Goal: Task Accomplishment & Management: Manage account settings

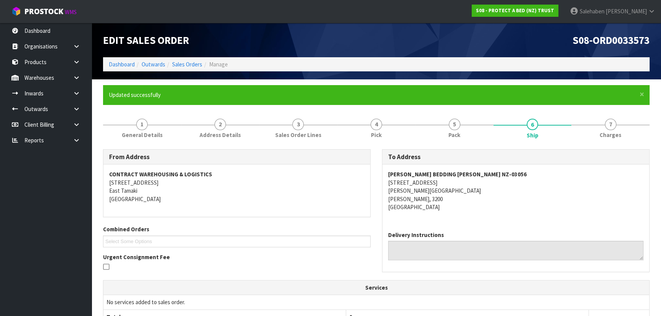
drag, startPoint x: 227, startPoint y: 267, endPoint x: 217, endPoint y: 261, distance: 11.6
click at [217, 261] on div "Urgent Consignment Fee" at bounding box center [236, 263] width 267 height 20
click at [127, 66] on link "Dashboard" at bounding box center [122, 64] width 26 height 7
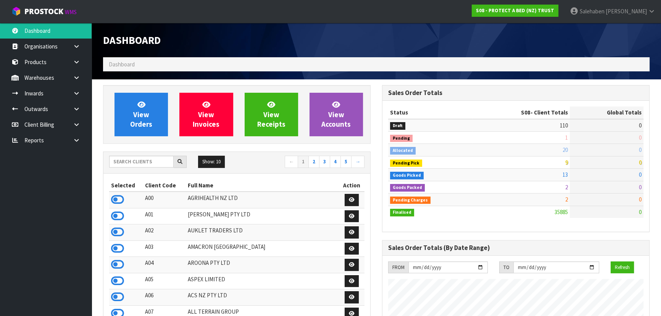
scroll to position [577, 278]
click at [158, 164] on input "text" at bounding box center [141, 162] width 64 height 12
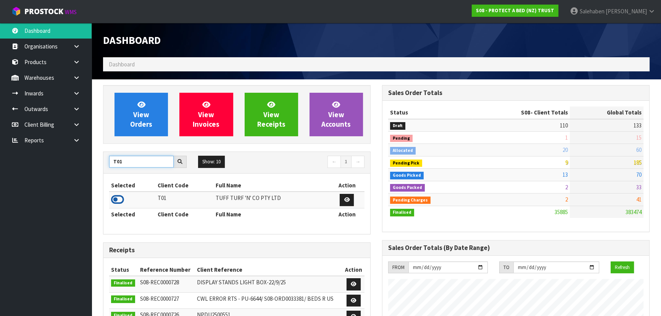
type input "T01"
click at [118, 198] on icon at bounding box center [117, 199] width 13 height 11
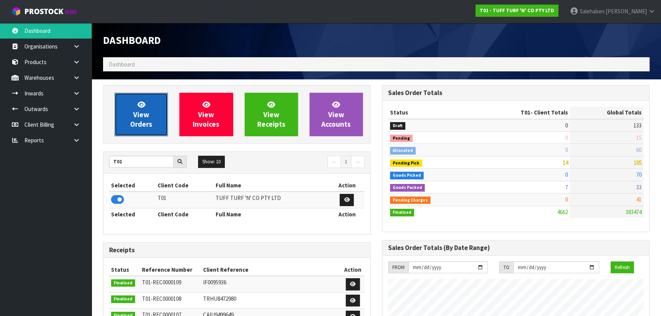
click at [139, 122] on span "View Orders" at bounding box center [141, 114] width 22 height 29
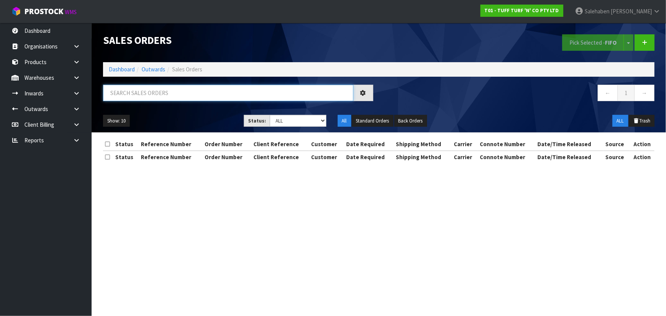
click at [164, 95] on input "text" at bounding box center [228, 93] width 250 height 16
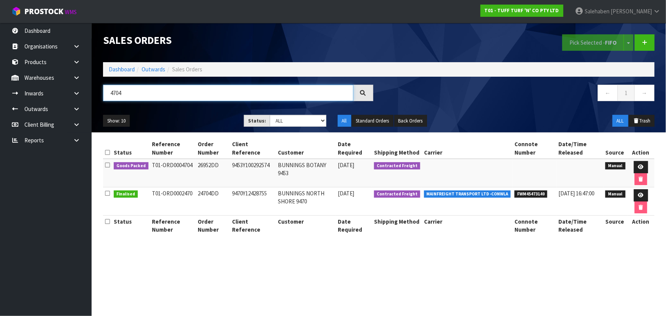
type input "4704"
click at [181, 107] on div "4704 ← 1 →" at bounding box center [378, 97] width 563 height 24
click at [180, 119] on ul "Show: 10 5 10 25 50" at bounding box center [167, 121] width 129 height 12
click at [186, 122] on ul "Show: 10 5 10 25 50" at bounding box center [167, 121] width 129 height 12
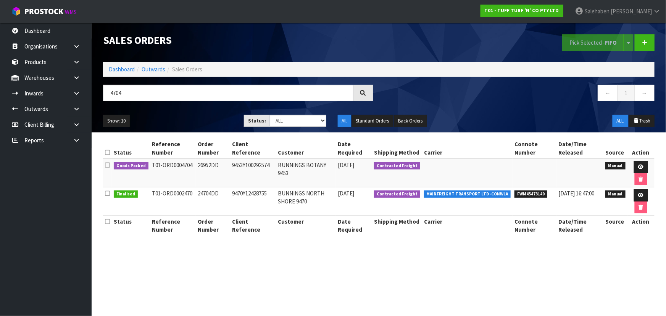
click at [197, 113] on div "Show: 10 5 10 25 50 Status: Draft Pending Allocated Pending Pick Goods Picked G…" at bounding box center [378, 121] width 563 height 24
click at [186, 115] on ul "Show: 10 5 10 25 50" at bounding box center [167, 121] width 129 height 12
click at [640, 164] on icon at bounding box center [641, 166] width 6 height 5
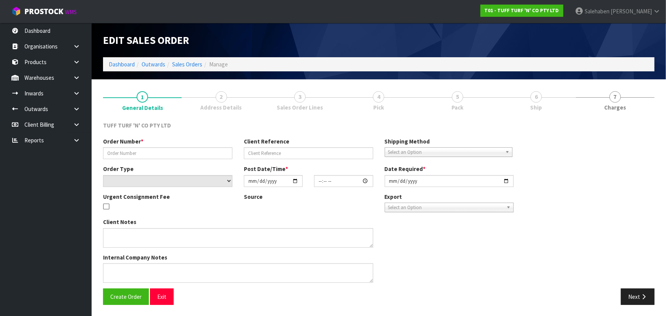
type input "26952DD"
type input "9453Y100292574"
select select "number:0"
type input "[DATE]"
type input "14:01:00.000"
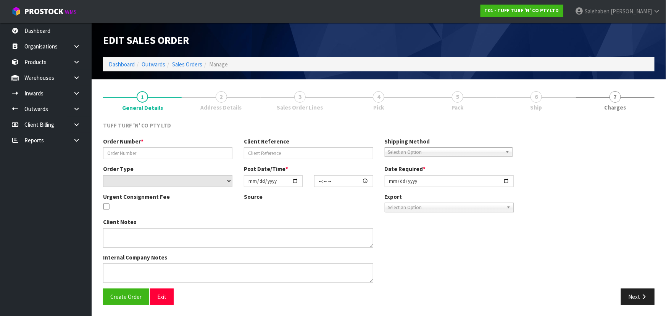
type input "[DATE]"
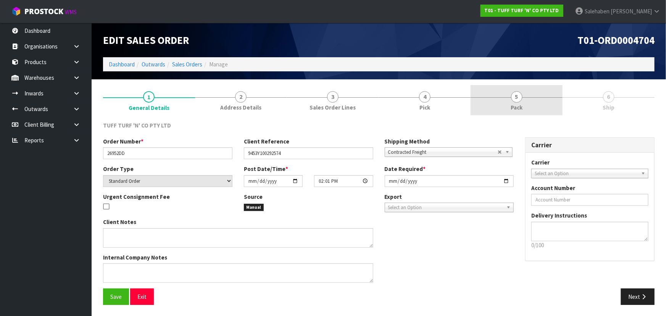
click at [515, 100] on span "5" at bounding box center [516, 96] width 11 height 11
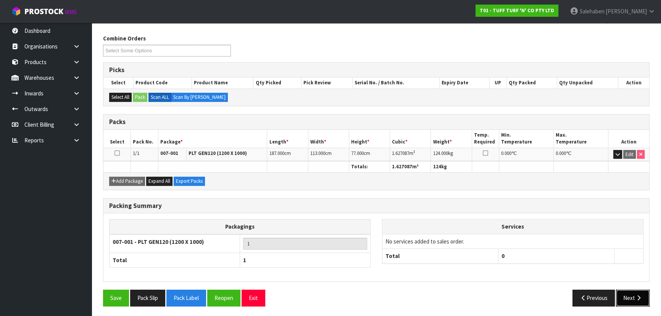
click at [632, 294] on button "Next" at bounding box center [633, 297] width 34 height 16
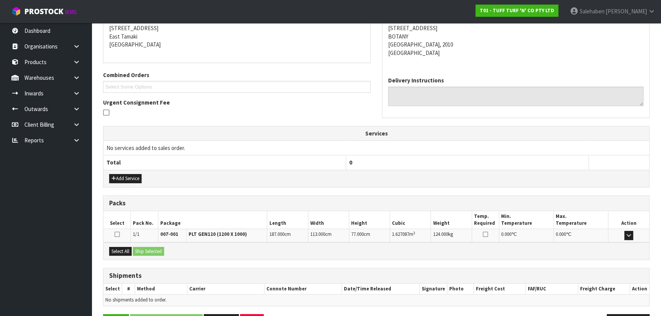
scroll to position [151, 0]
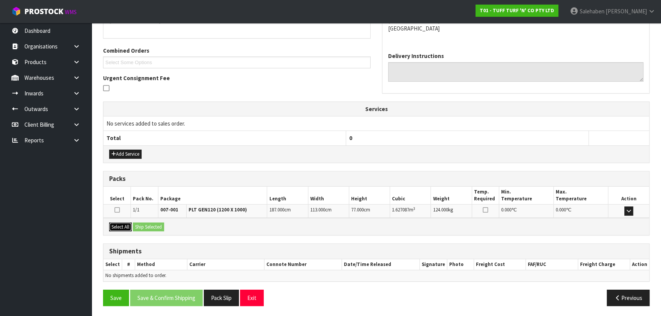
click at [129, 225] on button "Select All" at bounding box center [120, 226] width 23 height 9
drag, startPoint x: 142, startPoint y: 224, endPoint x: 186, endPoint y: 239, distance: 46.3
click at [144, 224] on button "Ship Selected" at bounding box center [148, 226] width 31 height 9
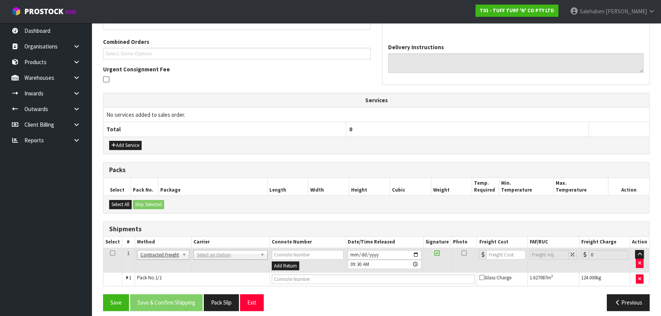
scroll to position [164, 0]
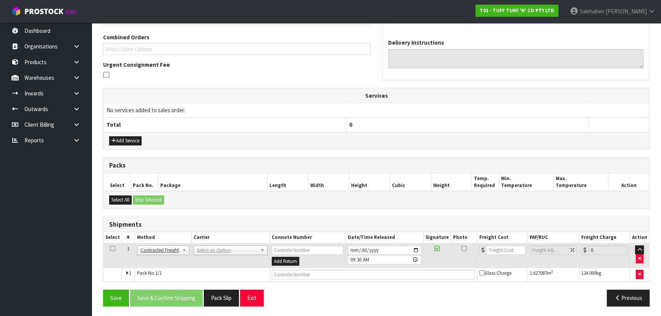
drag, startPoint x: 156, startPoint y: 248, endPoint x: 160, endPoint y: 262, distance: 14.8
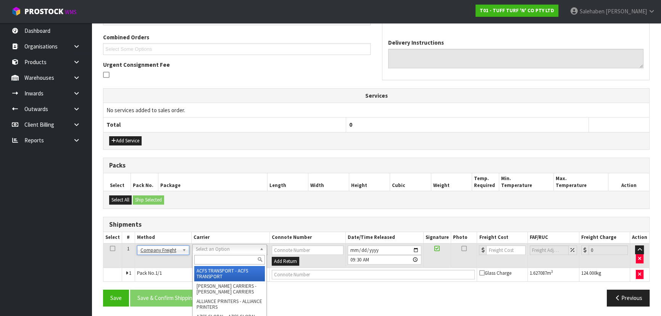
click at [210, 260] on input "text" at bounding box center [229, 260] width 71 height 10
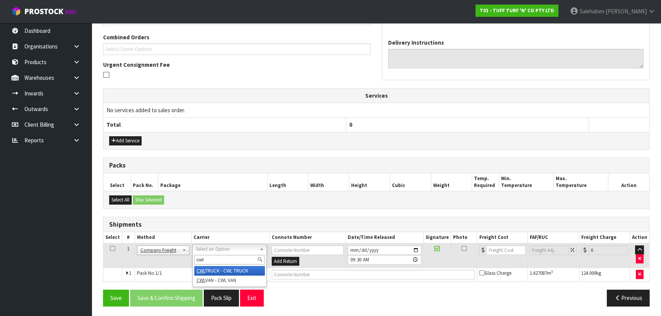
type input "cwl"
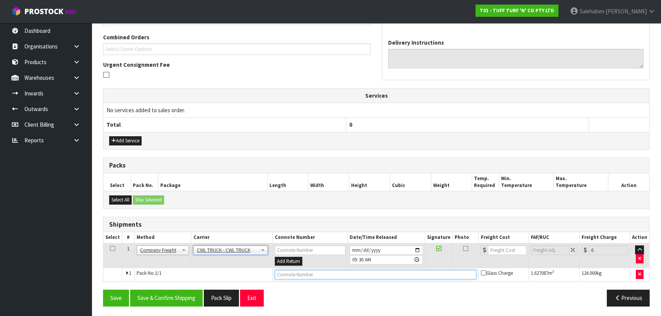
click at [275, 271] on input "text" at bounding box center [376, 275] width 202 height 10
type input "CWL TRUCK DEL;IVERY"
click at [182, 293] on button "Save & Confirm Shipping" at bounding box center [166, 297] width 72 height 16
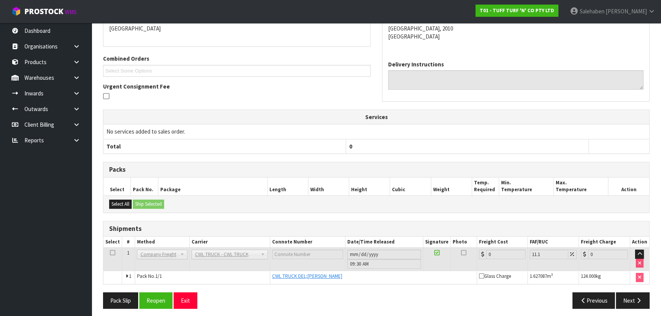
scroll to position [173, 0]
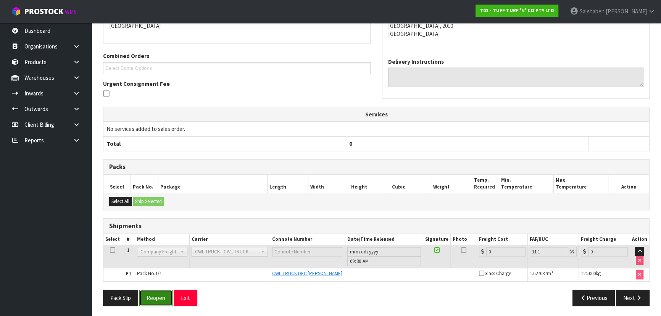
click at [157, 294] on button "Reopen" at bounding box center [155, 297] width 33 height 16
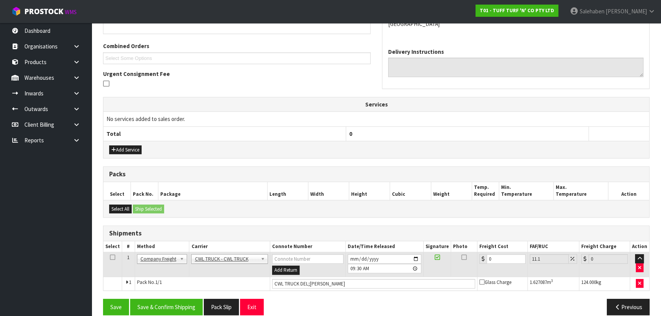
scroll to position [192, 0]
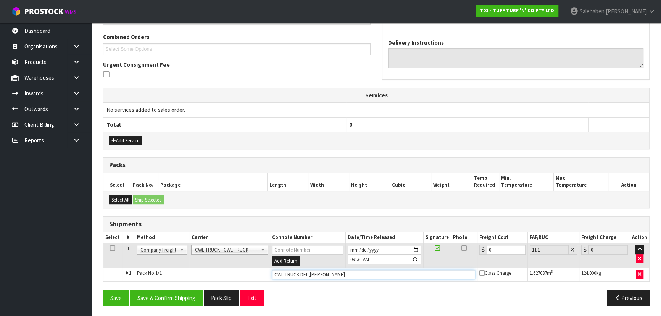
click at [309, 275] on input "CWL TRUCK DEL;IVERY" at bounding box center [373, 275] width 203 height 10
click at [306, 275] on input "CWL TRUCK DEL;IVERY" at bounding box center [373, 275] width 203 height 10
click at [308, 277] on input "CWL TRUCK DEL;IVERY" at bounding box center [373, 275] width 203 height 10
type input "CWL TRUCK DELIVERY"
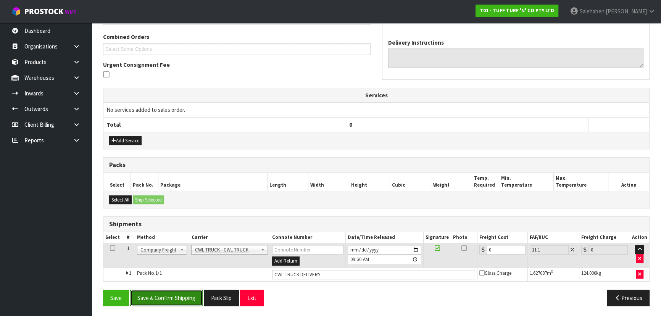
click at [180, 296] on button "Save & Confirm Shipping" at bounding box center [166, 297] width 72 height 16
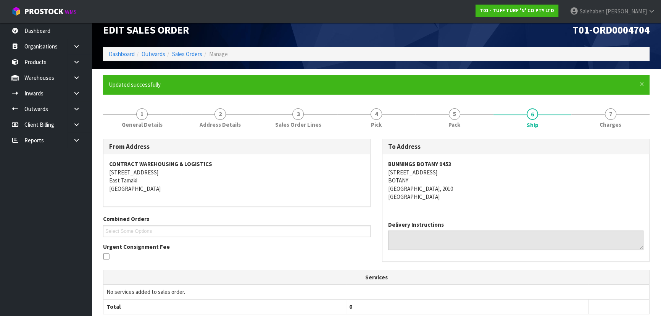
scroll to position [173, 0]
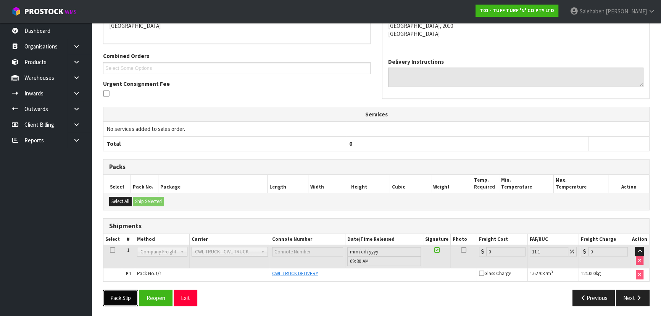
click at [116, 295] on button "Pack Slip" at bounding box center [120, 297] width 35 height 16
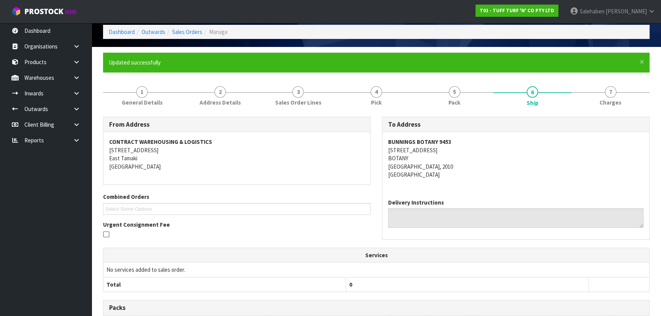
scroll to position [0, 0]
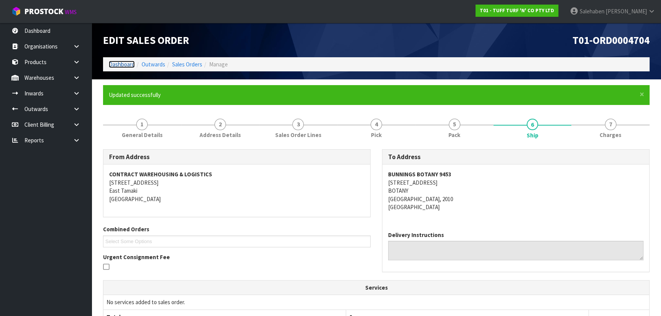
click at [120, 64] on link "Dashboard" at bounding box center [122, 64] width 26 height 7
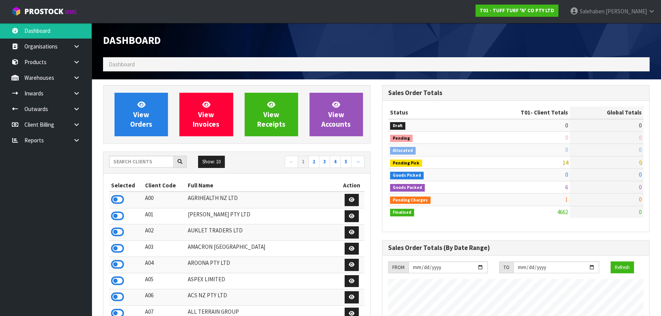
scroll to position [577, 278]
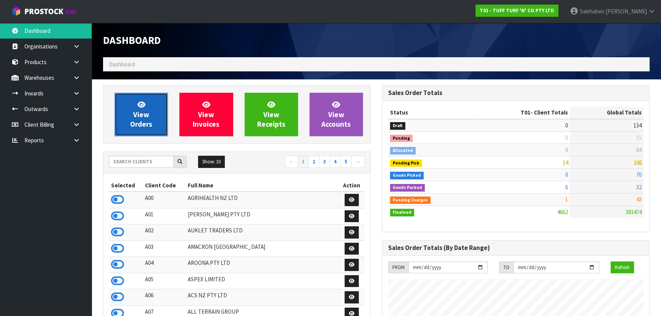
click at [142, 126] on span "View Orders" at bounding box center [141, 114] width 22 height 29
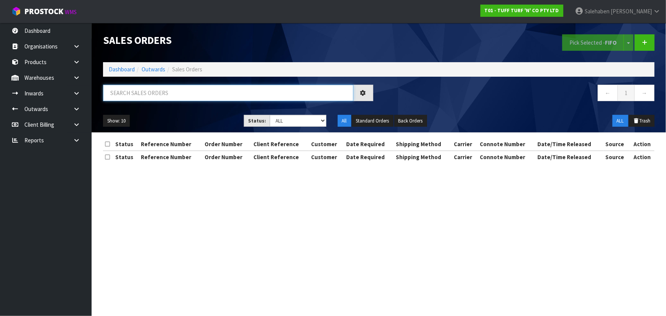
click at [154, 90] on input "text" at bounding box center [228, 93] width 250 height 16
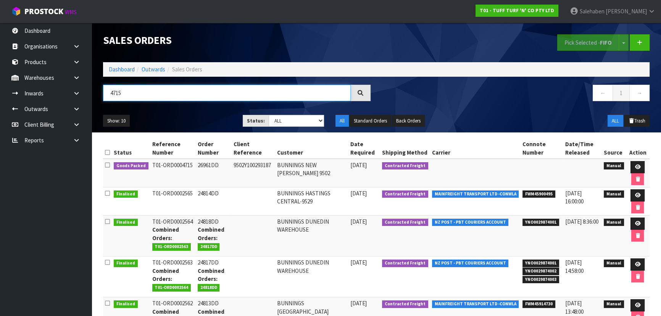
type input "4715"
click at [204, 117] on ul "Show: 10 5 10 25 50" at bounding box center [167, 121] width 128 height 12
click at [201, 122] on ul "Show: 10 5 10 25 50" at bounding box center [167, 121] width 128 height 12
click at [186, 113] on div "Show: 10 5 10 25 50 Status: Draft Pending Allocated Pending Pick Goods Picked G…" at bounding box center [376, 121] width 558 height 24
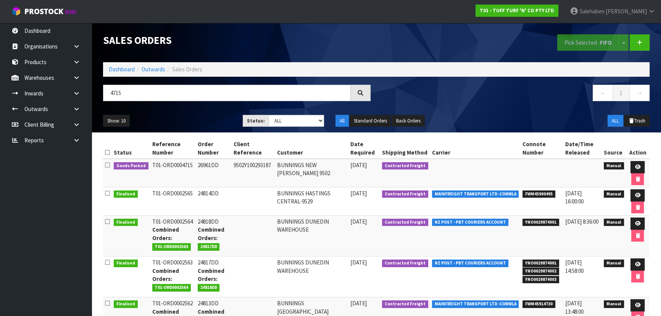
click at [182, 110] on div "Show: 10 5 10 25 50 Status: Draft Pending Allocated Pending Pick Goods Picked G…" at bounding box center [376, 121] width 558 height 24
click at [637, 164] on link at bounding box center [637, 167] width 14 height 12
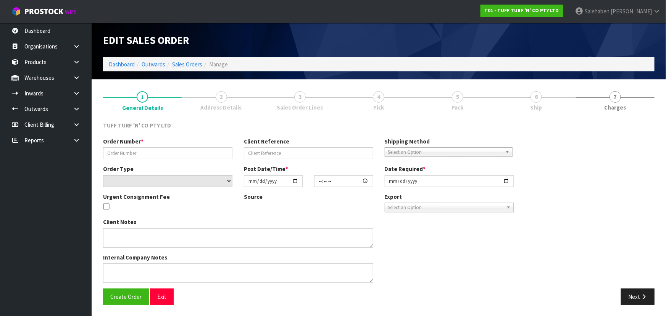
type input "26961DD"
type input "9502Y100293187"
select select "number:0"
type input "[DATE]"
type input "14:49:00.000"
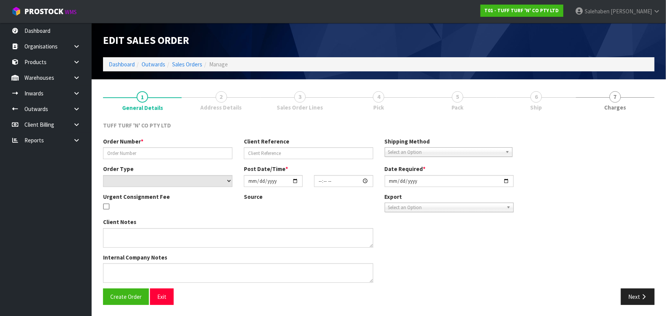
type input "[DATE]"
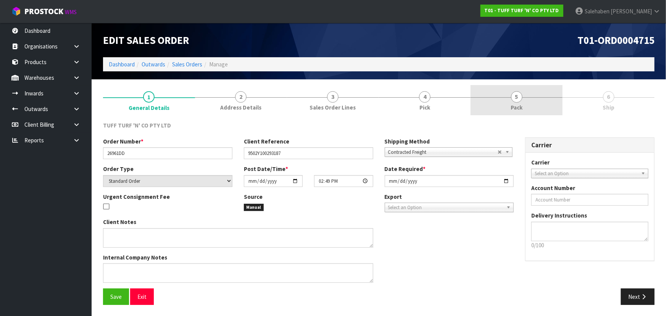
click at [499, 93] on link "5 Pack" at bounding box center [516, 100] width 92 height 30
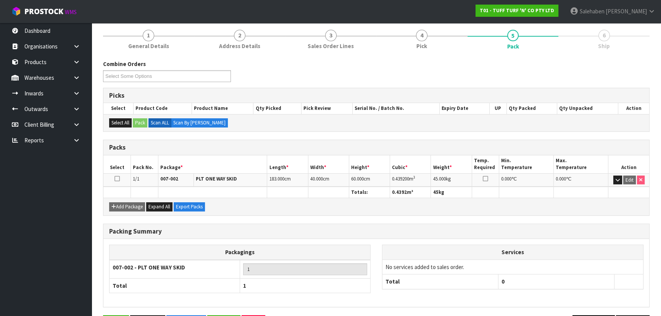
scroll to position [87, 0]
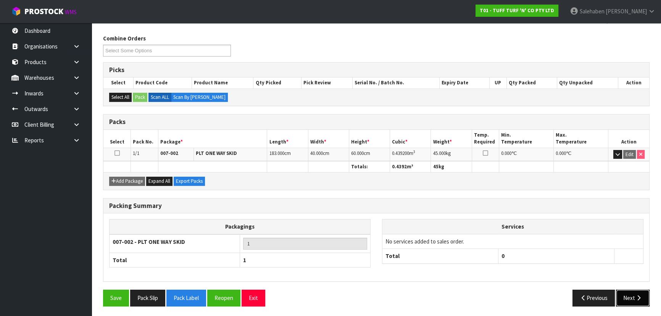
click at [616, 293] on button "Next" at bounding box center [633, 297] width 34 height 16
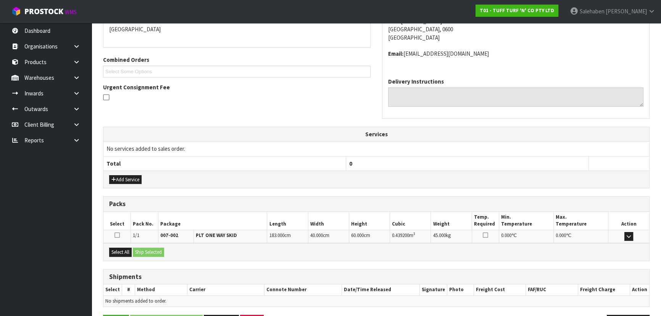
scroll to position [167, 0]
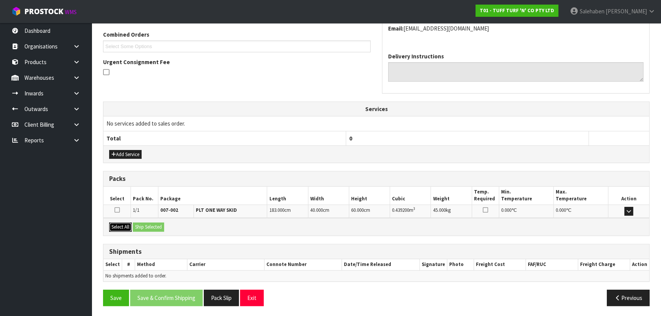
click at [126, 226] on button "Select All" at bounding box center [120, 226] width 23 height 9
click at [143, 227] on button "Ship Selected" at bounding box center [148, 226] width 31 height 9
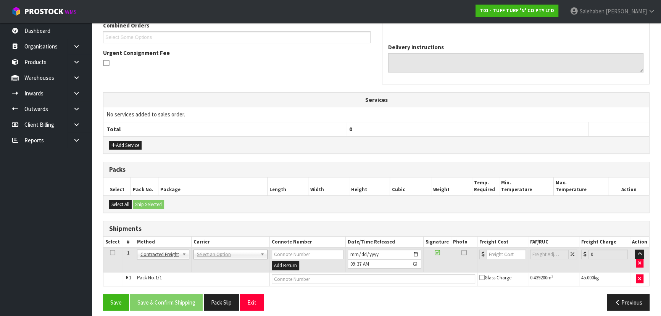
scroll to position [181, 0]
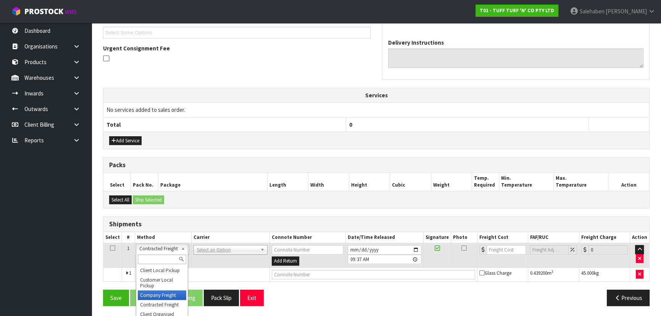
drag, startPoint x: 166, startPoint y: 291, endPoint x: 183, endPoint y: 280, distance: 20.2
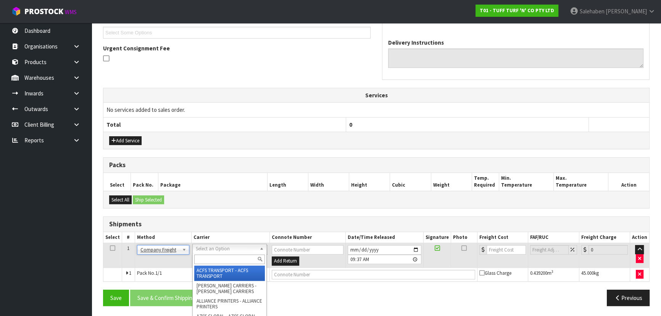
click at [207, 259] on input "text" at bounding box center [229, 259] width 71 height 10
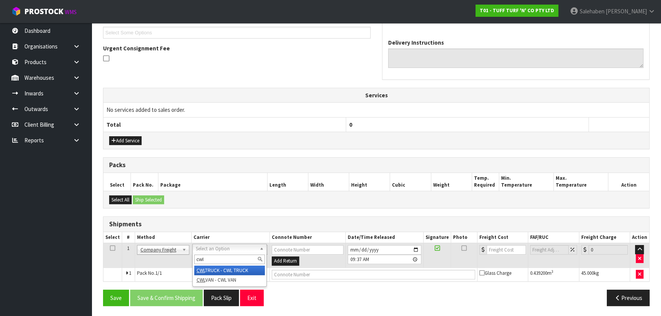
type input "cwl"
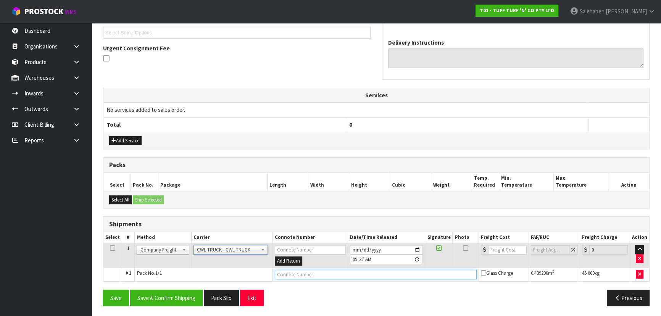
click at [282, 271] on input "text" at bounding box center [376, 275] width 202 height 10
type input "CWL TRUCK DELIVERY"
click at [179, 296] on button "Save & Confirm Shipping" at bounding box center [166, 297] width 72 height 16
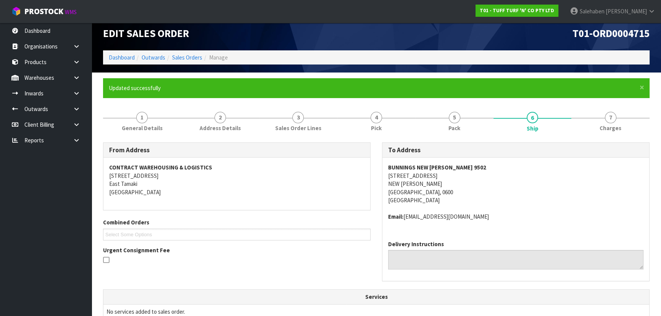
scroll to position [190, 0]
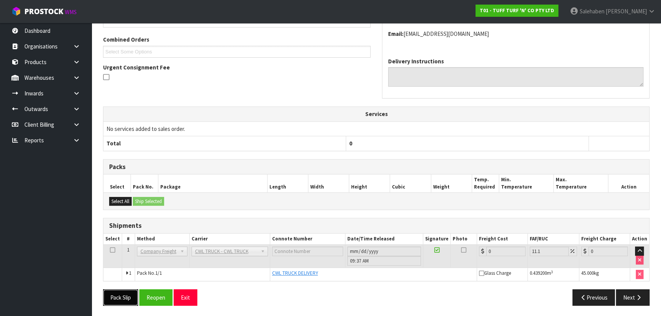
click at [122, 295] on button "Pack Slip" at bounding box center [120, 297] width 35 height 16
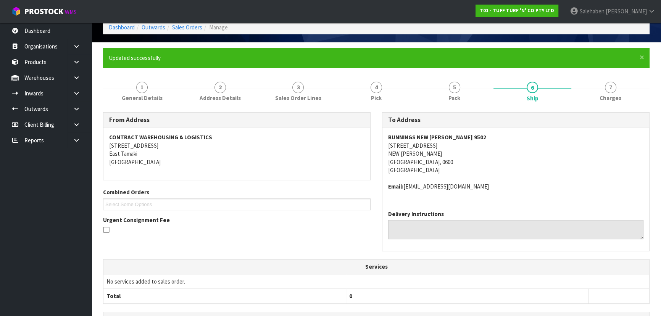
scroll to position [0, 0]
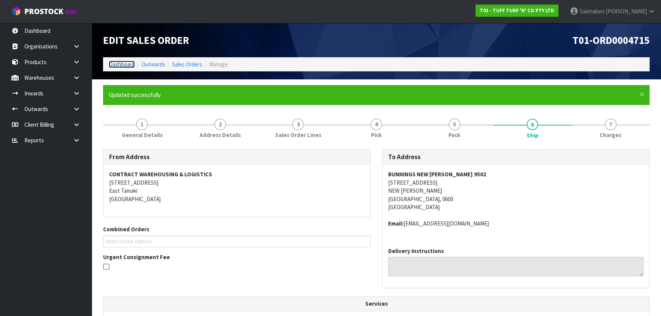
click at [118, 65] on link "Dashboard" at bounding box center [122, 64] width 26 height 7
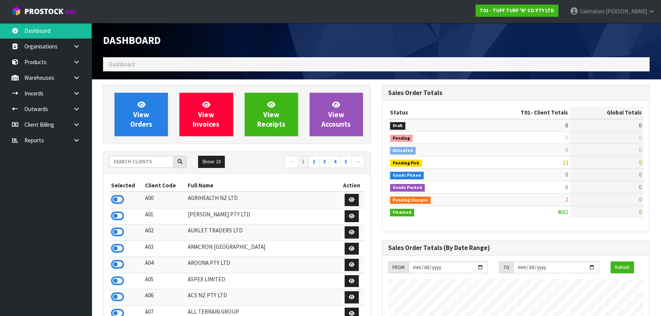
scroll to position [577, 278]
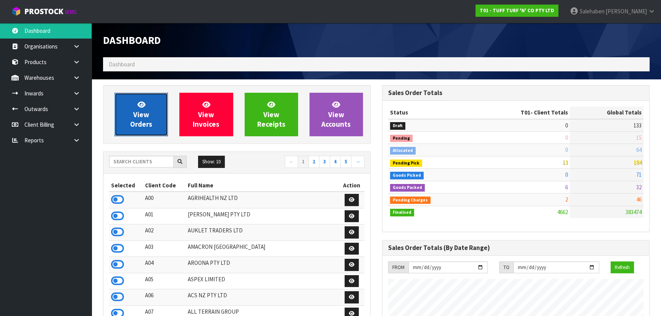
click at [153, 121] on link "View Orders" at bounding box center [140, 114] width 53 height 43
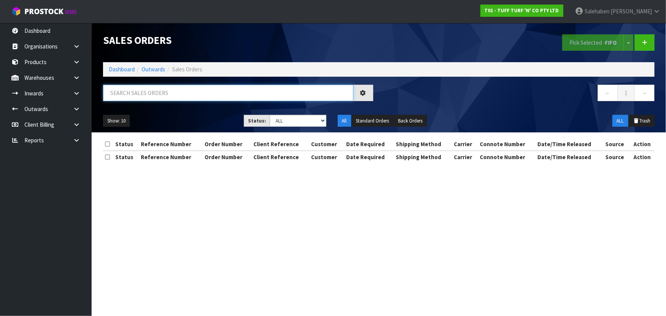
click at [155, 95] on input "text" at bounding box center [228, 93] width 250 height 16
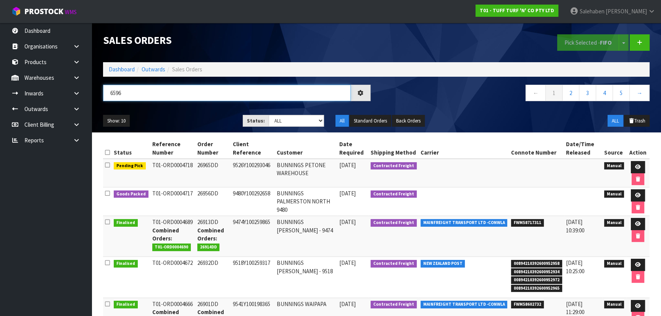
type input "6596"
click at [197, 115] on ul "Show: 10 5 10 25 50" at bounding box center [167, 121] width 128 height 12
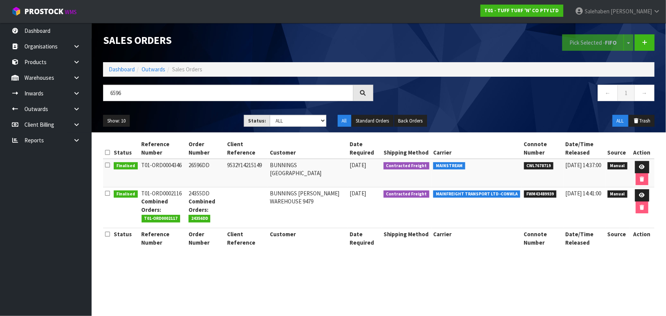
click at [197, 115] on ul "Show: 10 5 10 25 50" at bounding box center [167, 121] width 129 height 12
click at [291, 119] on select "Draft Pending Allocated Pending Pick Goods Picked Goods Packed Pending Charges …" at bounding box center [298, 121] width 56 height 12
click at [270, 115] on select "Draft Pending Allocated Pending Pick Goods Picked Goods Packed Pending Charges …" at bounding box center [298, 121] width 56 height 12
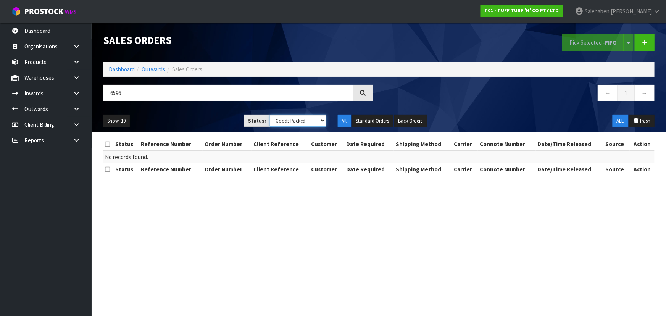
drag, startPoint x: 288, startPoint y: 120, endPoint x: 287, endPoint y: 125, distance: 5.2
click at [288, 120] on select "Draft Pending Allocated Pending Pick Goods Picked Goods Packed Pending Charges …" at bounding box center [298, 121] width 56 height 12
select select "string:ALL"
click at [270, 115] on select "Draft Pending Allocated Pending Pick Goods Picked Goods Packed Pending Charges …" at bounding box center [298, 121] width 56 height 12
click at [201, 109] on div "Show: 10 5 10 25 50 Status: Draft Pending Allocated Pending Pick Goods Picked G…" at bounding box center [378, 121] width 563 height 24
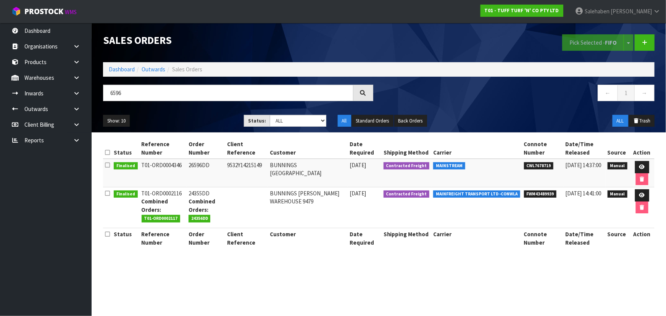
click at [200, 115] on ul "Show: 10 5 10 25 50" at bounding box center [167, 121] width 129 height 12
click at [135, 93] on input "6596" at bounding box center [228, 93] width 250 height 16
type input "6"
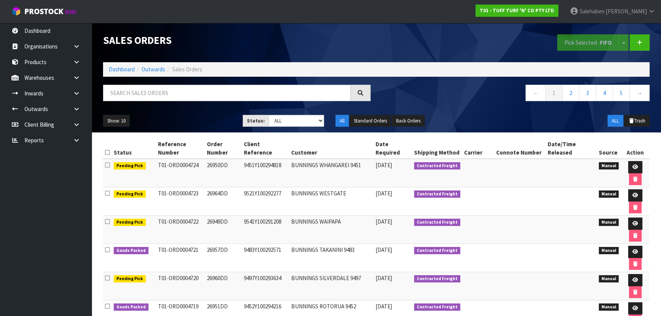
drag, startPoint x: 665, startPoint y: 140, endPoint x: 656, endPoint y: 140, distance: 9.5
click at [660, 140] on html "Toggle navigation ProStock WMS T01 - TUFF TURF 'N' CO PTY LTD Salehaben Patel L…" at bounding box center [330, 158] width 661 height 316
click at [194, 93] on input "text" at bounding box center [227, 93] width 248 height 16
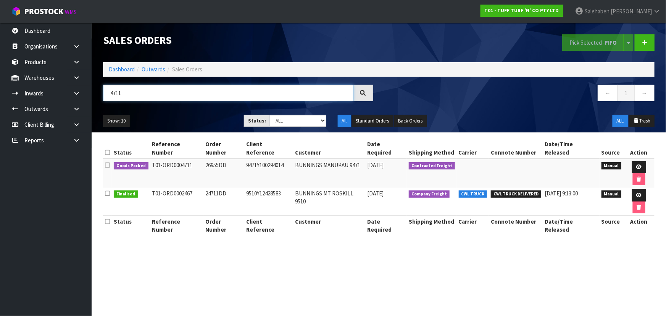
type input "4711"
click at [182, 121] on ul "Show: 10 5 10 25 50" at bounding box center [167, 121] width 129 height 12
click at [636, 164] on icon at bounding box center [639, 166] width 6 height 5
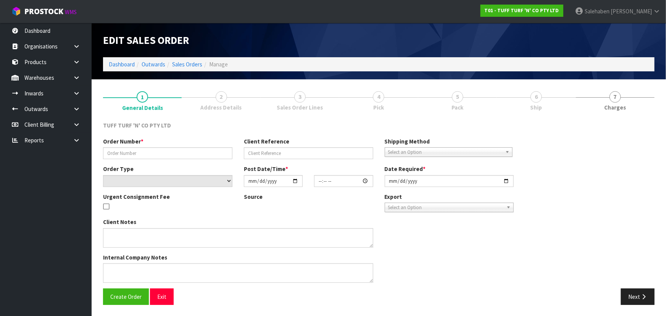
type input "26955DD"
type input "9471Y100294014"
select select "number:0"
type input "[DATE]"
type input "14:27:00.000"
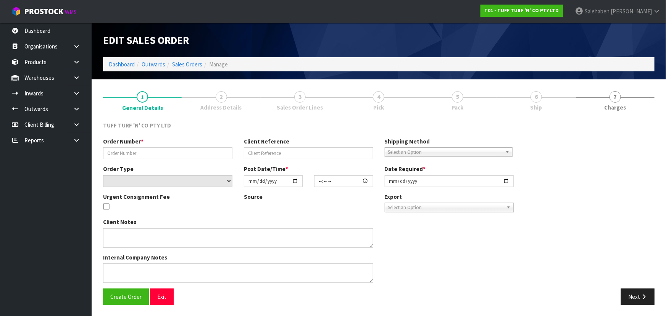
type input "[DATE]"
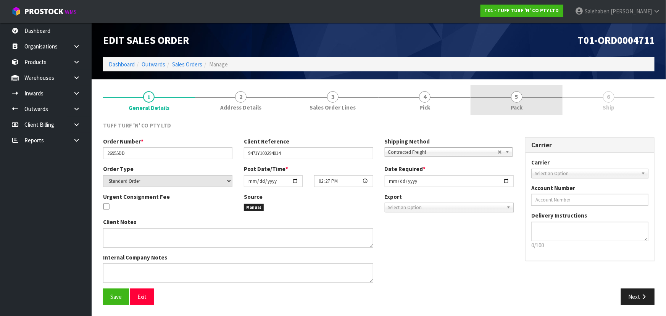
click at [523, 106] on link "5 Pack" at bounding box center [516, 100] width 92 height 30
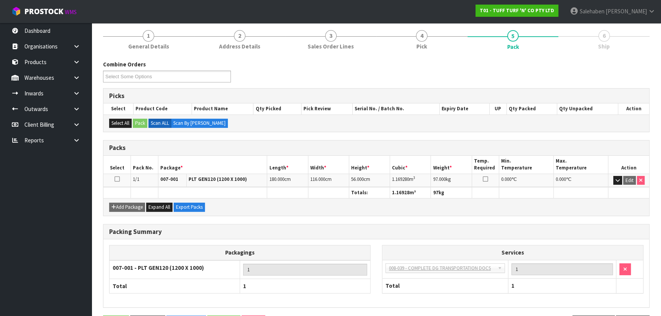
scroll to position [87, 0]
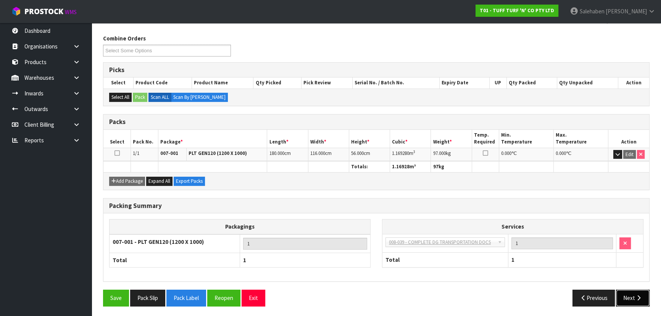
click at [633, 305] on div "Save Pack Slip Pack Label Reopen Exit Previous Next" at bounding box center [376, 300] width 558 height 22
click at [629, 298] on button "Next" at bounding box center [633, 297] width 34 height 16
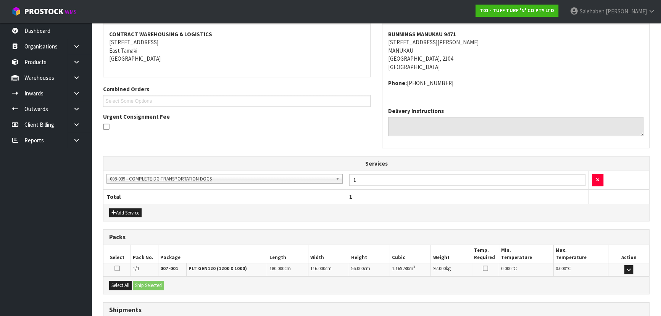
scroll to position [171, 0]
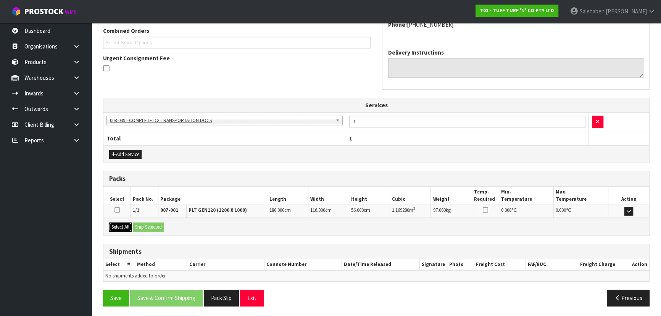
drag, startPoint x: 126, startPoint y: 228, endPoint x: 138, endPoint y: 225, distance: 12.9
click at [126, 227] on button "Select All" at bounding box center [120, 226] width 23 height 9
drag, startPoint x: 148, startPoint y: 225, endPoint x: 154, endPoint y: 226, distance: 6.2
click at [148, 225] on button "Ship Selected" at bounding box center [148, 226] width 31 height 9
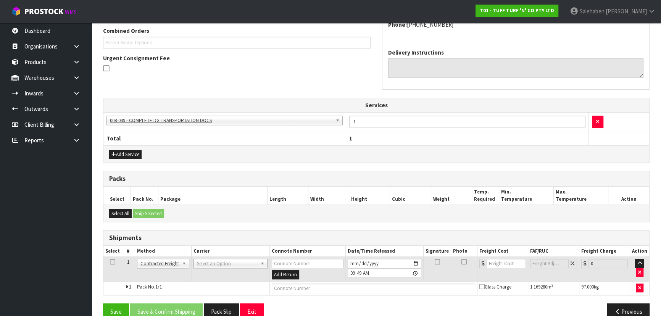
scroll to position [184, 0]
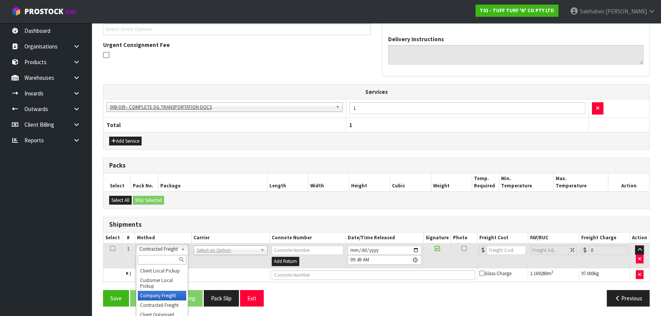
drag, startPoint x: 153, startPoint y: 296, endPoint x: 181, endPoint y: 285, distance: 30.3
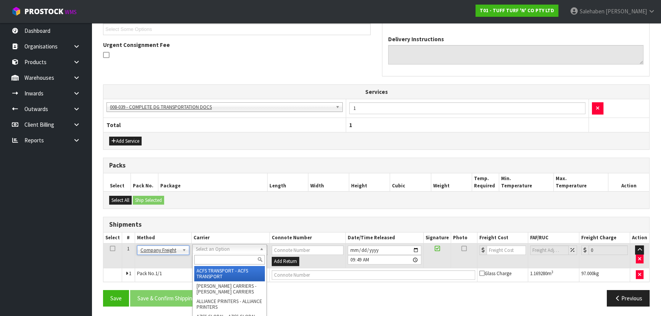
click at [211, 263] on input "text" at bounding box center [229, 260] width 71 height 10
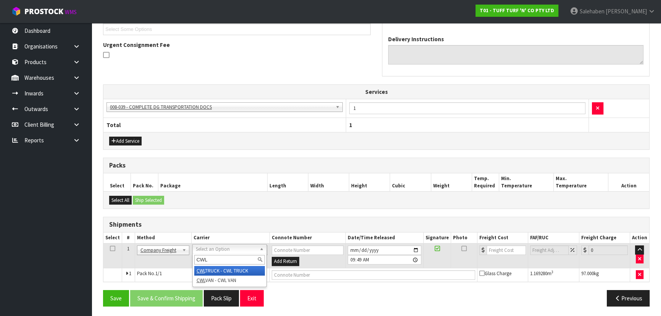
type input "CWL"
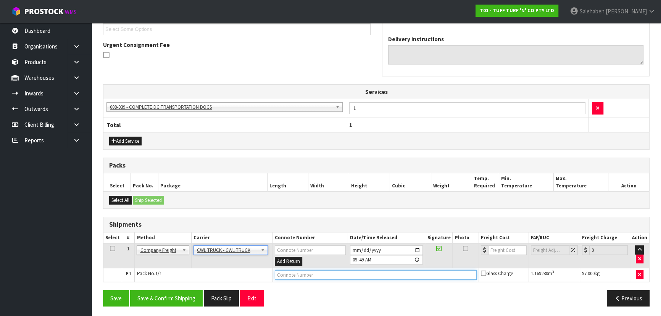
click at [302, 276] on input "text" at bounding box center [376, 275] width 202 height 10
type input "CWL TRUCK DELIVERY"
click at [175, 294] on button "Save & Confirm Shipping" at bounding box center [166, 298] width 72 height 16
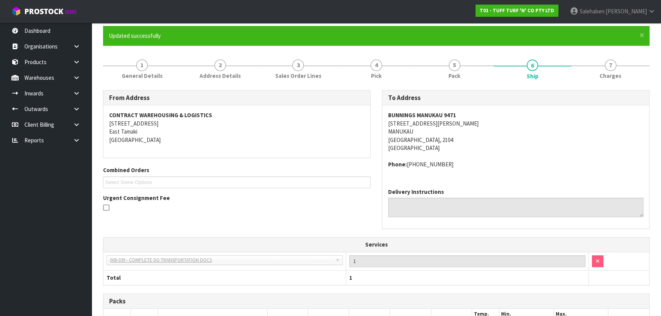
scroll to position [193, 0]
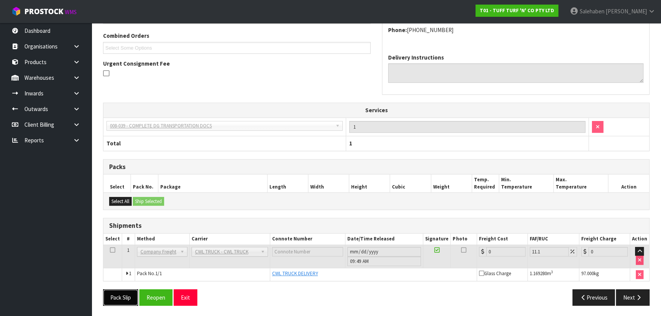
click at [118, 294] on button "Pack Slip" at bounding box center [120, 297] width 35 height 16
click at [160, 296] on button "Reopen" at bounding box center [155, 297] width 33 height 16
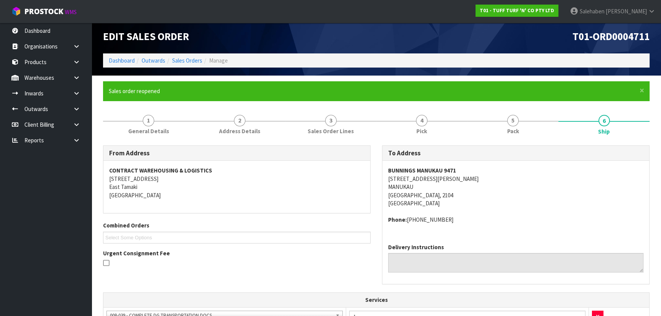
scroll to position [212, 0]
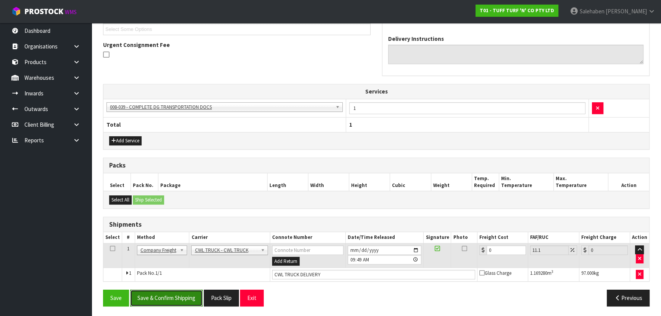
click at [167, 298] on button "Save & Confirm Shipping" at bounding box center [166, 297] width 72 height 16
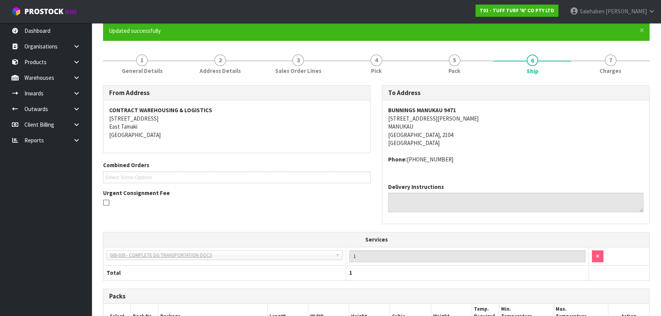
scroll to position [0, 0]
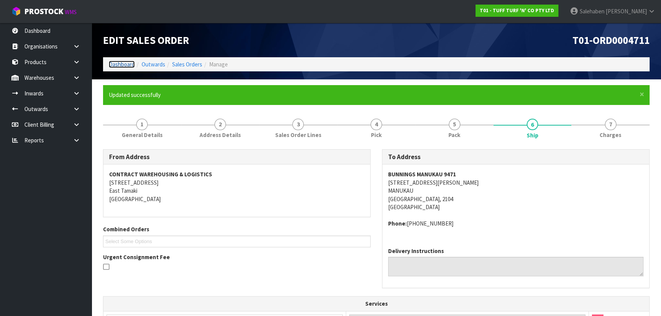
click at [123, 65] on link "Dashboard" at bounding box center [122, 64] width 26 height 7
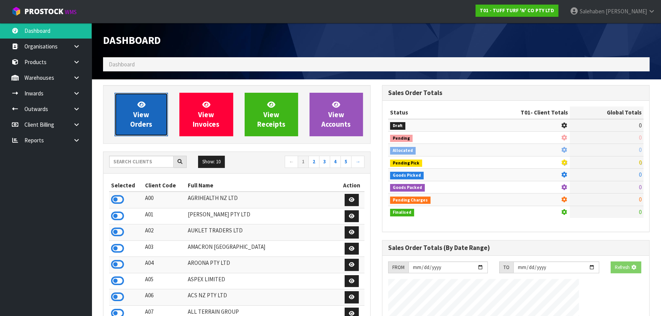
click at [138, 122] on span "View Orders" at bounding box center [141, 114] width 22 height 29
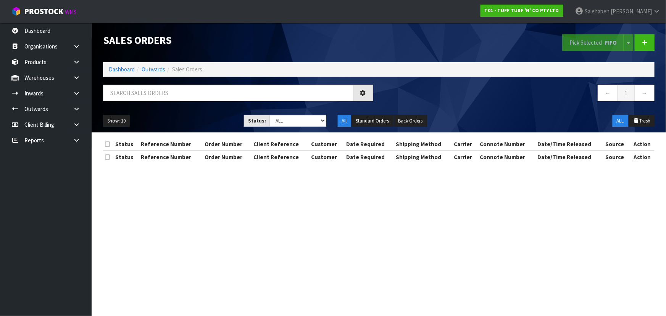
click at [154, 84] on div "Sales Orders Pick Selected - FIFO Split button! FIFO - First In First Out FEFO …" at bounding box center [378, 77] width 563 height 109
drag, startPoint x: 155, startPoint y: 91, endPoint x: 158, endPoint y: 98, distance: 7.5
click at [155, 92] on input "text" at bounding box center [228, 93] width 250 height 16
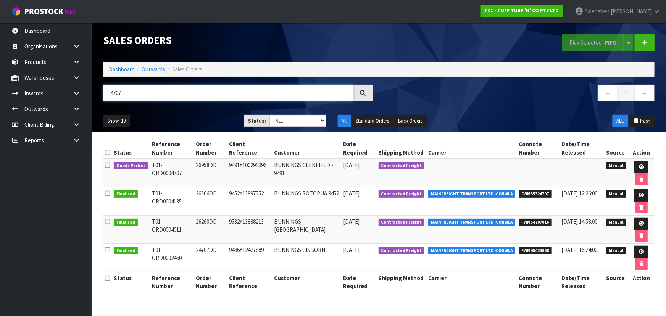
type input "4707"
click at [222, 121] on ul "Show: 10 5 10 25 50" at bounding box center [167, 121] width 129 height 12
click at [214, 121] on ul "Show: 10 5 10 25 50" at bounding box center [167, 121] width 129 height 12
click at [640, 162] on link at bounding box center [641, 167] width 14 height 12
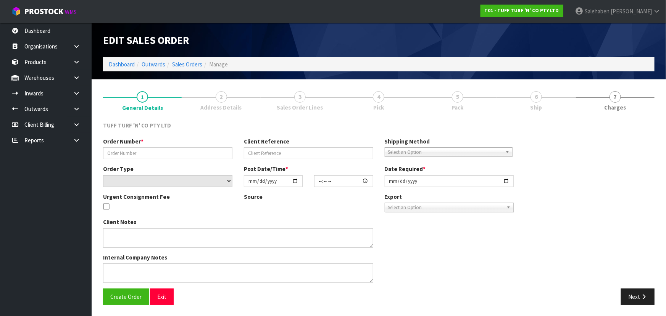
type input "26958DD"
type input "9491Y100291396"
select select "number:0"
type input "[DATE]"
type input "14:12:00.000"
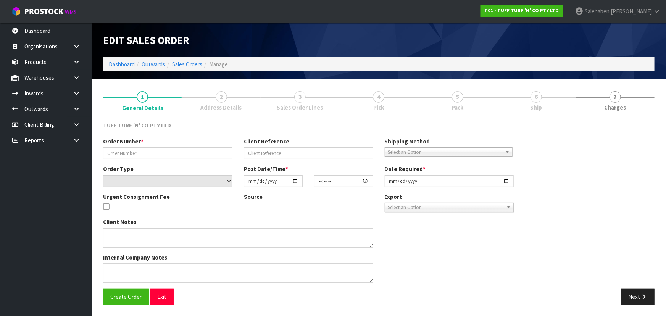
type input "[DATE]"
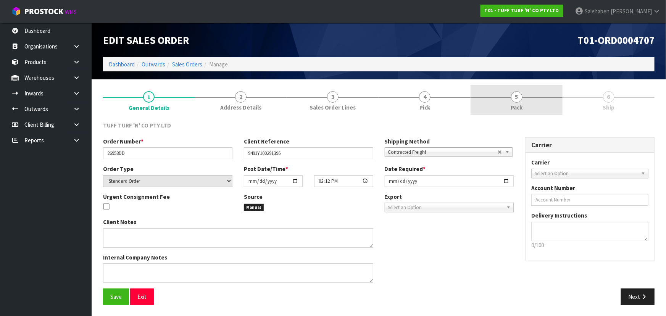
click at [522, 98] on span "5" at bounding box center [516, 96] width 11 height 11
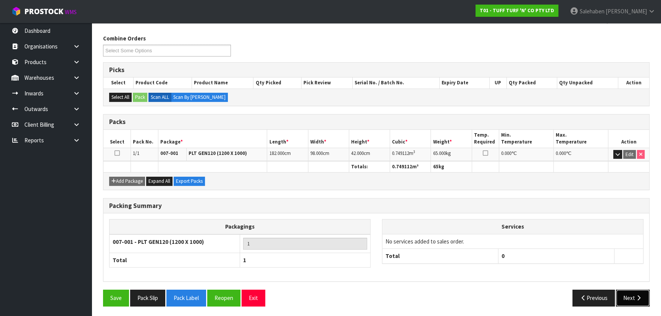
click at [630, 294] on button "Next" at bounding box center [633, 297] width 34 height 16
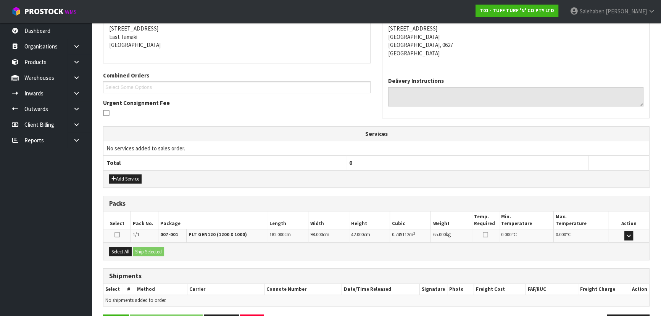
scroll to position [151, 0]
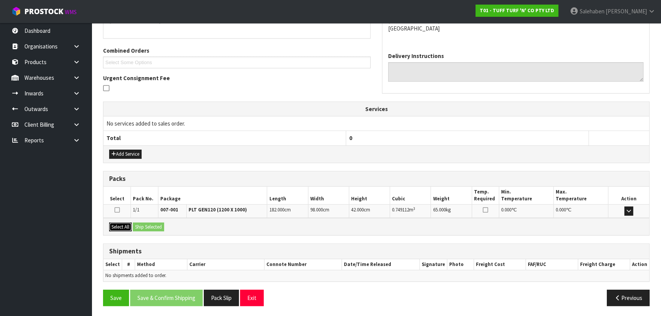
drag, startPoint x: 127, startPoint y: 225, endPoint x: 143, endPoint y: 221, distance: 16.5
click at [128, 224] on button "Select All" at bounding box center [120, 226] width 23 height 9
click at [143, 222] on button "Ship Selected" at bounding box center [148, 226] width 31 height 9
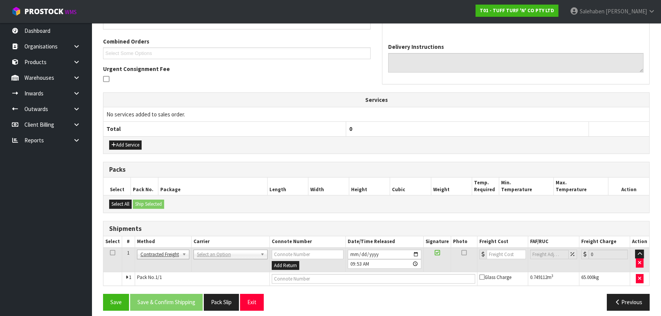
scroll to position [164, 0]
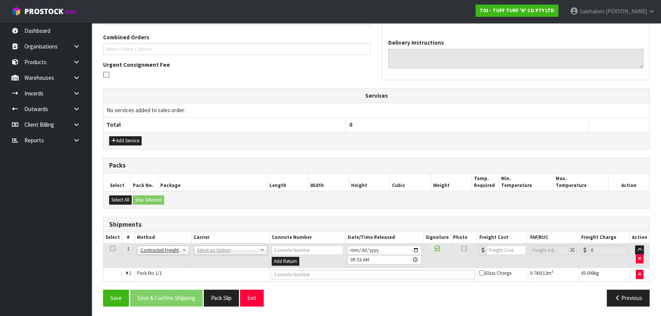
drag, startPoint x: 156, startPoint y: 246, endPoint x: 156, endPoint y: 250, distance: 4.2
drag, startPoint x: 158, startPoint y: 294, endPoint x: 178, endPoint y: 274, distance: 28.9
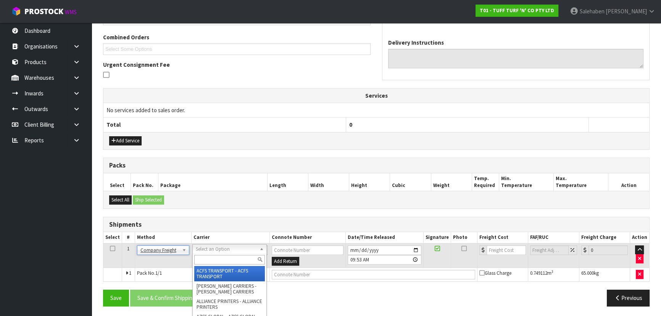
click at [205, 255] on input "text" at bounding box center [229, 260] width 71 height 10
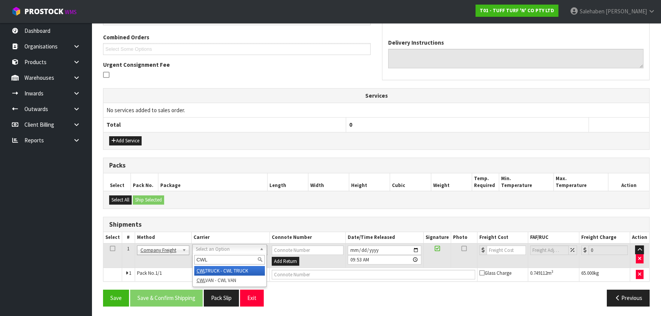
type input "CWL"
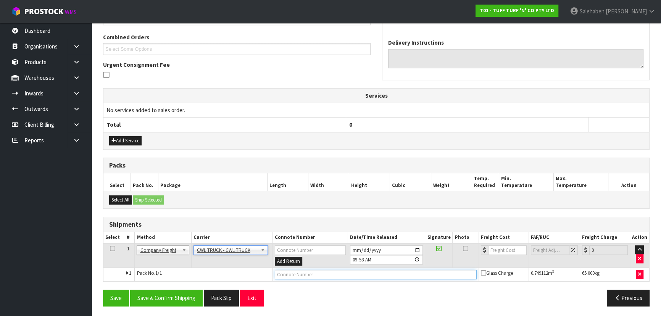
click at [301, 277] on input "text" at bounding box center [376, 275] width 202 height 10
type input "CWL TRUCK DELIVERY"
click at [185, 294] on button "Save & Confirm Shipping" at bounding box center [166, 297] width 72 height 16
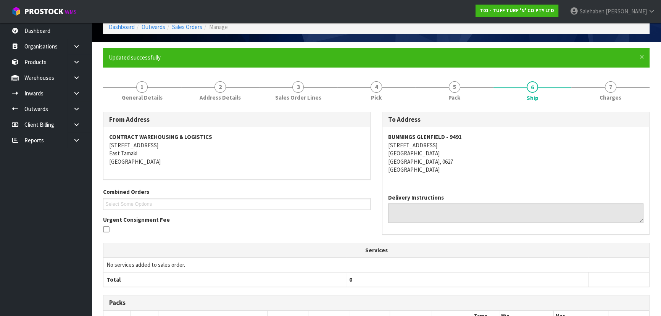
scroll to position [173, 0]
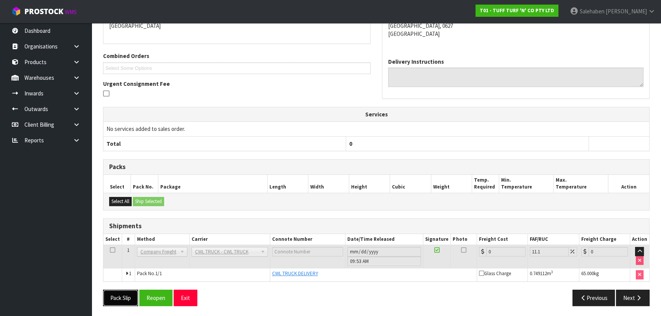
drag, startPoint x: 103, startPoint y: 293, endPoint x: 108, endPoint y: 292, distance: 4.8
click at [103, 294] on button "Pack Slip" at bounding box center [120, 297] width 35 height 16
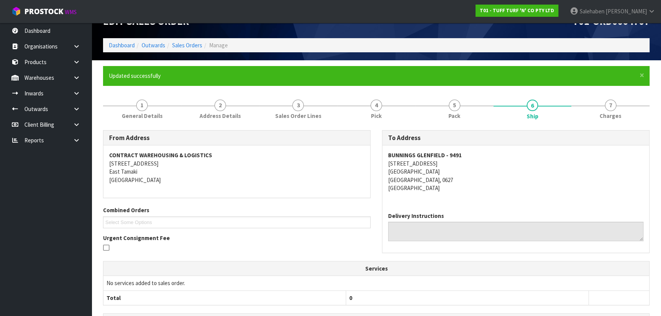
scroll to position [0, 0]
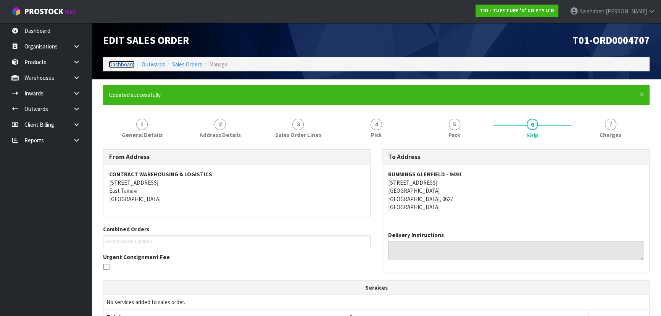
click at [116, 65] on link "Dashboard" at bounding box center [122, 64] width 26 height 7
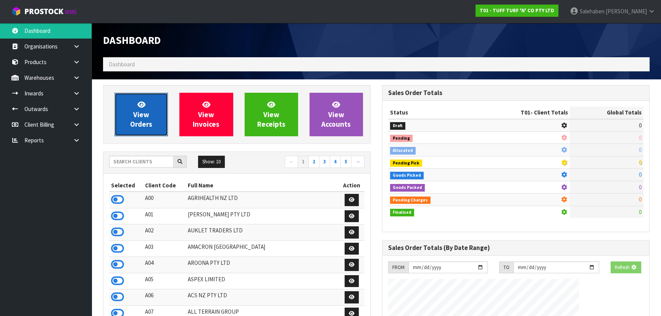
click at [143, 119] on link "View Orders" at bounding box center [140, 114] width 53 height 43
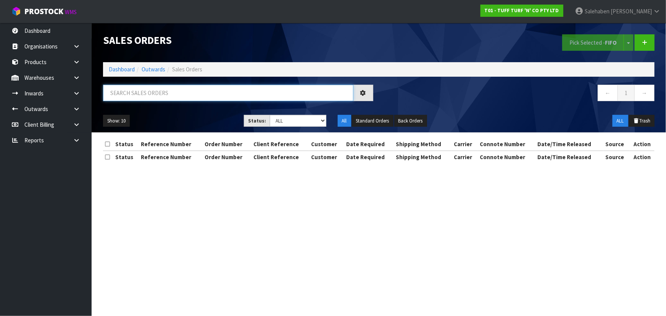
click at [156, 95] on input "text" at bounding box center [228, 93] width 250 height 16
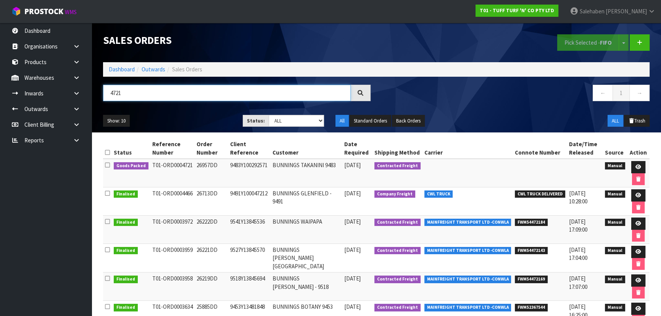
type input "4721"
click at [195, 107] on div "4721 ← 1 →" at bounding box center [376, 97] width 558 height 24
click at [636, 162] on link at bounding box center [638, 167] width 14 height 12
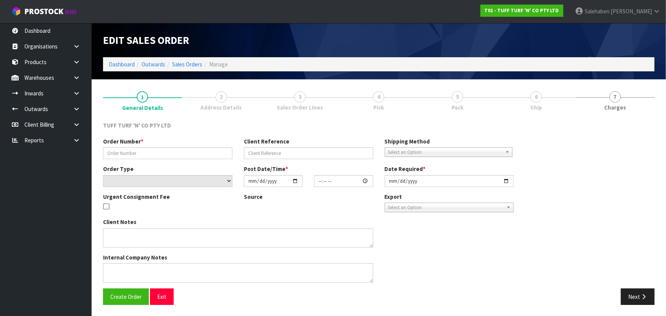
type input "26957DD"
type input "9483Y100292571"
select select "number:0"
type input "[DATE]"
type input "15:00:00.000"
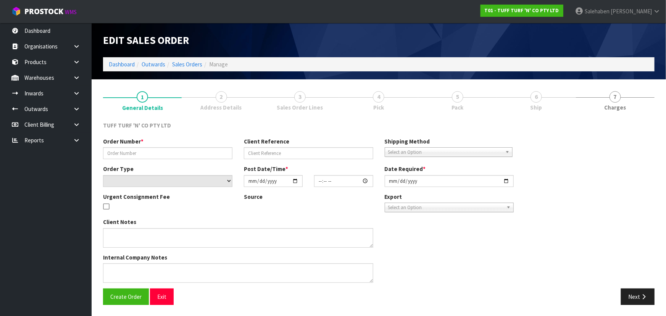
type input "[DATE]"
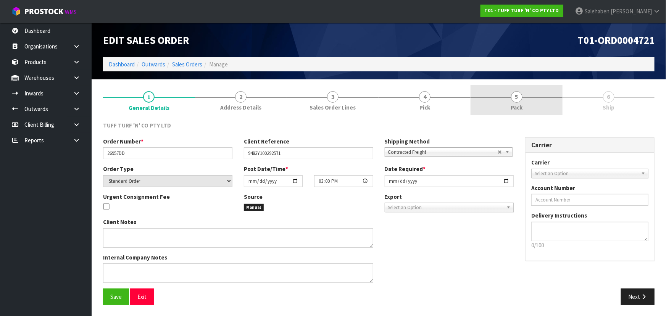
click at [526, 113] on link "5 Pack" at bounding box center [516, 100] width 92 height 30
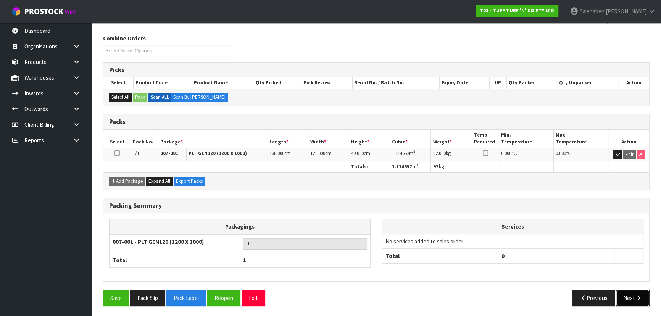
click at [633, 299] on button "Next" at bounding box center [633, 297] width 34 height 16
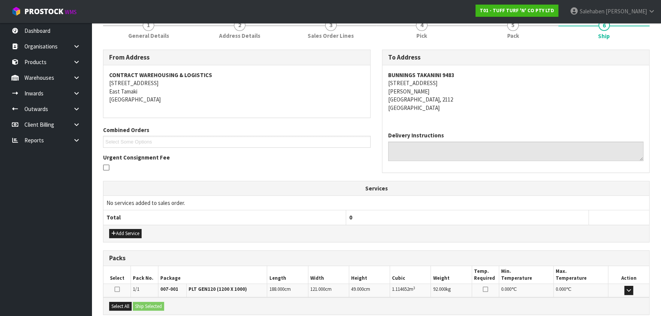
scroll to position [151, 0]
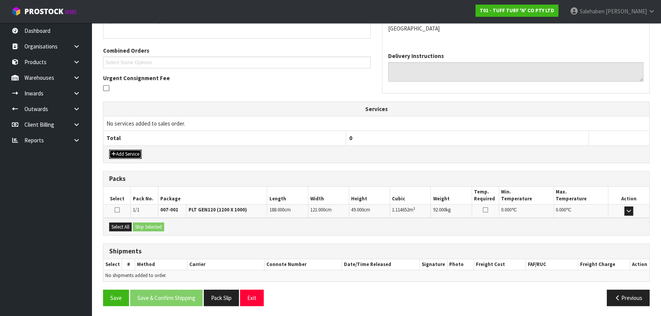
click at [129, 155] on button "Add Service" at bounding box center [125, 154] width 32 height 9
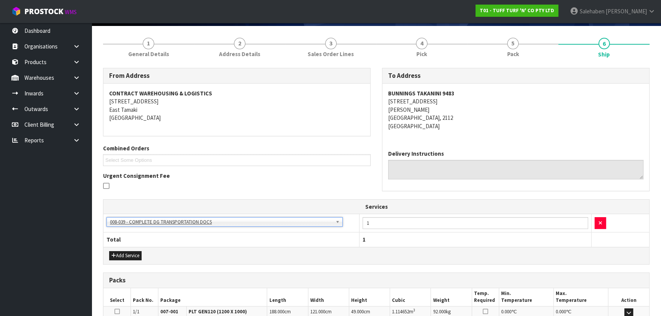
scroll to position [0, 0]
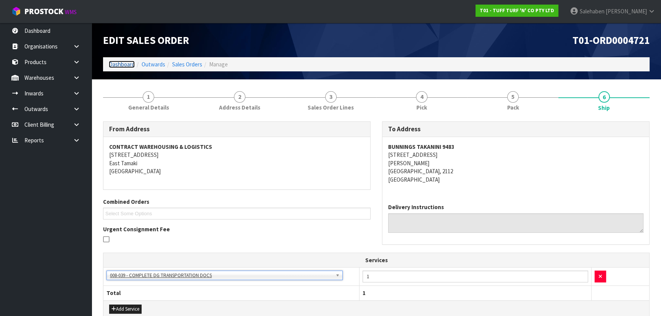
click at [120, 64] on link "Dashboard" at bounding box center [122, 64] width 26 height 7
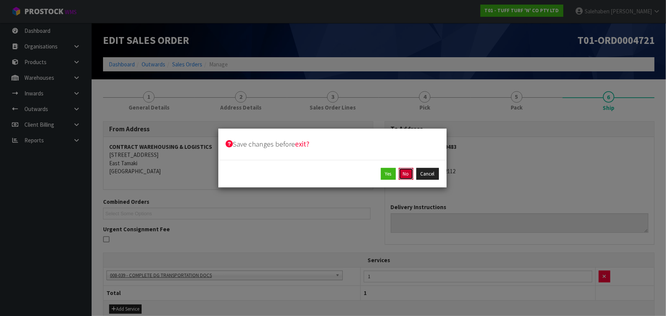
click at [407, 174] on button "No" at bounding box center [406, 174] width 14 height 12
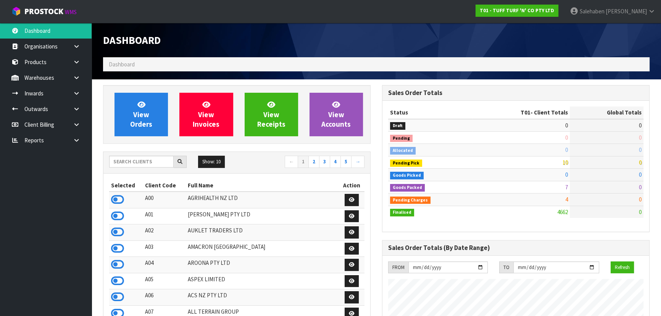
scroll to position [577, 278]
click at [123, 163] on input "text" at bounding box center [141, 162] width 64 height 12
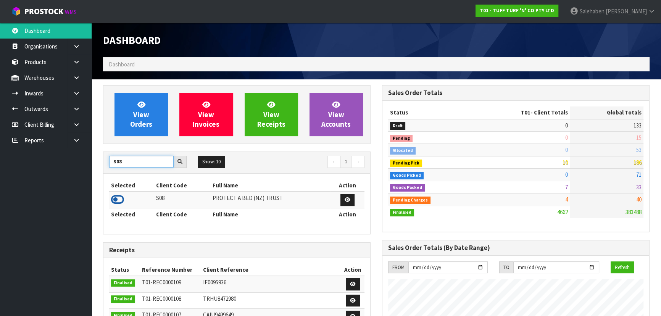
type input "S08"
click at [117, 200] on icon at bounding box center [117, 199] width 13 height 11
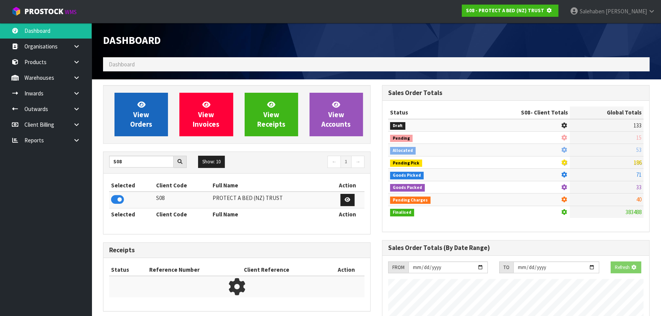
scroll to position [380912, 381108]
click at [153, 111] on link "View Orders" at bounding box center [140, 114] width 53 height 43
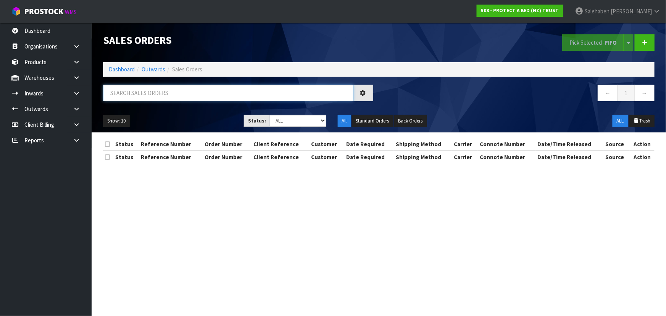
click at [161, 99] on input "text" at bounding box center [228, 93] width 250 height 16
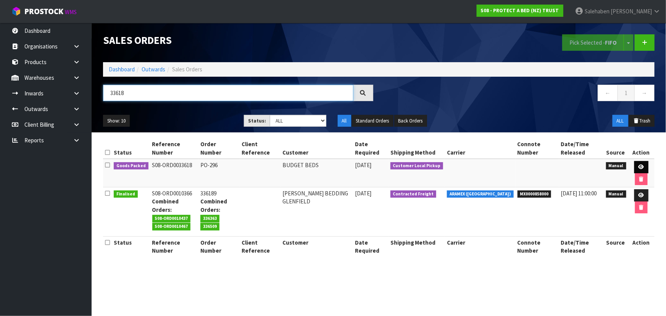
type input "33618"
click at [641, 164] on link at bounding box center [641, 167] width 14 height 12
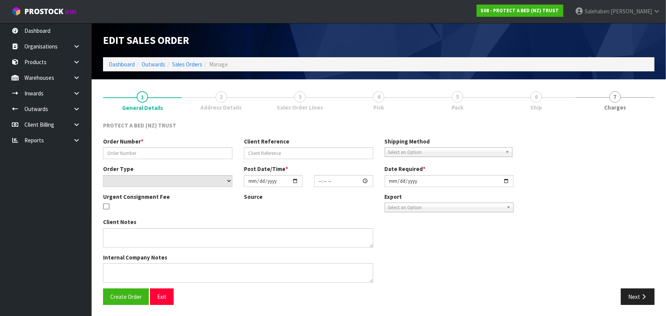
type input "PO-296"
select select "number:0"
type input "[DATE]"
type input "11:56:00.000"
type input "[DATE]"
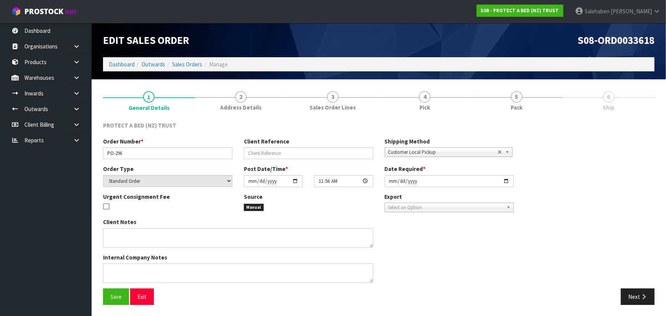
click at [529, 120] on div "PROTECT A BED (NZ) TRUST Order Number * PO-296 Client Reference Shipping Method…" at bounding box center [378, 213] width 551 height 195
click at [519, 109] on span "Pack" at bounding box center [516, 107] width 12 height 8
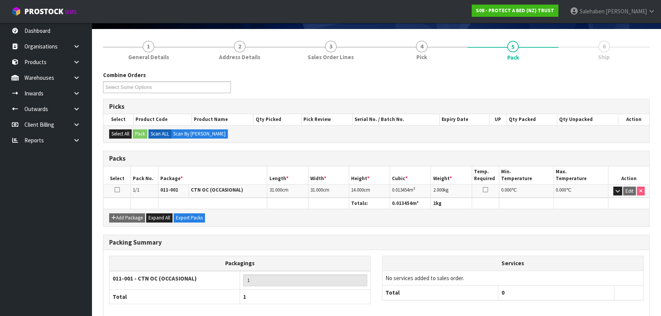
scroll to position [87, 0]
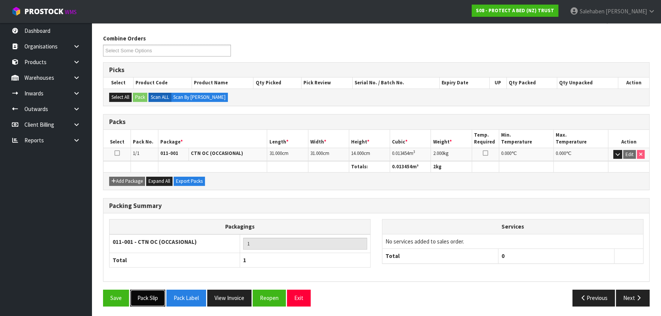
click at [149, 293] on button "Pack Slip" at bounding box center [147, 297] width 35 height 16
click at [631, 295] on button "Next" at bounding box center [633, 297] width 34 height 16
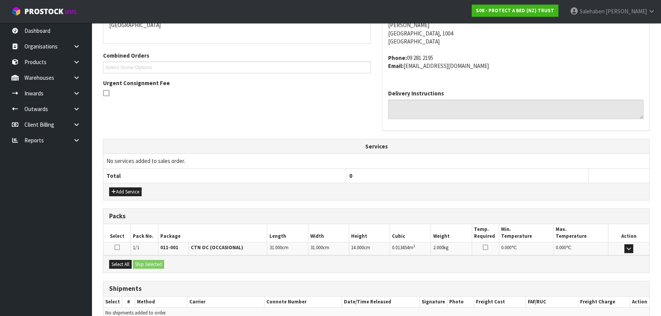
scroll to position [183, 0]
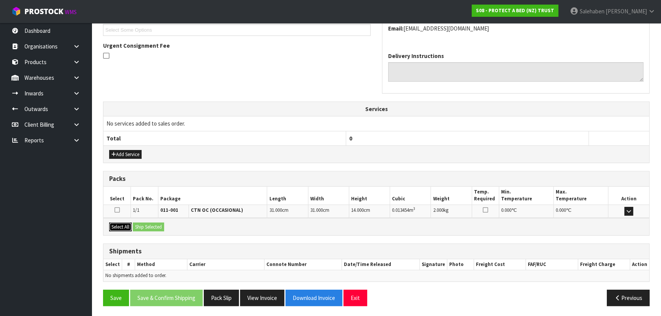
click at [112, 223] on button "Select All" at bounding box center [120, 226] width 23 height 9
drag, startPoint x: 156, startPoint y: 227, endPoint x: 164, endPoint y: 225, distance: 8.2
click at [156, 227] on button "Ship Selected" at bounding box center [148, 226] width 31 height 9
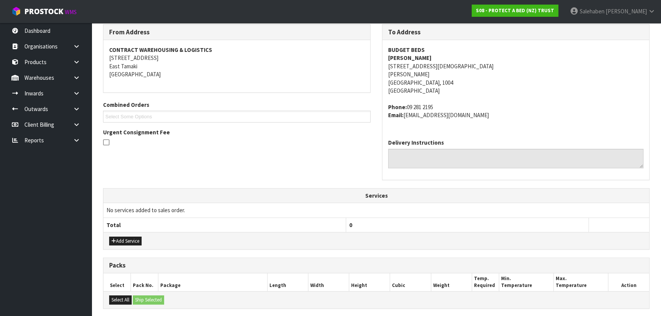
scroll to position [197, 0]
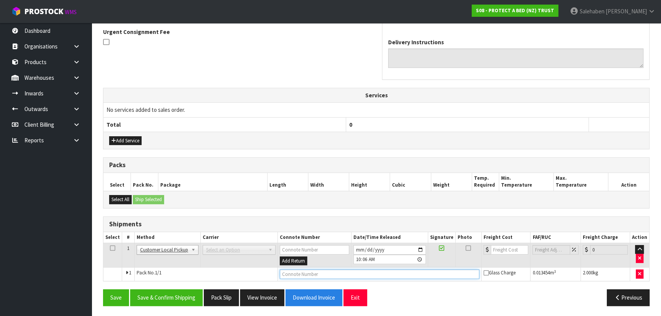
click at [294, 273] on input "text" at bounding box center [379, 274] width 199 height 10
type input "CUSTOMER COLLECTED"
click at [165, 296] on button "Save & Confirm Shipping" at bounding box center [166, 297] width 72 height 16
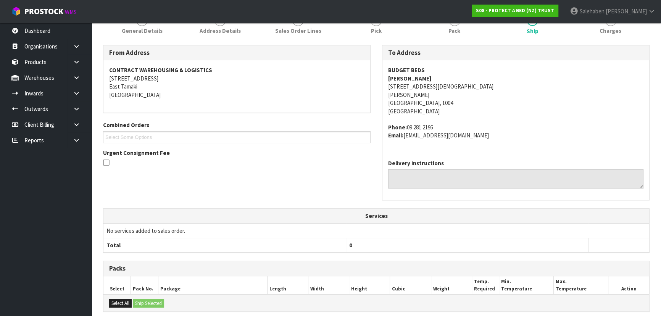
scroll to position [0, 0]
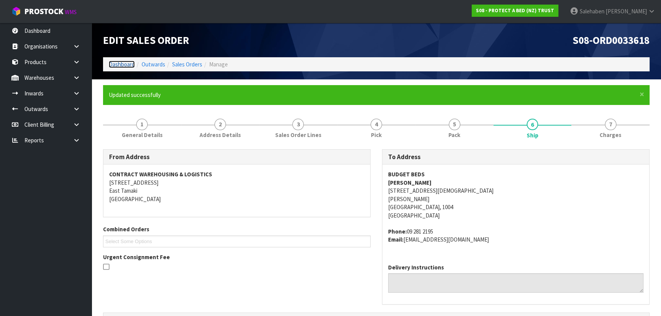
click at [125, 66] on link "Dashboard" at bounding box center [122, 64] width 26 height 7
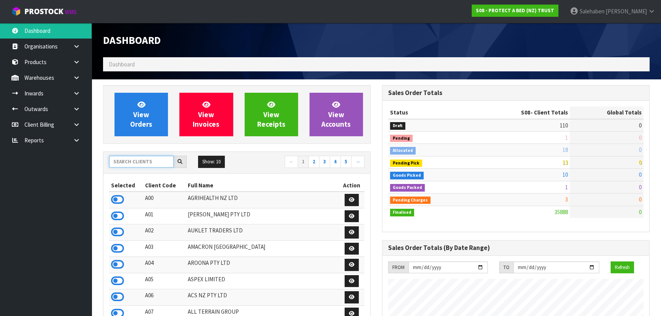
scroll to position [475, 278]
click at [140, 163] on input "text" at bounding box center [141, 162] width 64 height 12
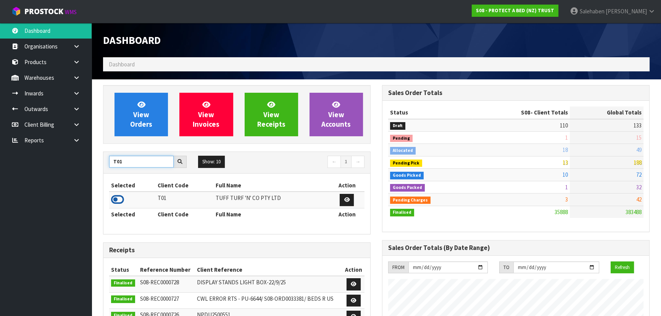
type input "T01"
click at [114, 199] on icon at bounding box center [117, 199] width 13 height 11
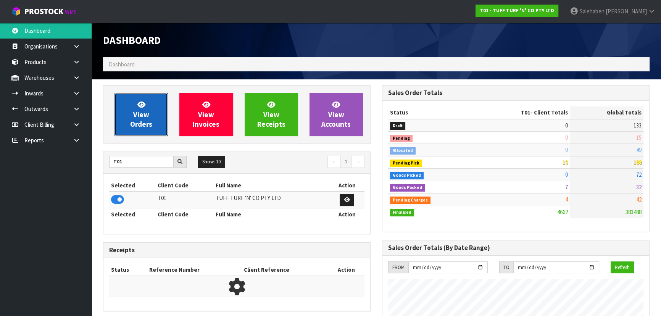
click at [145, 125] on span "View Orders" at bounding box center [141, 114] width 22 height 29
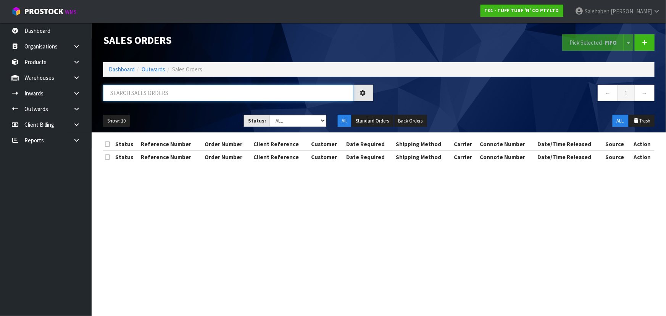
click at [166, 95] on input "text" at bounding box center [228, 93] width 250 height 16
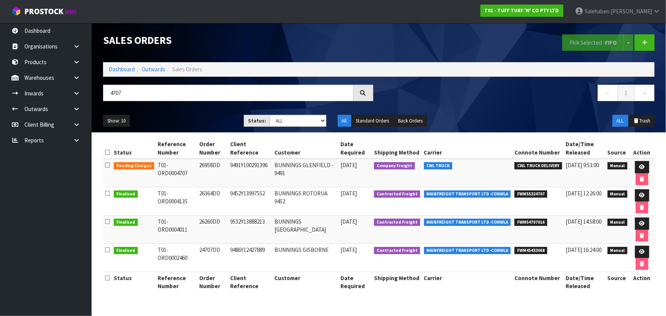
click at [193, 111] on div "Show: 10 5 10 25 50 Status: Draft Pending Allocated Pending Pick Goods Picked G…" at bounding box center [378, 121] width 563 height 24
click at [136, 97] on input "4707" at bounding box center [228, 93] width 250 height 16
type input "4"
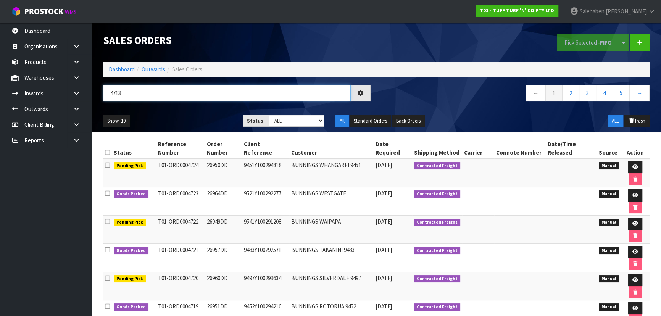
type input "4713"
click at [193, 115] on ul "Show: 10 5 10 25 50" at bounding box center [167, 121] width 128 height 12
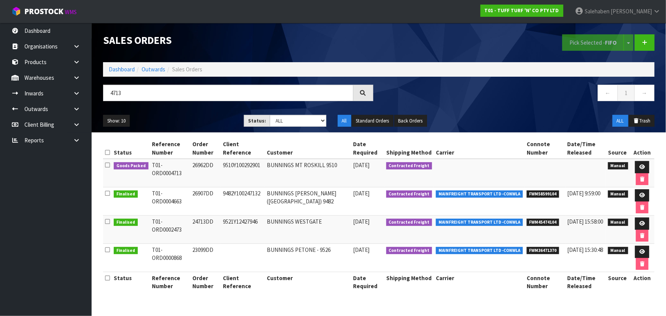
click at [193, 115] on ul "Show: 10 5 10 25 50" at bounding box center [167, 121] width 129 height 12
click at [638, 162] on link at bounding box center [642, 167] width 14 height 12
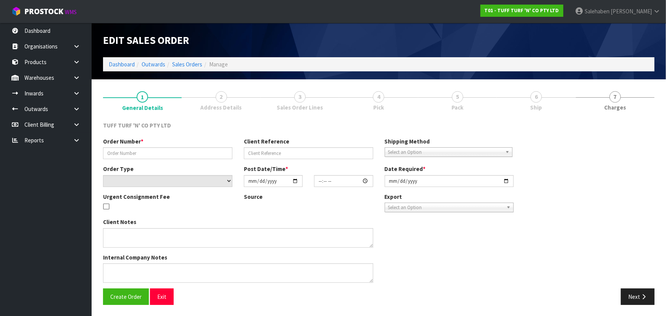
type input "26962DD"
type input "9510Y100292901"
select select "number:0"
type input "[DATE]"
type input "14:44:00.000"
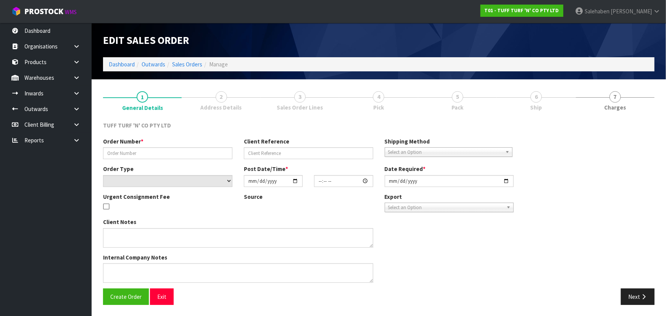
type input "[DATE]"
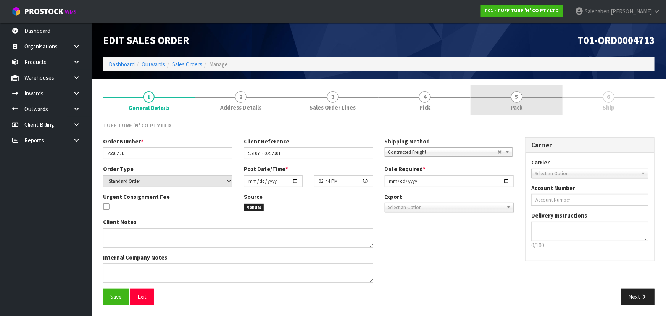
click at [516, 108] on span "Pack" at bounding box center [516, 107] width 12 height 8
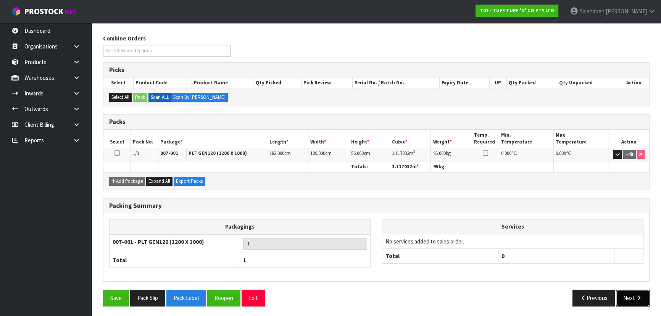
click at [635, 295] on icon "button" at bounding box center [638, 298] width 7 height 6
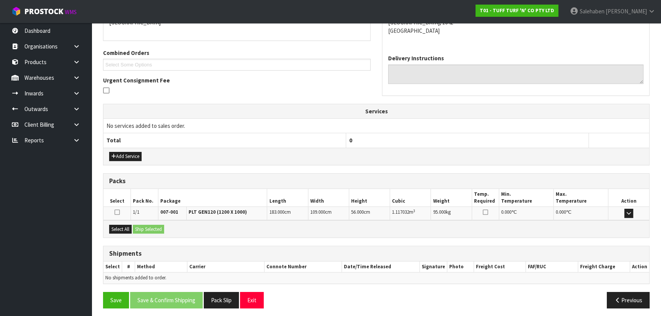
scroll to position [151, 0]
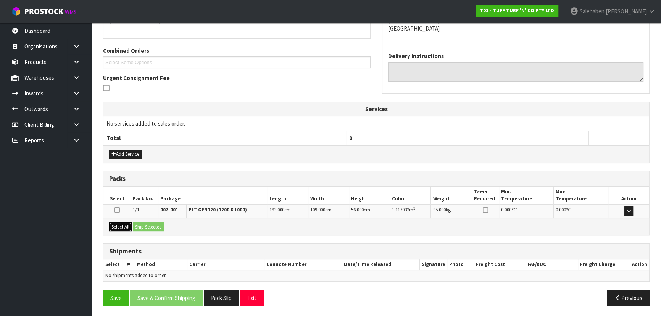
click at [125, 228] on button "Select All" at bounding box center [120, 226] width 23 height 9
click at [146, 225] on button "Ship Selected" at bounding box center [148, 226] width 31 height 9
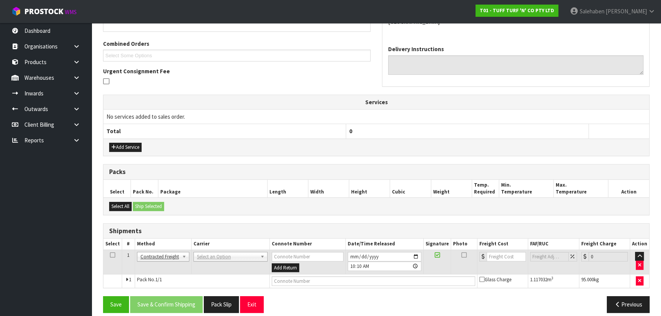
scroll to position [164, 0]
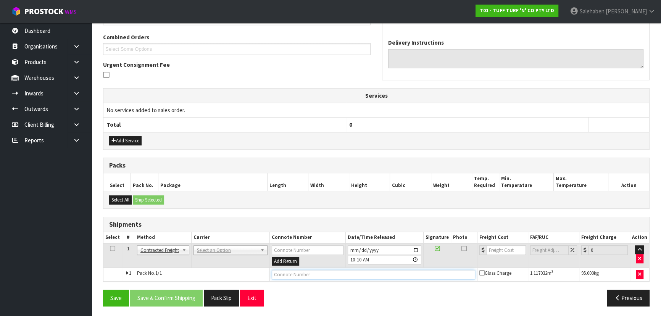
click at [289, 275] on input "text" at bounding box center [373, 275] width 203 height 10
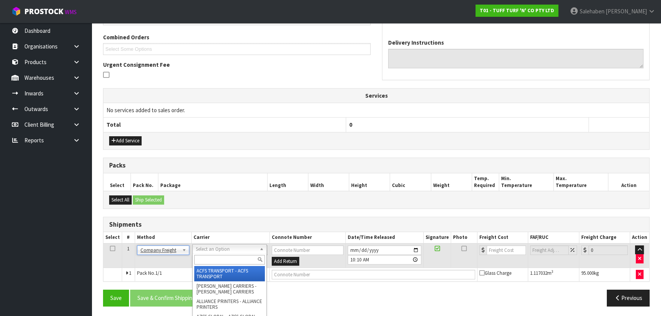
click at [206, 256] on input "text" at bounding box center [229, 260] width 71 height 10
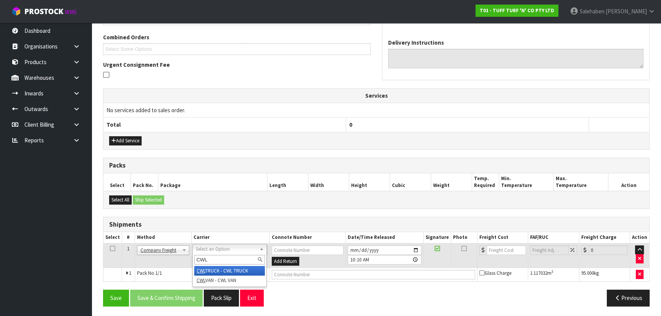
type input "CWL"
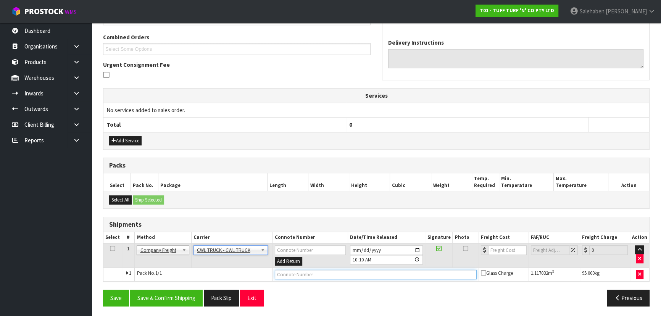
click at [295, 274] on input "text" at bounding box center [376, 275] width 202 height 10
type input "CWL TRUCK DELIVERY"
click at [188, 290] on button "Save & Confirm Shipping" at bounding box center [166, 297] width 72 height 16
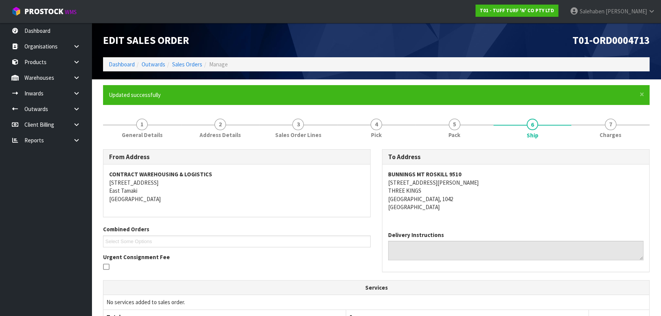
scroll to position [173, 0]
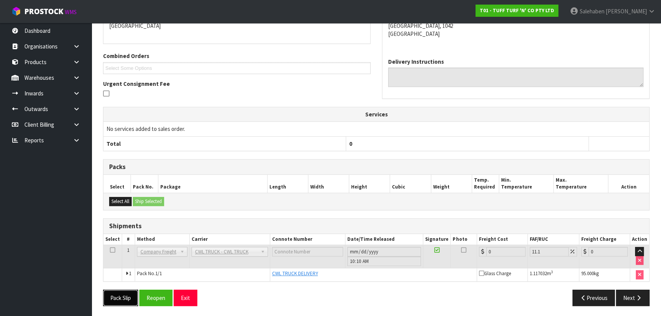
click at [126, 295] on button "Pack Slip" at bounding box center [120, 297] width 35 height 16
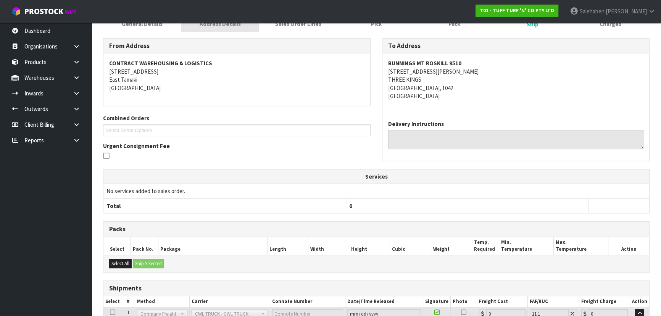
scroll to position [0, 0]
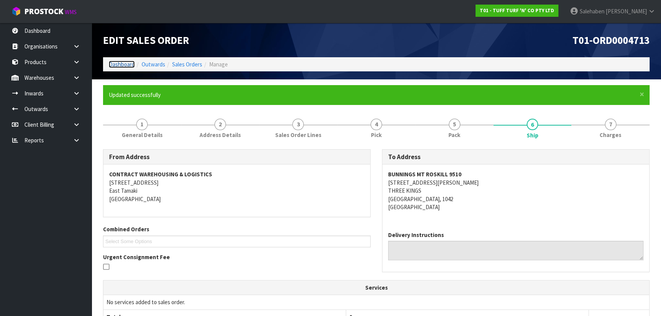
click at [115, 64] on link "Dashboard" at bounding box center [122, 64] width 26 height 7
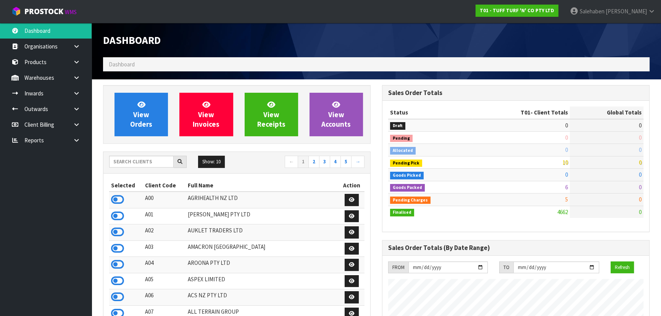
scroll to position [577, 278]
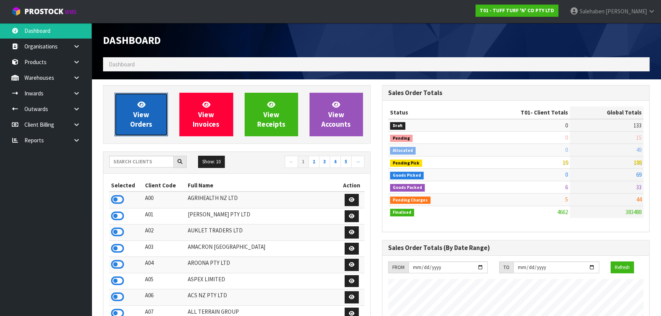
click at [146, 133] on link "View Orders" at bounding box center [140, 114] width 53 height 43
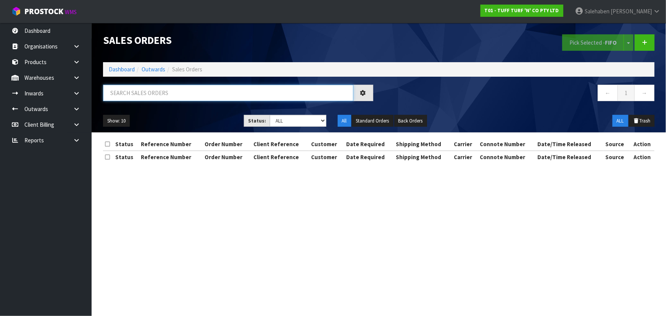
click at [166, 92] on input "text" at bounding box center [228, 93] width 250 height 16
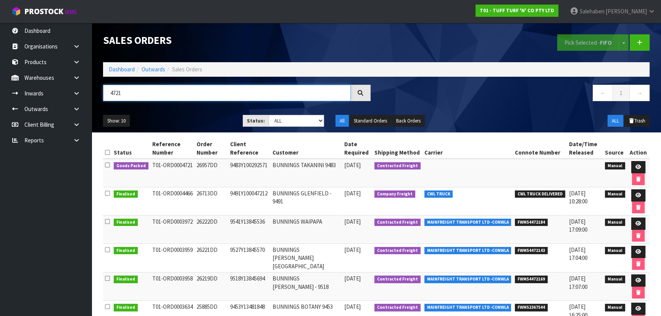
type input "4721"
click at [194, 114] on div "Show: 10 5 10 25 50 Status: Draft Pending Allocated Pending Pick Goods Picked G…" at bounding box center [376, 121] width 558 height 24
click at [194, 113] on div "Show: 10 5 10 25 50 Status: Draft Pending Allocated Pending Pick Goods Picked G…" at bounding box center [376, 121] width 558 height 24
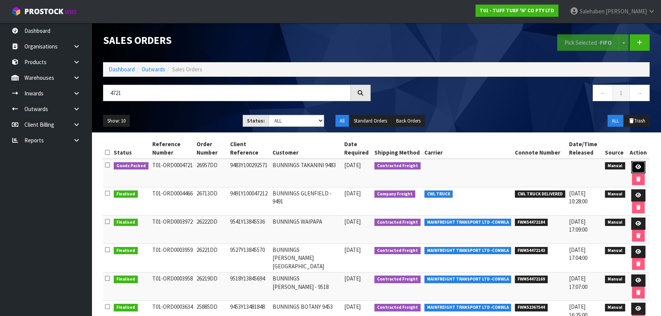
click at [636, 164] on link at bounding box center [638, 167] width 14 height 12
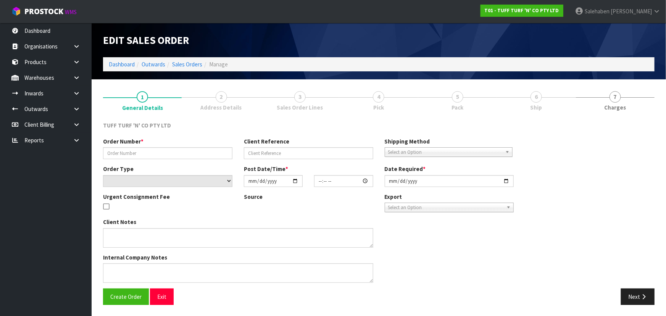
type input "26957DD"
type input "9483Y100292571"
select select "number:0"
type input "[DATE]"
type input "15:00:00.000"
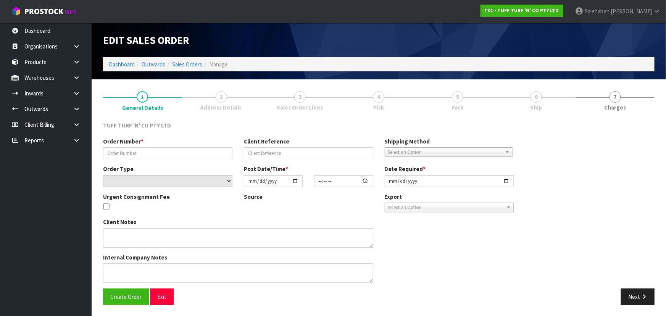
type input "[DATE]"
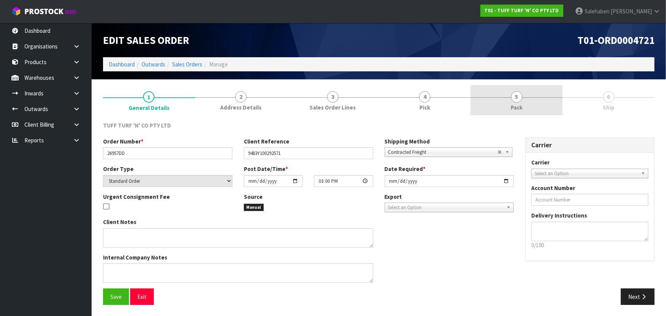
click at [545, 110] on link "5 Pack" at bounding box center [516, 100] width 92 height 30
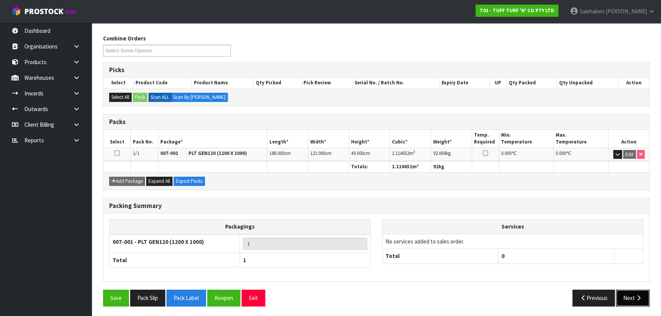
click at [640, 301] on button "Next" at bounding box center [633, 297] width 34 height 16
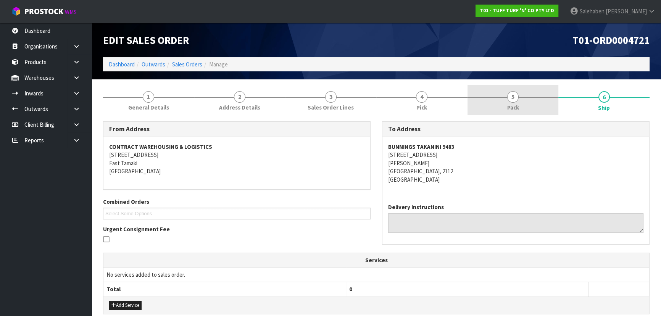
click at [495, 108] on link "5 Pack" at bounding box center [512, 100] width 91 height 30
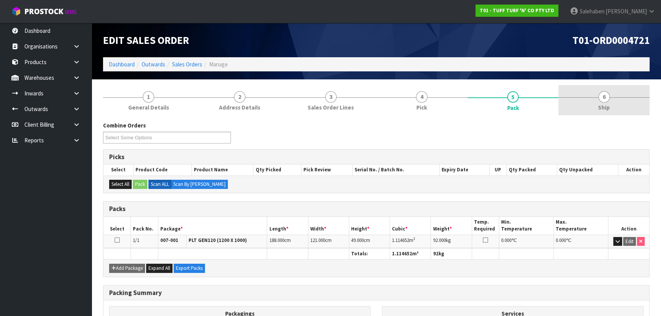
click at [594, 101] on link "6 Ship" at bounding box center [603, 100] width 91 height 30
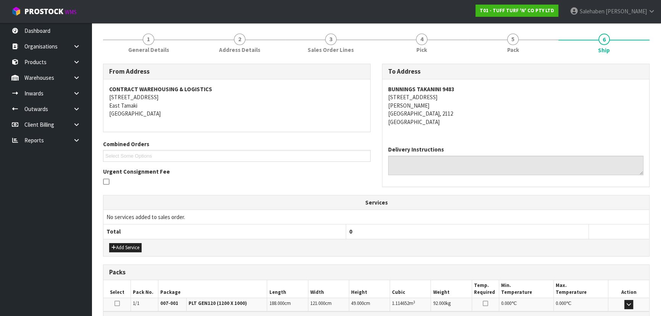
scroll to position [151, 0]
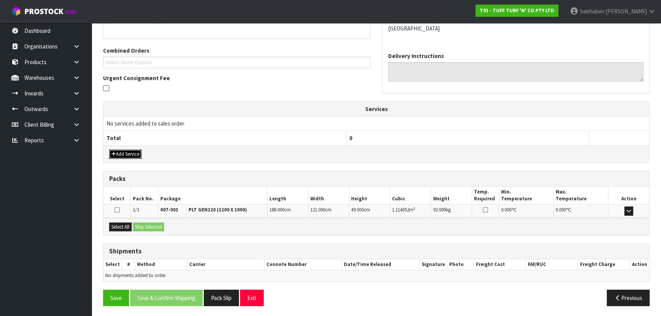
click at [135, 156] on button "Add Service" at bounding box center [125, 154] width 32 height 9
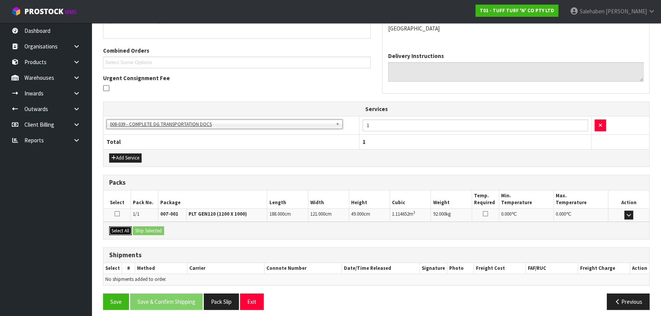
click at [128, 227] on button "Select All" at bounding box center [120, 230] width 23 height 9
drag, startPoint x: 133, startPoint y: 227, endPoint x: 162, endPoint y: 233, distance: 28.7
click at [134, 227] on button "Ship Selected" at bounding box center [148, 230] width 31 height 9
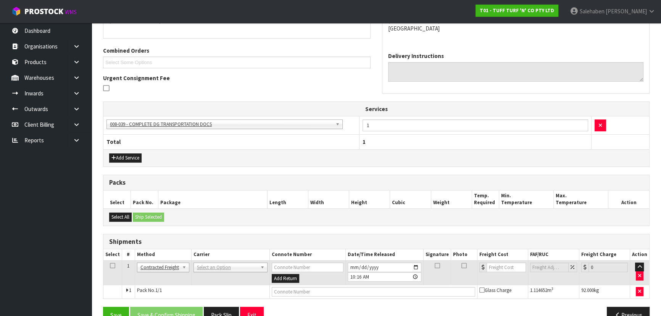
scroll to position [168, 0]
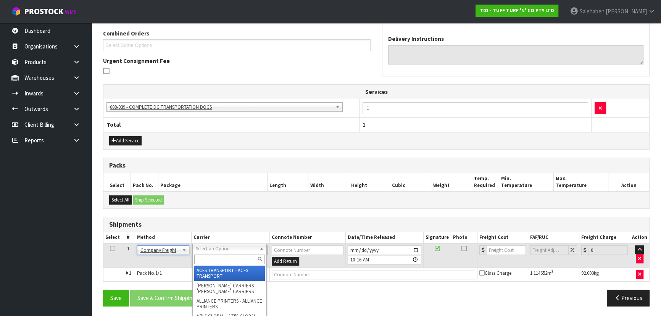
click at [209, 257] on input "text" at bounding box center [229, 259] width 71 height 10
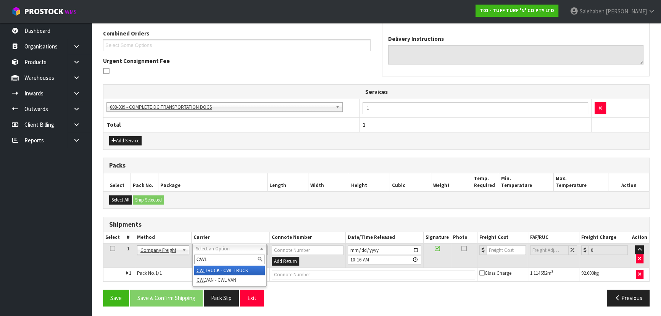
type input "CWL"
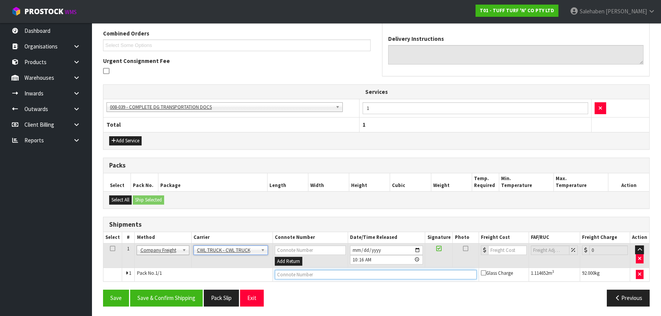
click at [284, 274] on input "text" at bounding box center [376, 275] width 202 height 10
type input "CWL TRUCK DELIVERY"
click at [156, 294] on button "Save & Confirm Shipping" at bounding box center [166, 297] width 72 height 16
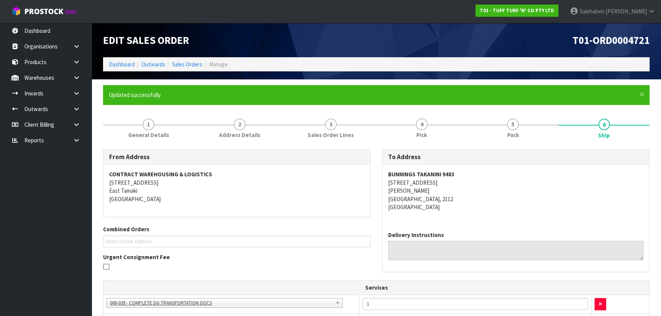
scroll to position [177, 0]
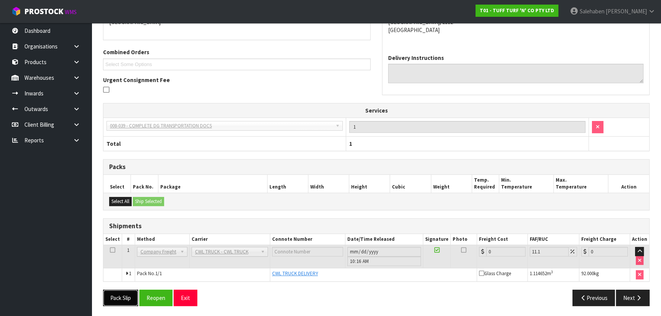
click at [118, 294] on button "Pack Slip" at bounding box center [120, 297] width 35 height 16
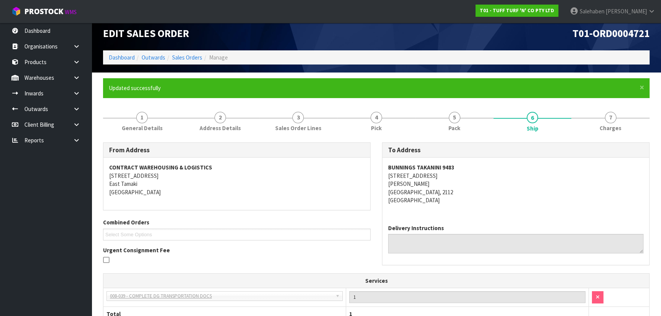
scroll to position [0, 0]
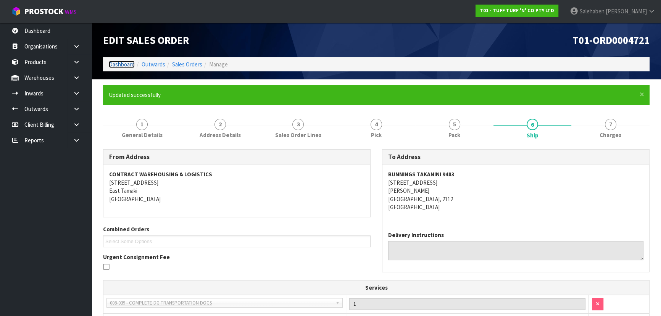
click at [118, 65] on link "Dashboard" at bounding box center [122, 64] width 26 height 7
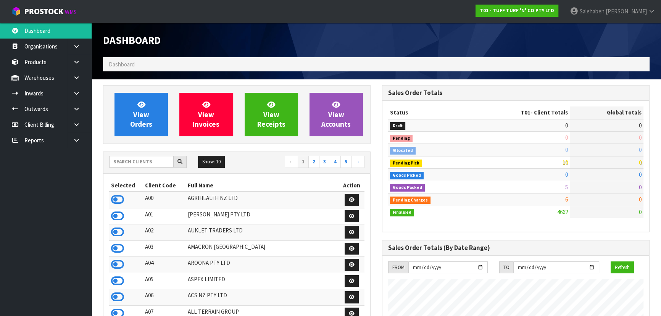
scroll to position [577, 278]
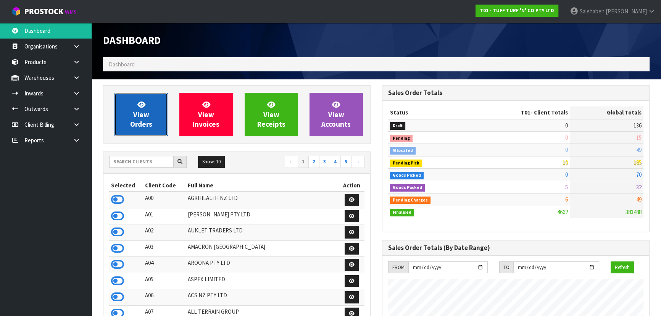
click at [149, 112] on link "View Orders" at bounding box center [140, 114] width 53 height 43
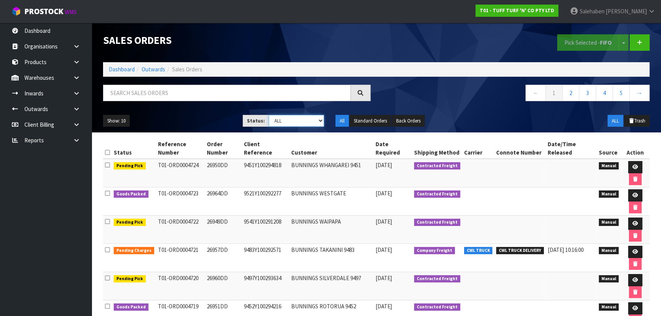
click at [281, 117] on select "Draft Pending Allocated Pending Pick Goods Picked Goods Packed Pending Charges …" at bounding box center [296, 121] width 56 height 12
click at [268, 115] on select "Draft Pending Allocated Pending Pick Goods Picked Goods Packed Pending Charges …" at bounding box center [296, 121] width 56 height 12
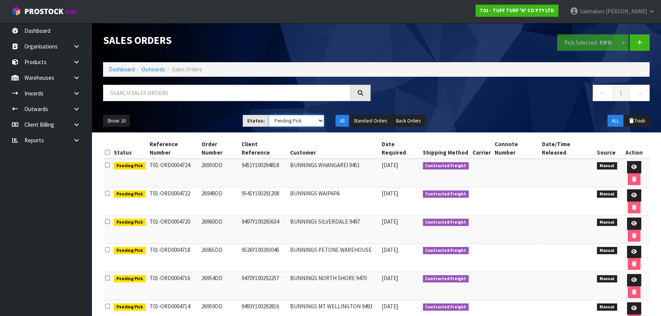
click at [280, 119] on select "Draft Pending Allocated Pending Pick Goods Picked Goods Packed Pending Charges …" at bounding box center [296, 121] width 56 height 12
click at [268, 115] on select "Draft Pending Allocated Pending Pick Goods Picked Goods Packed Pending Charges …" at bounding box center [296, 121] width 56 height 12
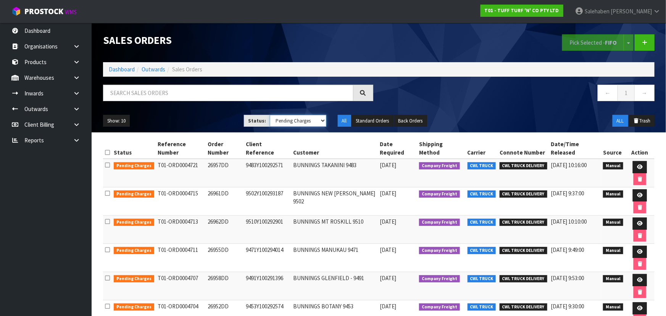
click at [283, 121] on select "Draft Pending Allocated Pending Pick Goods Picked Goods Packed Pending Charges …" at bounding box center [298, 121] width 56 height 12
click at [270, 115] on select "Draft Pending Allocated Pending Pick Goods Picked Goods Packed Pending Charges …" at bounding box center [298, 121] width 56 height 12
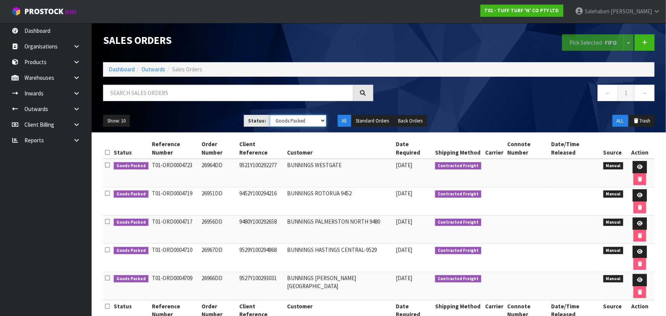
click at [299, 126] on select "Draft Pending Allocated Pending Pick Goods Picked Goods Packed Pending Charges …" at bounding box center [298, 121] width 56 height 12
click at [270, 115] on select "Draft Pending Allocated Pending Pick Goods Picked Goods Packed Pending Charges …" at bounding box center [298, 121] width 56 height 12
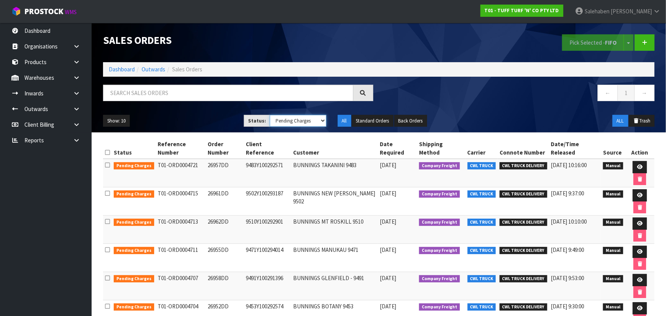
click at [284, 124] on select "Draft Pending Allocated Pending Pick Goods Picked Goods Packed Pending Charges …" at bounding box center [298, 121] width 56 height 12
click at [184, 114] on div "Show: 10 5 10 25 50 Status: Draft Pending Allocated Pending Pick Goods Picked G…" at bounding box center [378, 121] width 563 height 24
click at [292, 125] on select "Draft Pending Allocated Pending Pick Goods Picked Goods Packed Pending Charges …" at bounding box center [298, 121] width 56 height 12
select select "string:3"
click at [270, 115] on select "Draft Pending Allocated Pending Pick Goods Picked Goods Packed Pending Charges …" at bounding box center [298, 121] width 56 height 12
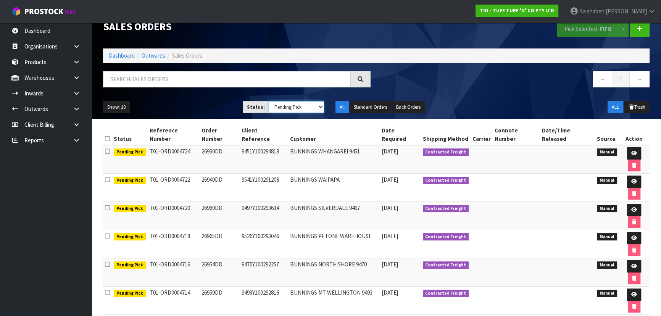
scroll to position [21, 0]
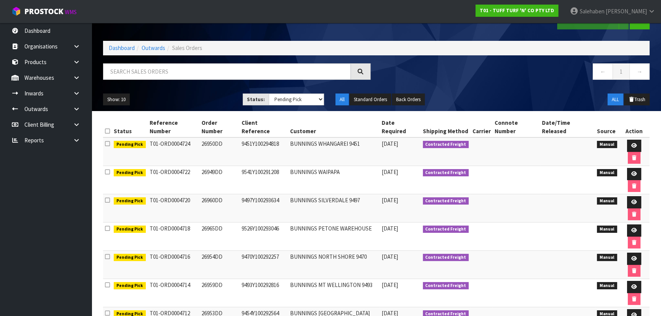
click at [318, 279] on td "BUNNINGS MT WELLINGTON 9493" at bounding box center [334, 293] width 92 height 28
click at [137, 73] on input "text" at bounding box center [227, 71] width 248 height 16
click at [125, 47] on link "Dashboard" at bounding box center [122, 47] width 26 height 7
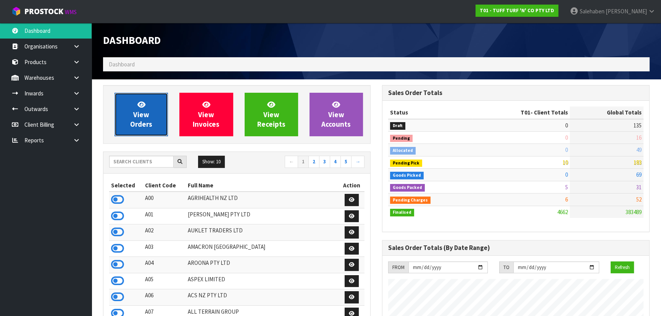
click at [131, 101] on link "View Orders" at bounding box center [140, 114] width 53 height 43
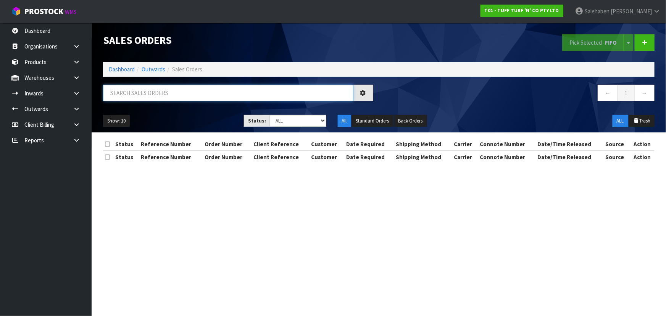
click at [148, 92] on input "text" at bounding box center [228, 93] width 250 height 16
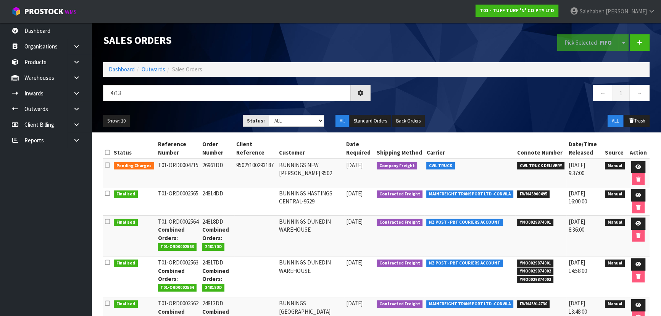
click at [183, 105] on div "4713" at bounding box center [236, 96] width 279 height 22
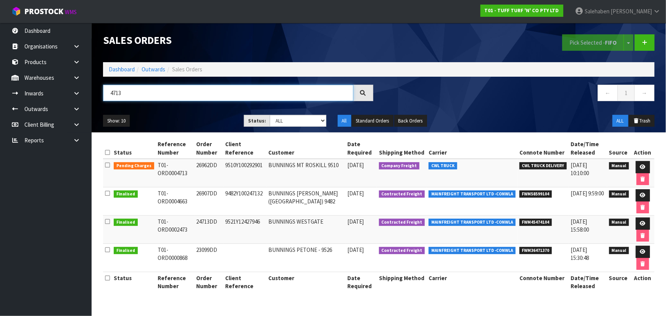
click at [190, 96] on input "4713" at bounding box center [228, 93] width 250 height 16
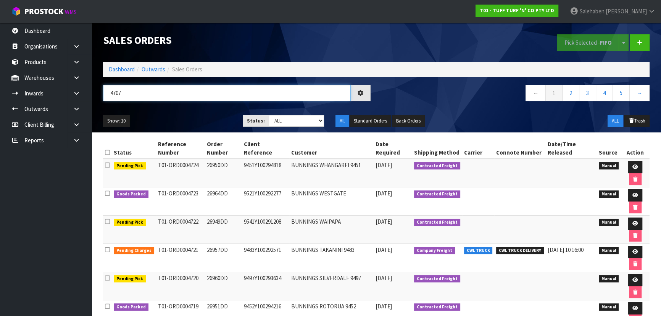
type input "4707"
click at [199, 112] on div "Show: 10 5 10 25 50 Status: Draft Pending Allocated Pending Pick Goods Picked G…" at bounding box center [376, 121] width 558 height 24
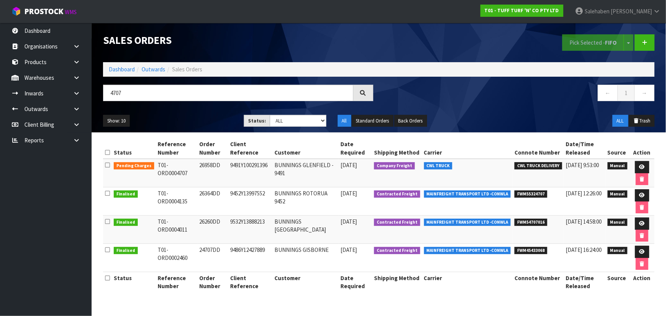
click at [210, 116] on ul "Show: 10 5 10 25 50" at bounding box center [167, 121] width 129 height 12
click at [202, 115] on ul "Show: 10 5 10 25 50" at bounding box center [167, 121] width 129 height 12
click at [128, 69] on link "Dashboard" at bounding box center [122, 69] width 26 height 7
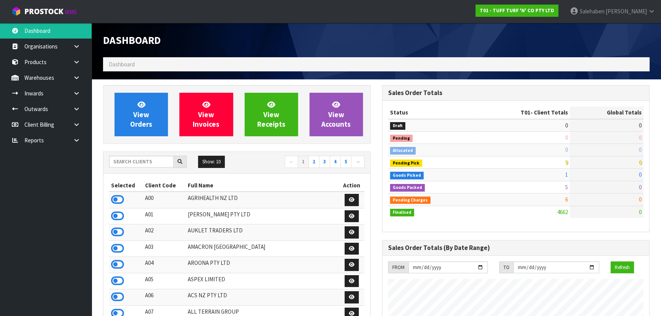
scroll to position [577, 278]
click at [145, 161] on input "text" at bounding box center [141, 162] width 64 height 12
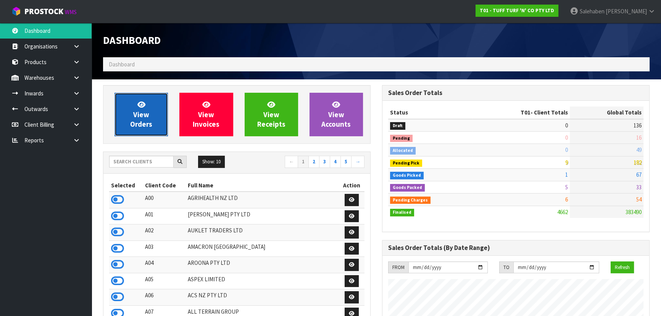
click at [143, 117] on span "View Orders" at bounding box center [141, 114] width 22 height 29
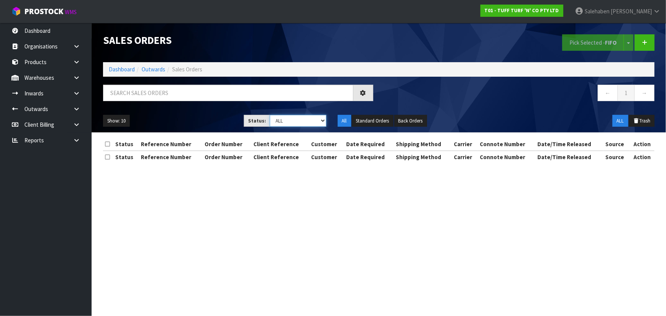
click at [291, 120] on select "Draft Pending Allocated Pending Pick Goods Picked Goods Packed Pending Charges …" at bounding box center [298, 121] width 56 height 12
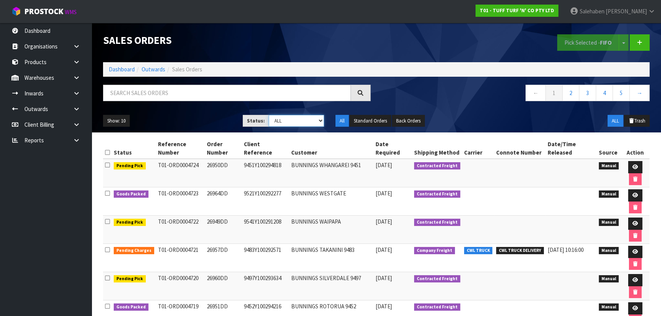
select select "string:6"
click at [268, 115] on select "Draft Pending Allocated Pending Pick Goods Picked Goods Packed Pending Charges …" at bounding box center [296, 121] width 56 height 12
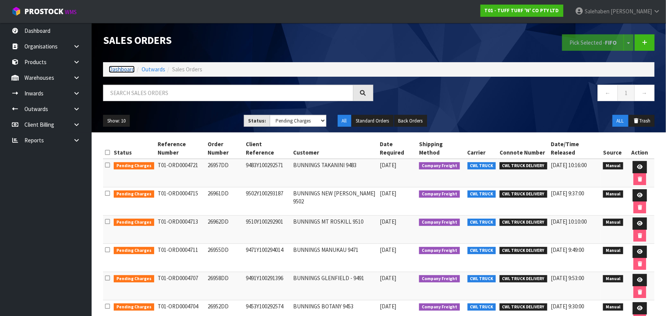
click at [124, 67] on link "Dashboard" at bounding box center [122, 69] width 26 height 7
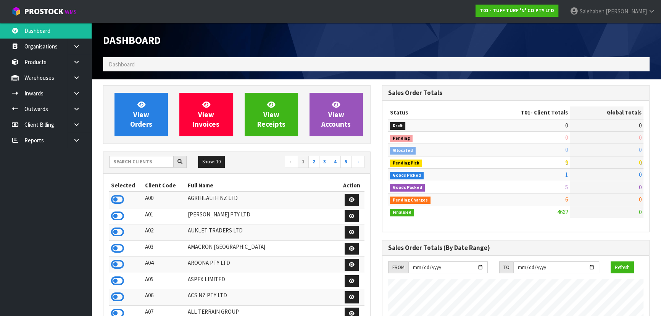
scroll to position [577, 278]
click at [135, 161] on input "text" at bounding box center [141, 162] width 64 height 12
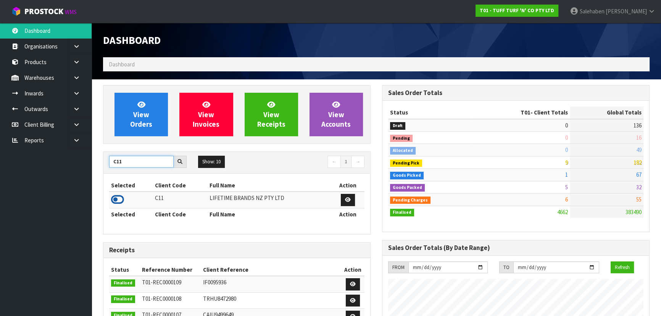
type input "C11"
click at [116, 196] on icon at bounding box center [117, 199] width 13 height 11
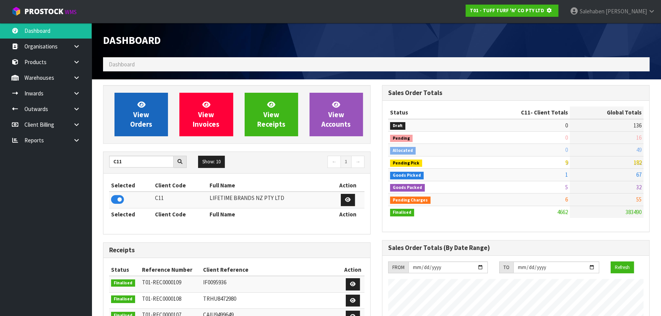
scroll to position [475, 278]
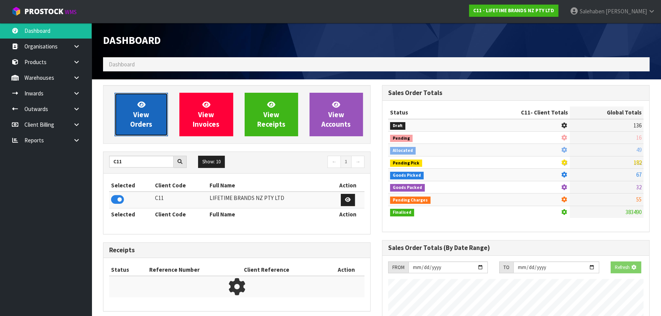
click at [140, 119] on span "View Orders" at bounding box center [141, 114] width 22 height 29
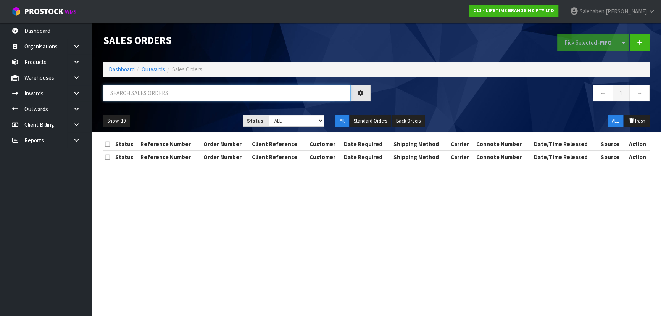
click at [164, 94] on input "text" at bounding box center [227, 93] width 248 height 16
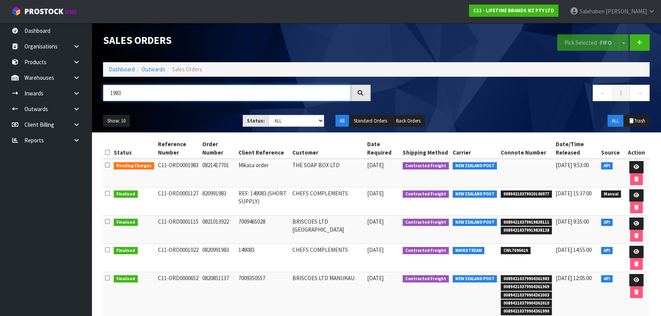
type input "1983"
click at [185, 110] on div "Show: 10 5 10 25 50 Status: Draft Pending Allocated Pending Pick Goods Picked G…" at bounding box center [376, 121] width 558 height 24
click at [187, 110] on div "Show: 10 5 10 25 50 Status: Draft Pending Allocated Pending Pick Goods Picked G…" at bounding box center [376, 121] width 558 height 24
click at [187, 111] on div "Show: 10 5 10 25 50 Status: Draft Pending Allocated Pending Pick Goods Picked G…" at bounding box center [376, 121] width 558 height 24
click at [633, 161] on link at bounding box center [636, 167] width 14 height 12
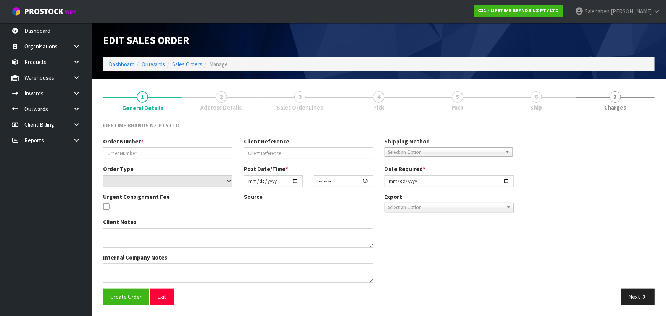
type input "0821417701"
type input "Mikasa order"
select select "number:0"
type input "[DATE]"
type input "10:34:18.000"
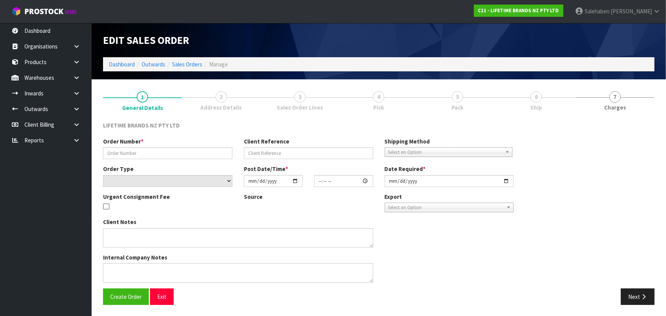
type input "[DATE]"
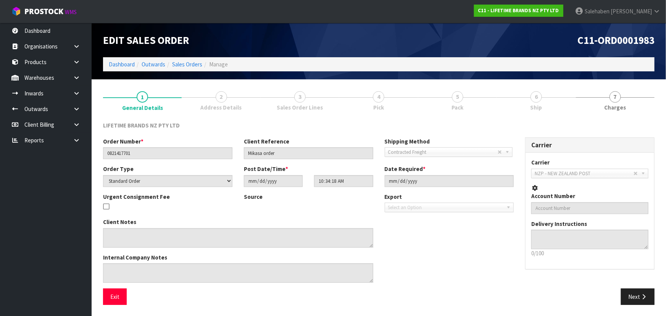
click at [528, 102] on link "6 Ship" at bounding box center [536, 100] width 79 height 30
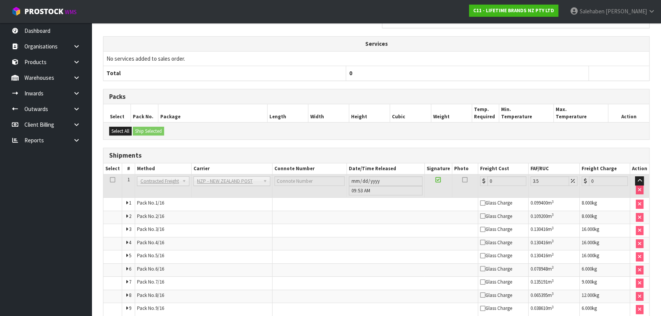
scroll to position [366, 0]
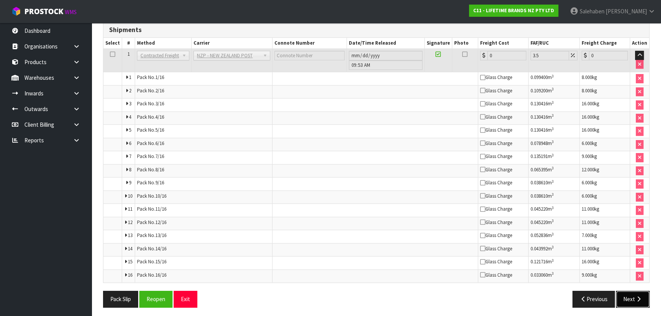
click at [629, 300] on button "Next" at bounding box center [633, 299] width 34 height 16
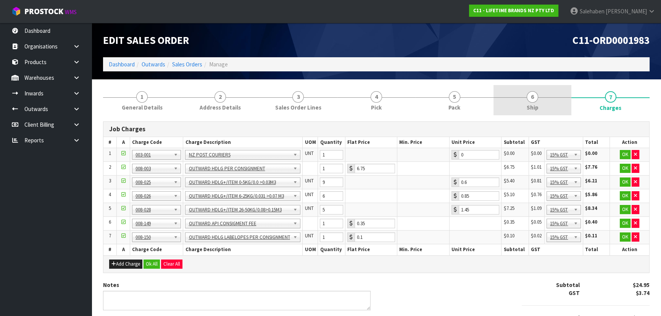
click at [514, 107] on link "6 Ship" at bounding box center [532, 100] width 78 height 30
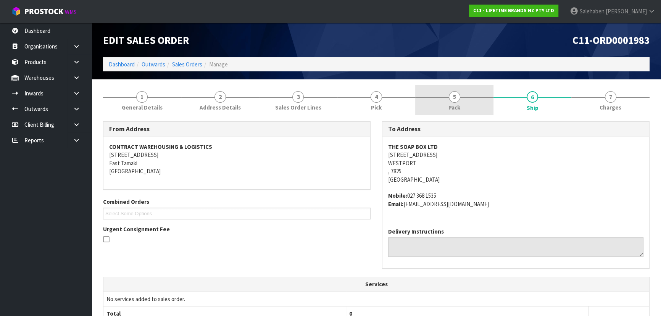
click at [466, 101] on link "5 Pack" at bounding box center [454, 100] width 78 height 30
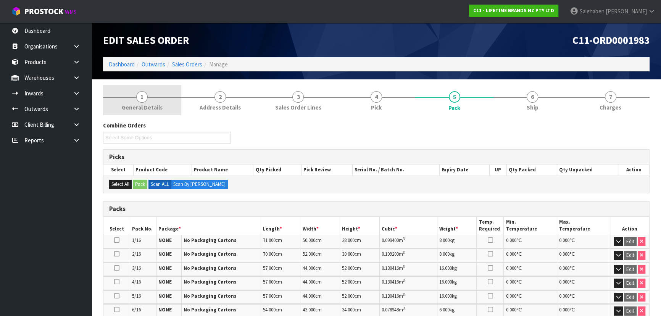
click at [153, 96] on link "1 General Details" at bounding box center [142, 100] width 78 height 30
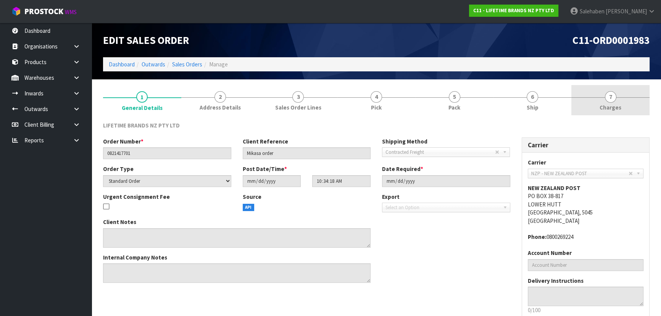
click at [618, 100] on link "7 [GEOGRAPHIC_DATA]" at bounding box center [610, 100] width 78 height 30
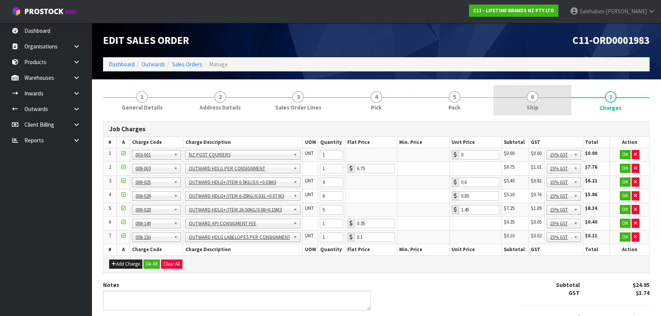
click at [532, 114] on link "6 Ship" at bounding box center [532, 100] width 78 height 30
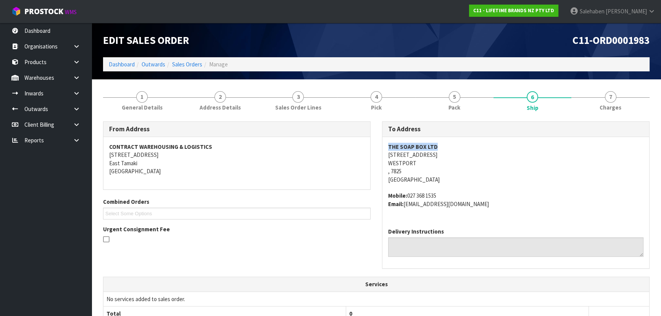
copy strong "THE SOAP BOX LTD"
drag, startPoint x: 386, startPoint y: 144, endPoint x: 458, endPoint y: 148, distance: 72.9
click at [458, 148] on div "THE SOAP BOX LTD 114 PALMERSTON STREET WESTPORT , 7825 New Zealand Mobile: 027 …" at bounding box center [515, 179] width 267 height 85
copy address "[STREET_ADDRESS]"
drag, startPoint x: 379, startPoint y: 155, endPoint x: 391, endPoint y: 140, distance: 19.2
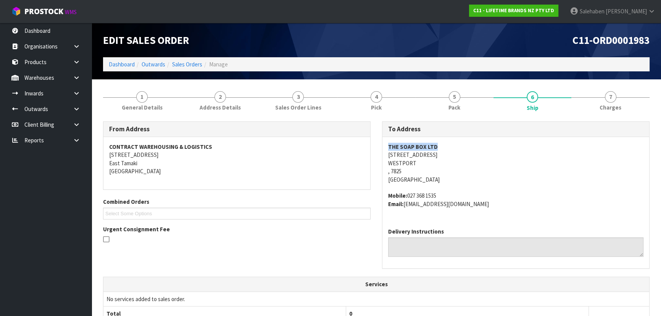
click at [465, 151] on div "To Address THE SOAP BOX LTD 114 PALMERSTON STREET WESTPORT , 7825 New Zealand M…" at bounding box center [515, 198] width 279 height 155
copy strong "THE SOAP BOX LTD"
drag, startPoint x: 387, startPoint y: 146, endPoint x: 466, endPoint y: 147, distance: 78.2
click at [466, 147] on address "THE SOAP BOX LTD 114 PALMERSTON STREET WESTPORT , 7825 New Zealand" at bounding box center [515, 163] width 255 height 41
click at [392, 156] on address "THE SOAP BOX LTD 114 PALMERSTON STREET WESTPORT , 7825 New Zealand" at bounding box center [515, 163] width 255 height 41
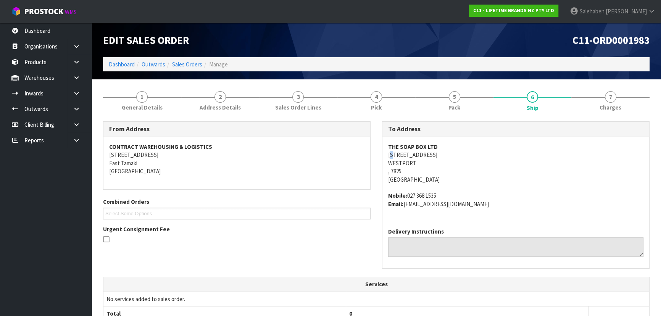
copy address "[STREET_ADDRESS]"
drag, startPoint x: 382, startPoint y: 154, endPoint x: 461, endPoint y: 153, distance: 79.7
click at [461, 153] on div "THE SOAP BOX LTD 114 PALMERSTON STREET WESTPORT , 7825 New Zealand Mobile: 027 …" at bounding box center [515, 179] width 267 height 85
drag, startPoint x: 407, startPoint y: 195, endPoint x: 443, endPoint y: 192, distance: 35.9
click at [443, 192] on address "Mobile: 027 368 1535 Email: sales@thesoapbox.co.nz" at bounding box center [515, 199] width 255 height 16
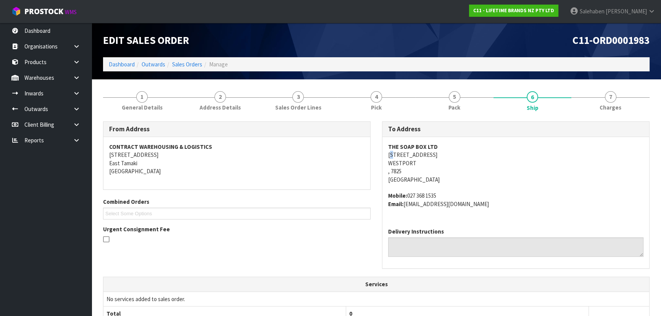
copy address "027 368 1535"
drag, startPoint x: 405, startPoint y: 204, endPoint x: 471, endPoint y: 205, distance: 65.6
click at [471, 205] on address "Mobile: 027 368 1535 Email: sales@thesoapbox.co.nz" at bounding box center [515, 199] width 255 height 16
copy address "[EMAIL_ADDRESS][DOMAIN_NAME]"
click at [477, 103] on link "5 Pack" at bounding box center [454, 100] width 78 height 30
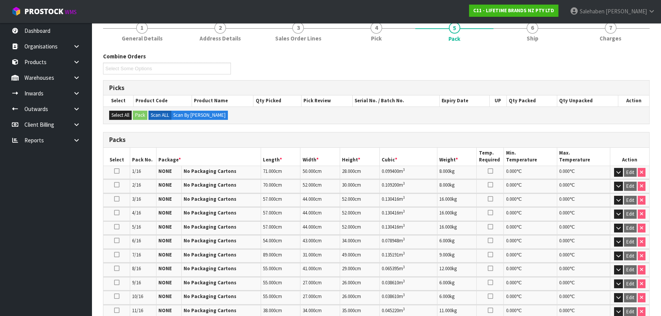
scroll to position [34, 0]
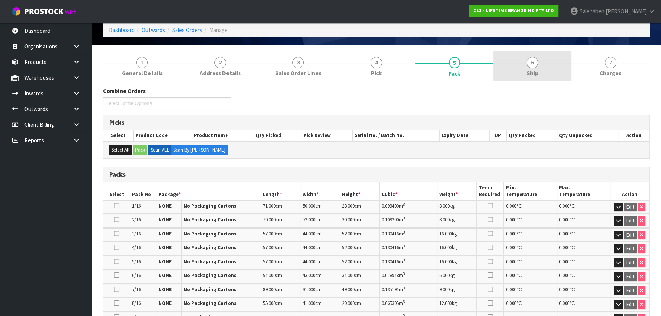
click at [533, 74] on span "Ship" at bounding box center [532, 73] width 12 height 8
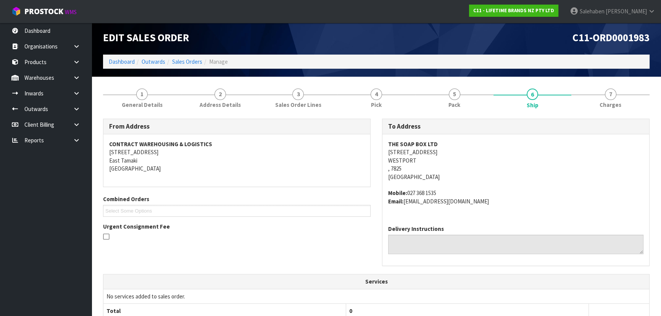
scroll to position [0, 0]
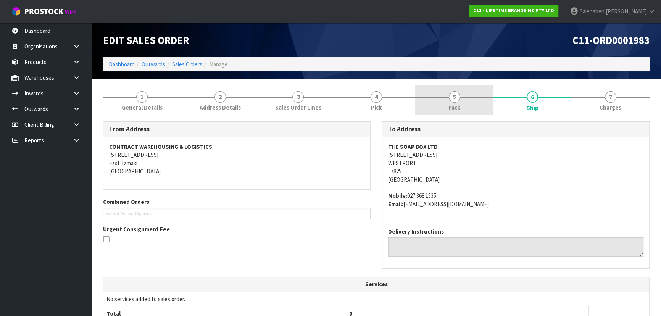
click at [467, 92] on link "5 Pack" at bounding box center [454, 100] width 78 height 30
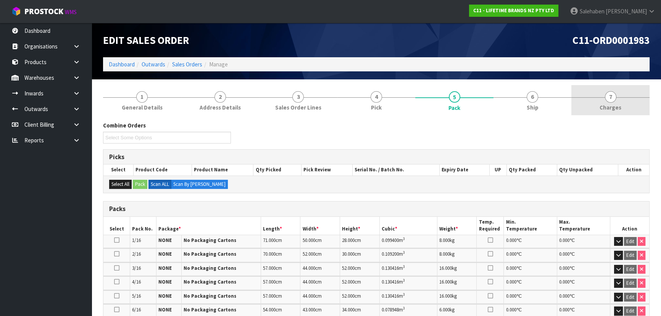
click at [613, 97] on span "7" at bounding box center [609, 96] width 11 height 11
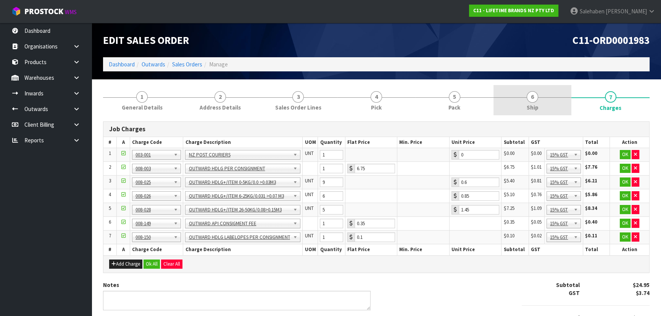
click at [533, 101] on span "6" at bounding box center [531, 96] width 11 height 11
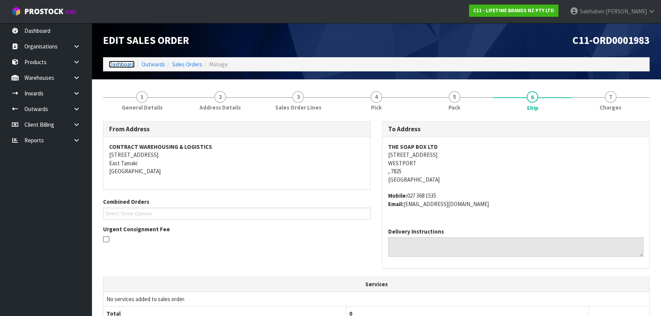
click at [127, 67] on link "Dashboard" at bounding box center [122, 64] width 26 height 7
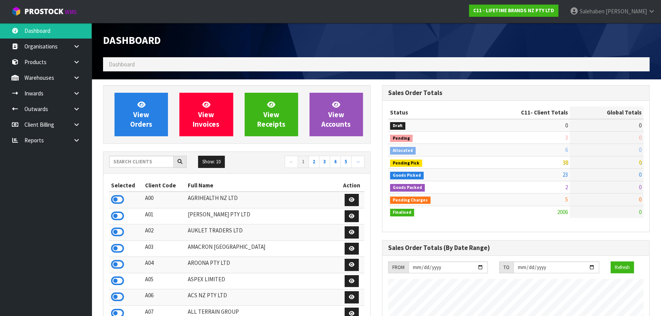
scroll to position [577, 278]
click at [130, 159] on input "text" at bounding box center [141, 162] width 64 height 12
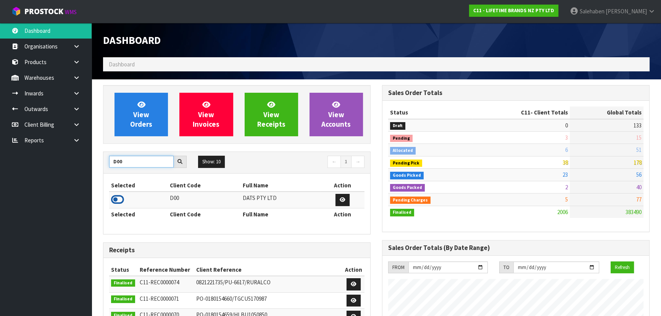
type input "D00"
click at [120, 197] on icon at bounding box center [117, 199] width 13 height 11
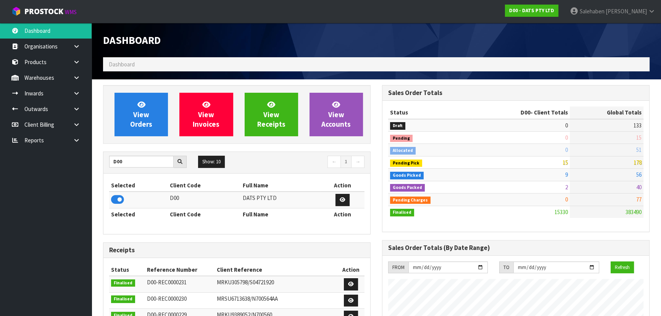
scroll to position [601, 278]
click at [137, 118] on span "View Orders" at bounding box center [141, 114] width 22 height 29
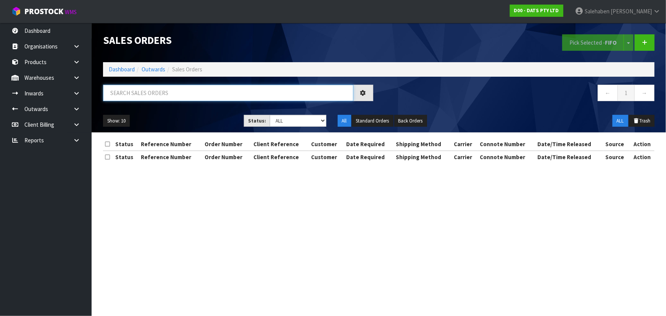
click at [175, 85] on input "text" at bounding box center [228, 93] width 250 height 16
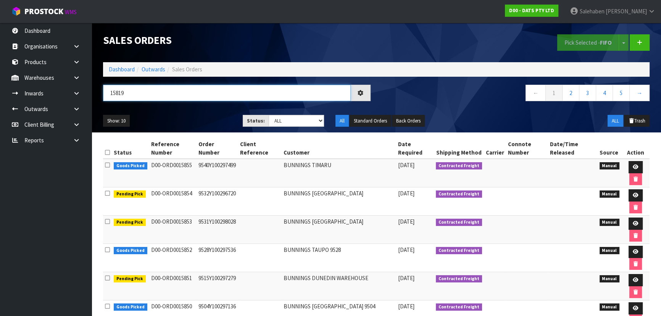
type input "15819"
click at [288, 119] on select "Draft Pending Allocated Pending Pick Goods Picked Goods Packed Pending Charges …" at bounding box center [296, 121] width 56 height 12
select select "string:5"
click at [268, 115] on select "Draft Pending Allocated Pending Pick Goods Picked Goods Packed Pending Charges …" at bounding box center [296, 121] width 56 height 12
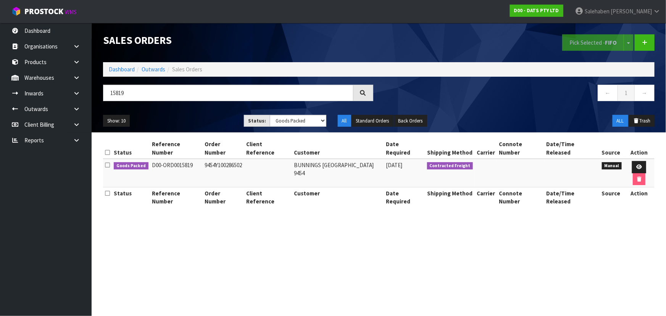
click at [215, 122] on ul "Show: 10 5 10 25 50" at bounding box center [167, 121] width 129 height 12
click at [214, 119] on ul "Show: 10 5 10 25 50" at bounding box center [167, 121] width 129 height 12
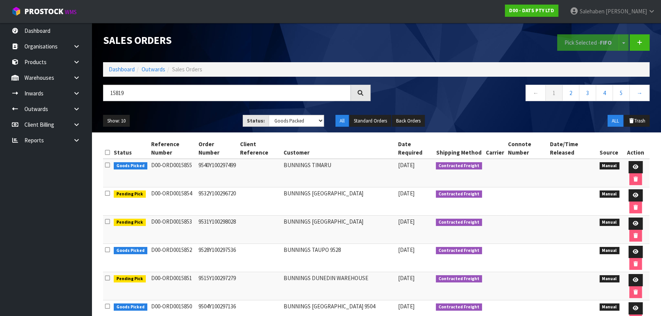
click at [214, 119] on ul "Show: 10 5 10 25 50" at bounding box center [167, 121] width 128 height 12
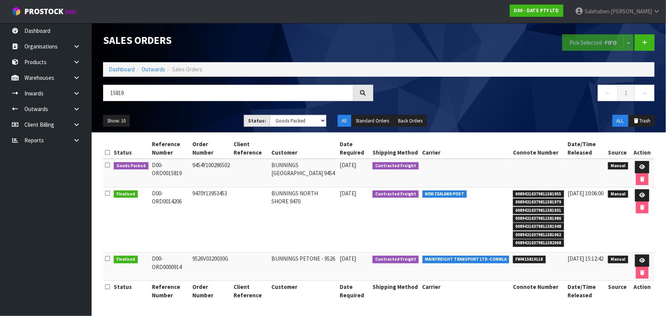
click at [214, 118] on ul "Show: 10 5 10 25 50" at bounding box center [167, 121] width 129 height 12
click at [213, 119] on ul "Show: 10 5 10 25 50" at bounding box center [167, 121] width 129 height 12
click at [641, 167] on icon at bounding box center [642, 166] width 6 height 5
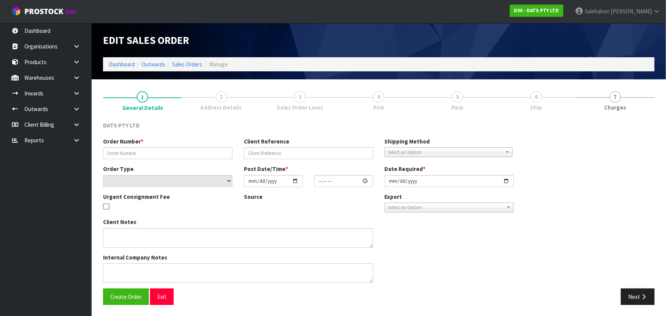
type input "9454Y100286502"
select select "number:0"
type input "2025-09-25"
type input "10:00:00.000"
type input "2025-09-25"
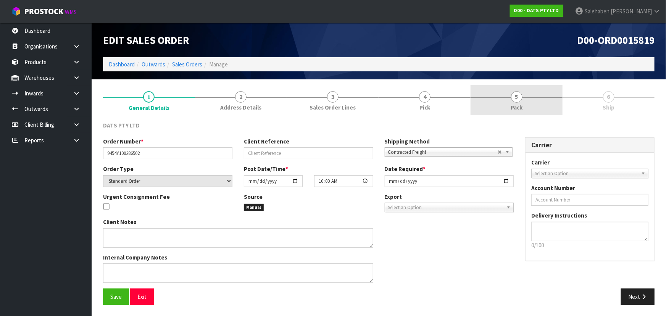
click at [502, 107] on link "5 Pack" at bounding box center [516, 100] width 92 height 30
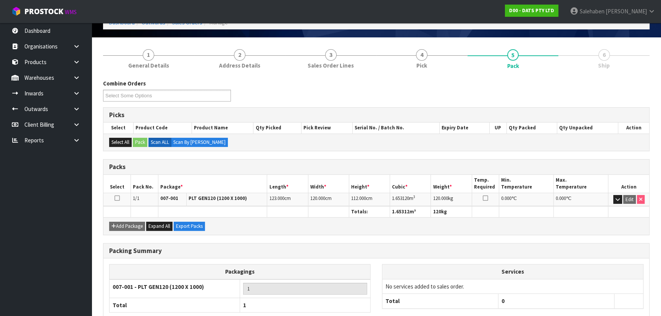
scroll to position [87, 0]
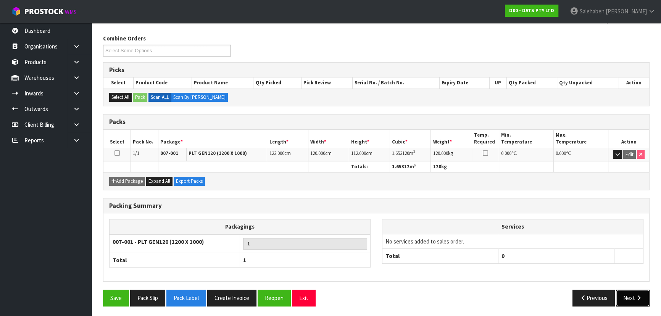
click at [632, 296] on button "Next" at bounding box center [633, 297] width 34 height 16
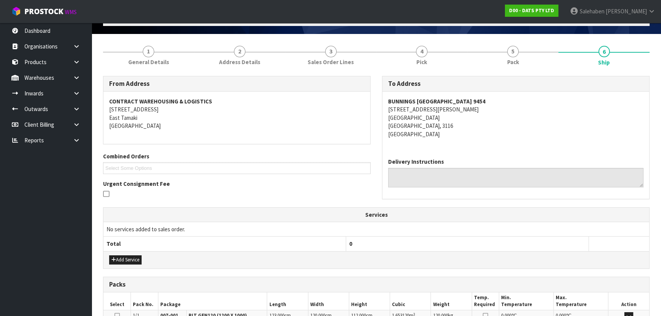
scroll to position [0, 0]
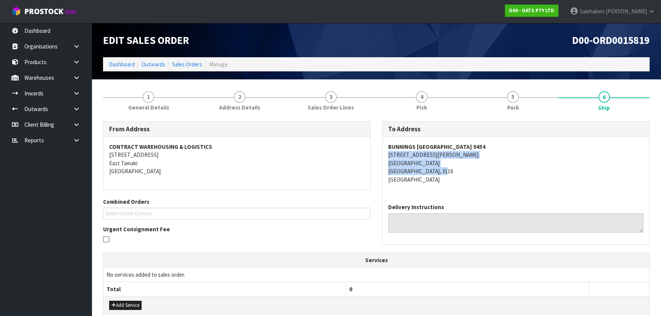
drag, startPoint x: 383, startPoint y: 153, endPoint x: 478, endPoint y: 171, distance: 97.5
click at [478, 171] on div "BUNNINGS MOUNT MAUNGANUI 9454 5 JEAN BATTEN DRIVE MOUNT MAUNGANUI MOUNT MAUNGAN…" at bounding box center [515, 167] width 267 height 60
click at [380, 153] on div "To Address BUNNINGS MOUNT MAUNGANUI 9454 5 JEAN BATTEN DRIVE MOUNT MAUNGANUI MO…" at bounding box center [515, 186] width 279 height 131
copy address "5 JEAN BATTEN DRIVE MOUNT MAUNGANUI MOUNT MAUNGANUI, 3116 New Zealand"
drag, startPoint x: 381, startPoint y: 153, endPoint x: 467, endPoint y: 176, distance: 89.4
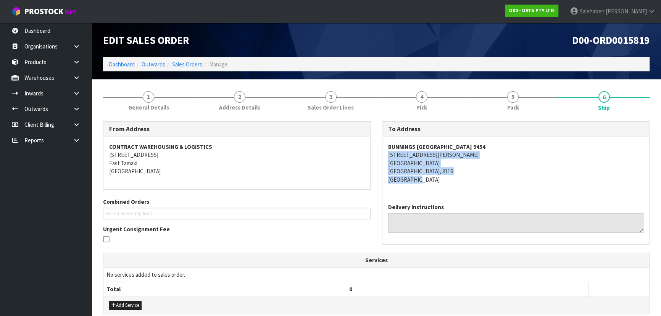
click at [467, 176] on div "To Address BUNNINGS MOUNT MAUNGANUI 9454 5 JEAN BATTEN DRIVE MOUNT MAUNGANUI MO…" at bounding box center [515, 186] width 279 height 131
click at [471, 186] on div "BUNNINGS MOUNT MAUNGANUI 9454 5 JEAN BATTEN DRIVE MOUNT MAUNGANUI MOUNT MAUNGAN…" at bounding box center [515, 167] width 267 height 60
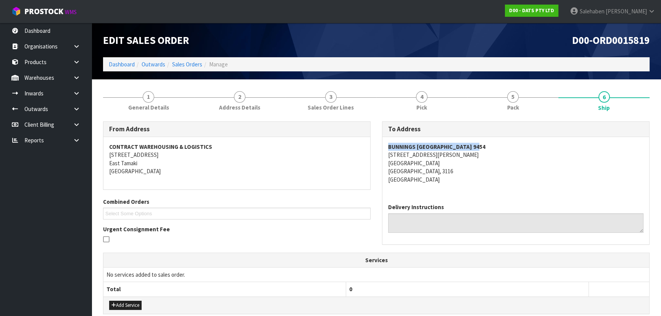
copy strong "BUNNINGS MOUNT MAUNGANUI 9454"
drag, startPoint x: 386, startPoint y: 145, endPoint x: 492, endPoint y: 138, distance: 106.7
click at [492, 138] on div "BUNNINGS MOUNT MAUNGANUI 9454 5 JEAN BATTEN DRIVE MOUNT MAUNGANUI MOUNT MAUNGAN…" at bounding box center [515, 167] width 267 height 60
click at [120, 99] on link "1 General Details" at bounding box center [148, 100] width 91 height 30
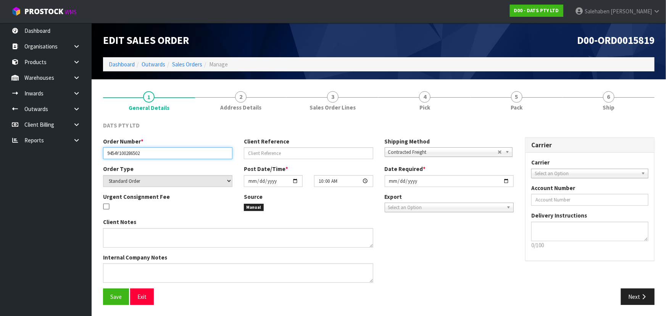
drag, startPoint x: 107, startPoint y: 153, endPoint x: 157, endPoint y: 152, distance: 50.3
click at [157, 152] on input "9454Y100286502" at bounding box center [167, 153] width 129 height 12
click at [536, 100] on link "5 Pack" at bounding box center [516, 100] width 92 height 30
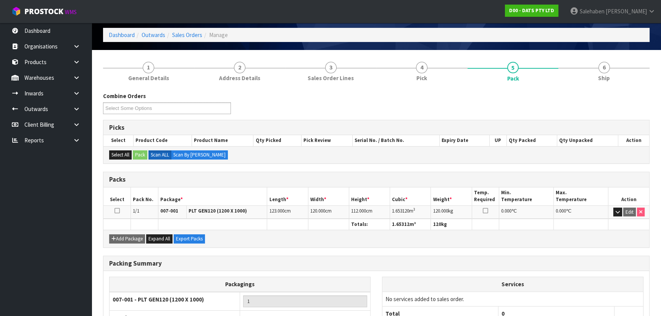
scroll to position [69, 0]
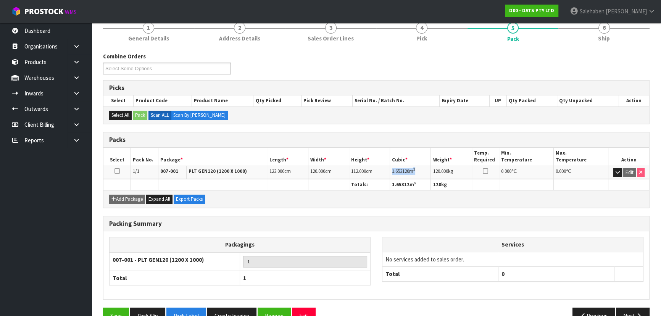
copy td "1.653120 m 3"
drag, startPoint x: 391, startPoint y: 169, endPoint x: 424, endPoint y: 169, distance: 32.8
click at [424, 169] on td "1.653120 m 3" at bounding box center [410, 172] width 41 height 13
click at [595, 39] on link "6 Ship" at bounding box center [603, 31] width 91 height 30
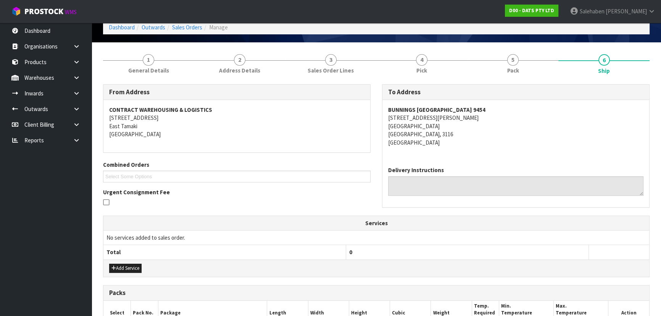
scroll to position [0, 0]
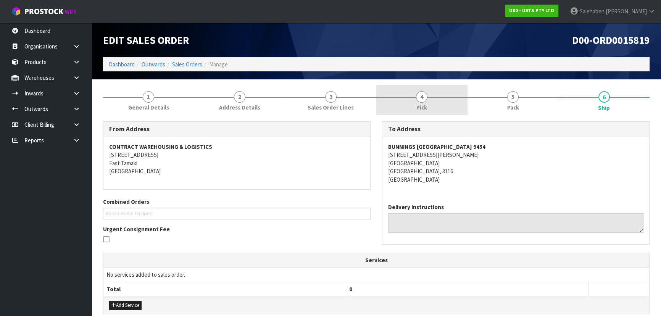
drag, startPoint x: 529, startPoint y: 95, endPoint x: 466, endPoint y: 105, distance: 63.3
click at [528, 96] on link "5 Pack" at bounding box center [512, 100] width 91 height 30
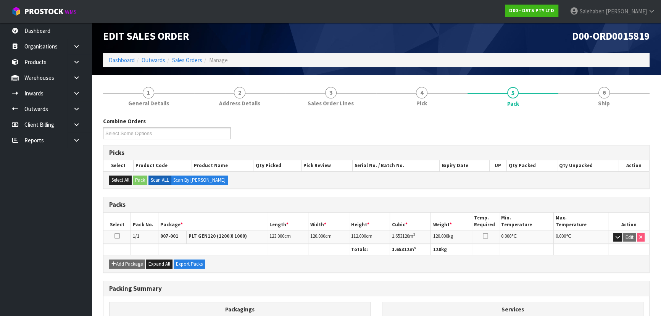
scroll to position [69, 0]
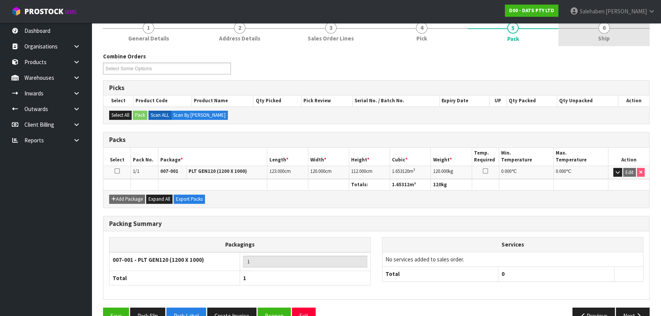
drag, startPoint x: 600, startPoint y: 41, endPoint x: 570, endPoint y: 42, distance: 29.8
click at [600, 41] on span "Ship" at bounding box center [604, 38] width 12 height 8
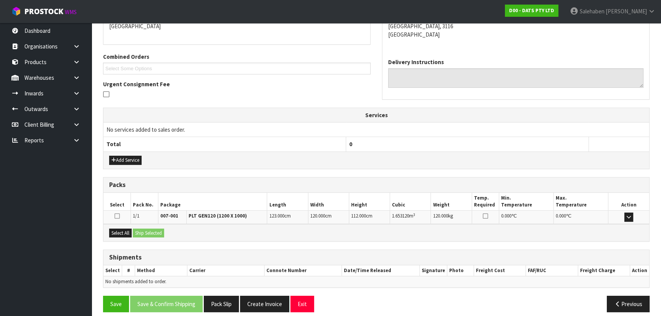
scroll to position [151, 0]
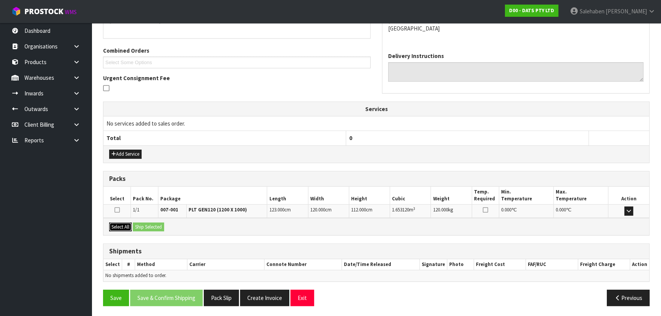
click at [129, 227] on button "Select All" at bounding box center [120, 226] width 23 height 9
drag, startPoint x: 150, startPoint y: 228, endPoint x: 154, endPoint y: 227, distance: 4.3
click at [150, 228] on button "Ship Selected" at bounding box center [148, 226] width 31 height 9
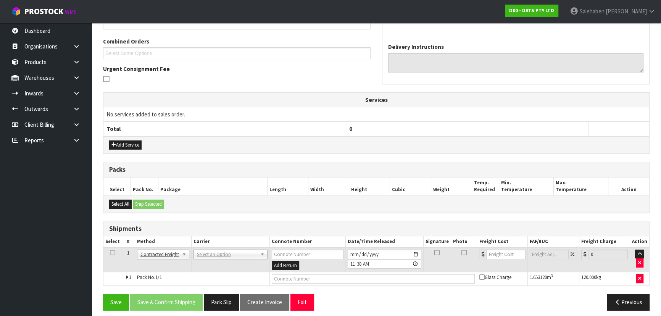
scroll to position [164, 0]
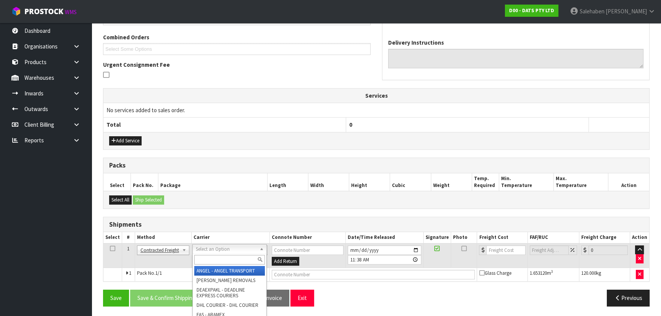
click at [201, 256] on input "text" at bounding box center [229, 260] width 71 height 10
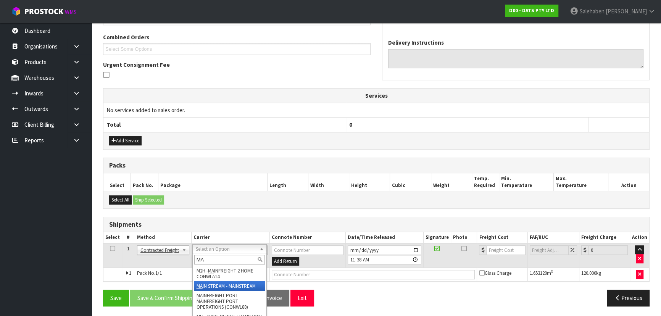
type input "MA"
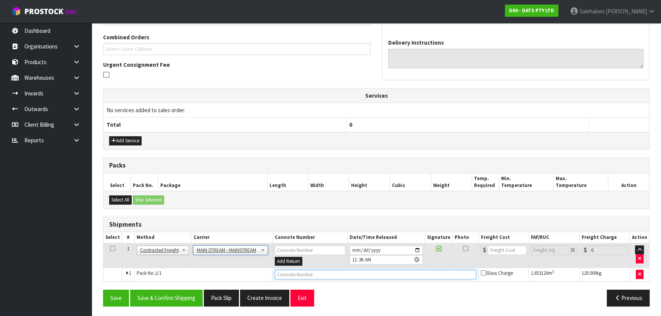
click at [294, 273] on input "text" at bounding box center [376, 275] width 202 height 10
paste input "CWL7728788"
type input "CWL7728788"
click at [497, 249] on input "number" at bounding box center [506, 250] width 39 height 10
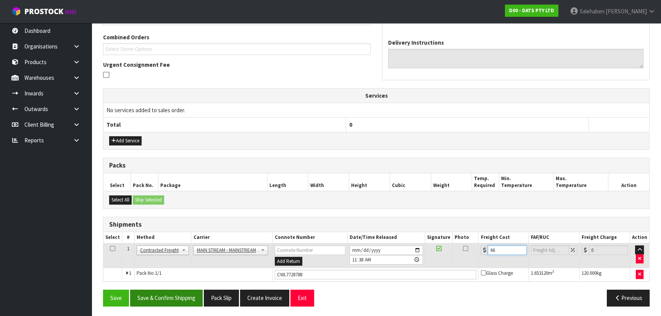
type input "66"
click at [181, 294] on button "Save & Confirm Shipping" at bounding box center [166, 297] width 72 height 16
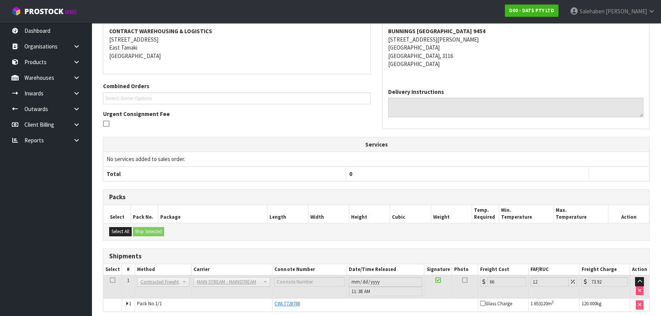
scroll to position [0, 0]
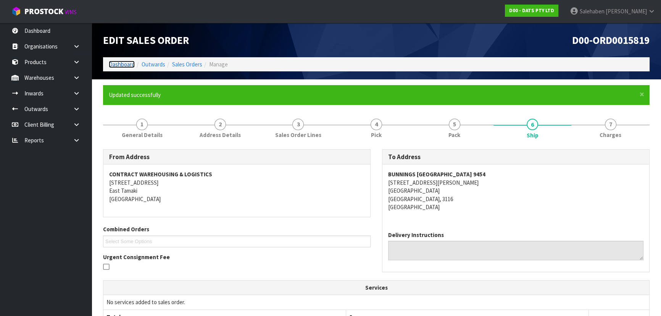
click at [127, 64] on link "Dashboard" at bounding box center [122, 64] width 26 height 7
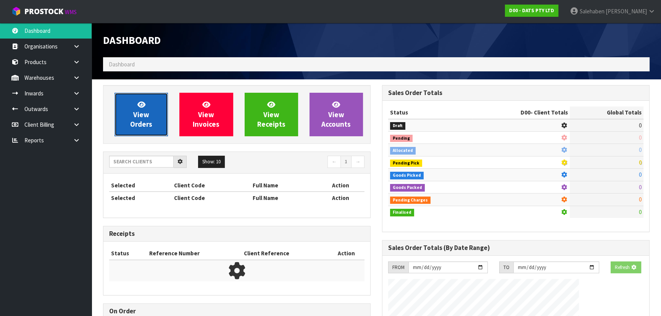
click at [145, 121] on span "View Orders" at bounding box center [141, 114] width 22 height 29
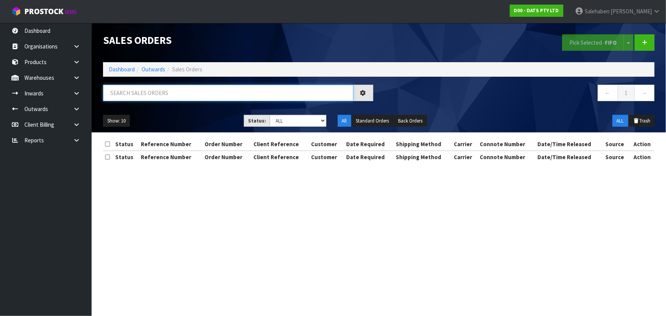
click at [158, 98] on input "text" at bounding box center [228, 93] width 250 height 16
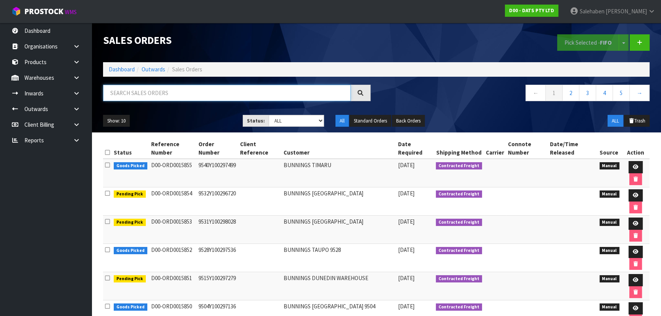
click at [157, 95] on input "text" at bounding box center [227, 93] width 248 height 16
type input "15828"
click at [196, 116] on ul "Show: 10 5 10 25 50" at bounding box center [167, 121] width 128 height 12
click at [109, 68] on link "Dashboard" at bounding box center [122, 69] width 26 height 7
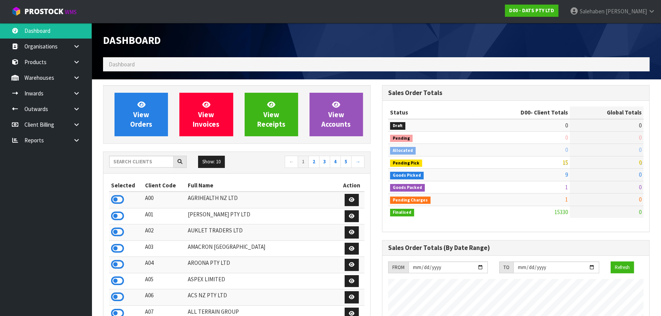
scroll to position [593, 278]
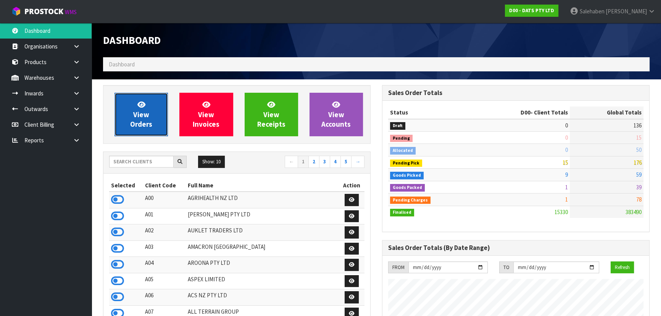
click at [145, 122] on span "View Orders" at bounding box center [141, 114] width 22 height 29
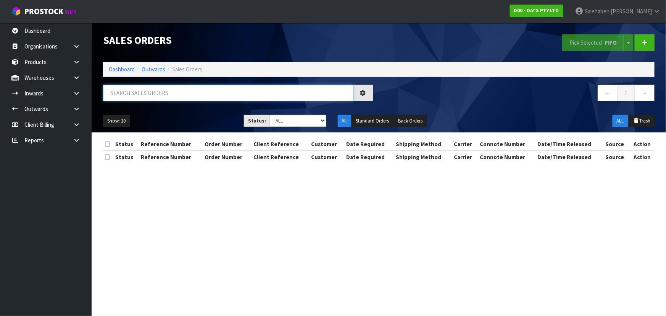
click at [159, 95] on input "text" at bounding box center [228, 93] width 250 height 16
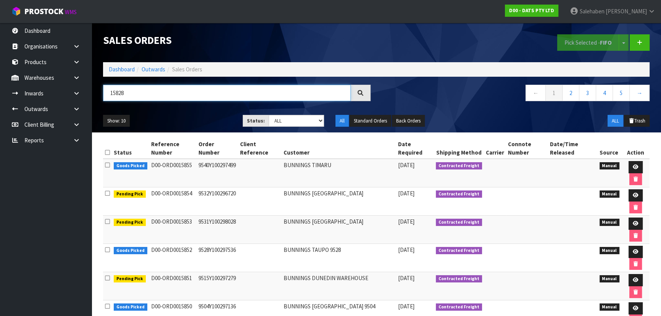
type input "15828"
drag, startPoint x: 278, startPoint y: 121, endPoint x: 280, endPoint y: 125, distance: 5.0
click at [278, 121] on select "Draft Pending Allocated Pending Pick Goods Picked Goods Packed Pending Charges …" at bounding box center [296, 121] width 56 height 12
select select "string:5"
click at [268, 115] on select "Draft Pending Allocated Pending Pick Goods Picked Goods Packed Pending Charges …" at bounding box center [296, 121] width 56 height 12
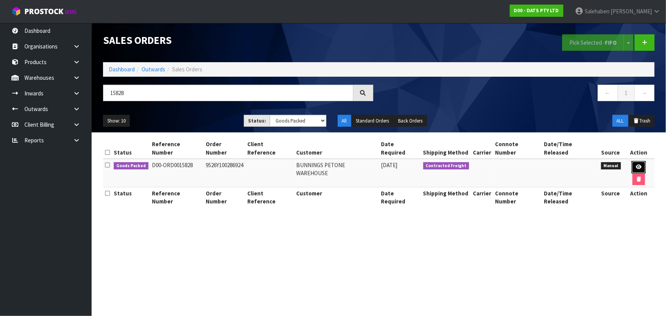
click at [631, 162] on link at bounding box center [638, 167] width 14 height 12
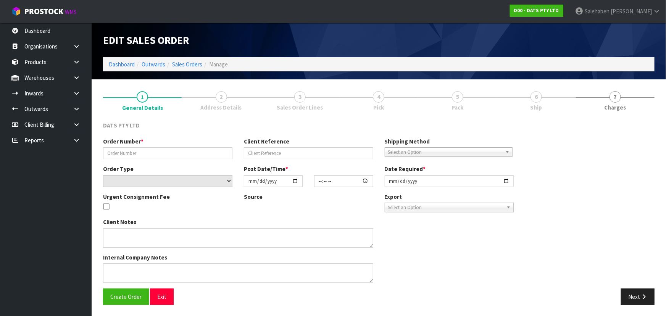
type input "9526Y100286924"
select select "number:0"
type input "2025-09-25"
type input "10:25:00.000"
type input "2025-09-25"
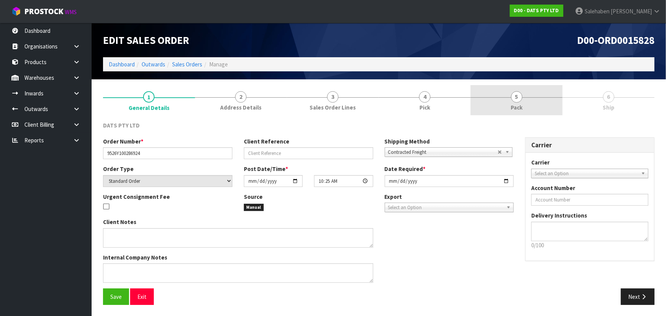
click at [511, 109] on span "Pack" at bounding box center [516, 107] width 12 height 8
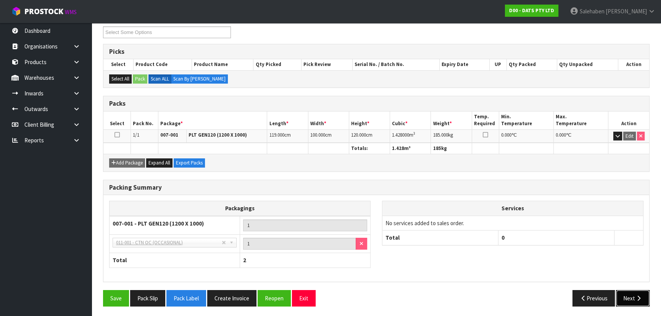
click at [636, 295] on icon "button" at bounding box center [638, 298] width 7 height 6
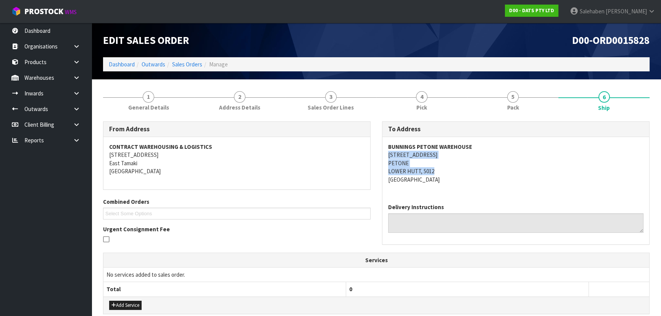
copy address "48 HUTT ROAD PETONE LOWER HUTT, 5012"
drag, startPoint x: 382, startPoint y: 156, endPoint x: 448, endPoint y: 175, distance: 68.6
click at [448, 175] on div "BUNNINGS PETONE WAREHOUSE 48 HUTT ROAD PETONE LOWER HUTT, 5012 New Zealand" at bounding box center [515, 167] width 267 height 60
click at [386, 144] on div "BUNNINGS PETONE WAREHOUSE 48 HUTT ROAD PETONE LOWER HUTT, 5012 New Zealand" at bounding box center [515, 167] width 267 height 60
drag, startPoint x: 386, startPoint y: 144, endPoint x: 439, endPoint y: 154, distance: 53.9
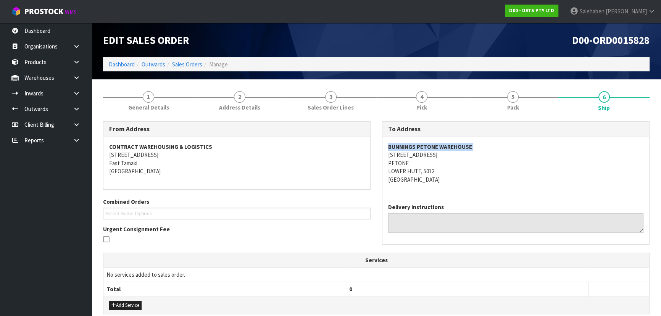
click at [503, 145] on div "BUNNINGS PETONE WAREHOUSE 48 HUTT ROAD PETONE LOWER HUTT, 5012 New Zealand" at bounding box center [515, 167] width 267 height 60
drag, startPoint x: 153, startPoint y: 96, endPoint x: 148, endPoint y: 98, distance: 4.8
click at [153, 96] on span "1" at bounding box center [148, 96] width 11 height 11
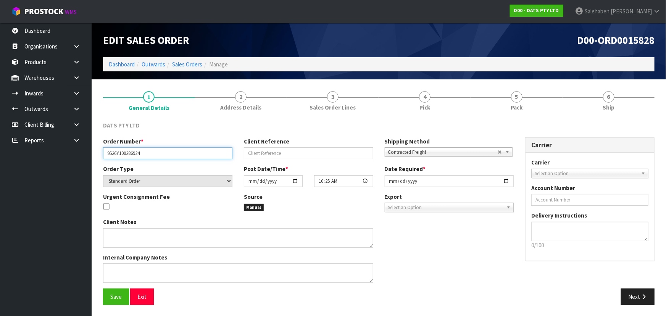
drag, startPoint x: 106, startPoint y: 153, endPoint x: 155, endPoint y: 154, distance: 49.6
click at [155, 154] on input "9526Y100286924" at bounding box center [167, 153] width 129 height 12
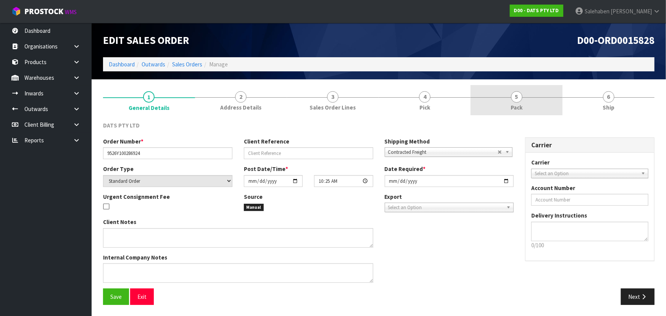
drag, startPoint x: 527, startPoint y: 105, endPoint x: 468, endPoint y: 108, distance: 59.6
click at [527, 104] on link "5 Pack" at bounding box center [516, 100] width 92 height 30
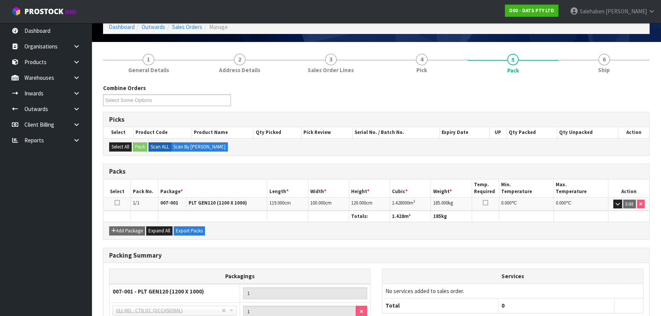
scroll to position [104, 0]
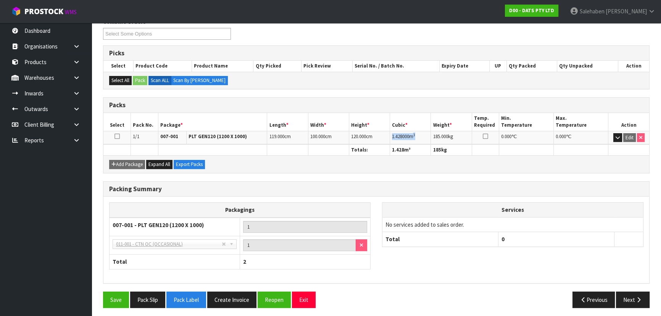
drag, startPoint x: 391, startPoint y: 136, endPoint x: 425, endPoint y: 131, distance: 34.7
click at [425, 131] on td "1.428000 m 3" at bounding box center [410, 137] width 41 height 13
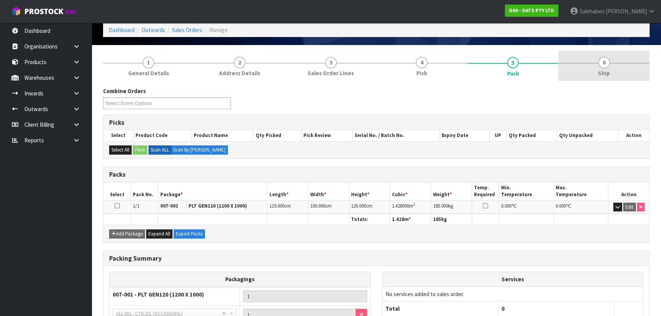
click at [614, 73] on link "6 Ship" at bounding box center [603, 66] width 91 height 30
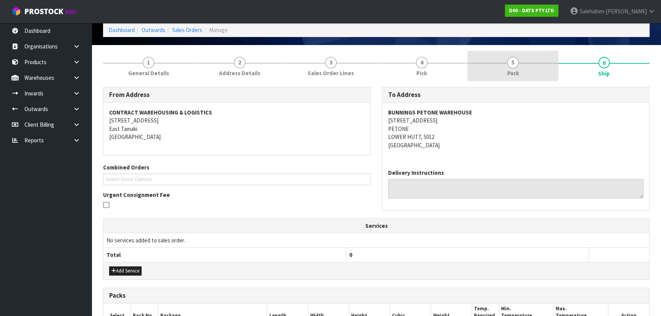
click at [522, 77] on link "5 Pack" at bounding box center [512, 66] width 91 height 30
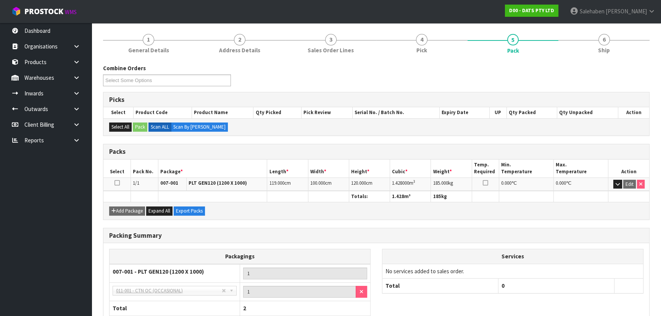
scroll to position [69, 0]
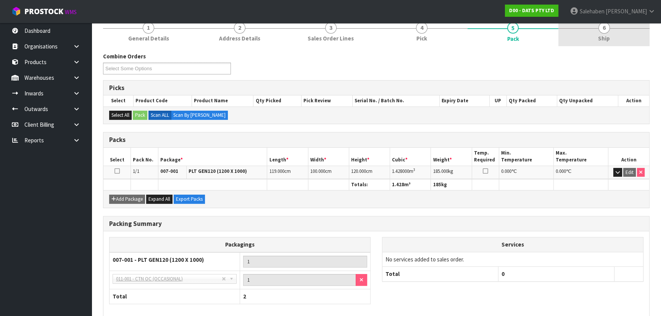
click at [606, 45] on div "1 General Details 2 Address Details 3 Sales Order Lines 4 Pick 5 Pack 6 Ship Co…" at bounding box center [376, 182] width 546 height 332
click at [601, 41] on span "Ship" at bounding box center [604, 38] width 12 height 8
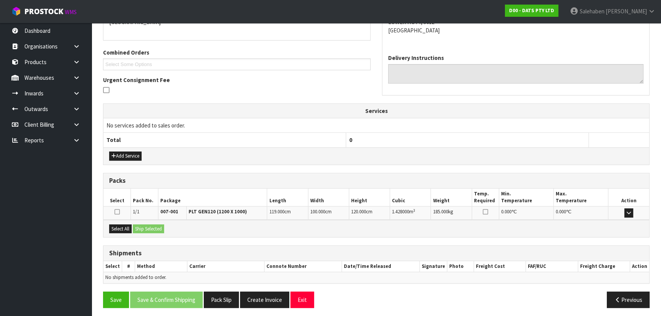
scroll to position [151, 0]
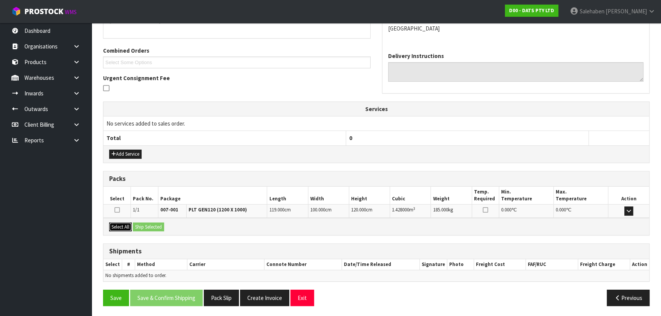
drag, startPoint x: 121, startPoint y: 228, endPoint x: 138, endPoint y: 225, distance: 18.1
click at [121, 228] on button "Select All" at bounding box center [120, 226] width 23 height 9
click at [138, 225] on button "Ship Selected" at bounding box center [148, 226] width 31 height 9
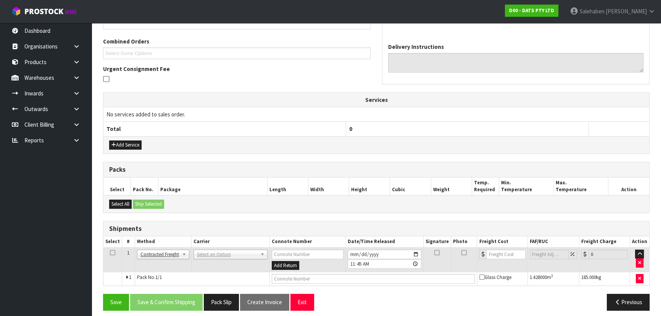
scroll to position [164, 0]
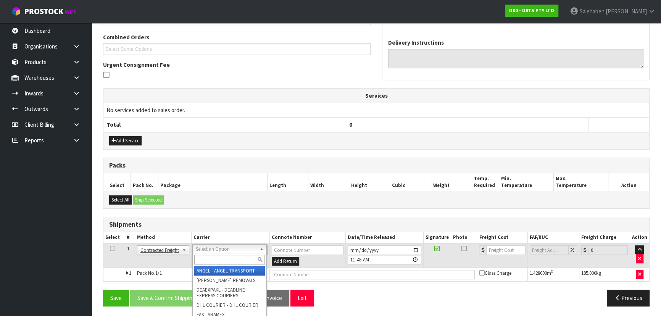
click at [211, 260] on input "text" at bounding box center [229, 260] width 71 height 10
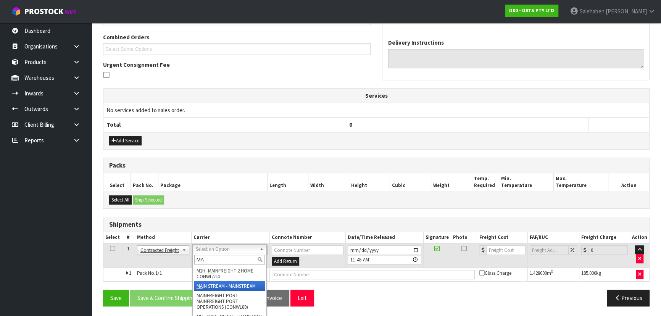
type input "MA"
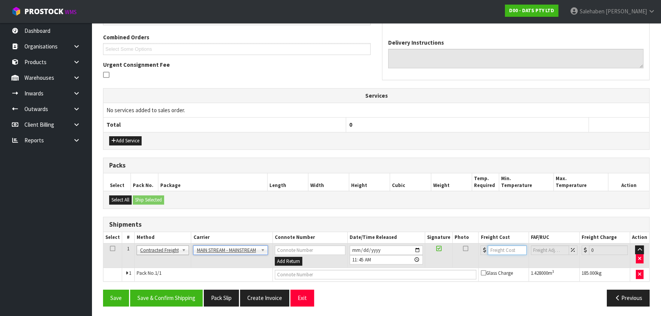
click at [500, 251] on input "number" at bounding box center [506, 250] width 39 height 10
click at [507, 245] on input "number" at bounding box center [506, 250] width 39 height 10
type input "84.37"
click at [348, 271] on input "text" at bounding box center [376, 275] width 202 height 10
paste input "CWL7728794"
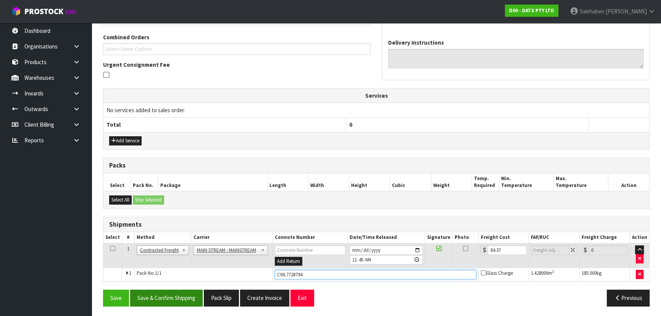
type input "CWL7728794"
click at [164, 297] on button "Save & Confirm Shipping" at bounding box center [166, 297] width 72 height 16
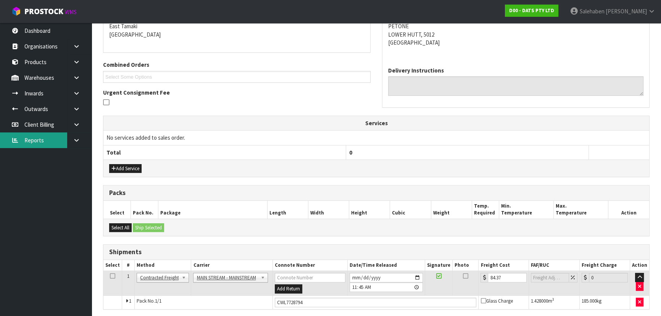
scroll to position [0, 0]
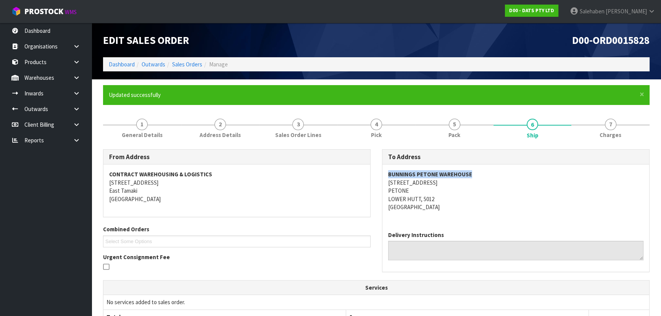
drag, startPoint x: 386, startPoint y: 173, endPoint x: 485, endPoint y: 170, distance: 99.2
click at [485, 170] on div "BUNNINGS PETONE WAREHOUSE 48 HUTT ROAD PETONE LOWER HUTT, 5012 New Zealand" at bounding box center [515, 194] width 267 height 60
click at [391, 183] on address "BUNNINGS PETONE WAREHOUSE 48 HUTT ROAD PETONE LOWER HUTT, 5012 New Zealand" at bounding box center [515, 190] width 255 height 41
drag, startPoint x: 443, startPoint y: 186, endPoint x: 454, endPoint y: 196, distance: 14.9
click at [454, 196] on div "BUNNINGS PETONE WAREHOUSE 48 HUTT ROAD PETONE LOWER HUTT, 5012 New Zealand" at bounding box center [515, 194] width 267 height 60
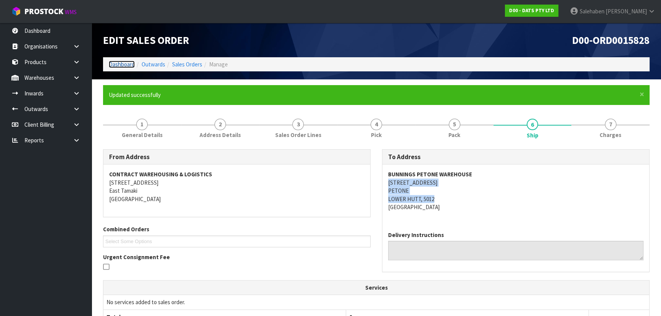
click at [117, 61] on link "Dashboard" at bounding box center [122, 64] width 26 height 7
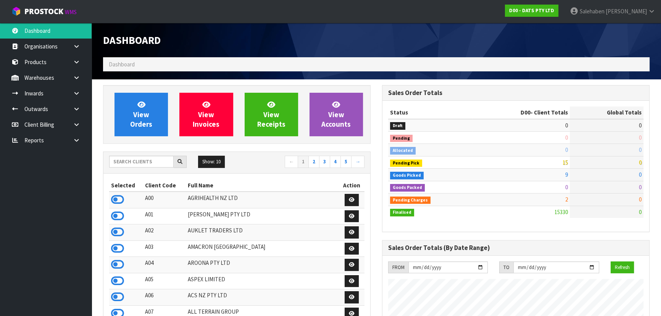
scroll to position [593, 278]
click at [137, 164] on input "text" at bounding box center [141, 162] width 64 height 12
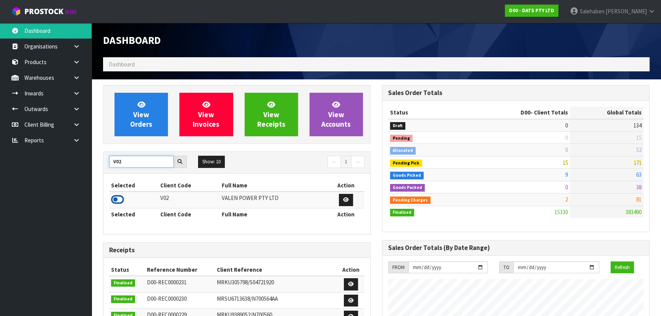
type input "V02"
click at [116, 196] on icon at bounding box center [117, 199] width 13 height 11
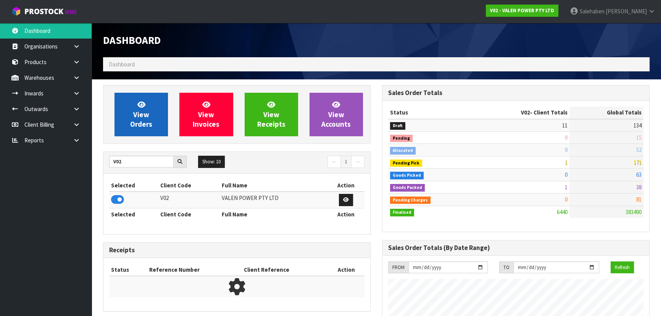
scroll to position [577, 278]
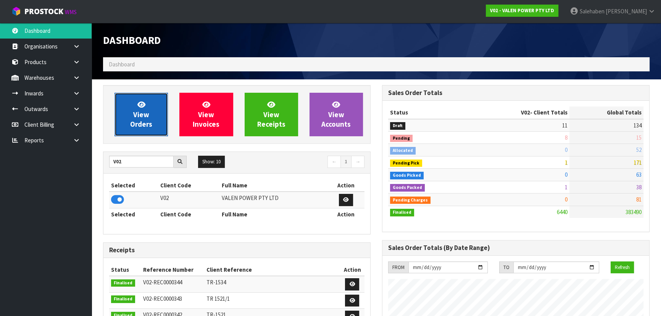
click at [148, 112] on span "View Orders" at bounding box center [141, 114] width 22 height 29
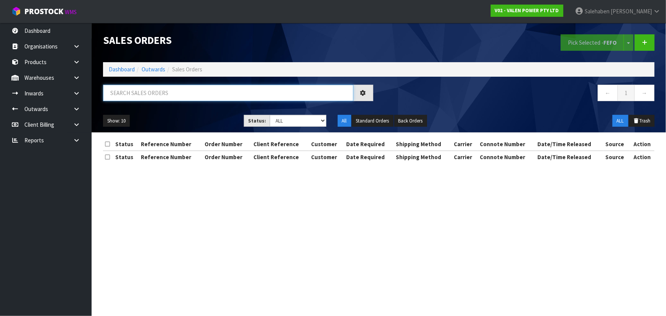
drag, startPoint x: 158, startPoint y: 95, endPoint x: 159, endPoint y: 99, distance: 4.0
click at [158, 95] on input "text" at bounding box center [228, 93] width 250 height 16
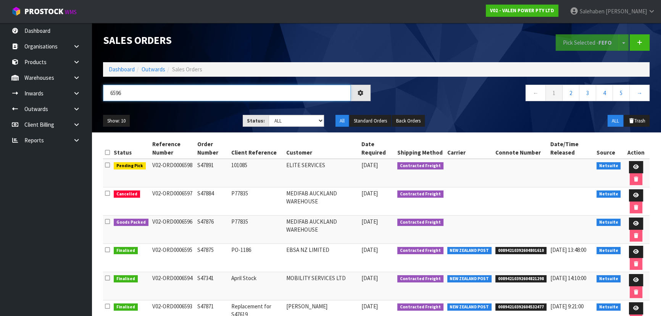
type input "6596"
click at [164, 117] on ul "Show: 10 5 10 25 50" at bounding box center [167, 121] width 128 height 12
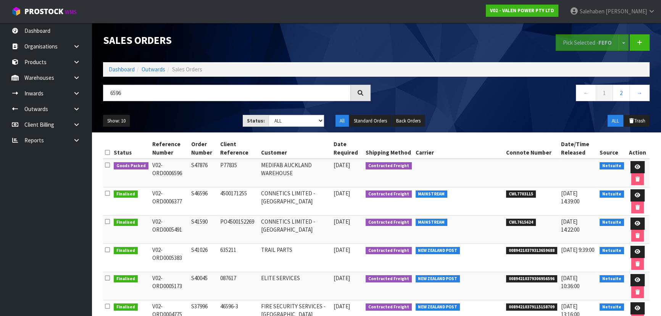
click at [185, 117] on ul "Show: 10 5 10 25 50" at bounding box center [167, 121] width 128 height 12
click at [632, 166] on link at bounding box center [637, 167] width 14 height 12
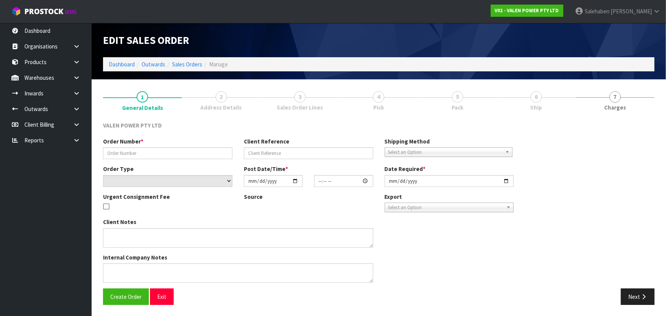
type input "S47876"
type input "P77835"
select select "number:0"
type input "2025-09-26"
type input "15:45:08.000"
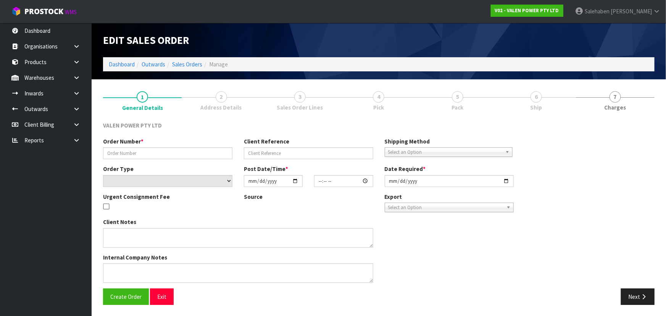
type input "[DATE]"
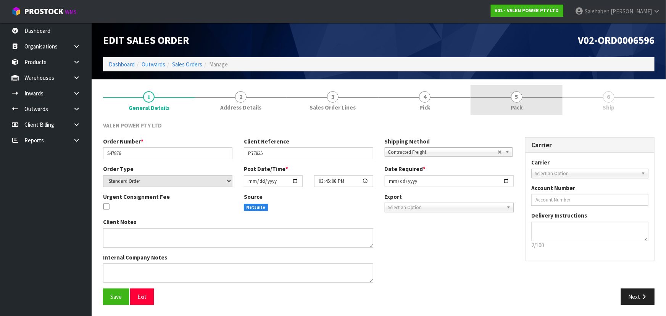
click at [515, 103] on span "Pack" at bounding box center [516, 107] width 12 height 8
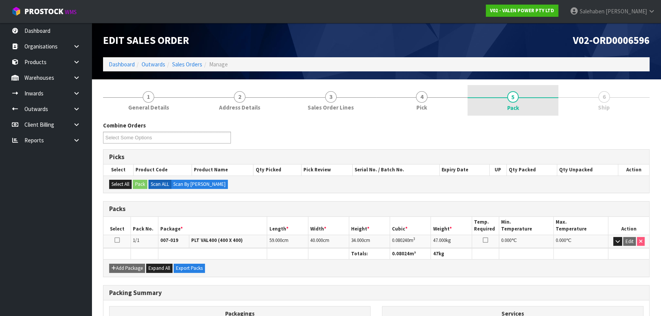
click at [515, 104] on span "Pack" at bounding box center [513, 108] width 12 height 8
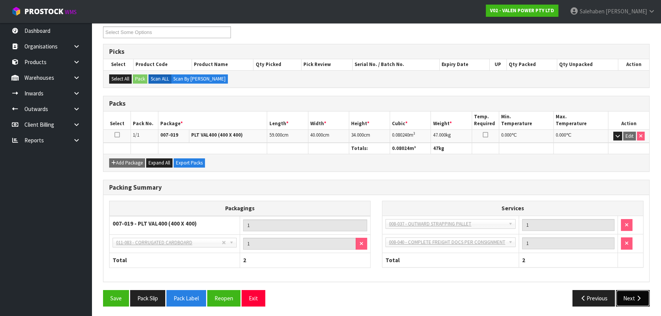
click at [643, 301] on button "Next" at bounding box center [633, 298] width 34 height 16
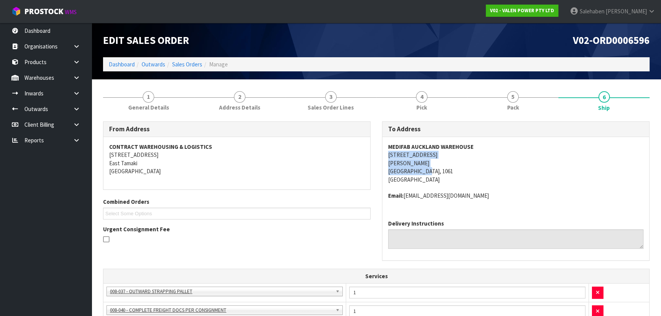
drag, startPoint x: 384, startPoint y: 155, endPoint x: 476, endPoint y: 170, distance: 93.9
click at [478, 170] on div "MEDIFAB AUCKLAND WAREHOUSE 2/477 GREAT SOUTH ROAD PENROSE AUCKLAND, 1061 New Ze…" at bounding box center [515, 175] width 267 height 77
drag, startPoint x: 385, startPoint y: 145, endPoint x: 510, endPoint y: 140, distance: 124.8
click at [510, 140] on div "MEDIFAB AUCKLAND WAREHOUSE 2/477 GREAT SOUTH ROAD PENROSE AUCKLAND, 1061 New Ze…" at bounding box center [515, 175] width 267 height 77
drag, startPoint x: 387, startPoint y: 156, endPoint x: 461, endPoint y: 156, distance: 74.4
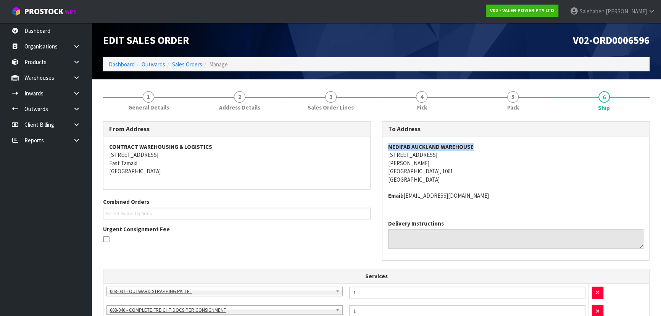
click at [461, 156] on div "MEDIFAB AUCKLAND WAREHOUSE 2/477 GREAT SOUTH ROAD PENROSE AUCKLAND, 1061 New Ze…" at bounding box center [515, 175] width 267 height 77
drag, startPoint x: 386, startPoint y: 194, endPoint x: 307, endPoint y: 210, distance: 80.6
click at [478, 195] on div "MEDIFAB AUCKLAND WAREHOUSE 2/477 GREAT SOUTH ROAD PENROSE AUCKLAND, 1061 New Ze…" at bounding box center [515, 175] width 267 height 77
click at [496, 115] on li "5 Pack" at bounding box center [512, 100] width 91 height 31
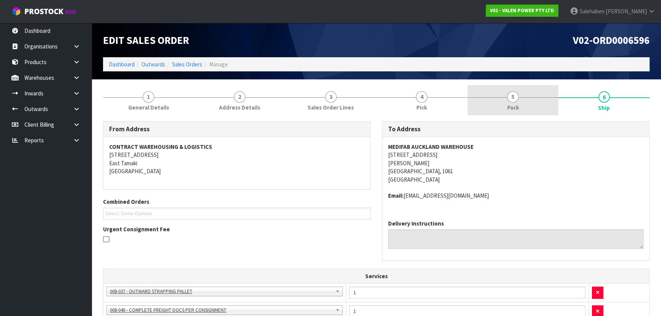
click at [503, 109] on link "5 Pack" at bounding box center [512, 100] width 91 height 30
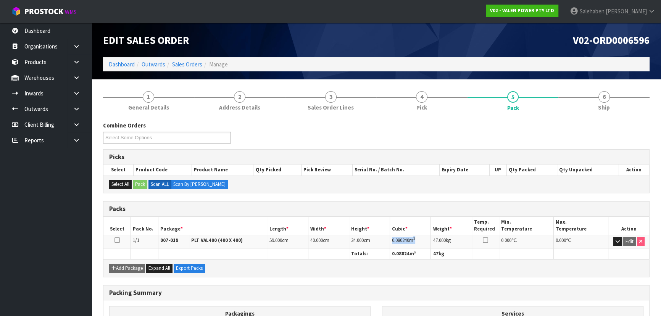
drag, startPoint x: 391, startPoint y: 239, endPoint x: 429, endPoint y: 236, distance: 38.2
click at [429, 236] on td "0.080240 m 3" at bounding box center [410, 241] width 41 height 13
click at [137, 99] on link "1 General Details" at bounding box center [148, 100] width 91 height 30
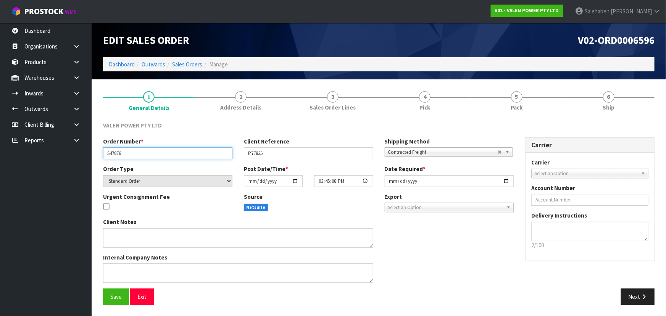
drag, startPoint x: 104, startPoint y: 154, endPoint x: 140, endPoint y: 151, distance: 36.0
click at [140, 151] on input "S47876" at bounding box center [167, 153] width 129 height 12
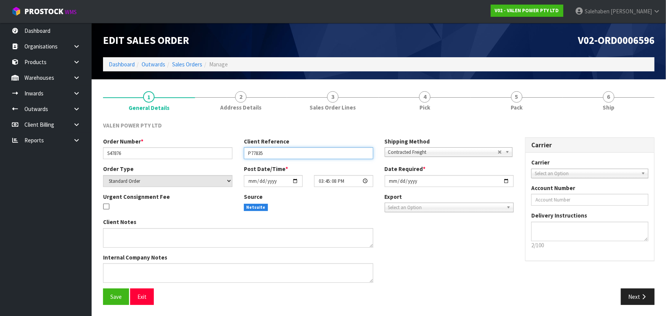
drag, startPoint x: 248, startPoint y: 153, endPoint x: 239, endPoint y: 151, distance: 9.1
click at [271, 150] on input "P77835" at bounding box center [308, 153] width 129 height 12
click at [656, 85] on div "1 General Details 2 Address Details 3 Sales Order Lines 4 Pick 5 Pack 6 Ship VA…" at bounding box center [378, 197] width 563 height 225
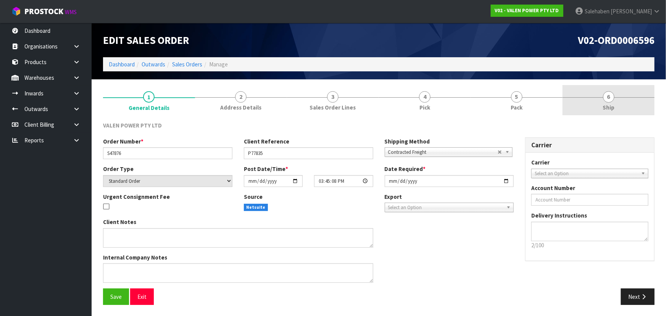
click at [635, 99] on link "6 Ship" at bounding box center [608, 100] width 92 height 30
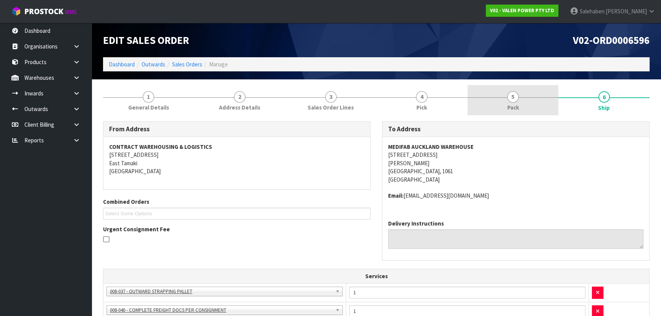
click at [517, 112] on link "5 Pack" at bounding box center [512, 100] width 91 height 30
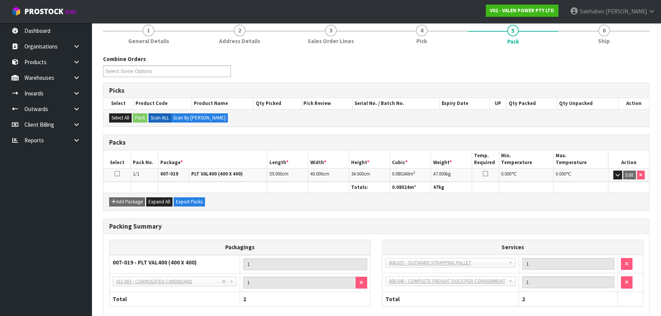
scroll to position [69, 0]
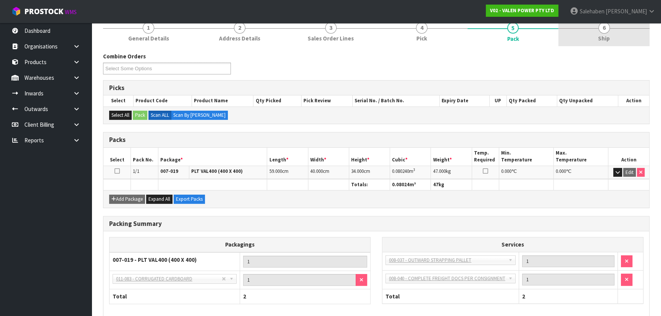
click at [613, 36] on link "6 Ship" at bounding box center [603, 31] width 91 height 30
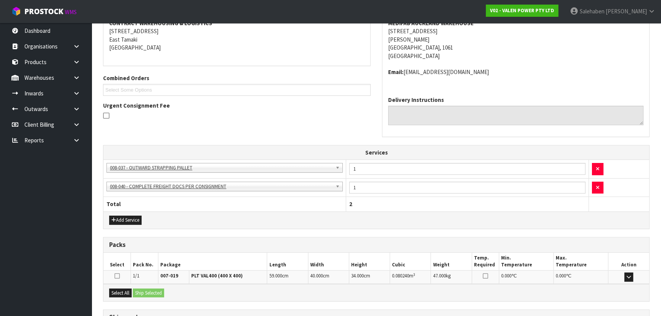
scroll to position [189, 0]
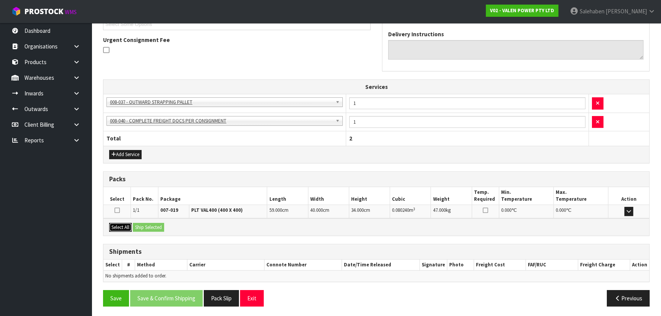
drag, startPoint x: 130, startPoint y: 225, endPoint x: 152, endPoint y: 225, distance: 22.1
click at [131, 225] on button "Select All" at bounding box center [120, 227] width 23 height 9
click at [152, 225] on button "Ship Selected" at bounding box center [148, 227] width 31 height 9
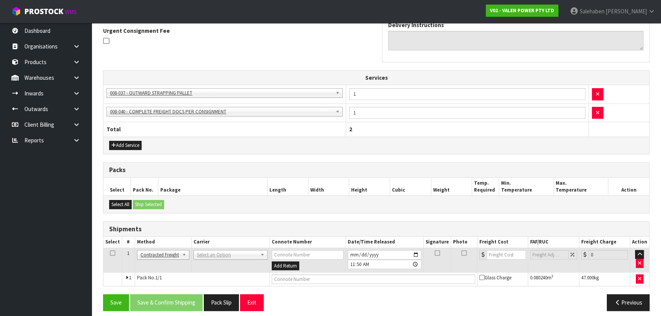
scroll to position [203, 0]
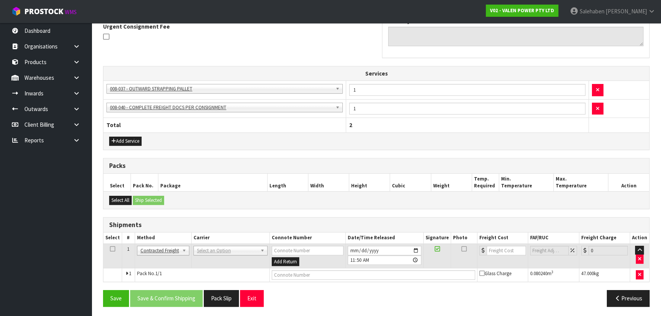
drag, startPoint x: 223, startPoint y: 250, endPoint x: 220, endPoint y: 256, distance: 6.7
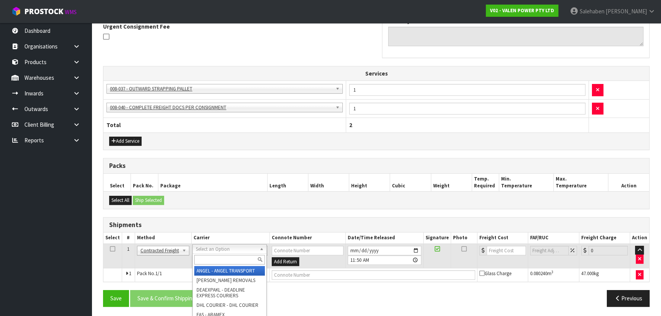
click at [219, 264] on div at bounding box center [230, 259] width 74 height 13
click at [220, 260] on input "text" at bounding box center [229, 260] width 71 height 10
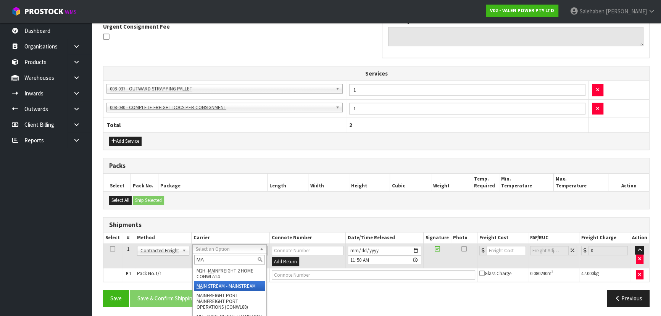
type input "MA"
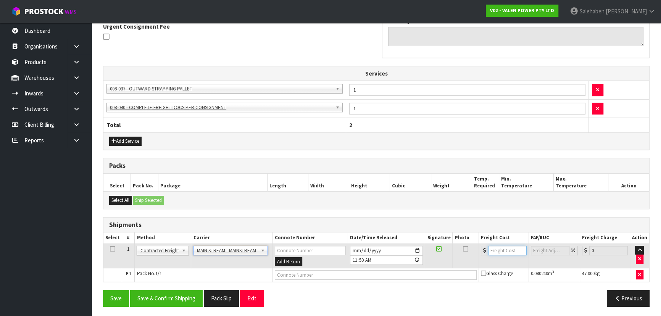
click at [497, 248] on input "number" at bounding box center [507, 251] width 39 height 10
type input "20"
click at [286, 272] on input "text" at bounding box center [376, 275] width 202 height 10
paste input "CWL7728802"
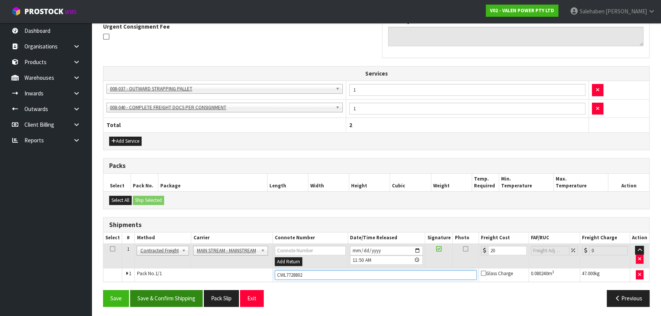
type input "CWL7728802"
click at [166, 295] on button "Save & Confirm Shipping" at bounding box center [166, 298] width 72 height 16
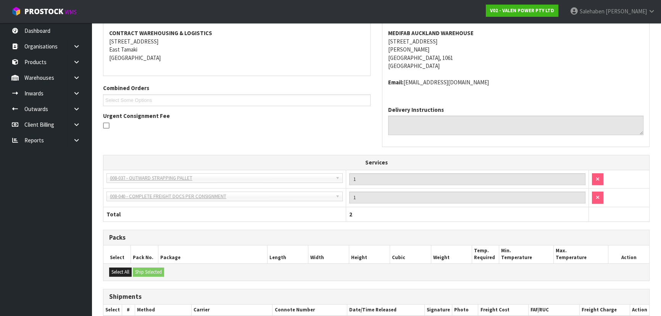
scroll to position [0, 0]
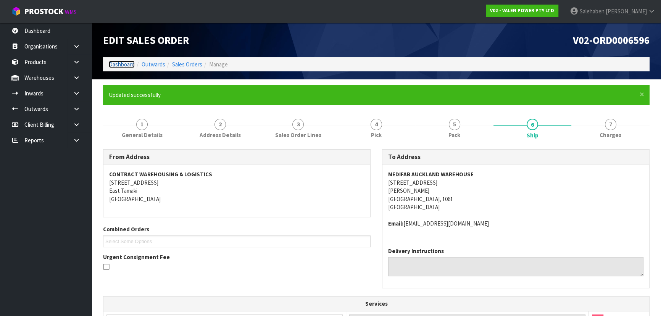
click at [116, 63] on link "Dashboard" at bounding box center [122, 64] width 26 height 7
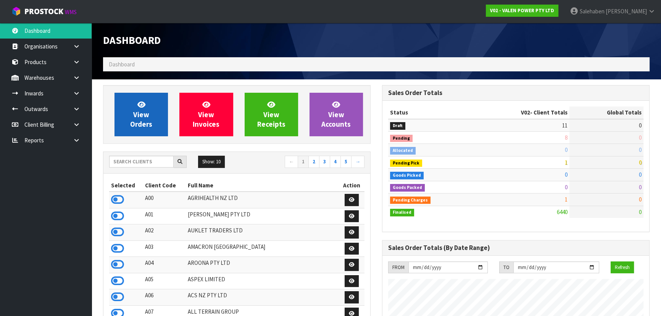
scroll to position [593, 278]
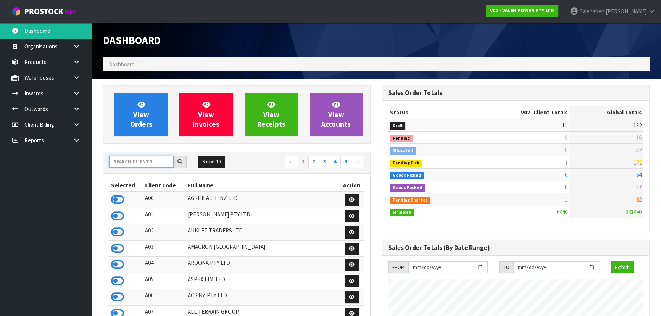
click at [143, 164] on input "text" at bounding box center [141, 162] width 64 height 12
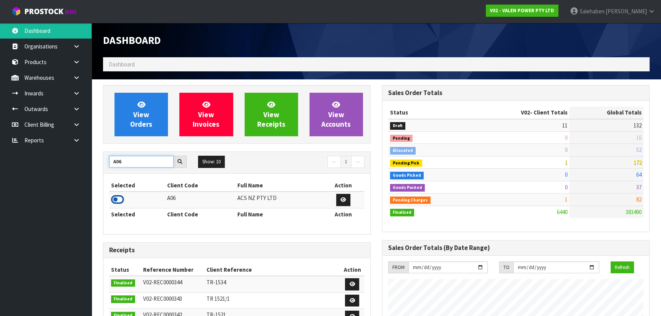
type input "A06"
click at [122, 198] on icon at bounding box center [117, 199] width 13 height 11
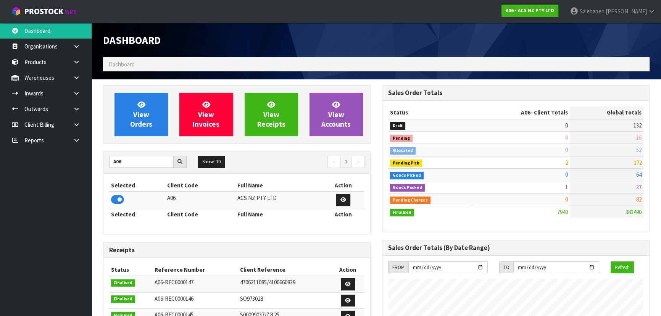
scroll to position [577, 278]
click at [141, 121] on span "View Orders" at bounding box center [141, 114] width 22 height 29
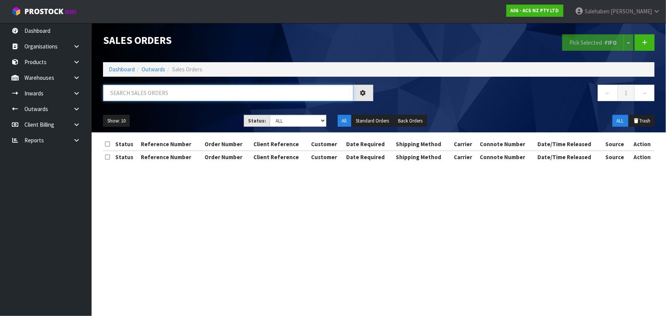
click at [169, 95] on input "text" at bounding box center [228, 93] width 250 height 16
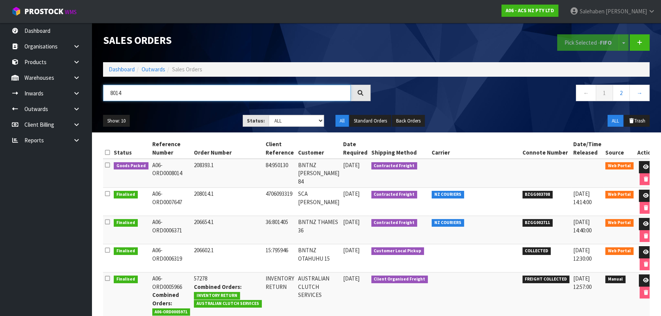
type input "8014"
click at [180, 117] on ul "Show: 10 5 10 25 50" at bounding box center [167, 121] width 128 height 12
click at [233, 116] on div "Show: 10 5 10 25 50" at bounding box center [167, 121] width 140 height 12
click at [643, 166] on icon at bounding box center [646, 166] width 6 height 5
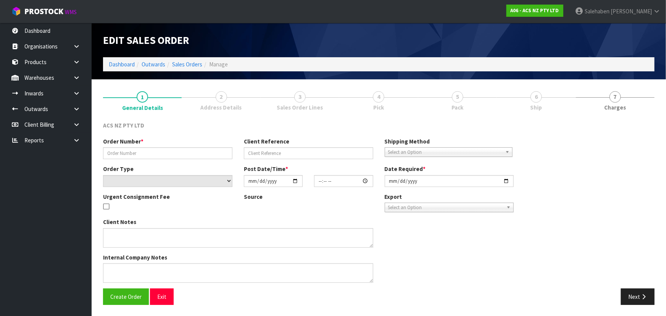
type input "208393.1"
type input "84:950130"
select select "number:0"
type input "[DATE]"
type input "14:51:00.000"
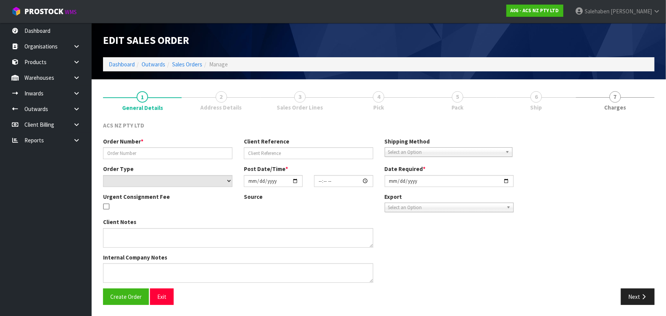
type input "[DATE]"
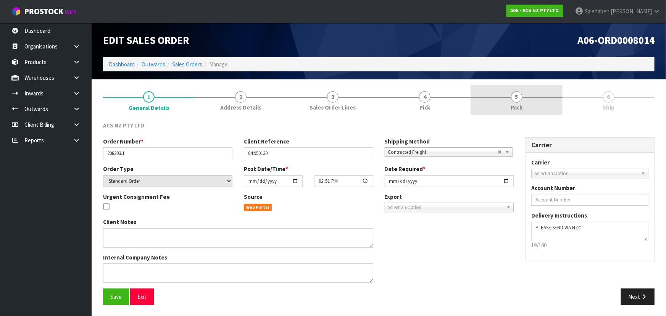
click at [531, 100] on link "5 Pack" at bounding box center [516, 100] width 92 height 30
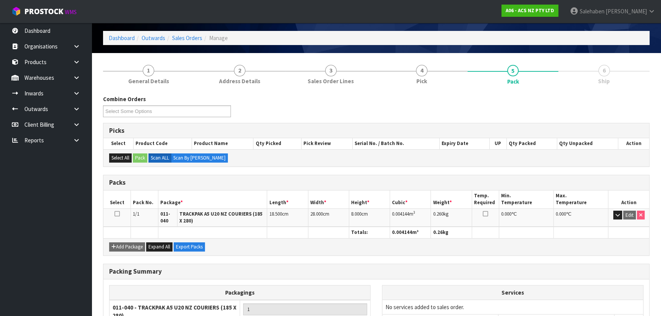
scroll to position [96, 0]
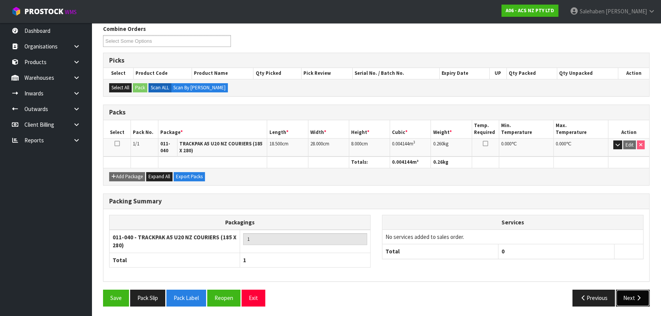
click at [621, 294] on button "Next" at bounding box center [633, 297] width 34 height 16
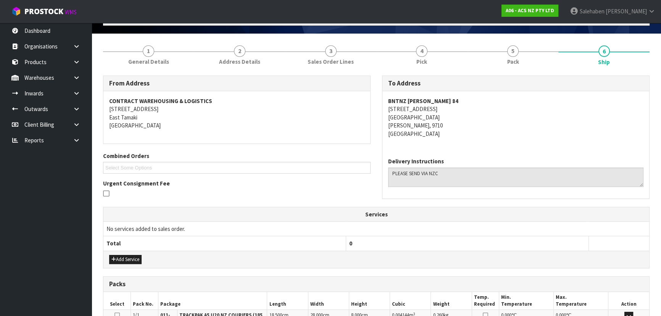
scroll to position [0, 0]
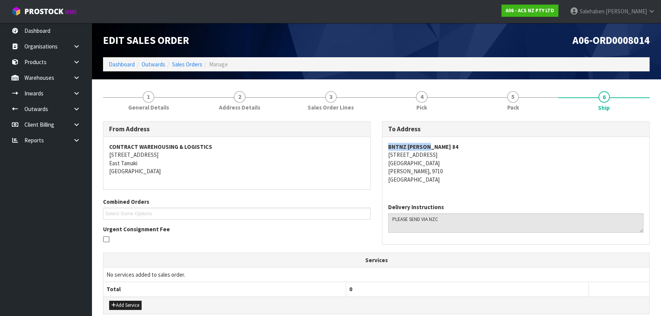
drag, startPoint x: 384, startPoint y: 146, endPoint x: 449, endPoint y: 146, distance: 64.1
click at [449, 146] on div "BNTNZ GORE 84 47 ORDSAL STREET SOUTHLAND GORE, 9710 New Zealand" at bounding box center [515, 167] width 267 height 60
drag, startPoint x: 384, startPoint y: 153, endPoint x: 444, endPoint y: 156, distance: 59.9
click at [444, 156] on div "BNTNZ GORE 84 47 ORDSAL STREET SOUTHLAND GORE, 9710 New Zealand" at bounding box center [515, 167] width 267 height 60
drag, startPoint x: 380, startPoint y: 162, endPoint x: 423, endPoint y: 165, distance: 43.2
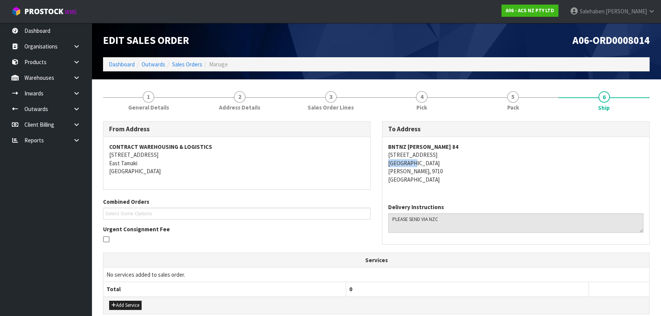
click at [423, 165] on div "To Address BNTNZ GORE 84 47 ORDSAL STREET SOUTHLAND GORE, 9710 New Zealand Deli…" at bounding box center [515, 186] width 279 height 131
drag, startPoint x: 155, startPoint y: 105, endPoint x: 149, endPoint y: 115, distance: 11.3
click at [155, 105] on span "General Details" at bounding box center [148, 107] width 41 height 8
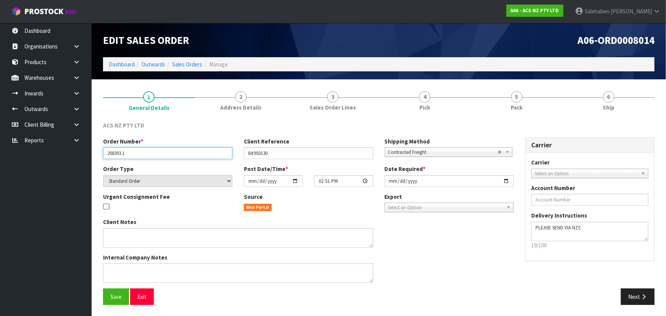
drag, startPoint x: 106, startPoint y: 151, endPoint x: 133, endPoint y: 156, distance: 27.1
click at [133, 156] on input "208393.1" at bounding box center [167, 153] width 129 height 12
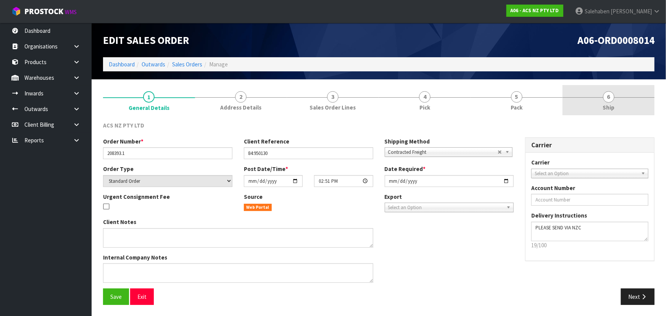
click at [619, 103] on link "6 Ship" at bounding box center [608, 100] width 92 height 30
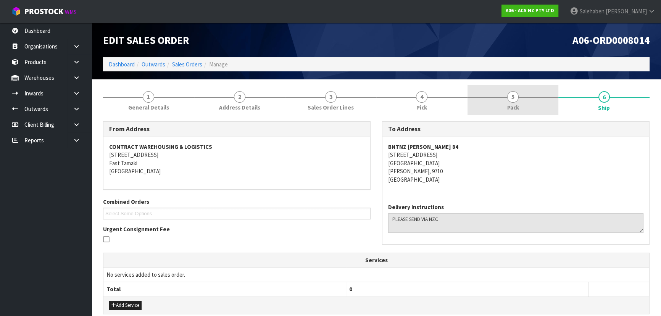
click at [490, 97] on div at bounding box center [512, 97] width 91 height 0
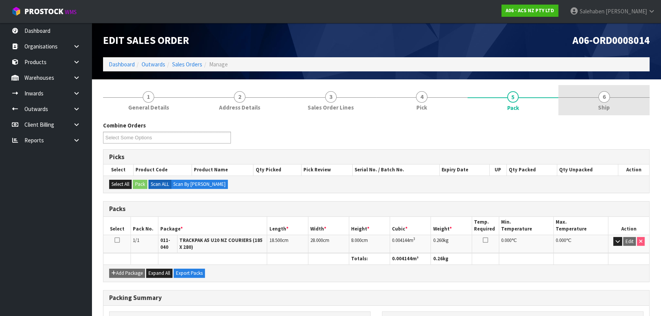
click at [624, 97] on link "6 Ship" at bounding box center [603, 100] width 91 height 30
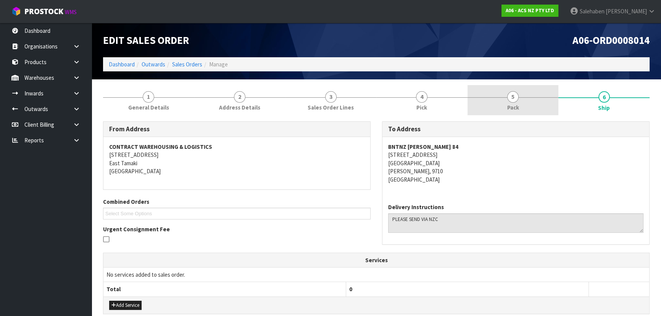
click at [496, 103] on link "5 Pack" at bounding box center [512, 100] width 91 height 30
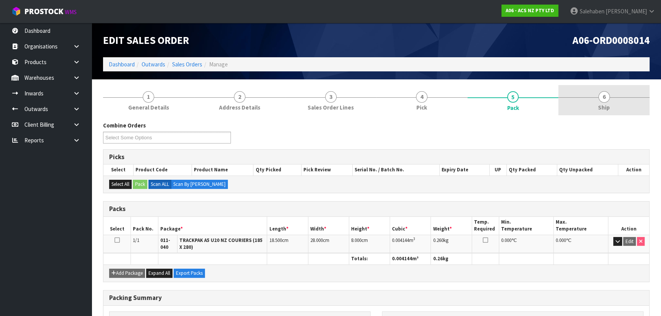
click at [604, 106] on span "Ship" at bounding box center [604, 107] width 12 height 8
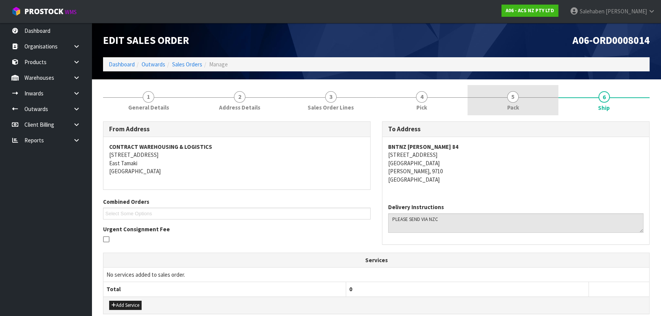
click at [490, 104] on link "5 Pack" at bounding box center [512, 100] width 91 height 30
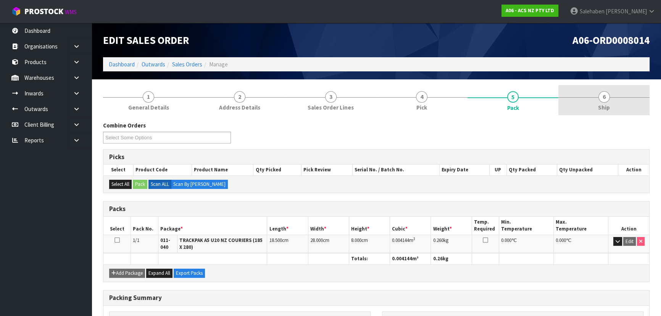
click at [592, 105] on link "6 Ship" at bounding box center [603, 100] width 91 height 30
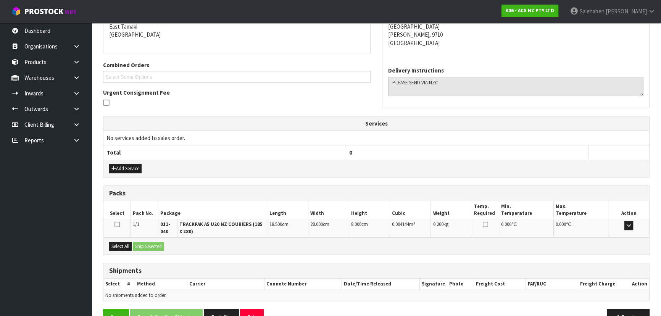
scroll to position [156, 0]
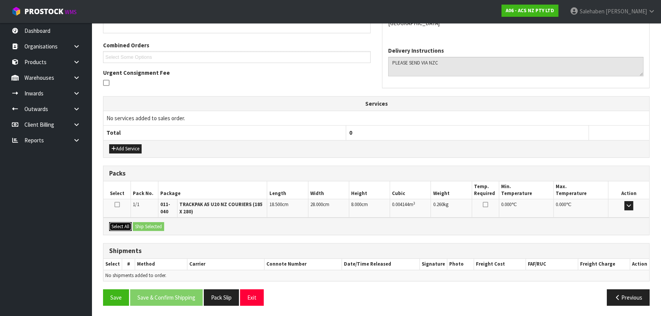
drag, startPoint x: 118, startPoint y: 227, endPoint x: 131, endPoint y: 224, distance: 13.4
click at [118, 227] on button "Select All" at bounding box center [120, 226] width 23 height 9
drag, startPoint x: 141, startPoint y: 223, endPoint x: 147, endPoint y: 223, distance: 6.5
click at [141, 223] on button "Ship Selected" at bounding box center [148, 226] width 31 height 9
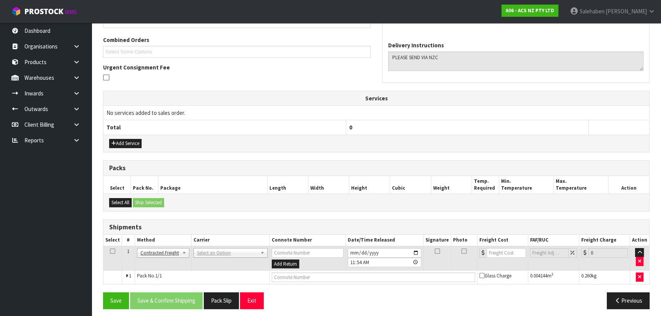
scroll to position [164, 0]
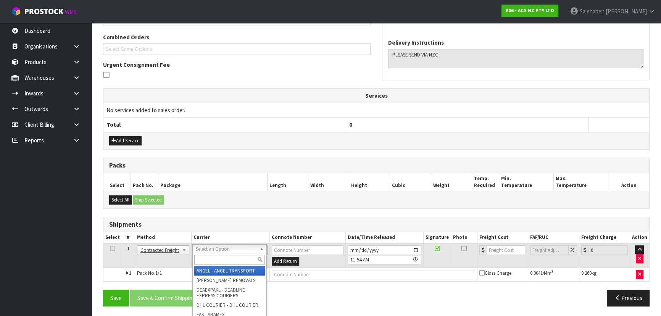
click at [209, 258] on input "text" at bounding box center [229, 260] width 71 height 10
type input "NZC"
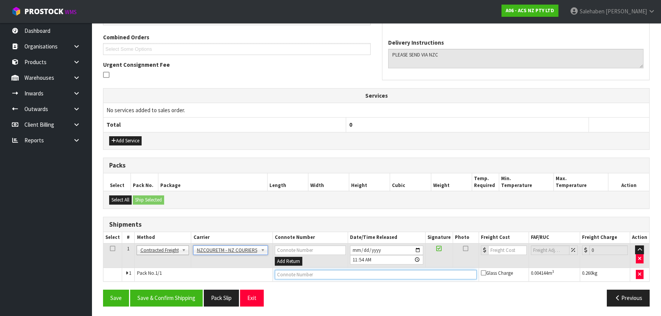
click at [283, 273] on input "text" at bounding box center [376, 275] width 202 height 10
paste input "BZGG004042"
type input "BZGG004042"
click at [500, 246] on input "number" at bounding box center [507, 250] width 39 height 10
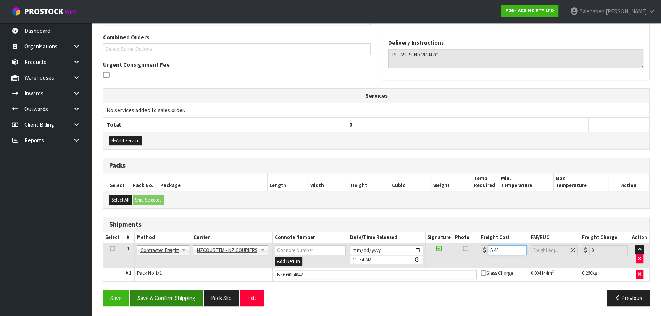
type input "5.46"
click at [158, 294] on button "Save & Confirm Shipping" at bounding box center [166, 297] width 72 height 16
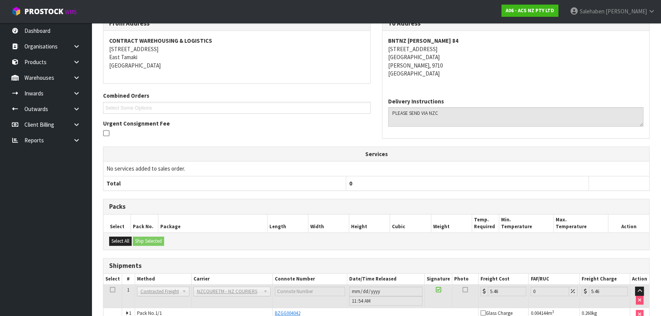
scroll to position [0, 0]
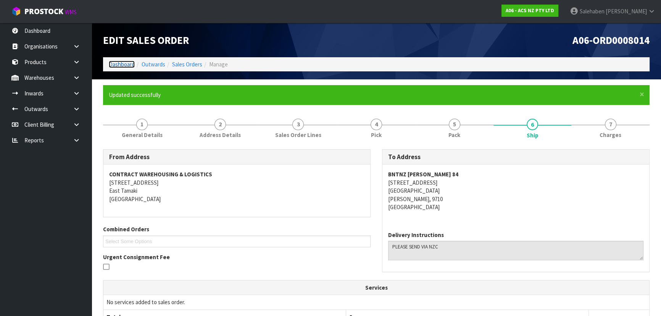
click at [116, 65] on link "Dashboard" at bounding box center [122, 64] width 26 height 7
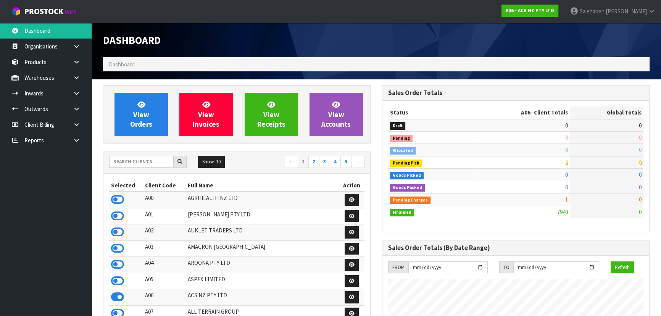
scroll to position [577, 278]
click at [146, 160] on input "text" at bounding box center [141, 162] width 64 height 12
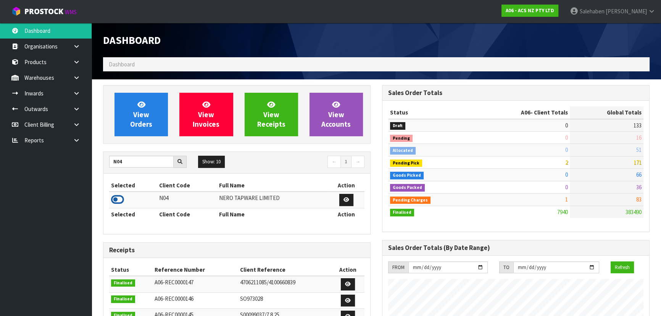
click at [116, 199] on icon at bounding box center [117, 199] width 13 height 11
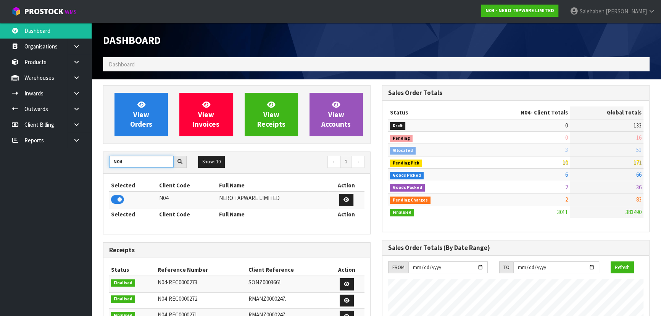
click at [130, 162] on input "N04" at bounding box center [141, 162] width 64 height 12
click at [116, 196] on icon at bounding box center [117, 199] width 13 height 11
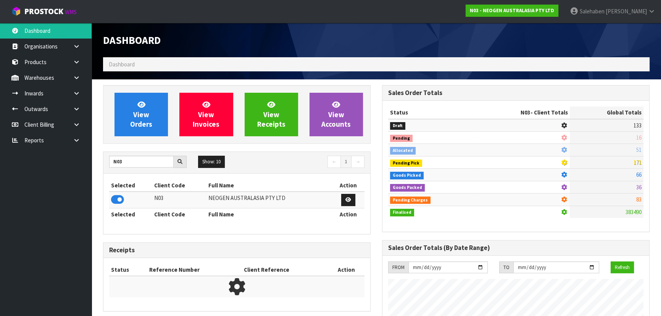
scroll to position [593, 278]
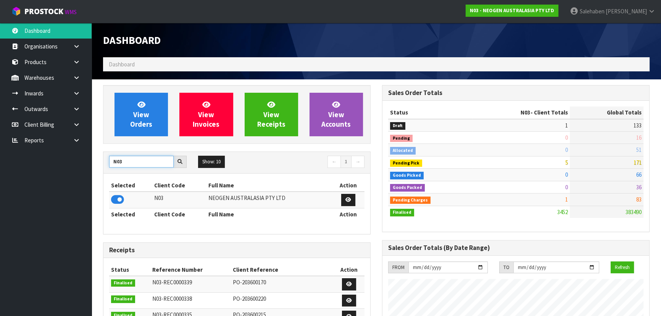
click at [133, 162] on input "N03" at bounding box center [141, 162] width 64 height 12
type input "N"
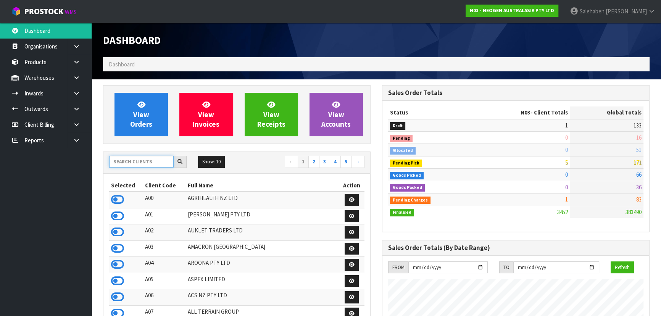
click at [156, 164] on input "text" at bounding box center [141, 162] width 64 height 12
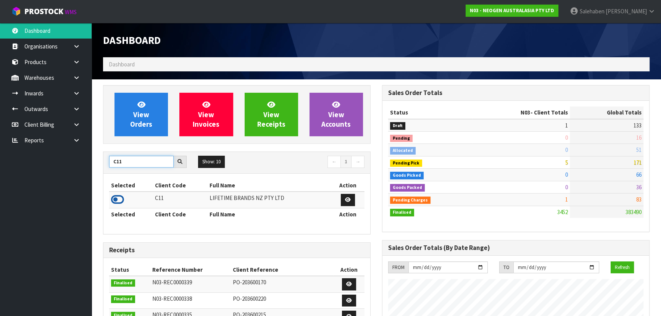
type input "C11"
click at [121, 198] on icon at bounding box center [117, 199] width 13 height 11
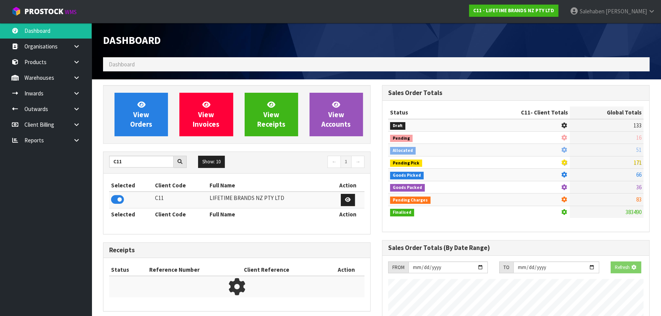
scroll to position [475, 278]
click at [155, 111] on link "View Orders" at bounding box center [140, 114] width 53 height 43
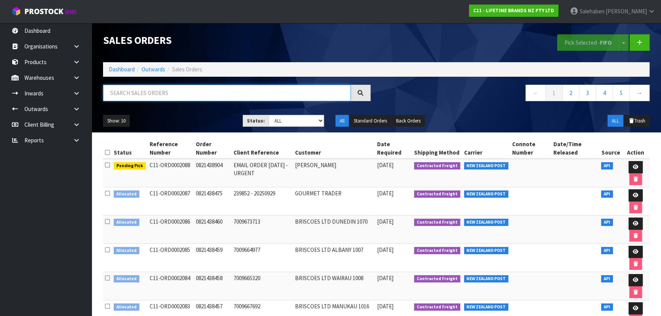
click at [157, 95] on input "text" at bounding box center [227, 93] width 248 height 16
type input "2018"
click at [170, 113] on div "Show: 10 5 10 25 50 Status: Draft Pending Allocated Pending Pick Goods Picked G…" at bounding box center [376, 121] width 558 height 24
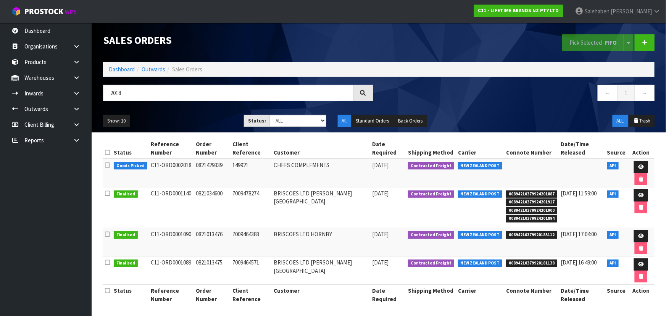
click at [183, 117] on ul "Show: 10 5 10 25 50" at bounding box center [167, 121] width 129 height 12
click at [180, 116] on ul "Show: 10 5 10 25 50" at bounding box center [167, 121] width 129 height 12
click at [122, 70] on link "Dashboard" at bounding box center [122, 69] width 26 height 7
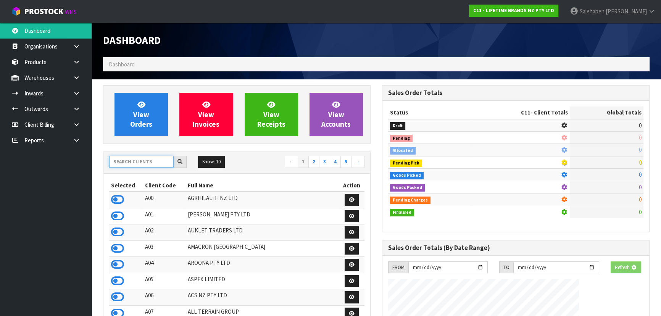
click at [131, 163] on input "text" at bounding box center [141, 162] width 64 height 12
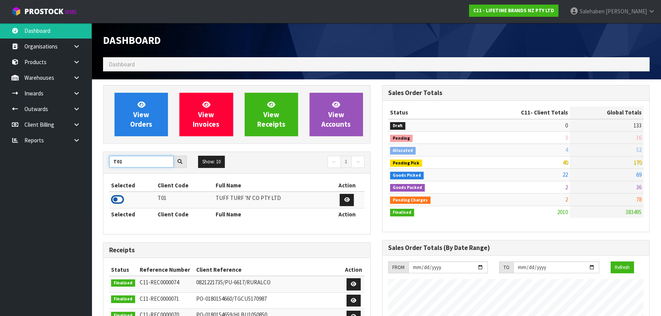
type input "T01"
click at [115, 195] on icon at bounding box center [117, 199] width 13 height 11
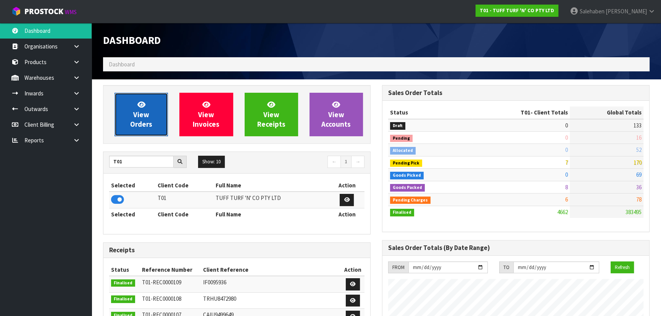
click at [143, 119] on span "View Orders" at bounding box center [141, 114] width 22 height 29
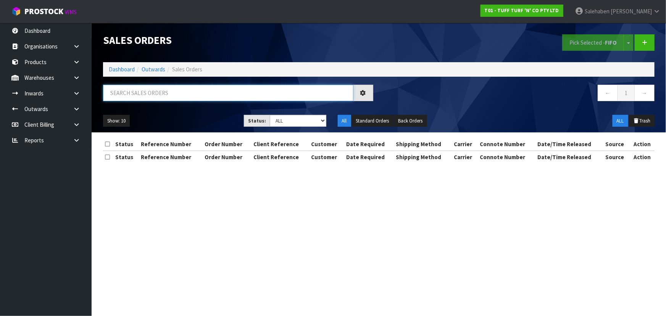
click at [166, 96] on input "text" at bounding box center [228, 93] width 250 height 16
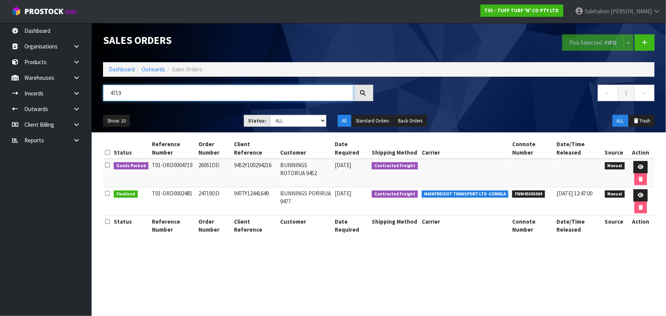
type input "4719"
click at [194, 114] on div "Show: 10 5 10 25 50 Status: Draft Pending Allocated Pending Pick Goods Picked G…" at bounding box center [378, 121] width 563 height 24
click at [641, 162] on link at bounding box center [640, 167] width 14 height 12
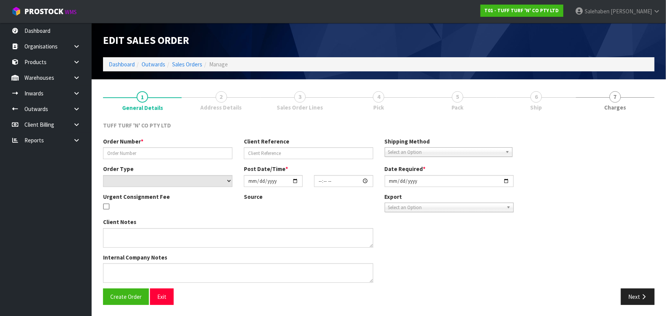
type input "26951DD"
type input "9452Y100294216"
select select "number:0"
type input "[DATE]"
type input "14:55:00.000"
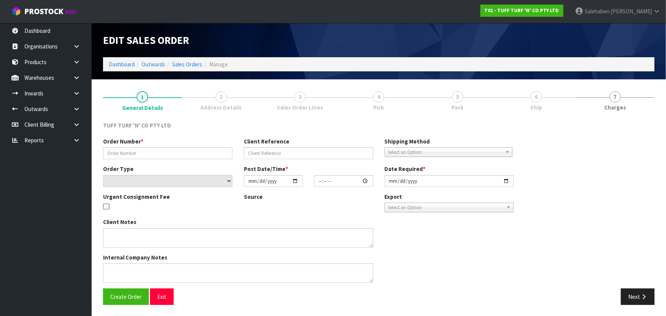
type input "[DATE]"
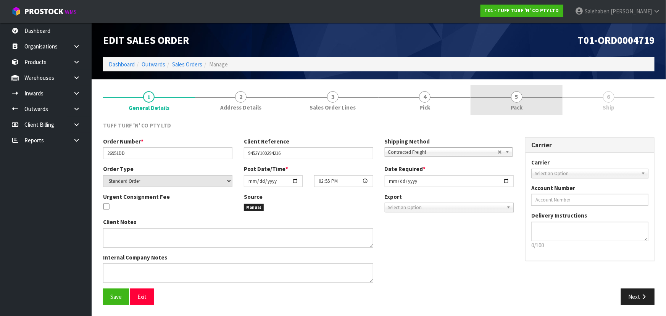
click at [514, 99] on span "5" at bounding box center [516, 96] width 11 height 11
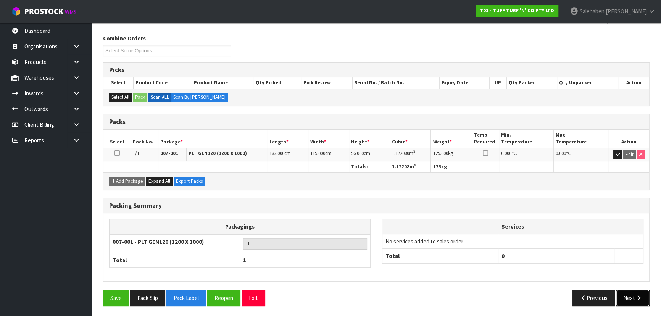
click at [631, 293] on button "Next" at bounding box center [633, 297] width 34 height 16
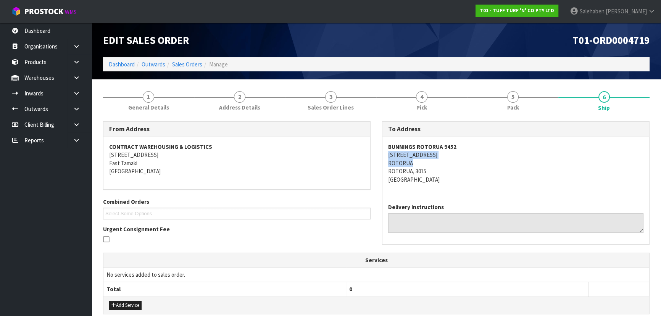
drag, startPoint x: 387, startPoint y: 154, endPoint x: 457, endPoint y: 158, distance: 70.3
click at [458, 161] on div "BUNNINGS ROTORUA 9452 24-48 OLD TAUPO ROAD ROTORUA ROTORUA, 3015 New Zealand" at bounding box center [515, 167] width 267 height 60
drag, startPoint x: 384, startPoint y: 143, endPoint x: 467, endPoint y: 143, distance: 83.5
click at [467, 143] on div "BUNNINGS ROTORUA 9452 24-48 OLD TAUPO ROAD ROTORUA ROTORUA, 3015 New Zealand" at bounding box center [515, 167] width 267 height 60
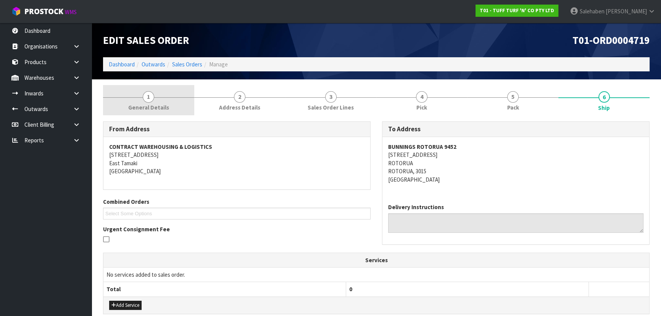
click at [147, 102] on span "1" at bounding box center [148, 96] width 11 height 11
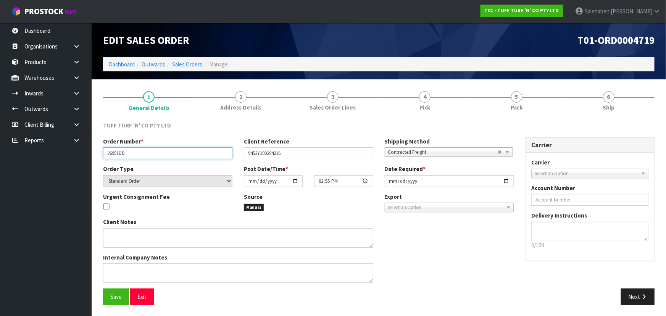
drag, startPoint x: 106, startPoint y: 153, endPoint x: 142, endPoint y: 154, distance: 35.5
click at [142, 154] on input "26951DD" at bounding box center [167, 153] width 129 height 12
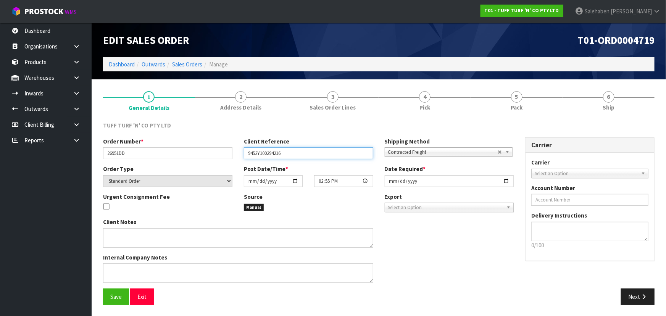
drag, startPoint x: 248, startPoint y: 153, endPoint x: 294, endPoint y: 152, distance: 46.5
click at [294, 152] on input "9452Y100294216" at bounding box center [308, 153] width 129 height 12
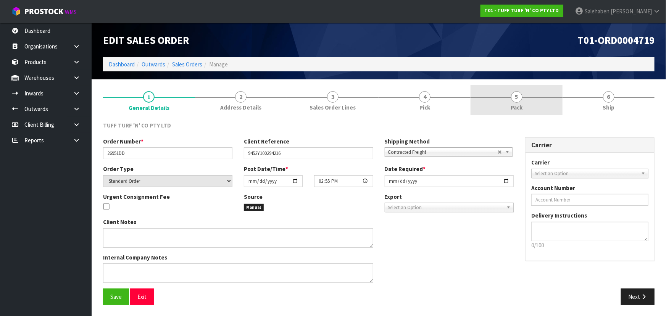
click at [516, 105] on span "Pack" at bounding box center [516, 107] width 12 height 8
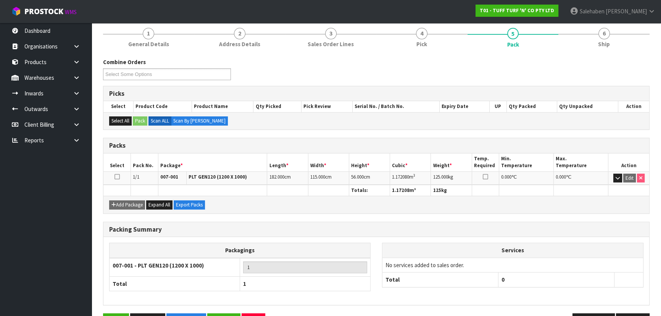
scroll to position [69, 0]
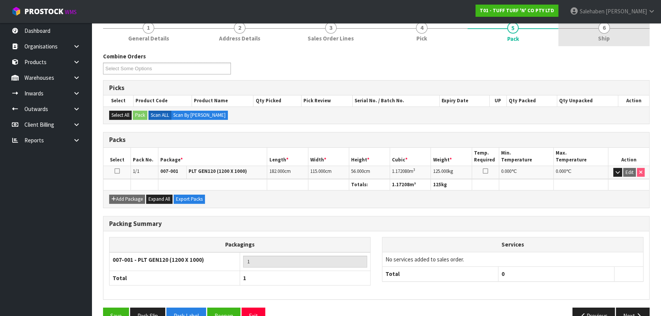
click at [611, 32] on link "6 Ship" at bounding box center [603, 31] width 91 height 30
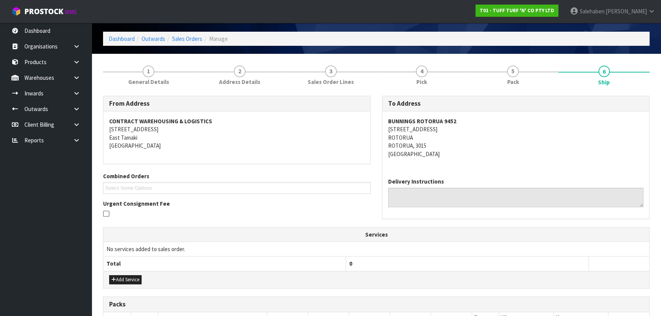
scroll to position [0, 0]
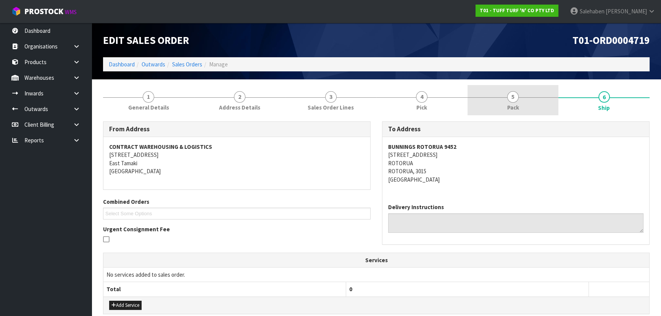
click at [492, 95] on link "5 Pack" at bounding box center [512, 100] width 91 height 30
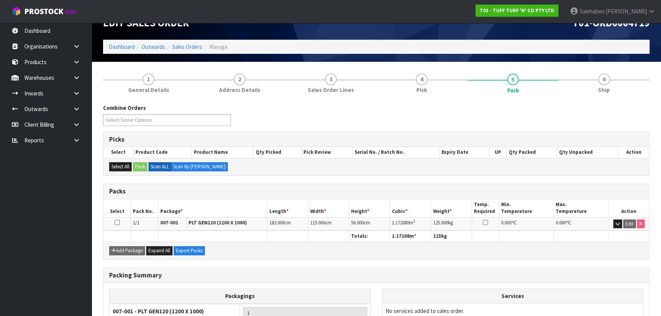
scroll to position [34, 0]
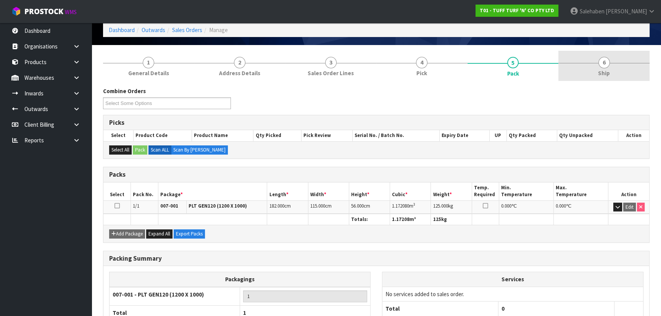
drag, startPoint x: 600, startPoint y: 74, endPoint x: 594, endPoint y: 71, distance: 7.0
click at [600, 73] on span "Ship" at bounding box center [604, 73] width 12 height 8
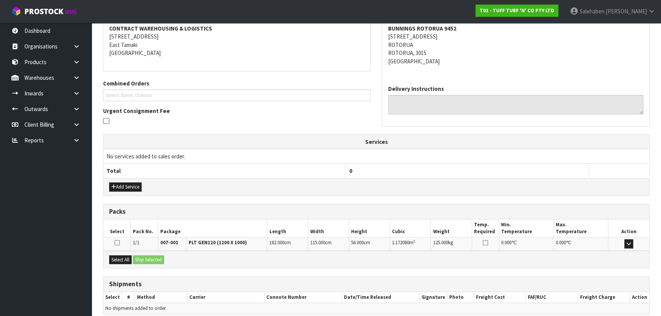
scroll to position [151, 0]
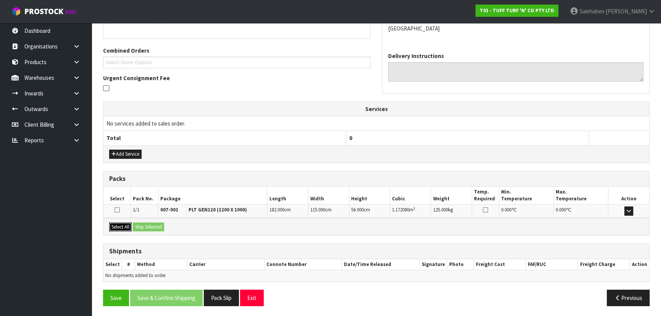
click at [125, 223] on button "Select All" at bounding box center [120, 226] width 23 height 9
drag, startPoint x: 140, startPoint y: 223, endPoint x: 160, endPoint y: 225, distance: 19.9
click at [141, 223] on button "Ship Selected" at bounding box center [148, 226] width 31 height 9
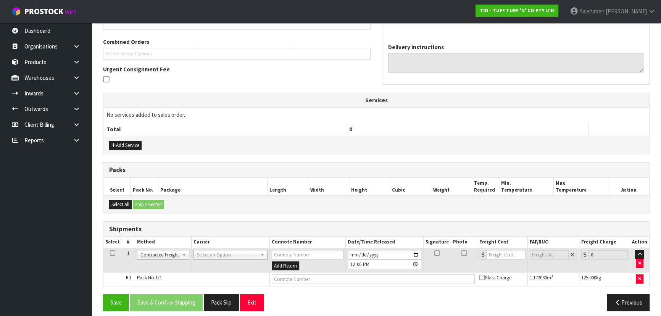
scroll to position [164, 0]
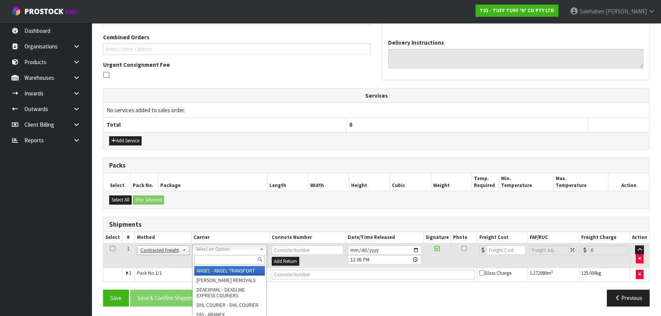
click at [219, 258] on input "text" at bounding box center [229, 260] width 71 height 10
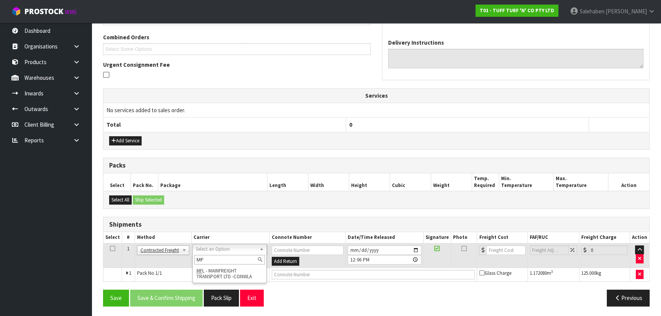
type input "MF"
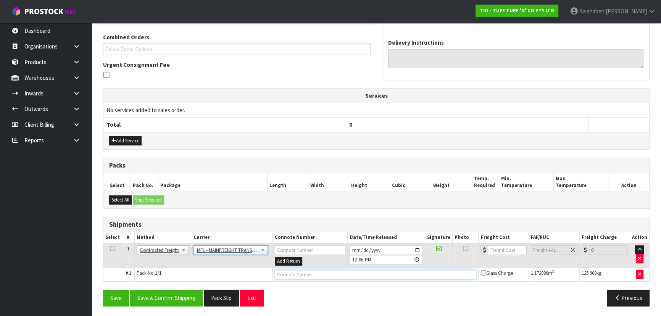
click at [275, 272] on input "text" at bounding box center [376, 275] width 202 height 10
paste input "FWM58889947"
type input "FWM58889947"
click at [504, 245] on input "number" at bounding box center [506, 250] width 39 height 10
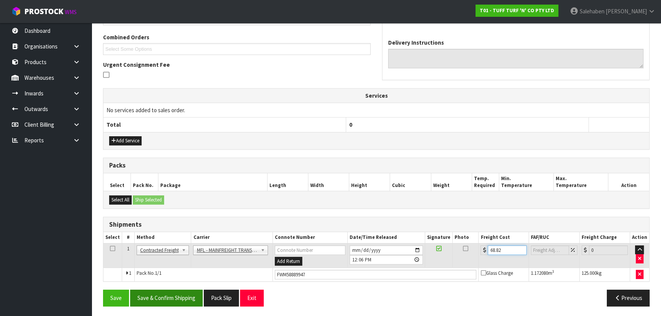
type input "68.82"
click at [166, 289] on button "Save & Confirm Shipping" at bounding box center [166, 297] width 72 height 16
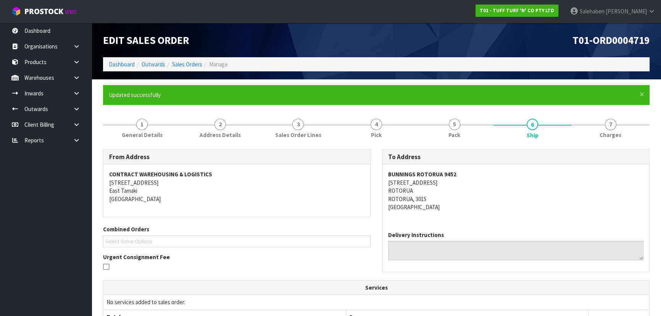
scroll to position [0, 0]
click at [120, 61] on link "Dashboard" at bounding box center [122, 64] width 26 height 7
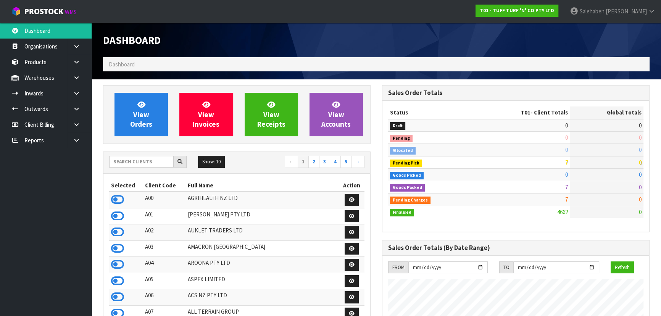
scroll to position [577, 278]
click at [156, 86] on div "View Orders View Invoices View Receipts View Accounts" at bounding box center [236, 114] width 267 height 59
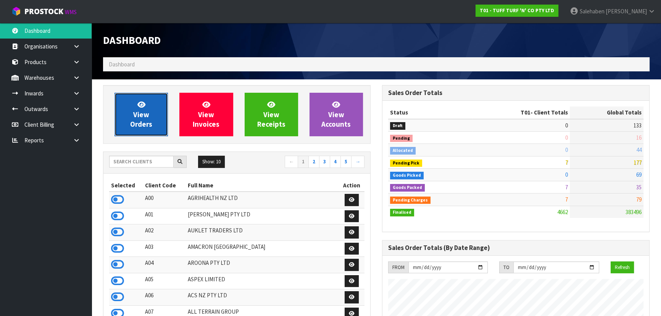
click at [152, 106] on link "View Orders" at bounding box center [140, 114] width 53 height 43
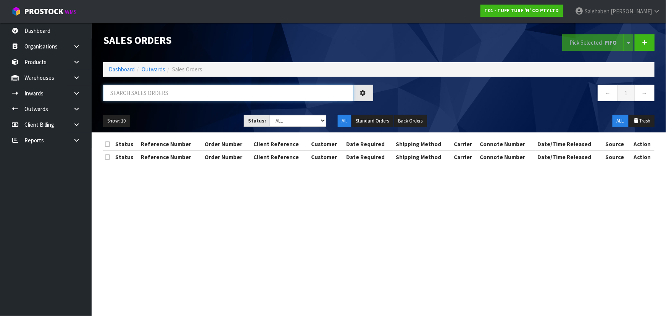
click at [156, 97] on input "text" at bounding box center [228, 93] width 250 height 16
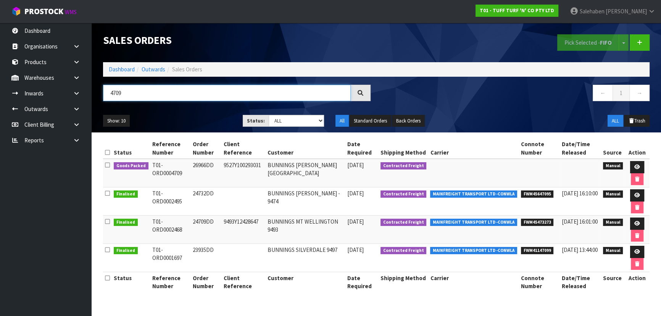
type input "4709"
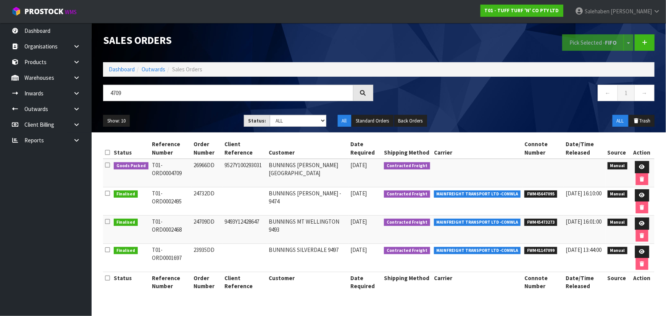
click at [195, 118] on ul "Show: 10 5 10 25 50" at bounding box center [167, 121] width 129 height 12
click at [641, 166] on icon at bounding box center [642, 166] width 6 height 5
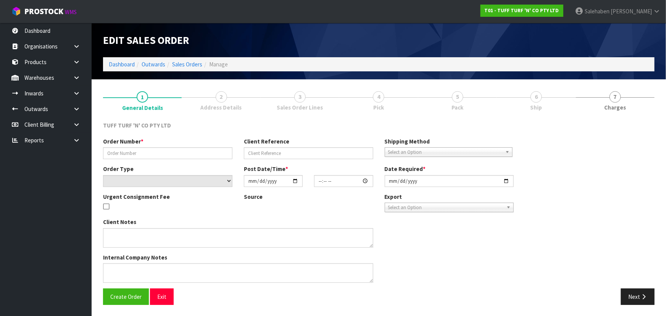
type input "26966DD"
type input "9527Y100293031"
select select "number:0"
type input "[DATE]"
type input "14:22:00.000"
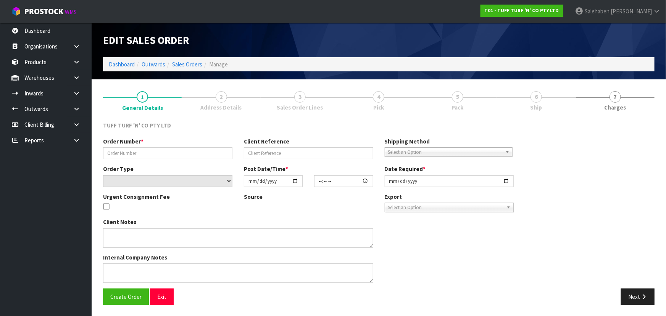
type input "[DATE]"
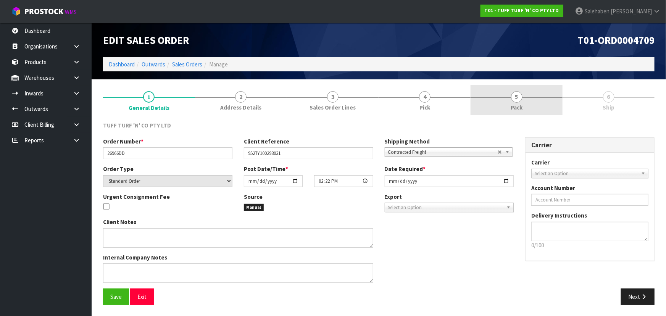
click at [520, 94] on span "5" at bounding box center [516, 96] width 11 height 11
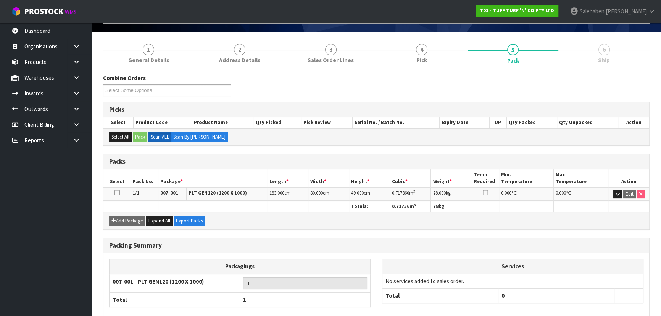
scroll to position [87, 0]
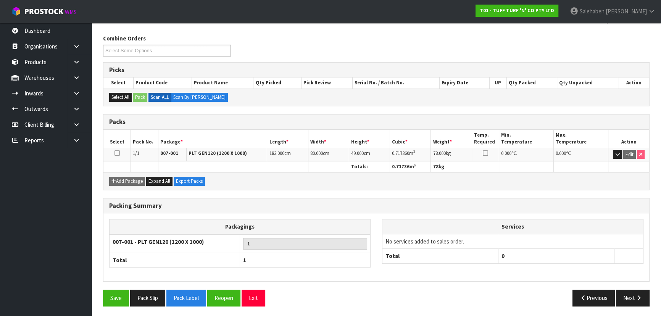
click at [617, 287] on div "Packing Summary Packagings 007-001 - PLT GEN120 (1200 X 1000) 1 Total 1 Service…" at bounding box center [376, 244] width 558 height 92
click at [624, 292] on button "Next" at bounding box center [633, 297] width 34 height 16
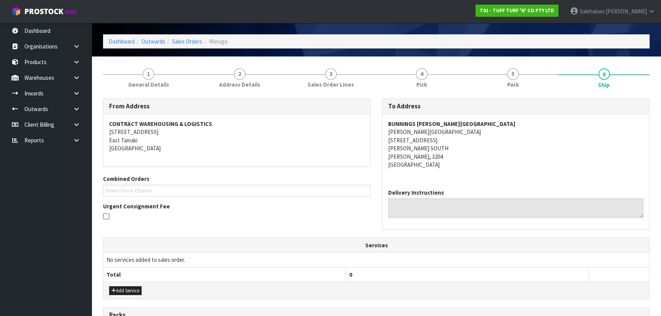
scroll to position [0, 0]
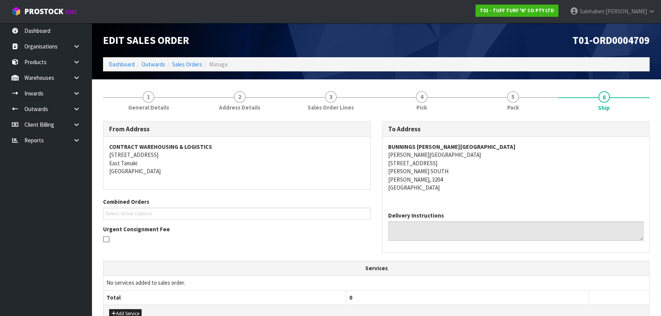
click at [384, 155] on div "BUNNINGS HAMILTON SOUTH HAMILTON SOUTH WAREHOUSE 128 KAHIKATEA DRIVE HAMILTON S…" at bounding box center [515, 171] width 267 height 69
drag, startPoint x: 386, startPoint y: 162, endPoint x: 446, endPoint y: 162, distance: 59.9
click at [446, 162] on div "BUNNINGS HAMILTON SOUTH HAMILTON SOUTH WAREHOUSE 128 KAHIKATEA DRIVE HAMILTON S…" at bounding box center [515, 171] width 267 height 69
drag, startPoint x: 387, startPoint y: 146, endPoint x: 468, endPoint y: 146, distance: 81.6
click at [468, 146] on div "BUNNINGS HAMILTON SOUTH HAMILTON SOUTH WAREHOUSE 128 KAHIKATEA DRIVE HAMILTON S…" at bounding box center [515, 171] width 267 height 69
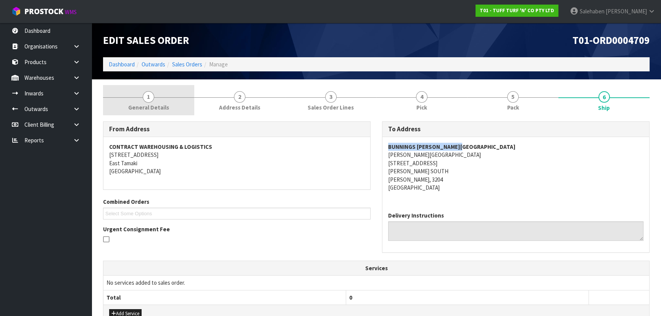
click at [160, 109] on span "General Details" at bounding box center [148, 107] width 41 height 8
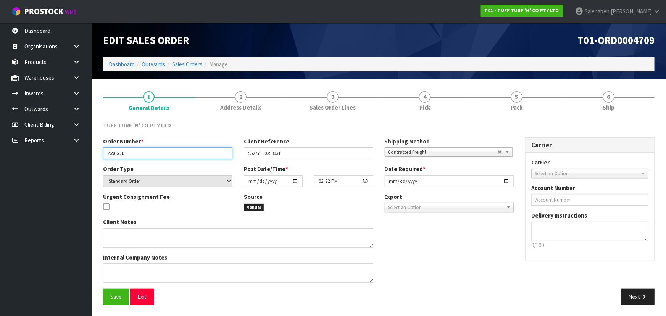
drag, startPoint x: 107, startPoint y: 153, endPoint x: 137, endPoint y: 153, distance: 30.5
click at [137, 153] on input "26966DD" at bounding box center [167, 153] width 129 height 12
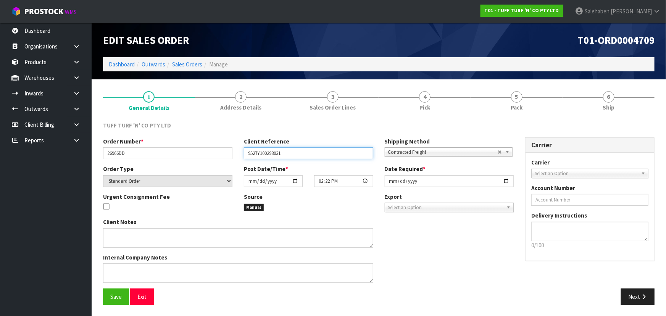
drag, startPoint x: 246, startPoint y: 153, endPoint x: 290, endPoint y: 152, distance: 43.5
click at [290, 152] on input "9527Y100293031" at bounding box center [308, 153] width 129 height 12
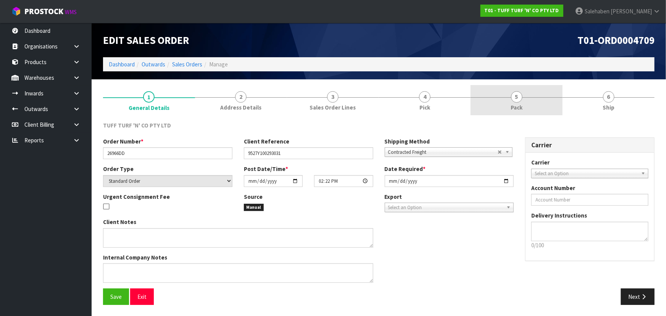
drag, startPoint x: 521, startPoint y: 111, endPoint x: 519, endPoint y: 114, distance: 4.1
click at [521, 111] on link "5 Pack" at bounding box center [516, 100] width 92 height 30
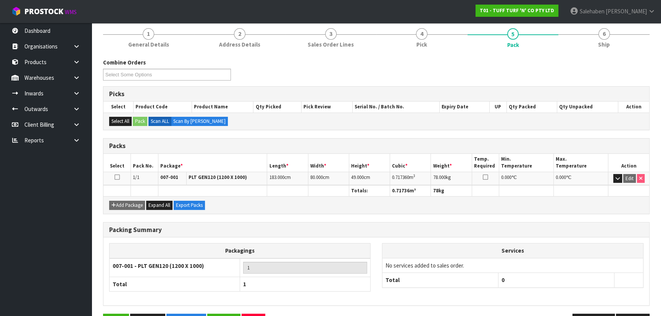
scroll to position [69, 0]
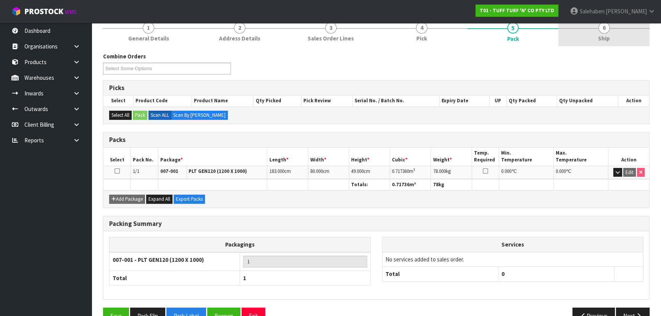
click at [588, 35] on link "6 Ship" at bounding box center [603, 31] width 91 height 30
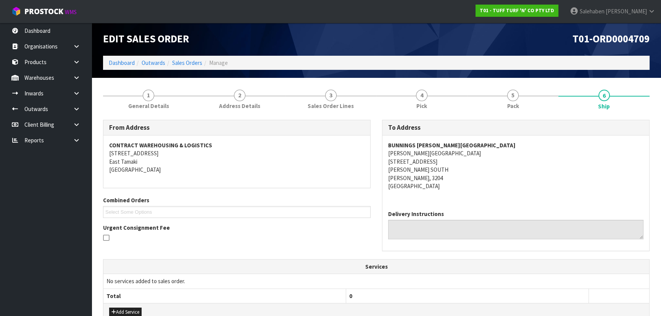
scroll to position [0, 0]
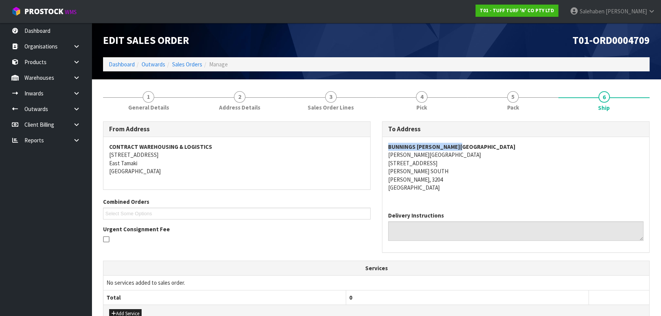
drag, startPoint x: 385, startPoint y: 145, endPoint x: 470, endPoint y: 145, distance: 84.7
click at [470, 145] on div "BUNNINGS HAMILTON SOUTH HAMILTON SOUTH WAREHOUSE 128 KAHIKATEA DRIVE HAMILTON S…" at bounding box center [515, 171] width 267 height 69
drag, startPoint x: 384, startPoint y: 157, endPoint x: 463, endPoint y: 154, distance: 78.6
click at [484, 155] on div "BUNNINGS HAMILTON SOUTH HAMILTON SOUTH WAREHOUSE 128 KAHIKATEA DRIVE HAMILTON S…" at bounding box center [515, 171] width 267 height 69
drag, startPoint x: 381, startPoint y: 165, endPoint x: 401, endPoint y: 128, distance: 42.2
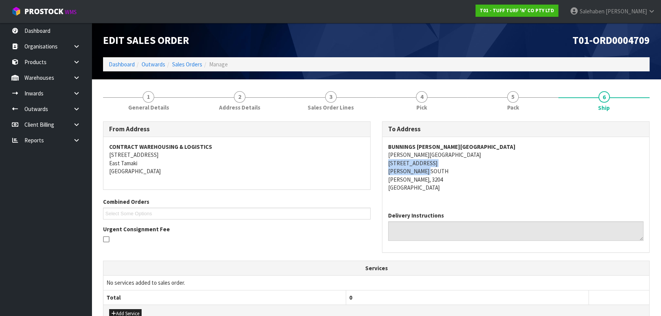
click at [447, 169] on div "To Address BUNNINGS HAMILTON SOUTH HAMILTON SOUTH WAREHOUSE 128 KAHIKATEA DRIVE…" at bounding box center [515, 190] width 279 height 139
click at [534, 152] on address "BUNNINGS HAMILTON SOUTH HAMILTON SOUTH WAREHOUSE 128 KAHIKATEA DRIVE HAMILTON S…" at bounding box center [515, 167] width 255 height 49
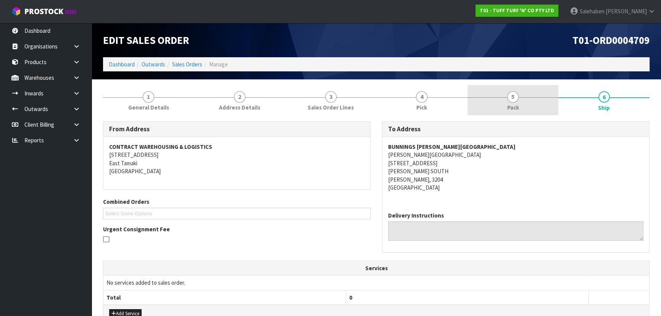
click at [509, 104] on span "Pack" at bounding box center [513, 107] width 12 height 8
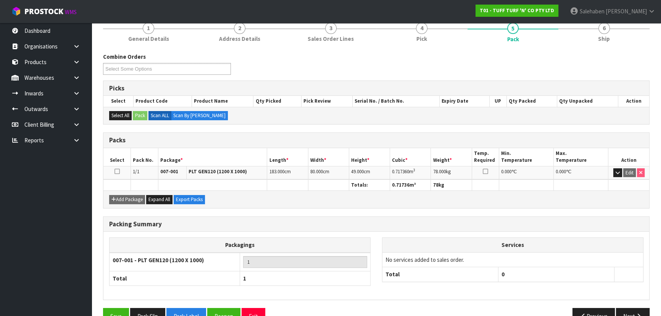
scroll to position [69, 0]
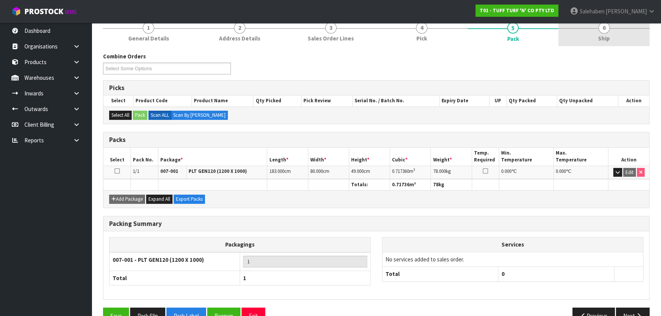
drag, startPoint x: 616, startPoint y: 34, endPoint x: 599, endPoint y: 42, distance: 18.9
click at [615, 34] on link "6 Ship" at bounding box center [603, 31] width 91 height 30
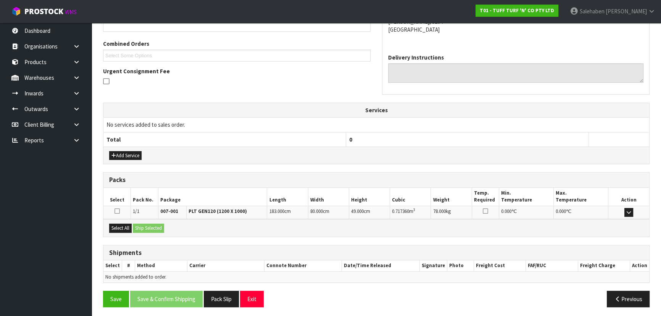
scroll to position [159, 0]
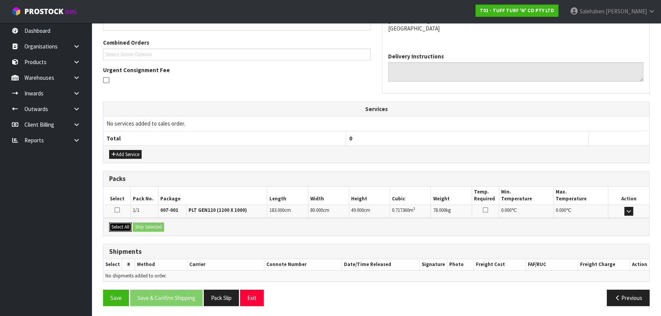
drag, startPoint x: 124, startPoint y: 227, endPoint x: 147, endPoint y: 227, distance: 23.7
click at [125, 227] on button "Select All" at bounding box center [120, 226] width 23 height 9
click at [147, 227] on button "Ship Selected" at bounding box center [148, 226] width 31 height 9
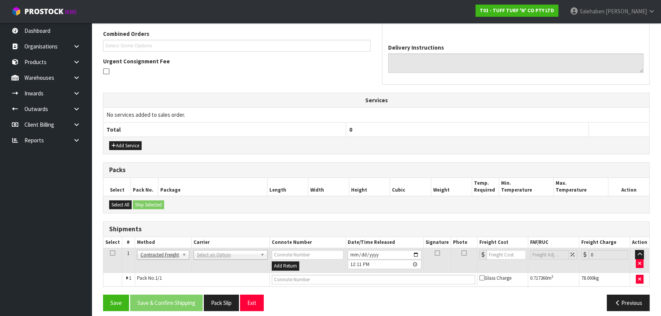
scroll to position [172, 0]
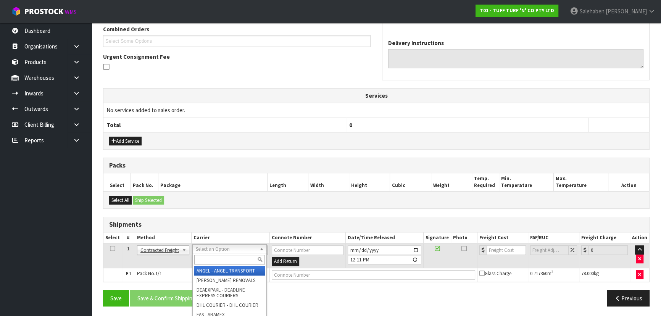
click at [207, 257] on input "text" at bounding box center [229, 260] width 71 height 10
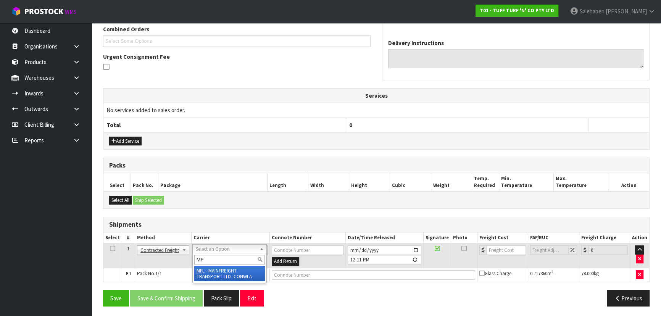
type input "MF"
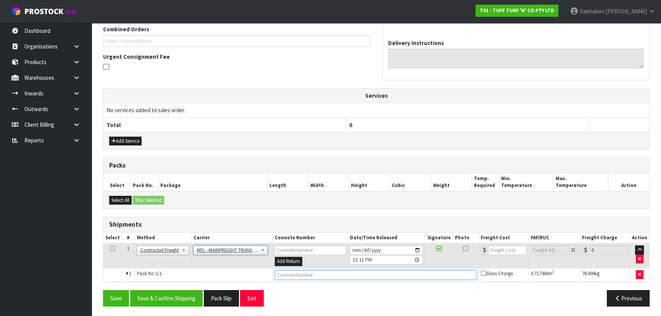
click at [325, 270] on input "text" at bounding box center [376, 275] width 202 height 10
paste input "FWM58890166"
type input "FWM58890166"
click at [497, 249] on input "number" at bounding box center [507, 250] width 39 height 10
click at [499, 246] on input "number" at bounding box center [507, 250] width 39 height 10
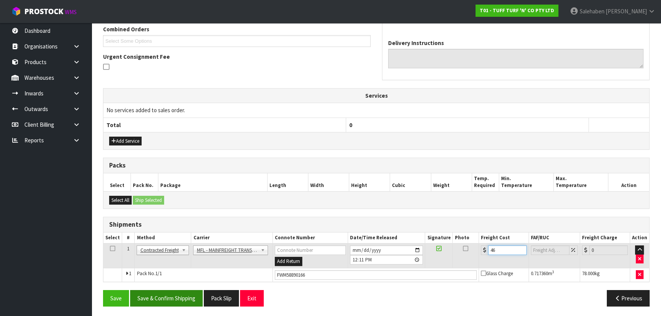
type input "46"
click at [182, 295] on button "Save & Confirm Shipping" at bounding box center [166, 298] width 72 height 16
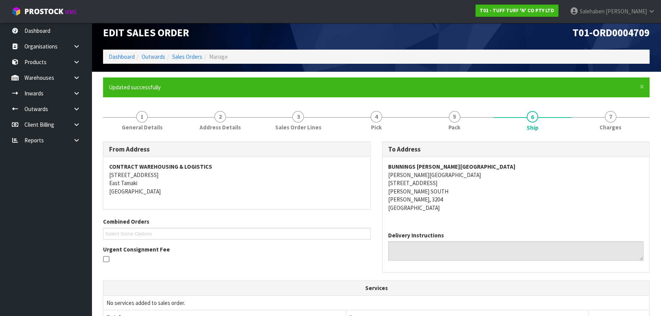
scroll to position [0, 0]
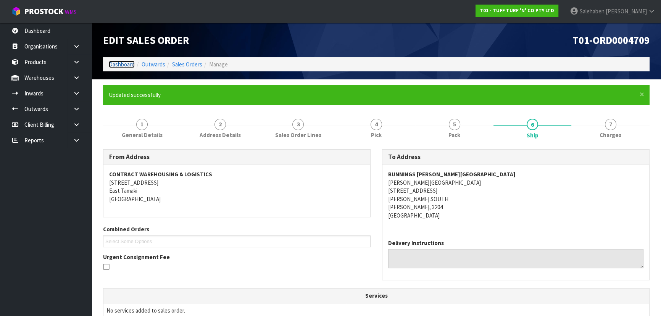
click at [123, 61] on link "Dashboard" at bounding box center [122, 64] width 26 height 7
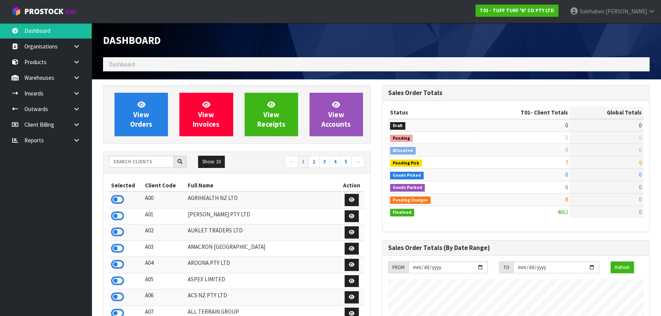
scroll to position [577, 278]
click at [126, 161] on input "text" at bounding box center [141, 162] width 64 height 12
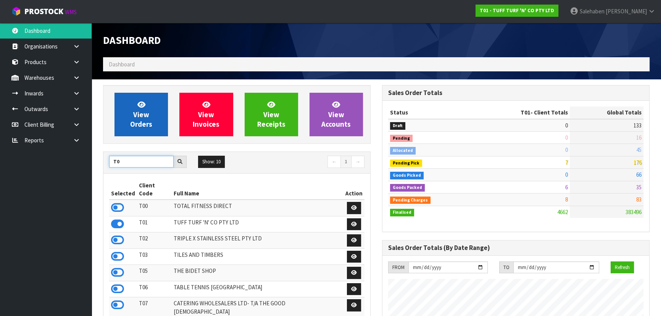
type input "T0"
click at [146, 119] on span "View Orders" at bounding box center [141, 114] width 22 height 29
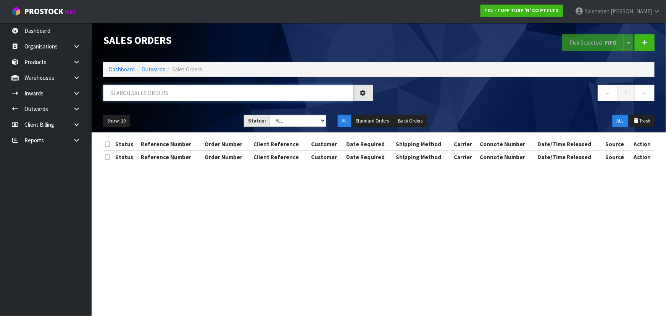
click at [156, 86] on input "text" at bounding box center [228, 93] width 250 height 16
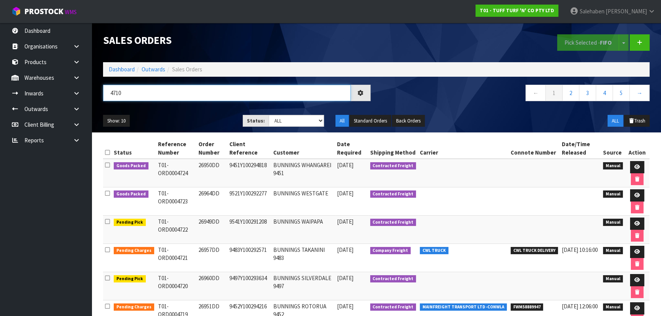
type input "4710"
click at [184, 108] on div "4710 ← 1 2 3 4 5 →" at bounding box center [376, 97] width 558 height 24
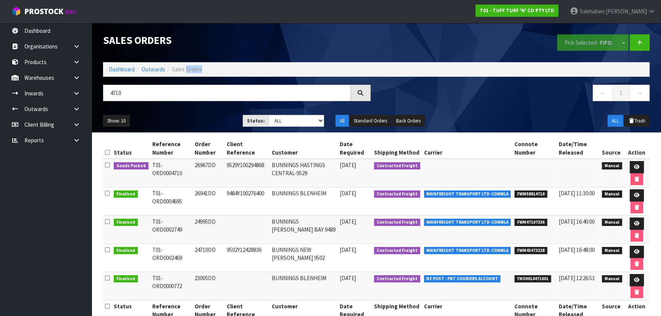
click at [184, 108] on div "4710 ← 1 →" at bounding box center [376, 97] width 558 height 24
click at [180, 119] on ul "Show: 10 5 10 25 50" at bounding box center [167, 121] width 128 height 12
click at [634, 164] on icon at bounding box center [636, 166] width 6 height 5
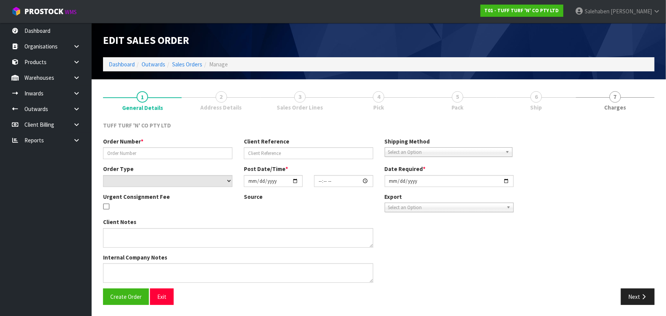
type input "26967DD"
type input "9529Y100294868"
select select "number:0"
type input "[DATE]"
type input "14:25:00.000"
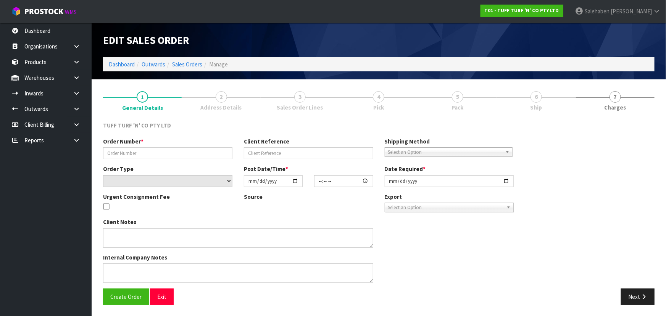
type input "[DATE]"
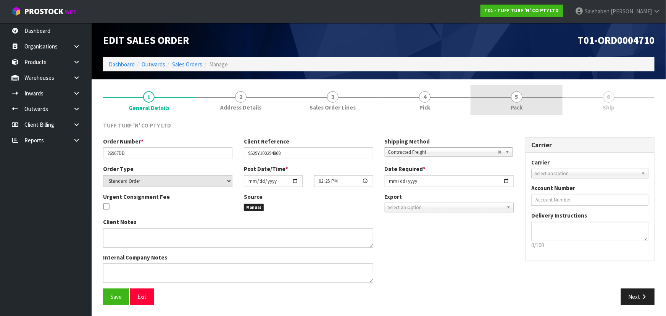
click at [509, 97] on div at bounding box center [516, 97] width 92 height 0
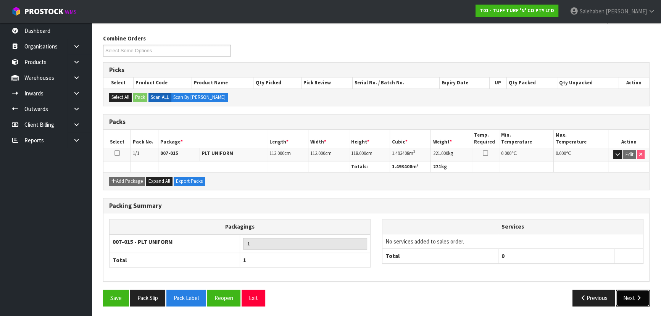
click at [625, 294] on button "Next" at bounding box center [633, 297] width 34 height 16
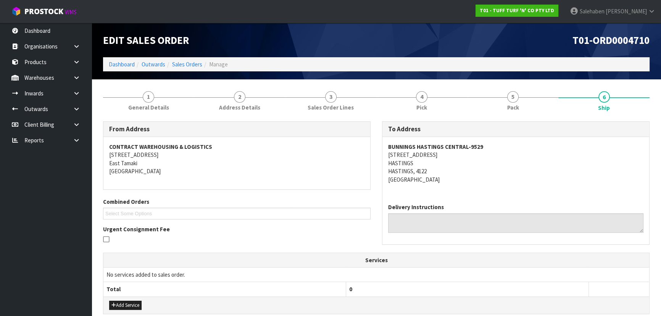
drag, startPoint x: 384, startPoint y: 153, endPoint x: 461, endPoint y: 158, distance: 77.2
click at [461, 158] on div "BUNNINGS HASTINGS CENTRAL-9529 301 MARKET STREET NORTH HASTINGS HASTINGS, 4122 …" at bounding box center [515, 167] width 267 height 60
drag, startPoint x: 384, startPoint y: 145, endPoint x: 516, endPoint y: 137, distance: 132.2
click at [516, 137] on div "BUNNINGS HASTINGS CENTRAL-9529 301 MARKET STREET NORTH HASTINGS HASTINGS, 4122 …" at bounding box center [515, 167] width 267 height 60
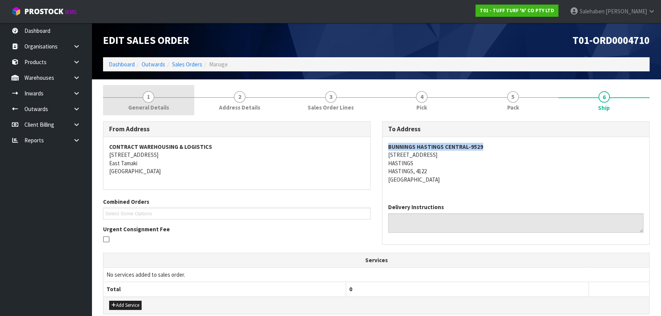
click at [156, 107] on span "General Details" at bounding box center [148, 107] width 41 height 8
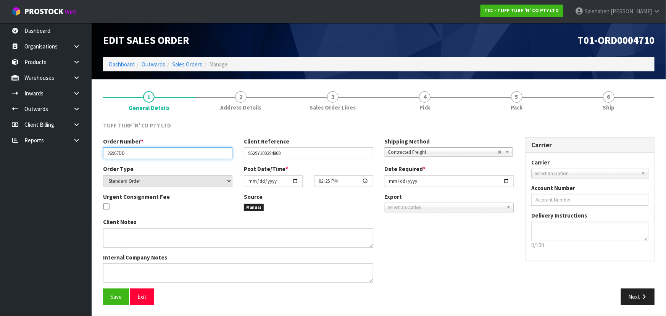
drag, startPoint x: 104, startPoint y: 152, endPoint x: 140, endPoint y: 147, distance: 36.5
click at [140, 147] on input "26967DD" at bounding box center [167, 153] width 129 height 12
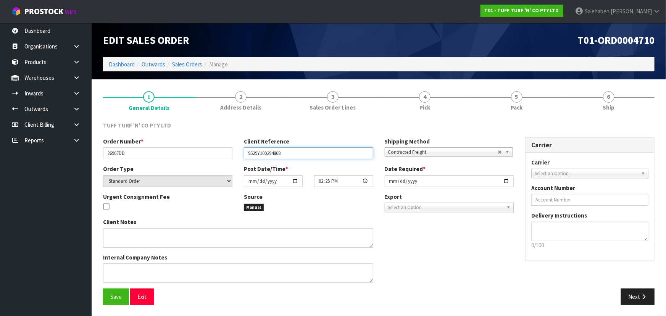
drag, startPoint x: 248, startPoint y: 157, endPoint x: 291, endPoint y: 152, distance: 43.4
click at [291, 152] on input "9529Y100294868" at bounding box center [308, 153] width 129 height 12
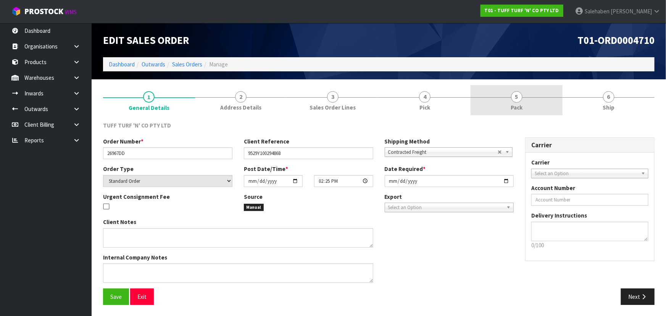
click at [522, 92] on link "5 Pack" at bounding box center [516, 100] width 92 height 30
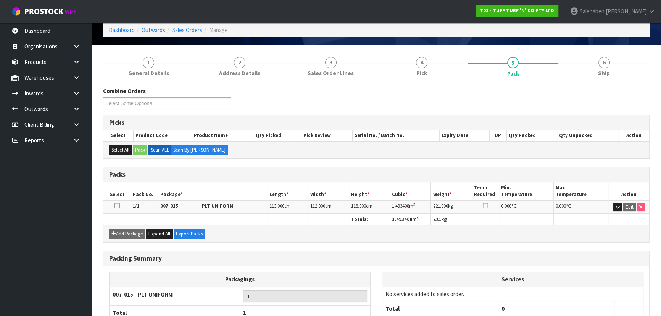
scroll to position [34, 0]
click at [612, 71] on link "6 Ship" at bounding box center [603, 66] width 91 height 30
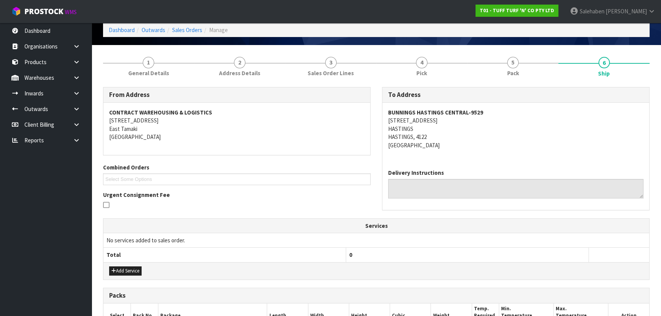
scroll to position [0, 0]
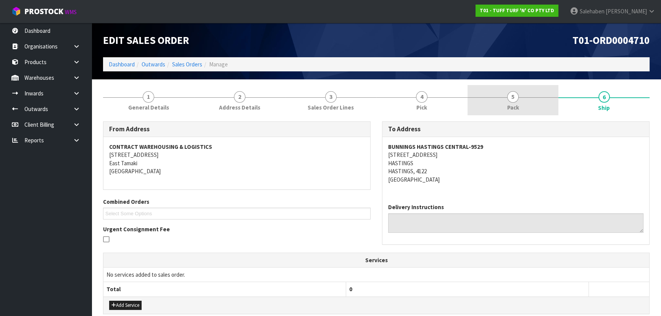
click at [514, 104] on span "Pack" at bounding box center [513, 107] width 12 height 8
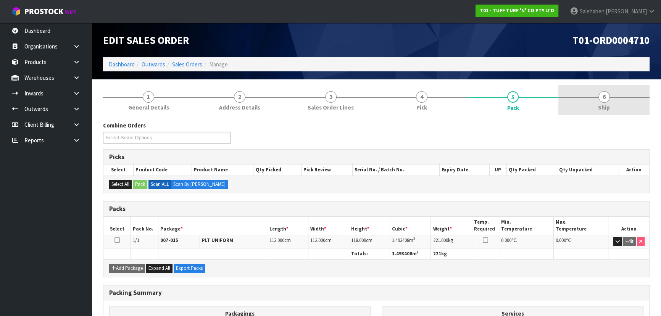
click at [598, 109] on span "Ship" at bounding box center [604, 107] width 12 height 8
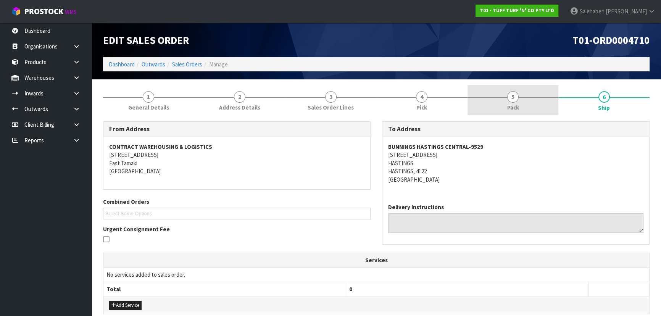
click at [531, 111] on link "5 Pack" at bounding box center [512, 100] width 91 height 30
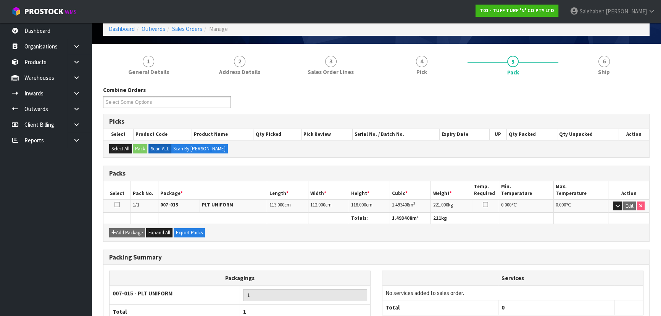
scroll to position [69, 0]
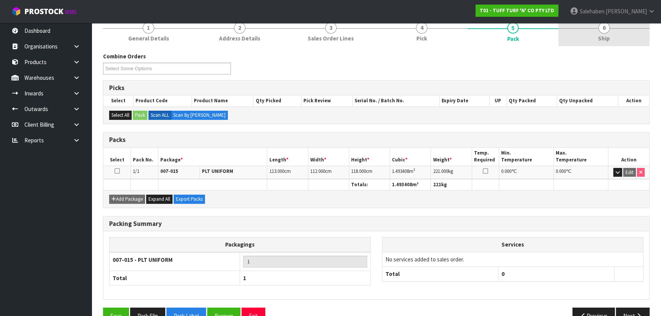
drag, startPoint x: 610, startPoint y: 43, endPoint x: 607, endPoint y: 45, distance: 3.9
click at [610, 43] on link "6 Ship" at bounding box center [603, 31] width 91 height 30
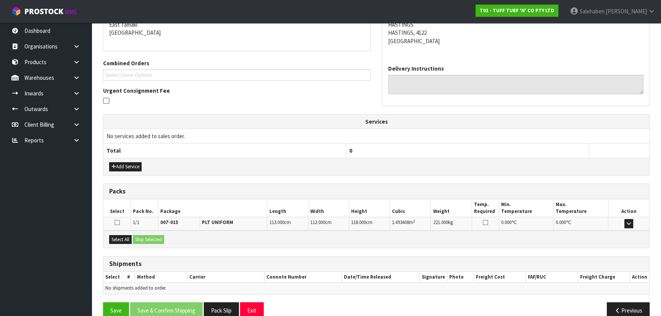
scroll to position [151, 0]
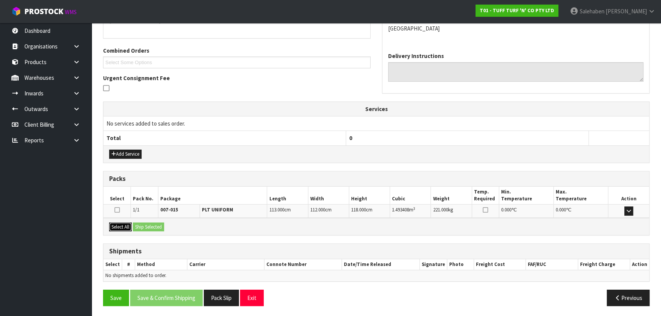
click at [126, 228] on button "Select All" at bounding box center [120, 226] width 23 height 9
drag, startPoint x: 133, startPoint y: 228, endPoint x: 156, endPoint y: 228, distance: 23.6
click at [135, 228] on div "Select All Ship Selected" at bounding box center [375, 226] width 545 height 17
click at [159, 227] on button "Ship Selected" at bounding box center [148, 226] width 31 height 9
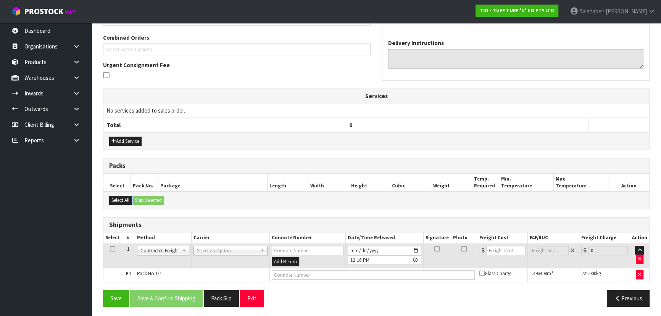
scroll to position [164, 0]
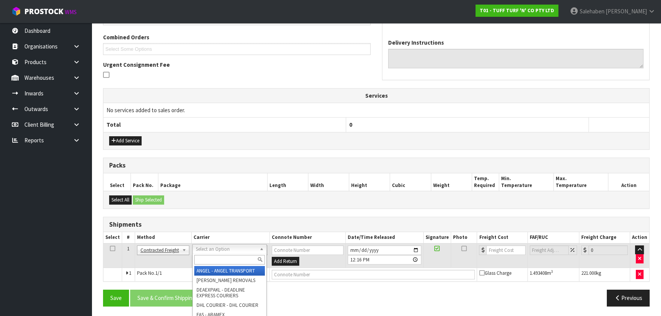
click at [210, 259] on input "text" at bounding box center [229, 260] width 71 height 10
type input "MF"
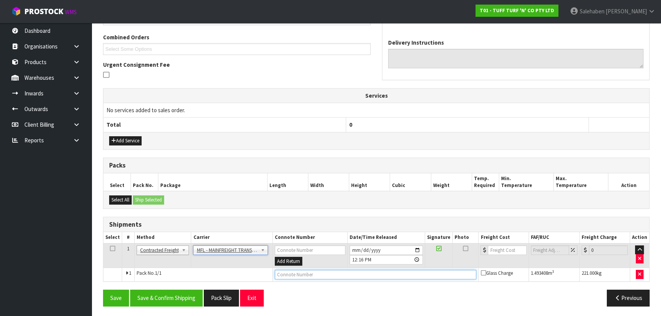
click at [291, 272] on input "text" at bounding box center [376, 275] width 202 height 10
paste input "FWM58890374"
type input "FWM58890374"
click at [495, 249] on input "number" at bounding box center [506, 250] width 39 height 10
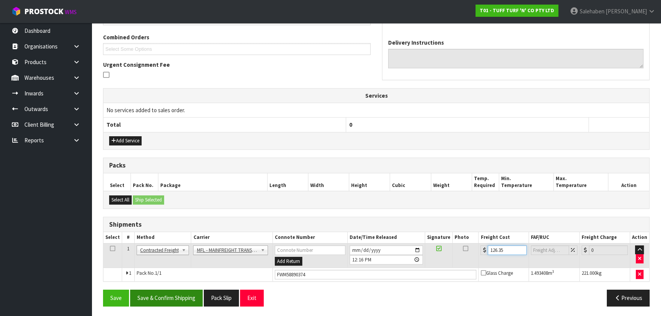
type input "126.35"
click at [159, 299] on button "Save & Confirm Shipping" at bounding box center [166, 297] width 72 height 16
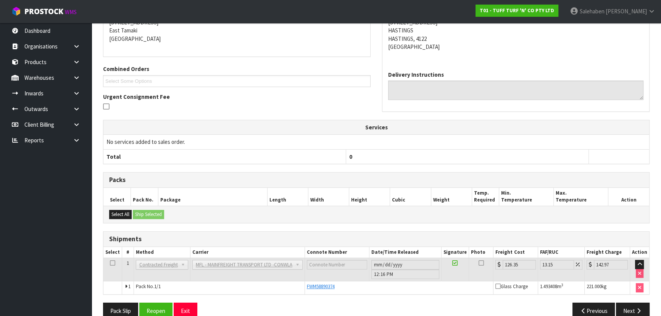
scroll to position [0, 0]
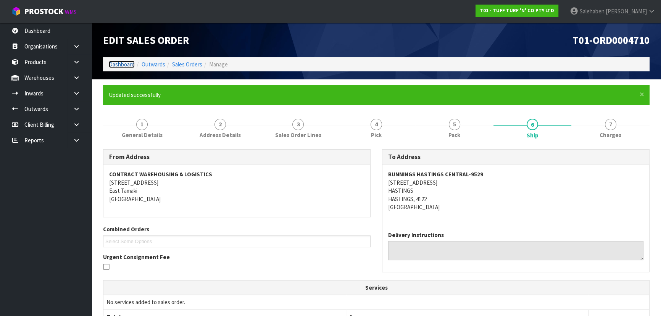
click at [127, 65] on link "Dashboard" at bounding box center [122, 64] width 26 height 7
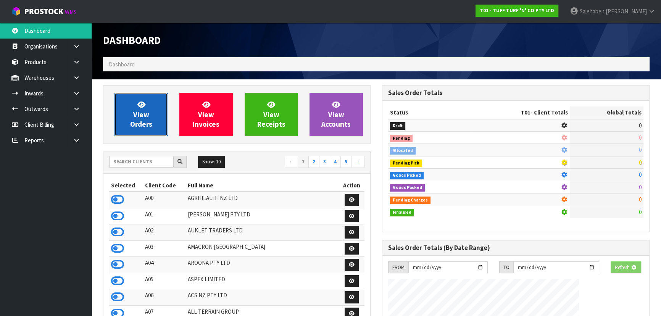
click at [145, 112] on span "View Orders" at bounding box center [141, 114] width 22 height 29
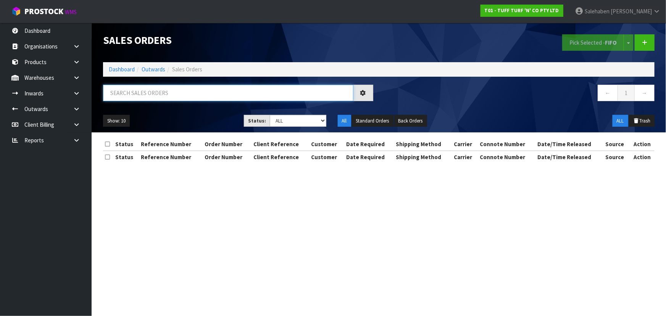
click at [161, 94] on input "text" at bounding box center [228, 93] width 250 height 16
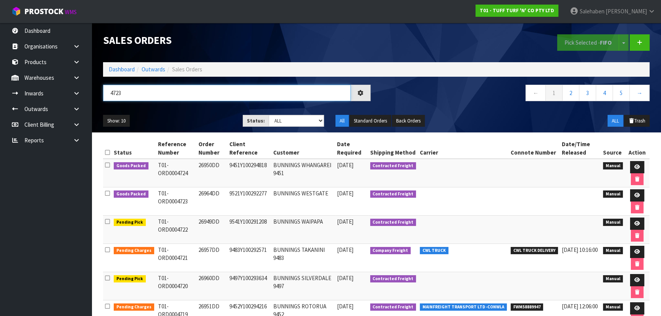
type input "4723"
drag, startPoint x: 171, startPoint y: 119, endPoint x: 179, endPoint y: 117, distance: 8.7
click at [177, 117] on ul "Show: 10 5 10 25 50" at bounding box center [167, 121] width 128 height 12
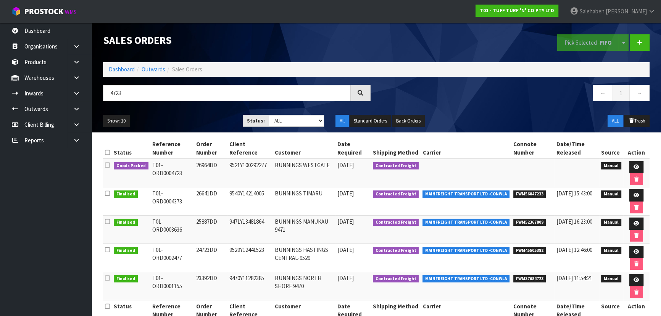
click at [182, 123] on ul "Show: 10 5 10 25 50" at bounding box center [167, 121] width 128 height 12
drag, startPoint x: 106, startPoint y: 135, endPoint x: 145, endPoint y: 127, distance: 39.3
click at [127, 133] on div "Sales Orders Pick Selected - FIFO Split button! FIFO - First In First Out FEFO …" at bounding box center [330, 167] width 661 height 334
click at [200, 116] on ul "Show: 10 5 10 25 50" at bounding box center [167, 121] width 128 height 12
click at [123, 69] on link "Dashboard" at bounding box center [122, 69] width 26 height 7
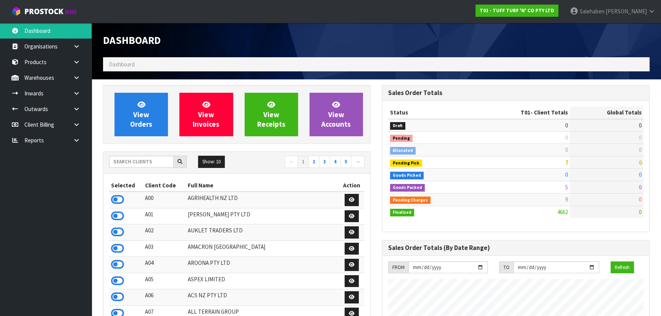
scroll to position [577, 278]
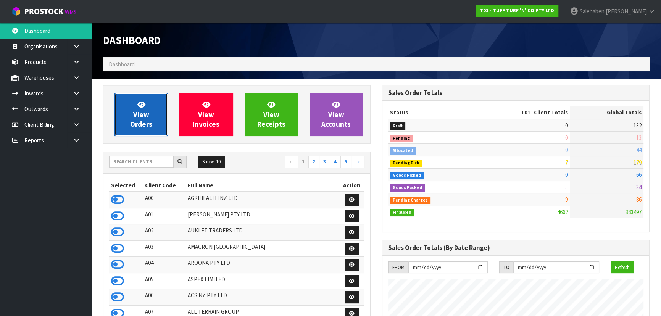
click at [151, 118] on link "View Orders" at bounding box center [140, 114] width 53 height 43
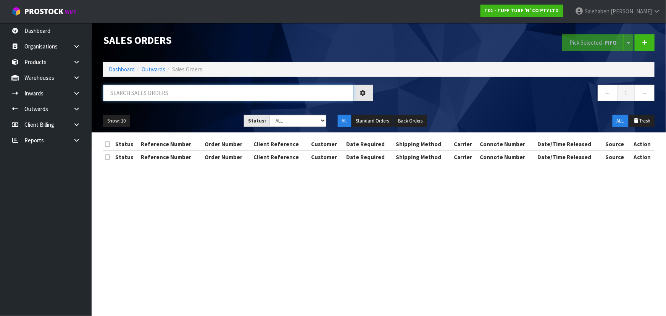
click at [164, 87] on input "text" at bounding box center [228, 93] width 250 height 16
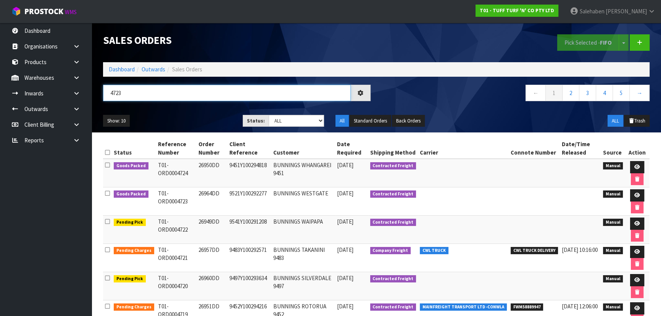
type input "4723"
click at [182, 117] on ul "Show: 10 5 10 25 50" at bounding box center [167, 121] width 128 height 12
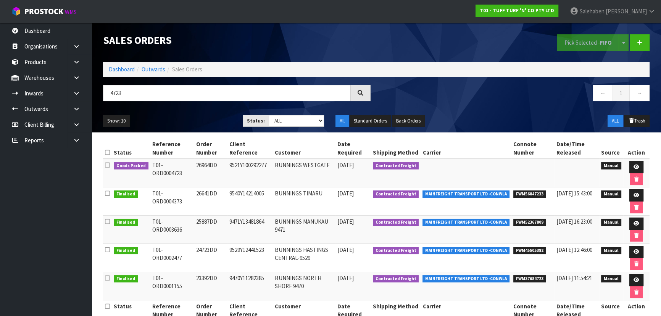
click at [178, 172] on td "T01-ORD0004723" at bounding box center [172, 173] width 44 height 29
click at [635, 167] on icon at bounding box center [636, 166] width 6 height 5
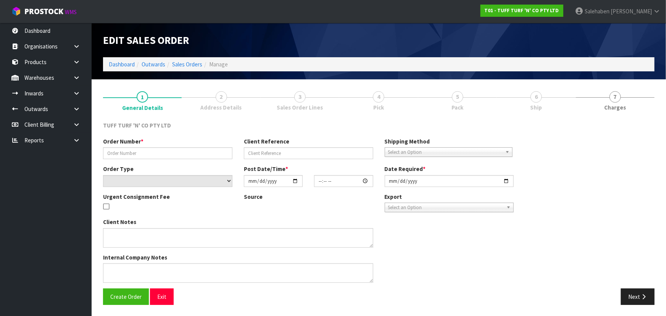
type input "26964DD"
type input "9521Y100292277"
select select "number:0"
type input "[DATE]"
type input "15:04:00.000"
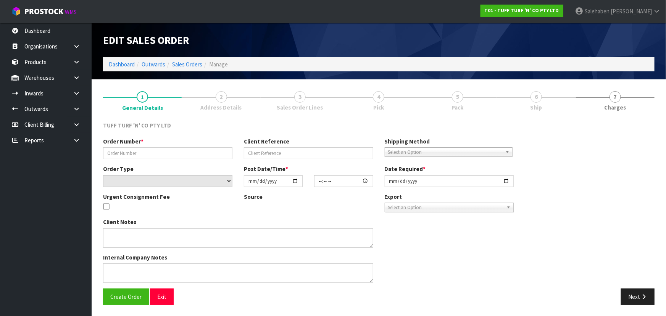
type input "[DATE]"
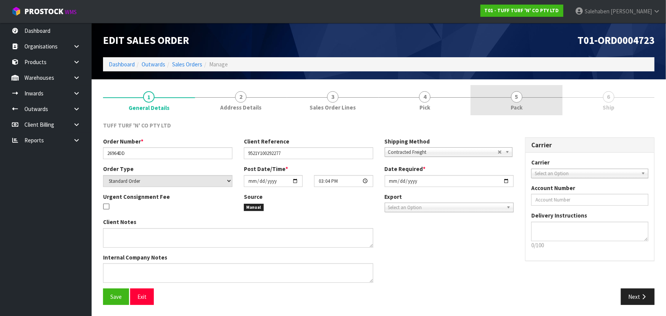
click at [540, 104] on link "5 Pack" at bounding box center [516, 100] width 92 height 30
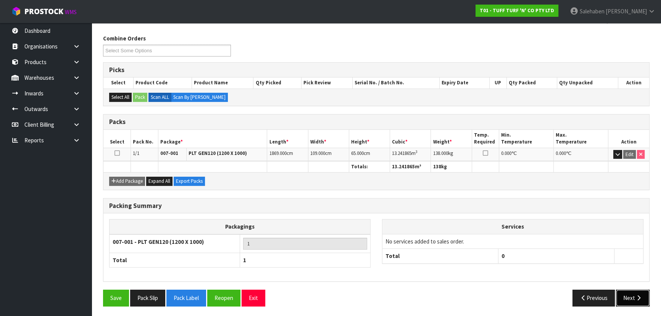
click at [635, 295] on icon "button" at bounding box center [638, 298] width 7 height 6
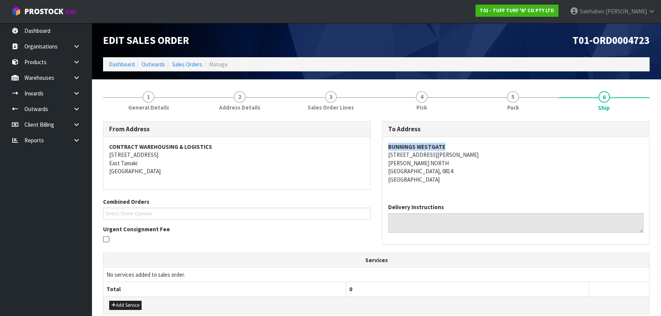
drag, startPoint x: 401, startPoint y: 149, endPoint x: 457, endPoint y: 149, distance: 56.1
click at [457, 149] on div "BUNNINGS WESTGATE 21 FRED TAYLOR DRIVE MASSEY NORTH AUCKLAND, 0814 New Zealand" at bounding box center [515, 167] width 267 height 60
drag, startPoint x: 408, startPoint y: 162, endPoint x: 433, endPoint y: 161, distance: 25.2
click at [433, 161] on address "BUNNINGS WESTGATE 21 FRED TAYLOR DRIVE MASSEY NORTH AUCKLAND, 0814 New Zealand" at bounding box center [515, 163] width 255 height 41
click at [494, 164] on address "BUNNINGS WESTGATE 21 FRED TAYLOR DRIVE MASSEY NORTH AUCKLAND, 0814 New Zealand" at bounding box center [515, 163] width 255 height 41
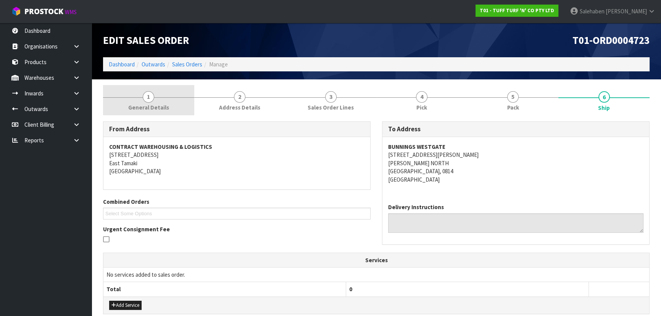
drag, startPoint x: 160, startPoint y: 98, endPoint x: 138, endPoint y: 114, distance: 27.3
click at [159, 98] on link "1 General Details" at bounding box center [148, 100] width 91 height 30
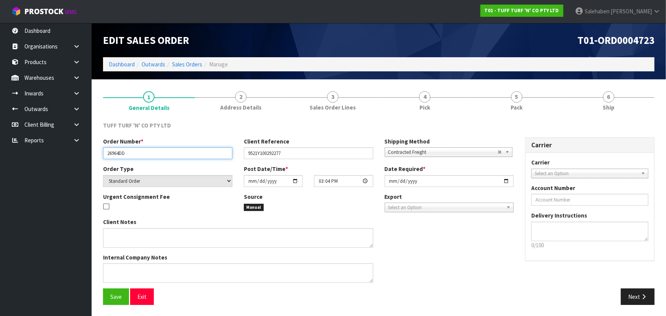
paste input "NORTH"
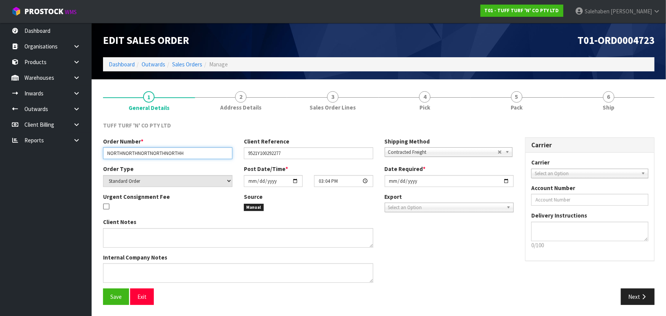
paste input "NORTH"
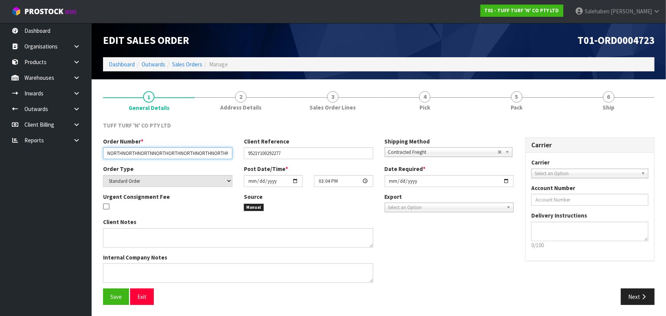
paste
drag, startPoint x: 106, startPoint y: 151, endPoint x: 153, endPoint y: 153, distance: 46.2
click at [153, 153] on input "NORTHNORTHNORTNNORTHNORTHNORTHNORTHNORTHNORTHNORTHORTHNORTHNORTHNORTHNORTHNORTHH" at bounding box center [167, 153] width 129 height 12
type input "NORTHNORTHNORTNNORTHNORTHNORTHNORTHNORTHNORTHNORTHORTHNORTHNORTHNORTHNORTHNORTHH"
click at [127, 63] on link "Dashboard" at bounding box center [122, 64] width 26 height 7
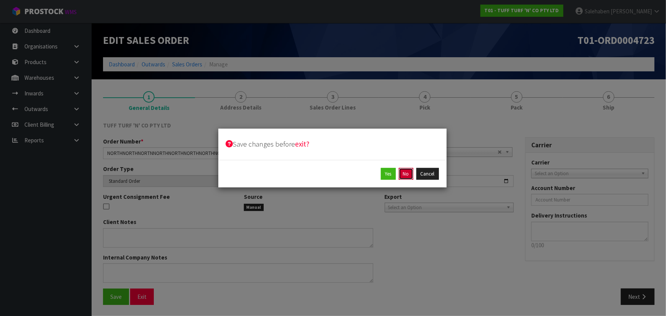
click at [400, 176] on button "No" at bounding box center [406, 174] width 14 height 12
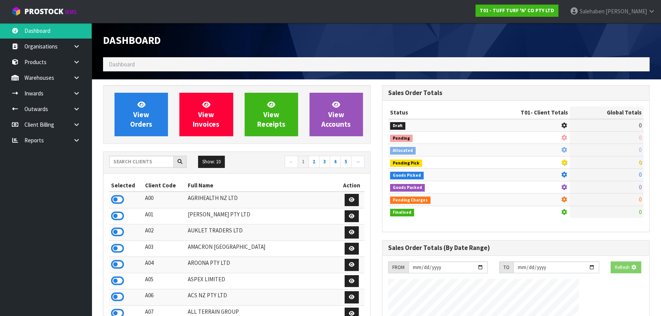
click at [169, 113] on div "View Orders" at bounding box center [141, 114] width 65 height 43
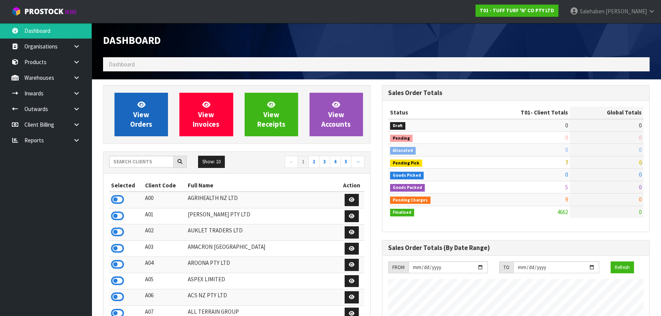
scroll to position [577, 278]
click at [132, 113] on link "View Orders" at bounding box center [140, 114] width 53 height 43
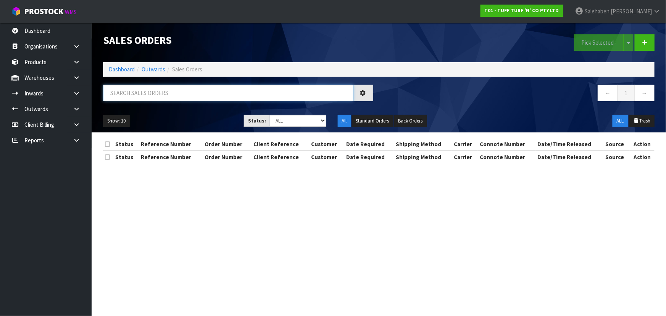
click at [153, 89] on input "text" at bounding box center [228, 93] width 250 height 16
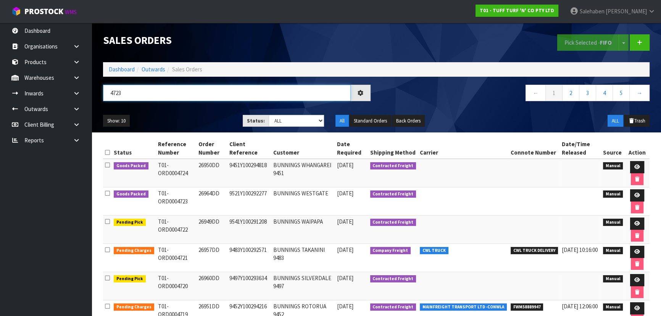
type input "4723"
click at [193, 117] on ul "Show: 10 5 10 25 50" at bounding box center [167, 121] width 128 height 12
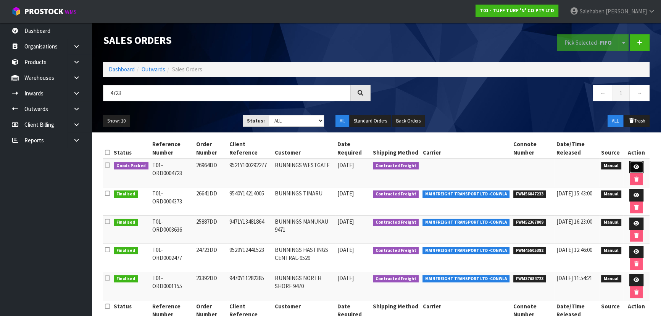
click at [633, 165] on icon at bounding box center [636, 166] width 6 height 5
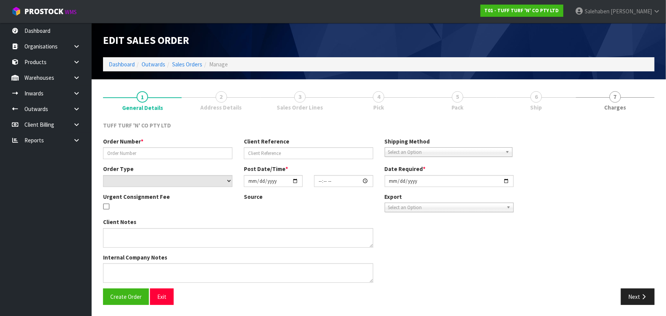
type input "26964DD"
type input "9521Y100292277"
select select "number:0"
type input "[DATE]"
type input "15:04:00.000"
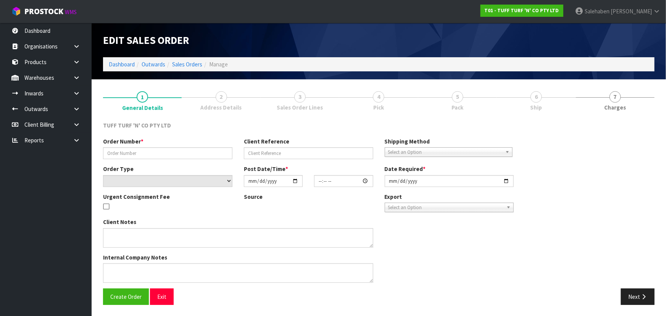
type input "[DATE]"
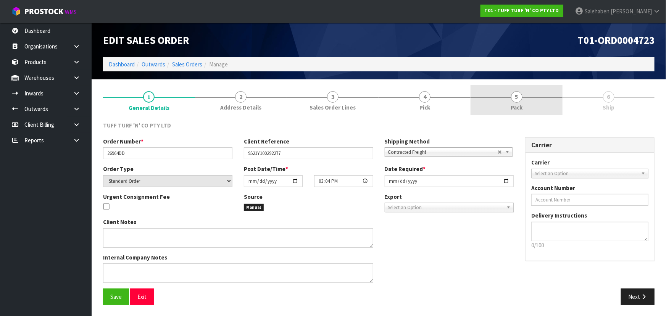
click at [534, 104] on link "5 Pack" at bounding box center [516, 100] width 92 height 30
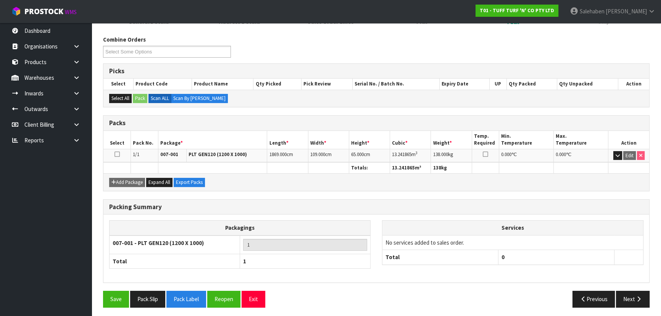
scroll to position [87, 0]
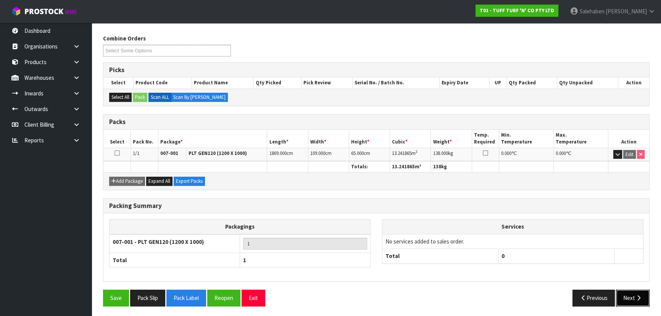
click at [634, 297] on button "Next" at bounding box center [633, 297] width 34 height 16
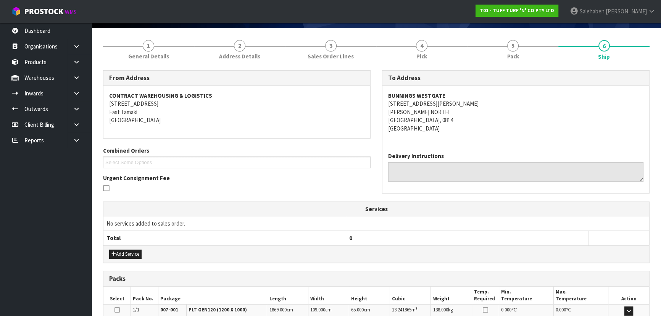
scroll to position [0, 0]
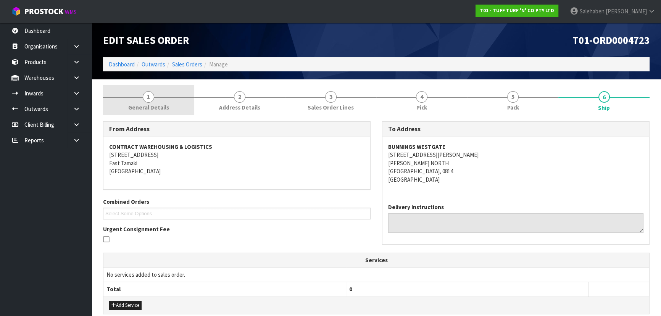
click at [134, 98] on link "1 General Details" at bounding box center [148, 100] width 91 height 30
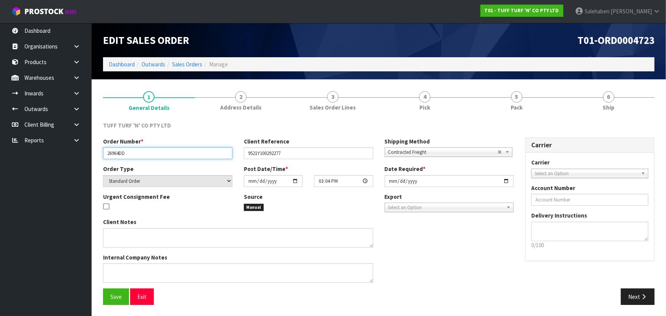
drag, startPoint x: 109, startPoint y: 151, endPoint x: 143, endPoint y: 151, distance: 33.6
click at [143, 151] on input "26964DD" at bounding box center [167, 153] width 129 height 12
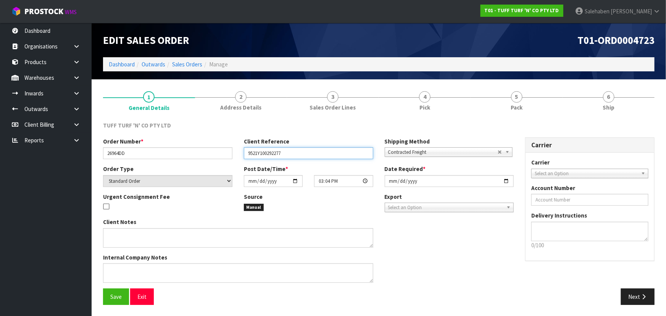
drag, startPoint x: 243, startPoint y: 153, endPoint x: 303, endPoint y: 156, distance: 60.0
click at [303, 156] on input "9521Y100292277" at bounding box center [308, 153] width 129 height 12
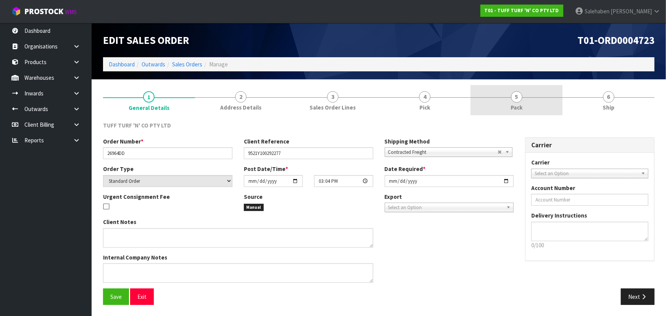
click at [518, 106] on span "Pack" at bounding box center [516, 107] width 12 height 8
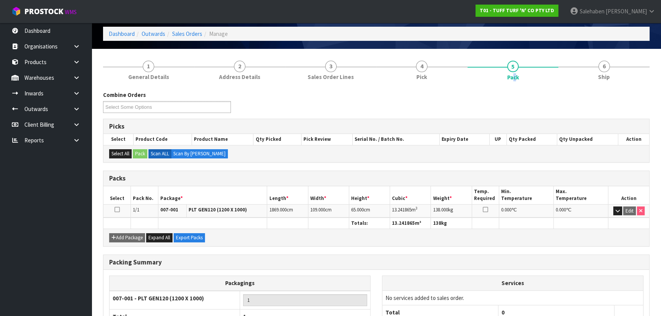
scroll to position [69, 0]
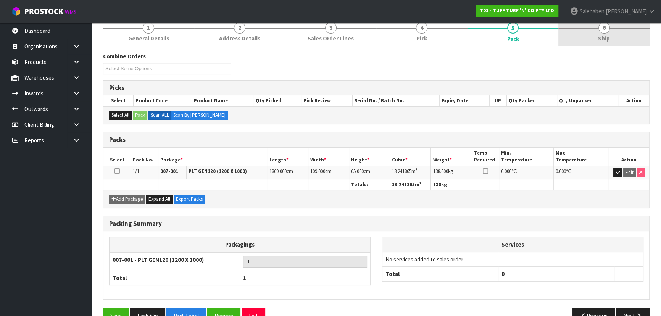
click at [610, 40] on link "6 Ship" at bounding box center [603, 31] width 91 height 30
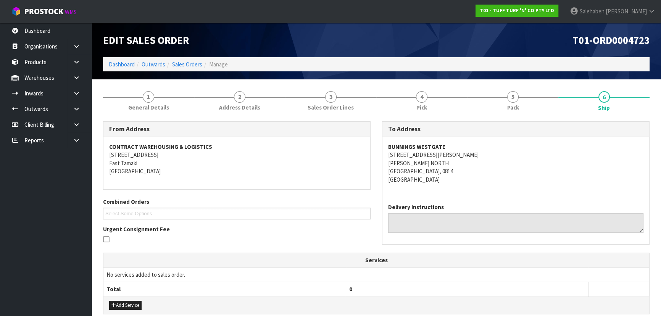
scroll to position [34, 0]
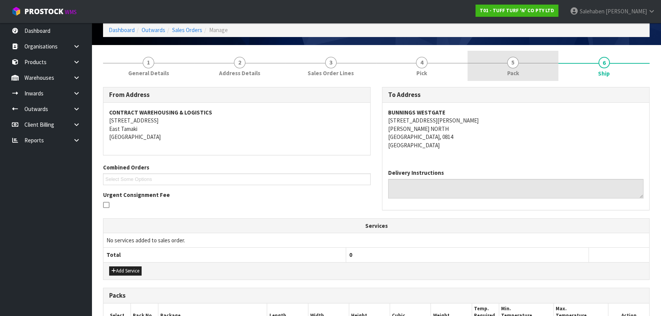
click at [524, 72] on link "5 Pack" at bounding box center [512, 66] width 91 height 30
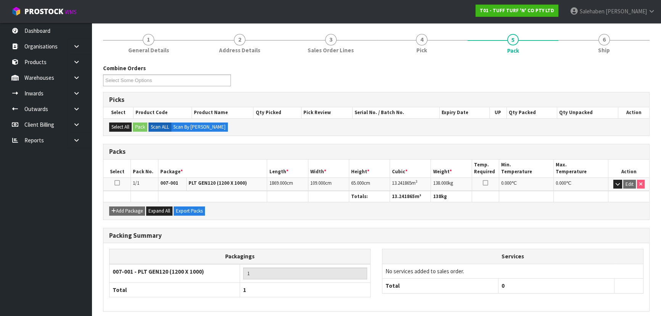
scroll to position [69, 0]
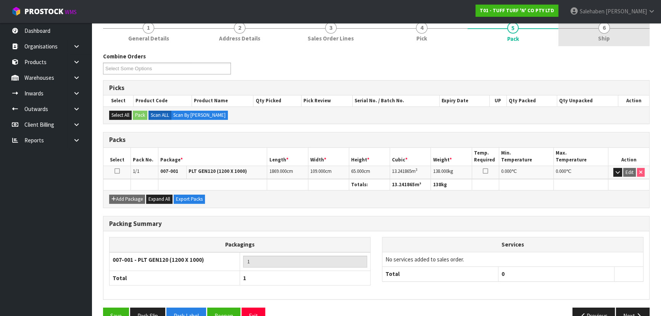
drag, startPoint x: 621, startPoint y: 37, endPoint x: 599, endPoint y: 45, distance: 23.2
click at [618, 38] on link "6 Ship" at bounding box center [603, 31] width 91 height 30
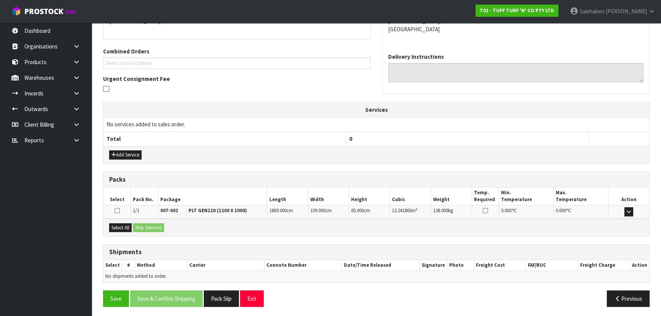
scroll to position [151, 0]
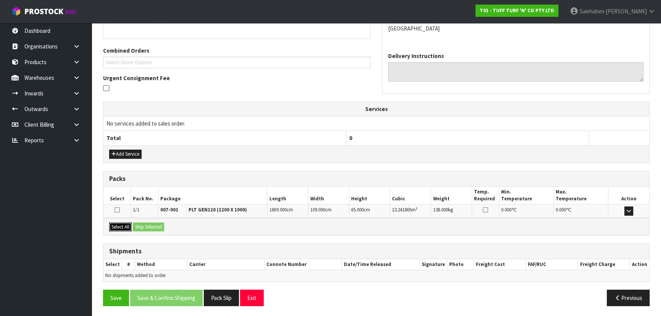
drag, startPoint x: 124, startPoint y: 227, endPoint x: 130, endPoint y: 226, distance: 5.7
click at [125, 226] on button "Select All" at bounding box center [120, 226] width 23 height 9
click at [148, 226] on button "Ship Selected" at bounding box center [148, 226] width 31 height 9
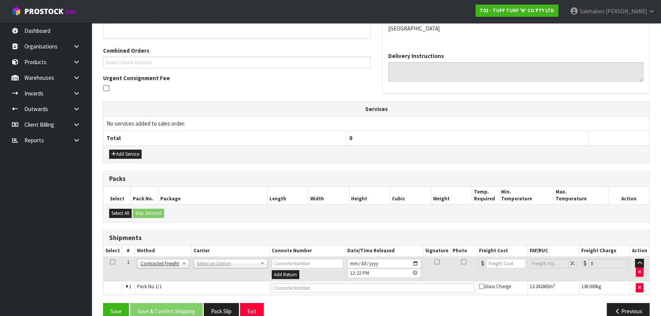
scroll to position [164, 0]
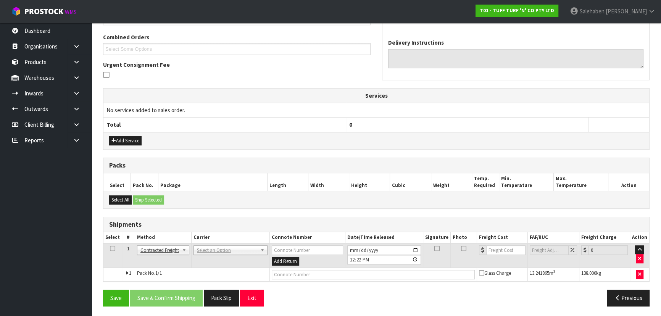
drag, startPoint x: 208, startPoint y: 243, endPoint x: 209, endPoint y: 248, distance: 5.4
click at [209, 243] on td "ANGEL - ANGEL TRANSPORT CONROY - CONROY REMOVALS DEAEXPAKL - DEADLINE EXPRESS C…" at bounding box center [230, 255] width 78 height 25
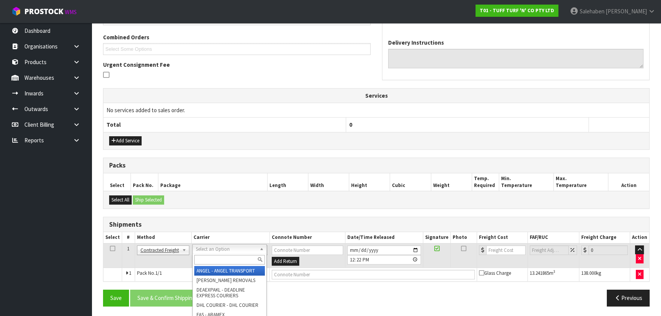
click at [209, 253] on div at bounding box center [230, 259] width 74 height 13
click at [209, 264] on div at bounding box center [230, 259] width 74 height 13
click at [222, 262] on input "text" at bounding box center [229, 260] width 71 height 10
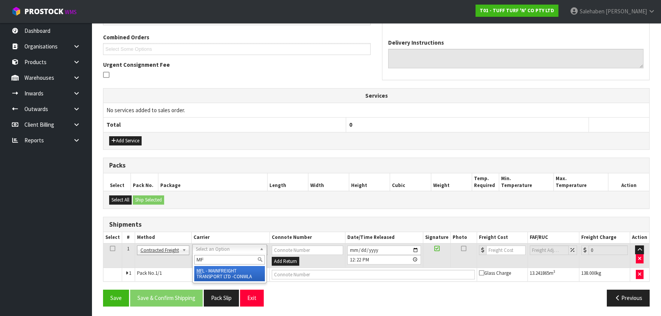
type input "MF"
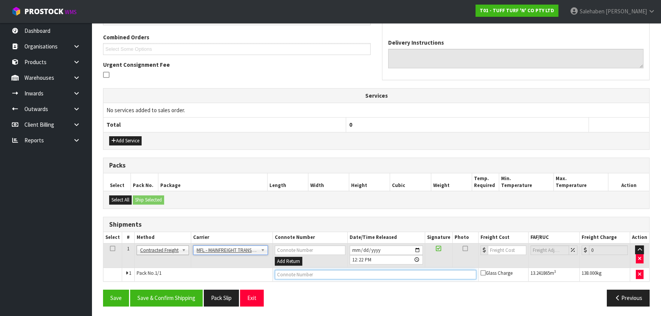
click at [282, 275] on input "text" at bounding box center [375, 275] width 201 height 10
paste input "FWM58890561"
type input "FWM58890561"
click at [503, 251] on input "number" at bounding box center [506, 250] width 39 height 10
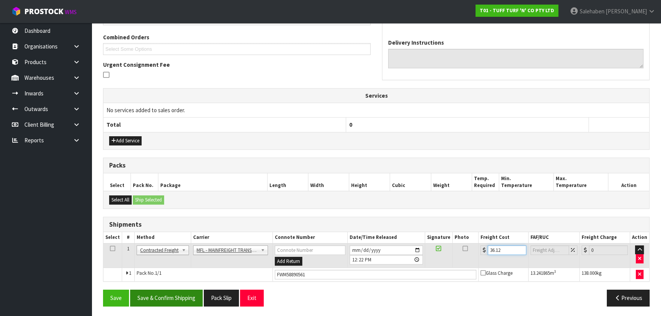
type input "36.12"
click at [166, 302] on button "Save & Confirm Shipping" at bounding box center [166, 297] width 72 height 16
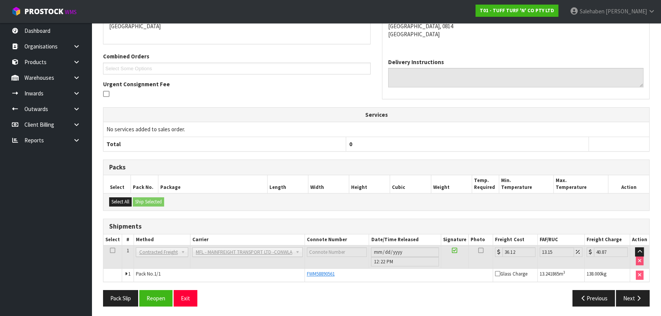
scroll to position [0, 0]
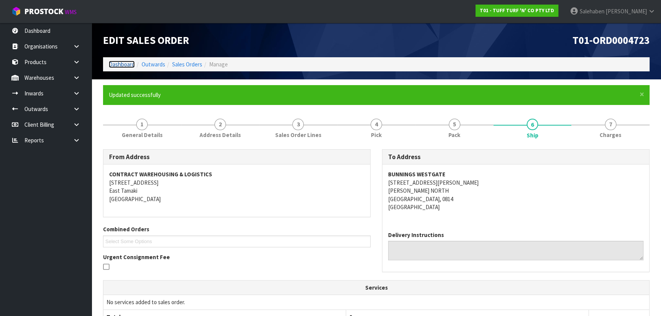
click at [118, 66] on link "Dashboard" at bounding box center [122, 64] width 26 height 7
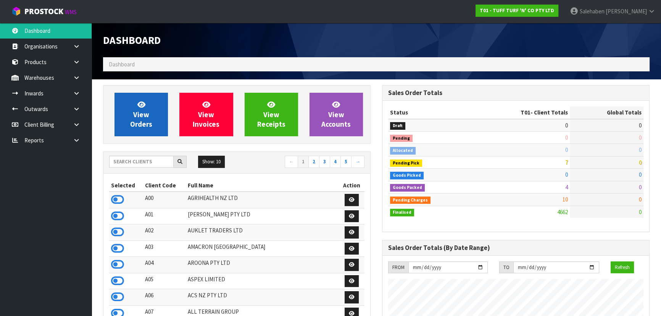
scroll to position [577, 278]
click at [145, 113] on span "View Orders" at bounding box center [141, 114] width 22 height 29
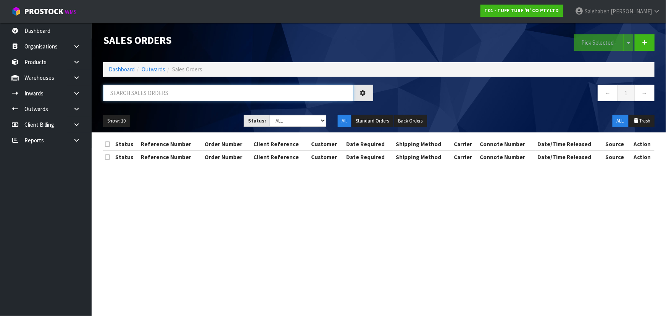
click at [142, 90] on input "text" at bounding box center [228, 93] width 250 height 16
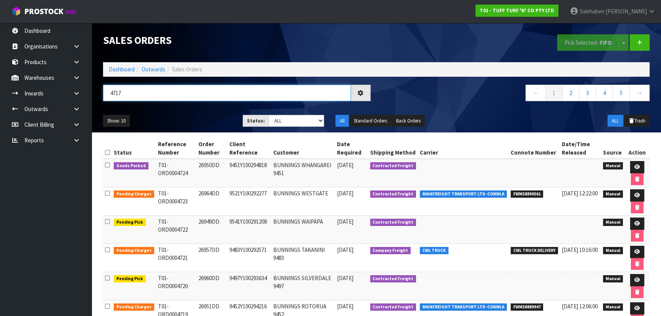
type input "4717"
click at [191, 106] on div "4717" at bounding box center [236, 96] width 279 height 22
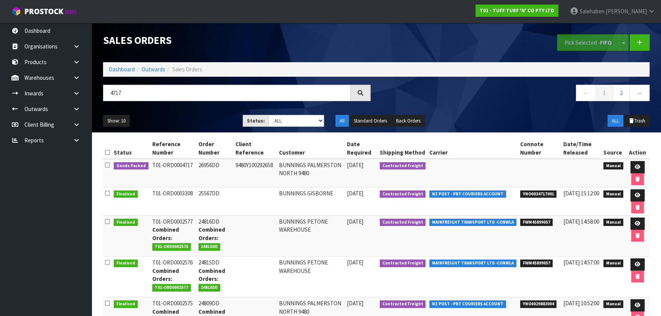
click at [188, 116] on ul "Show: 10 5 10 25 50" at bounding box center [167, 121] width 128 height 12
drag, startPoint x: 640, startPoint y: 164, endPoint x: 637, endPoint y: 159, distance: 6.0
click at [641, 164] on link at bounding box center [637, 167] width 14 height 12
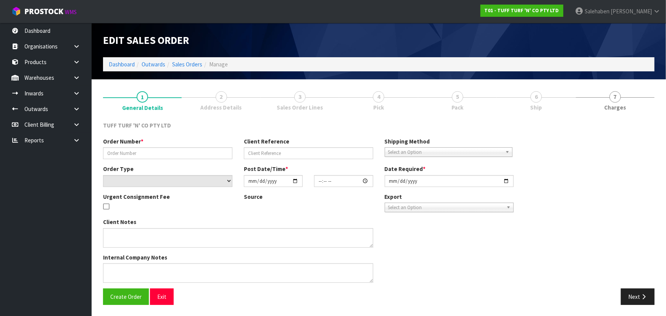
type input "26956DD"
type input "9480Y100292658"
select select "number:0"
type input "[DATE]"
type input "14:52:00.000"
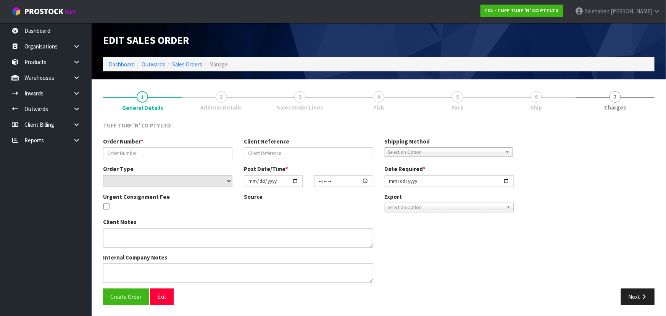
type input "[DATE]"
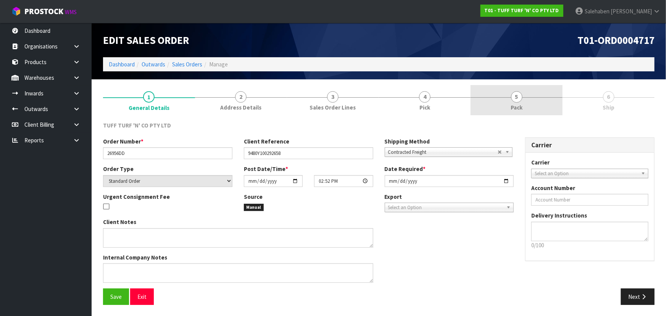
click at [511, 101] on link "5 Pack" at bounding box center [516, 100] width 92 height 30
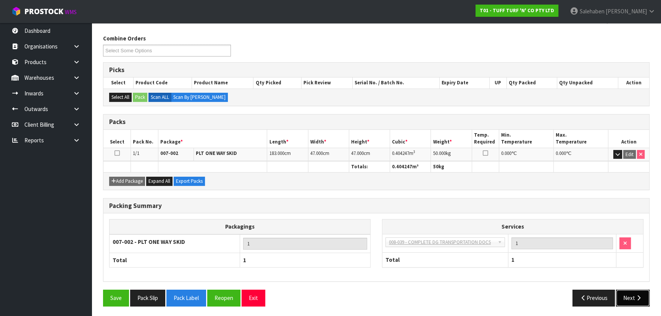
click at [633, 297] on button "Next" at bounding box center [633, 297] width 34 height 16
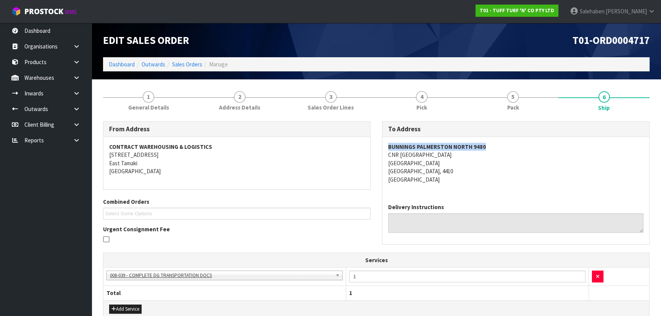
drag, startPoint x: 387, startPoint y: 148, endPoint x: 497, endPoint y: 147, distance: 110.2
click at [497, 147] on div "BUNNINGS PALMERSTON NORTH 9480 CNR TREMAINE AVE & RAILWAY RD PALMERSTON NORTH P…" at bounding box center [515, 167] width 267 height 60
drag, startPoint x: 382, startPoint y: 155, endPoint x: 480, endPoint y: 156, distance: 98.0
click at [480, 156] on div "BUNNINGS PALMERSTON NORTH 9480 CNR TREMAINE AVE & RAILWAY RD PALMERSTON NORTH P…" at bounding box center [515, 167] width 267 height 60
drag, startPoint x: 386, startPoint y: 144, endPoint x: 500, endPoint y: 141, distance: 114.8
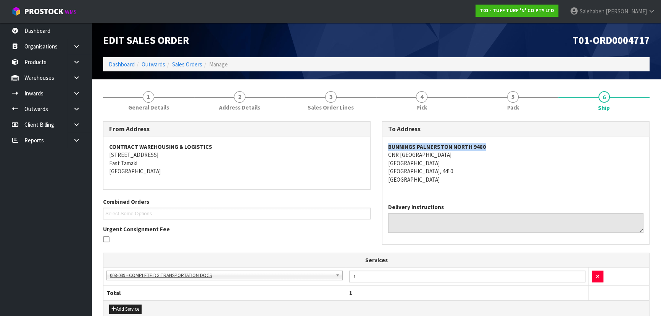
click at [500, 141] on div "BUNNINGS PALMERSTON NORTH 9480 CNR TREMAINE AVE & RAILWAY RD PALMERSTON NORTH P…" at bounding box center [515, 167] width 267 height 60
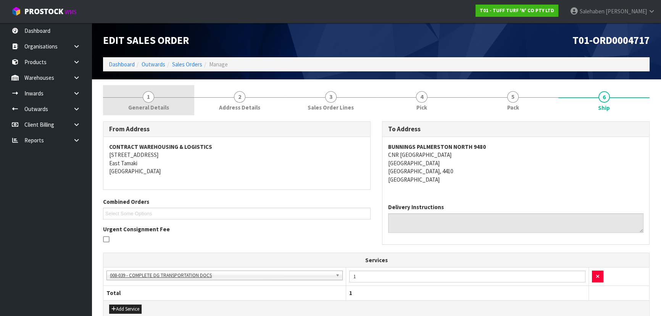
click at [138, 99] on link "1 General Details" at bounding box center [148, 100] width 91 height 30
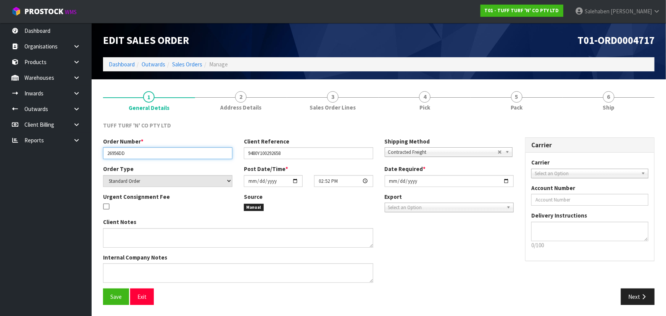
drag, startPoint x: 104, startPoint y: 156, endPoint x: 136, endPoint y: 155, distance: 31.7
click at [136, 155] on input "26956DD" at bounding box center [167, 153] width 129 height 12
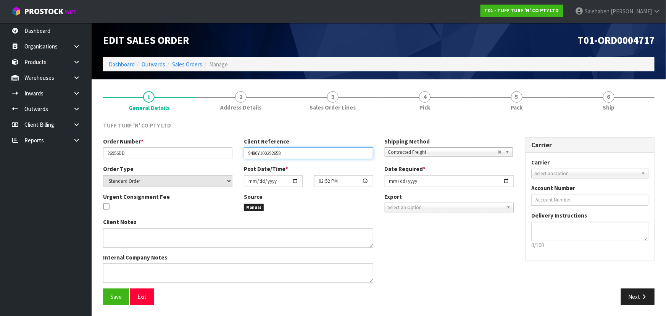
drag, startPoint x: 247, startPoint y: 154, endPoint x: 33, endPoint y: 189, distance: 216.5
click at [284, 155] on input "9480Y100292658" at bounding box center [308, 153] width 129 height 12
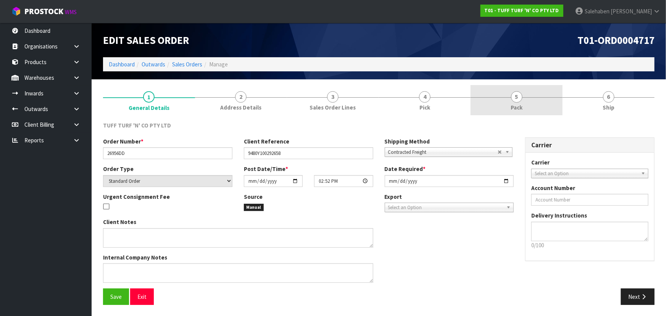
drag, startPoint x: 493, startPoint y: 101, endPoint x: 479, endPoint y: 108, distance: 15.7
click at [493, 101] on link "5 Pack" at bounding box center [516, 100] width 92 height 30
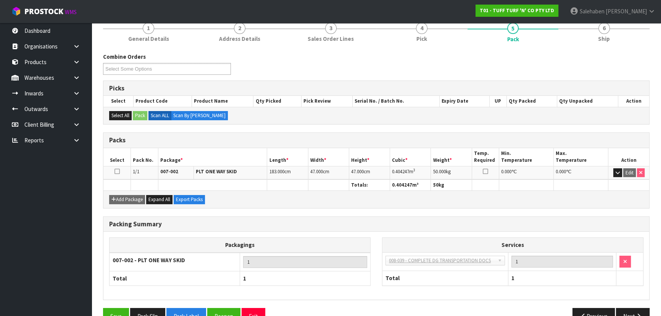
scroll to position [69, 0]
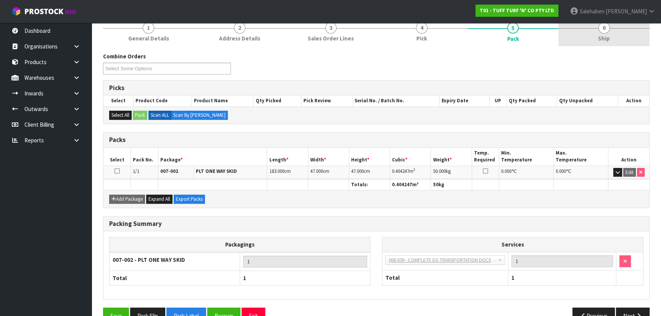
drag, startPoint x: 604, startPoint y: 37, endPoint x: 599, endPoint y: 43, distance: 7.8
click at [604, 37] on span "Ship" at bounding box center [604, 38] width 12 height 8
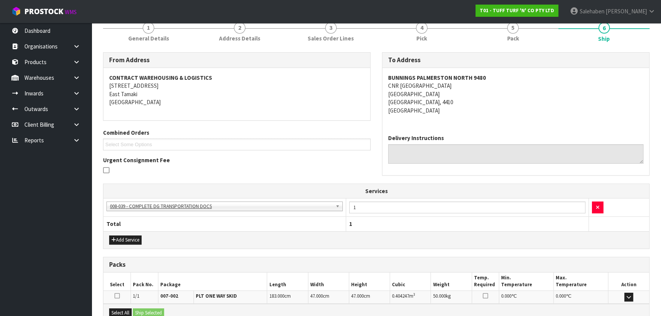
scroll to position [0, 0]
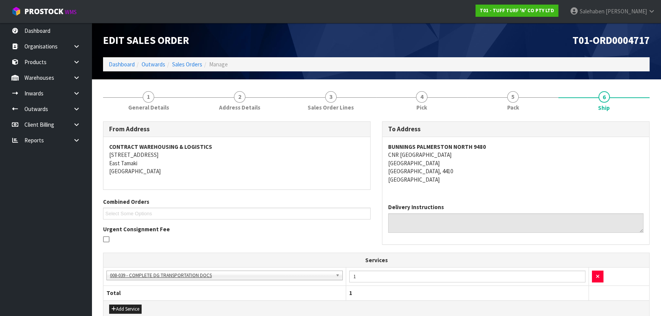
click at [534, 164] on address "BUNNINGS PALMERSTON NORTH 9480 CNR TREMAINE AVE & RAILWAY RD PALMERSTON NORTH P…" at bounding box center [515, 163] width 255 height 41
click at [513, 170] on address "BUNNINGS PALMERSTON NORTH 9480 CNR TREMAINE AVE & RAILWAY RD PALMERSTON NORTH P…" at bounding box center [515, 163] width 255 height 41
click at [514, 99] on span "5" at bounding box center [512, 96] width 11 height 11
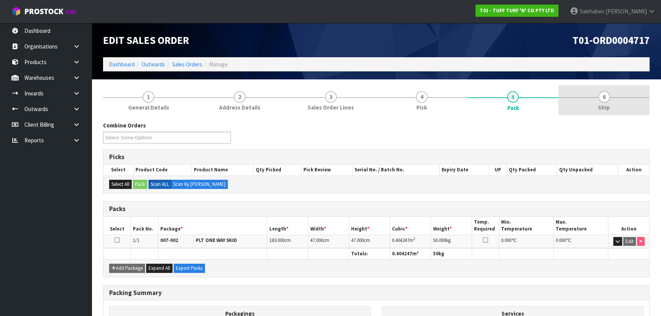
drag, startPoint x: 607, startPoint y: 103, endPoint x: 600, endPoint y: 109, distance: 9.5
click at [607, 103] on span "Ship" at bounding box center [604, 107] width 12 height 8
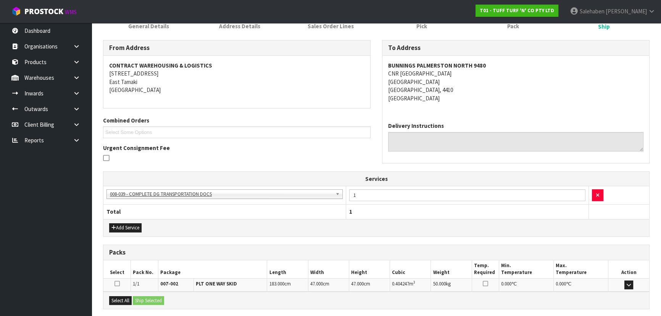
scroll to position [155, 0]
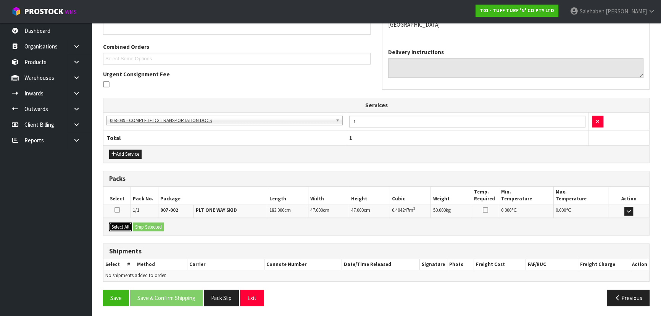
click at [125, 228] on button "Select All" at bounding box center [120, 226] width 23 height 9
drag, startPoint x: 138, startPoint y: 228, endPoint x: 143, endPoint y: 228, distance: 4.2
click at [140, 228] on button "Ship Selected" at bounding box center [148, 226] width 31 height 9
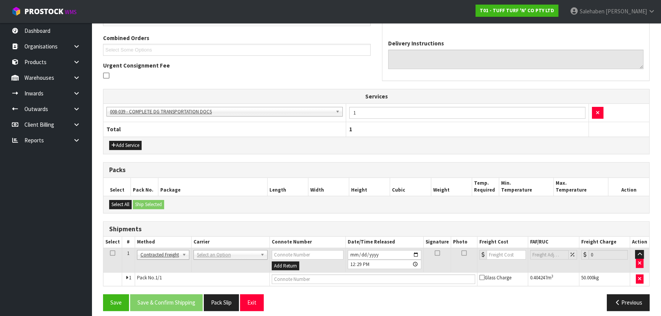
scroll to position [168, 0]
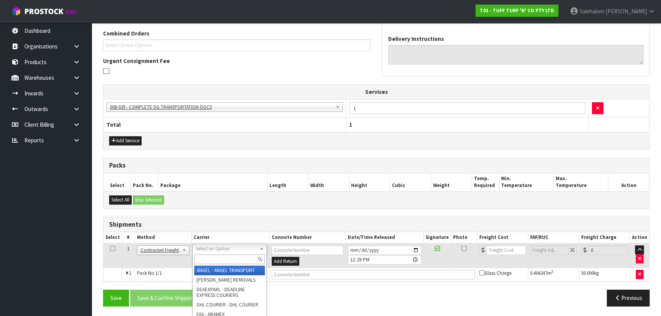
click at [206, 256] on input "text" at bounding box center [229, 259] width 71 height 10
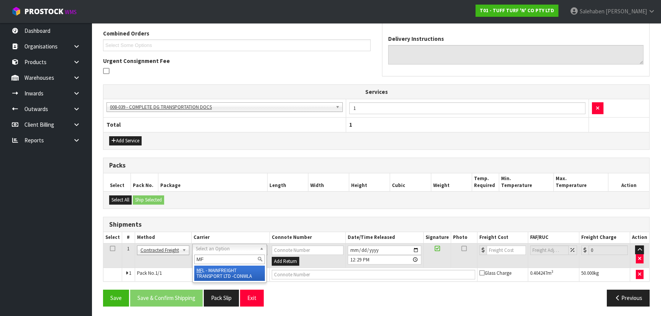
type input "MF"
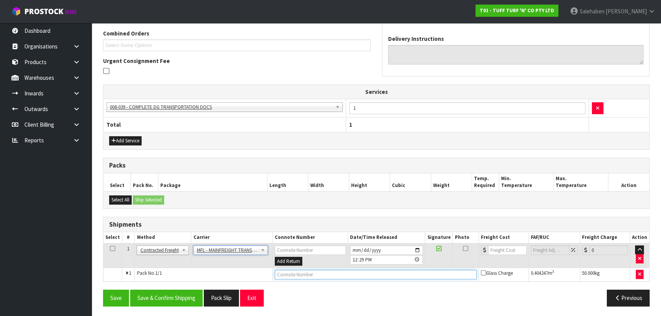
click at [278, 276] on input "text" at bounding box center [376, 275] width 202 height 10
paste input "FWM58890790"
type input "FWM58890790"
click at [497, 248] on input "number" at bounding box center [507, 250] width 39 height 10
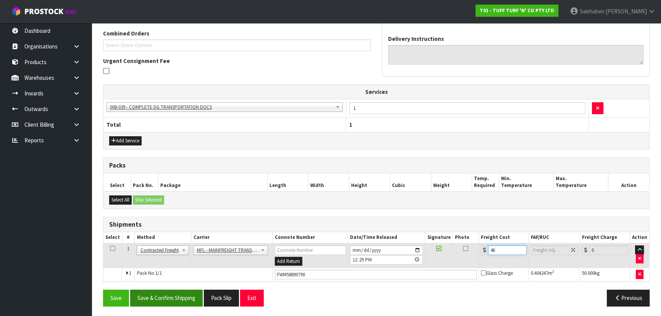
type input "46"
click at [182, 296] on button "Save & Confirm Shipping" at bounding box center [166, 297] width 72 height 16
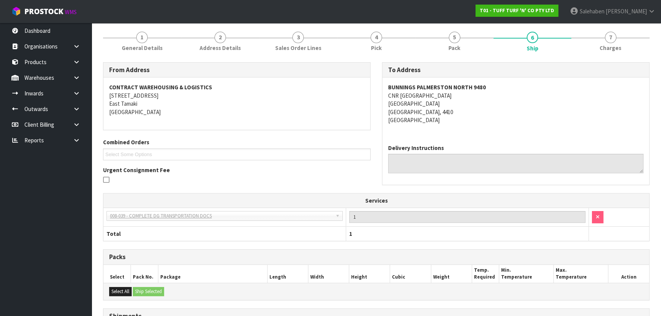
scroll to position [0, 0]
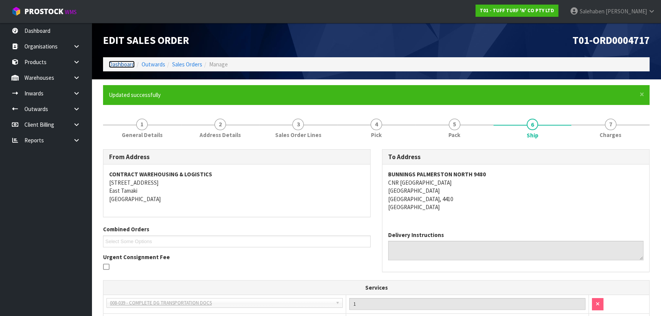
click at [114, 61] on link "Dashboard" at bounding box center [122, 64] width 26 height 7
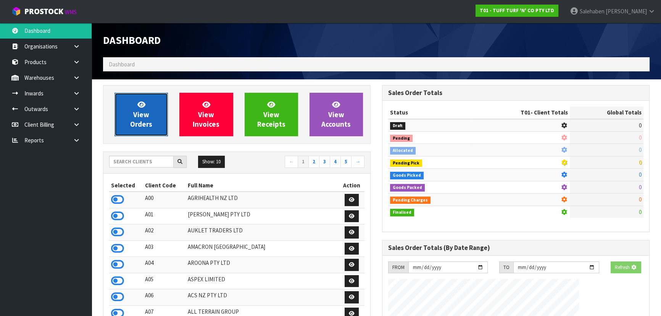
click at [130, 109] on link "View Orders" at bounding box center [140, 114] width 53 height 43
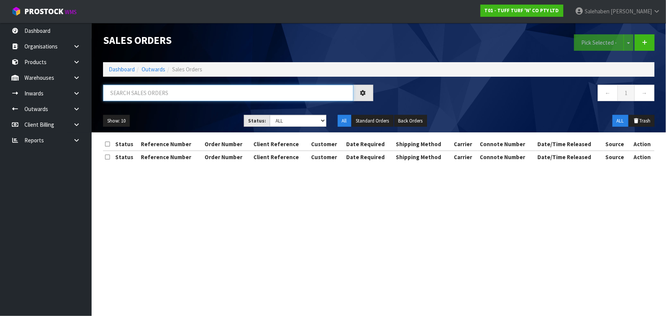
click at [149, 94] on input "text" at bounding box center [228, 93] width 250 height 16
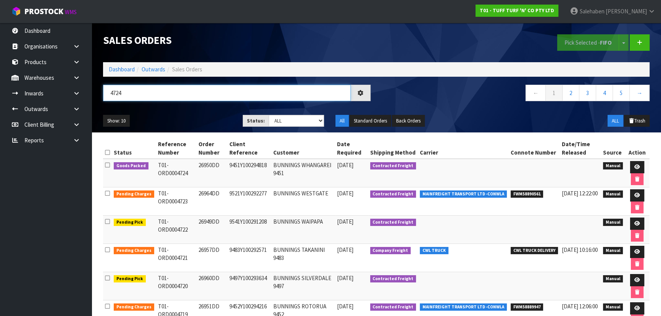
type input "4724"
click at [174, 110] on div "Show: 10 5 10 25 50 Status: Draft Pending Allocated Pending Pick Goods Picked G…" at bounding box center [376, 121] width 558 height 24
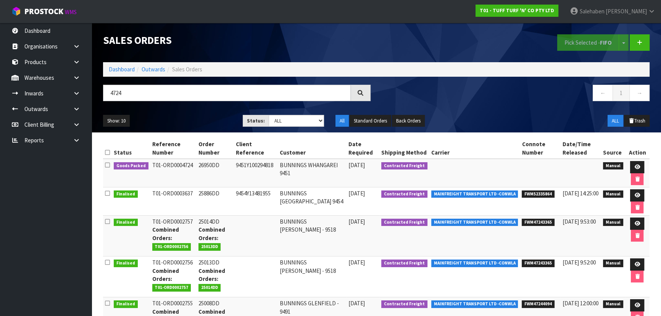
click at [176, 110] on div "Show: 10 5 10 25 50 Status: Draft Pending Allocated Pending Pick Goods Picked G…" at bounding box center [376, 121] width 558 height 24
click at [198, 118] on ul "Show: 10 5 10 25 50" at bounding box center [167, 121] width 128 height 12
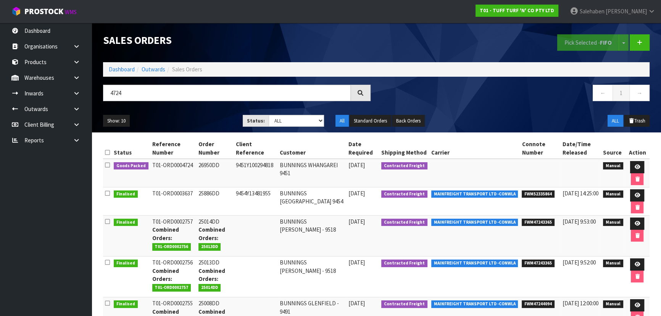
click at [198, 118] on ul "Show: 10 5 10 25 50" at bounding box center [167, 121] width 128 height 12
click at [638, 165] on icon at bounding box center [637, 166] width 6 height 5
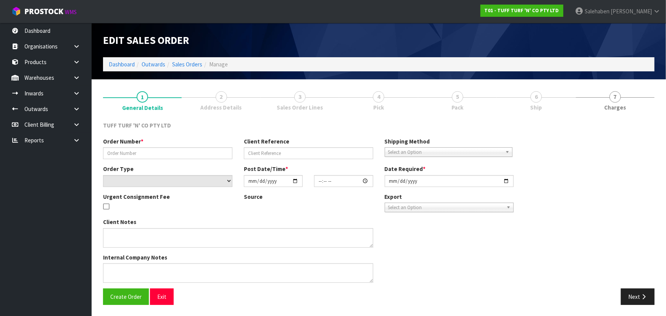
type input "26950DD"
type input "9451Y100294818"
select select "number:0"
type input "[DATE]"
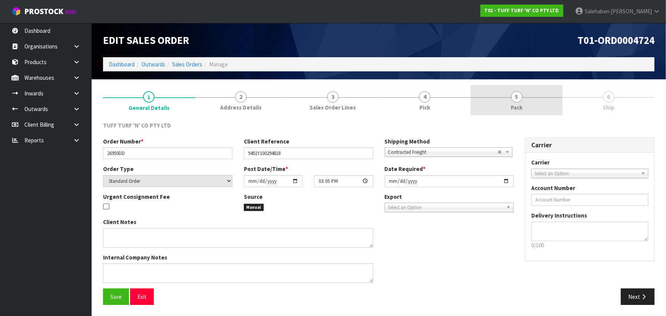
click at [531, 103] on link "5 Pack" at bounding box center [516, 100] width 92 height 30
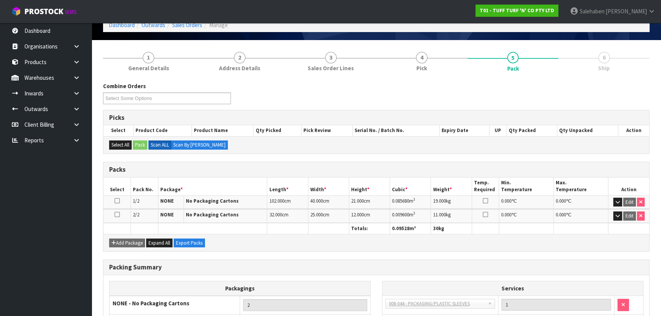
scroll to position [101, 0]
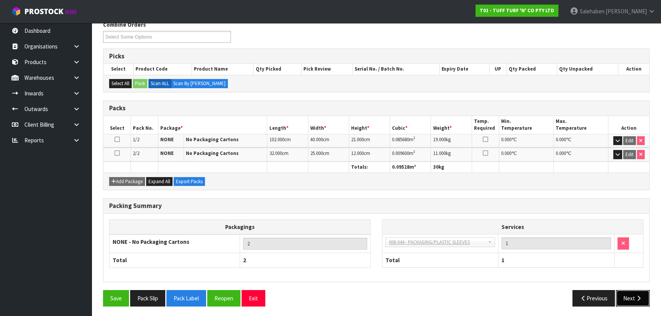
click at [633, 294] on button "Next" at bounding box center [633, 298] width 34 height 16
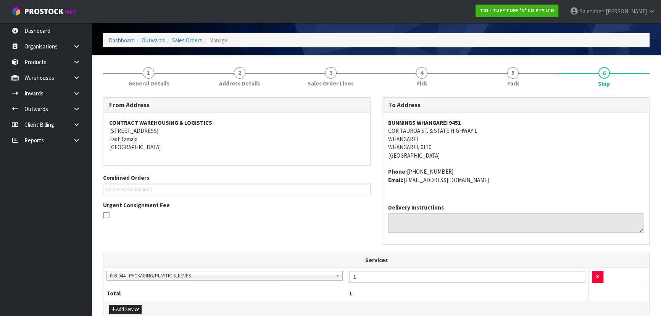
scroll to position [0, 0]
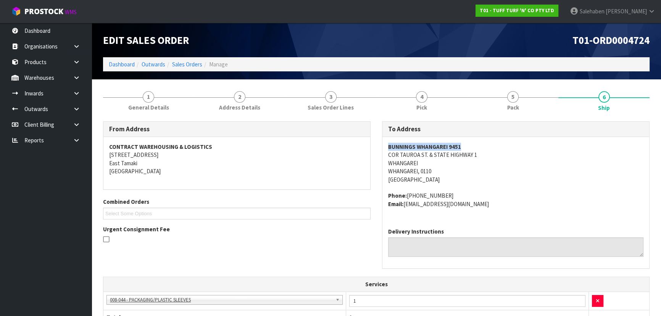
drag, startPoint x: 383, startPoint y: 142, endPoint x: 483, endPoint y: 145, distance: 99.6
click at [483, 145] on div "BUNNINGS WHANGAREI 9451 COR TAUROA ST. & STATE HIGHWAY 1 WHANGAREI WHANGAREI, 0…" at bounding box center [515, 179] width 267 height 85
drag, startPoint x: 385, startPoint y: 154, endPoint x: 395, endPoint y: 177, distance: 24.1
click at [505, 154] on div "BUNNINGS WHANGAREI 9451 COR TAUROA ST. & STATE HIGHWAY 1 WHANGAREI WHANGAREI, 0…" at bounding box center [515, 179] width 267 height 85
click at [541, 185] on span "BUNNINGS WHANGAREI 9451 COR TAUROA ST. & STATE HIGHWAY 1 WHANGAREI WHANGAREI, 0…" at bounding box center [515, 175] width 255 height 65
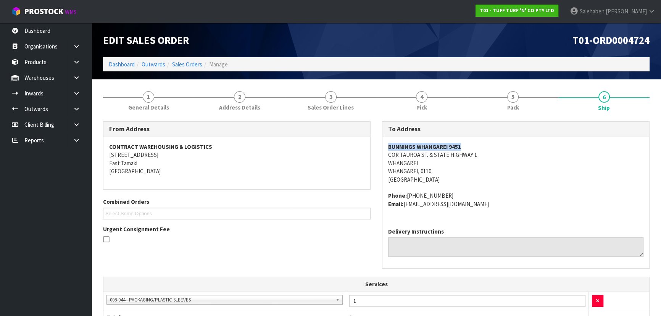
drag, startPoint x: 416, startPoint y: 143, endPoint x: 479, endPoint y: 142, distance: 62.9
click at [479, 142] on div "BUNNINGS WHANGAREI 9451 COR TAUROA ST. & STATE HIGHWAY 1 WHANGAREI WHANGAREI, 0…" at bounding box center [515, 179] width 267 height 85
click at [484, 179] on address "BUNNINGS WHANGAREI 9451 COR TAUROA ST. & STATE HIGHWAY 1 WHANGAREI WHANGAREI, 0…" at bounding box center [515, 163] width 255 height 41
drag, startPoint x: 407, startPoint y: 195, endPoint x: 456, endPoint y: 194, distance: 48.4
click at [456, 194] on address "Phone: +64 9-470 2100 Email: whangarei@bunnings.co.nz" at bounding box center [515, 199] width 255 height 16
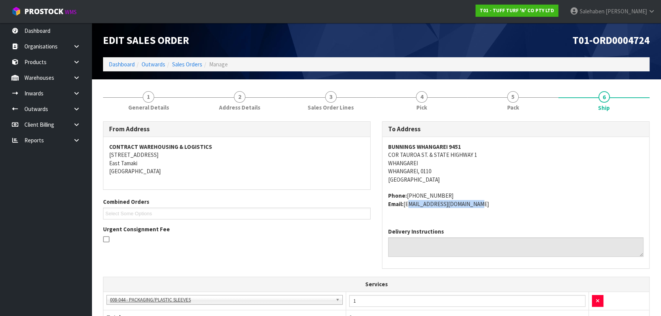
drag, startPoint x: 405, startPoint y: 204, endPoint x: 309, endPoint y: 209, distance: 96.6
click at [498, 206] on address "Phone: +64 9-470 2100 Email: whangarei@bunnings.co.nz" at bounding box center [515, 199] width 255 height 16
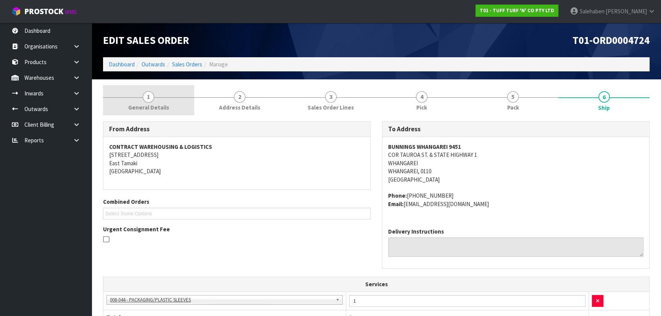
drag, startPoint x: 143, startPoint y: 108, endPoint x: 137, endPoint y: 114, distance: 8.1
click at [143, 108] on span "General Details" at bounding box center [148, 107] width 41 height 8
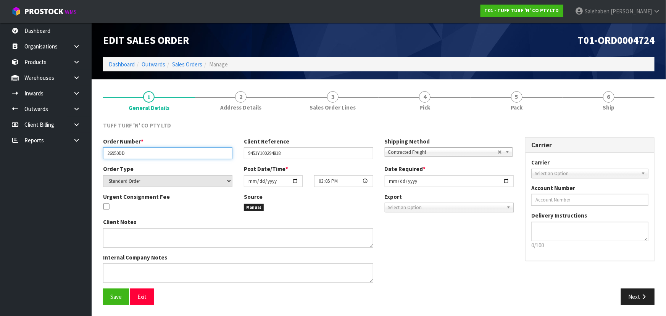
drag, startPoint x: 104, startPoint y: 154, endPoint x: 139, endPoint y: 150, distance: 34.9
click at [139, 150] on input "26950DD" at bounding box center [167, 153] width 129 height 12
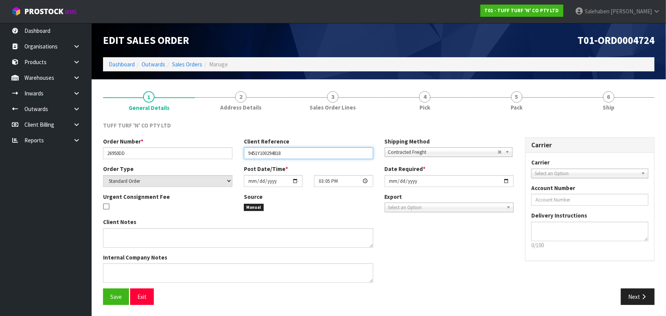
drag, startPoint x: 246, startPoint y: 154, endPoint x: 294, endPoint y: 153, distance: 48.8
click at [294, 153] on input "9451Y100294818" at bounding box center [308, 153] width 129 height 12
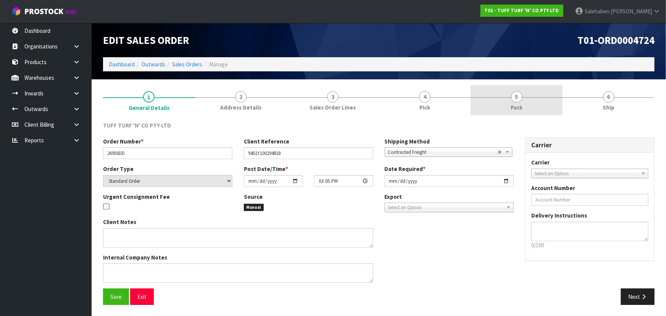
click at [545, 95] on link "5 Pack" at bounding box center [516, 100] width 92 height 30
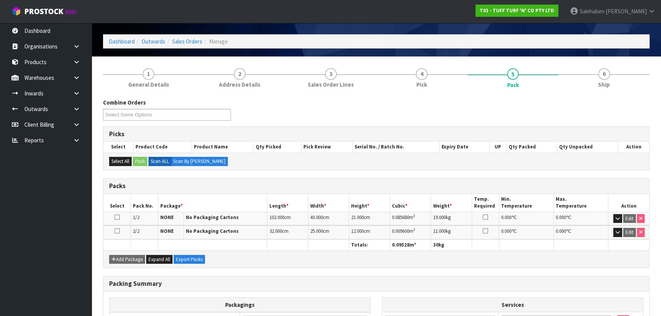
scroll to position [34, 0]
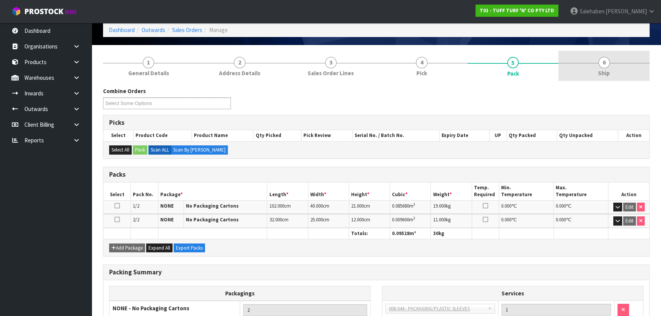
click at [599, 72] on span "Ship" at bounding box center [604, 73] width 12 height 8
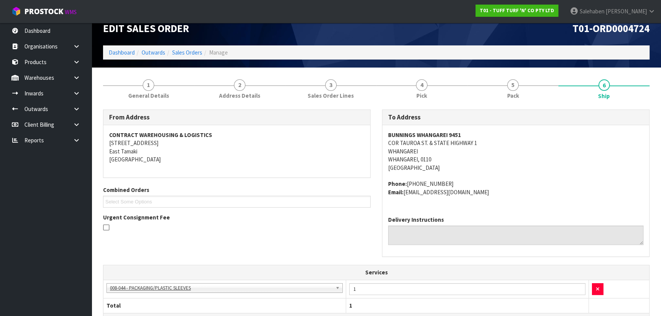
scroll to position [0, 0]
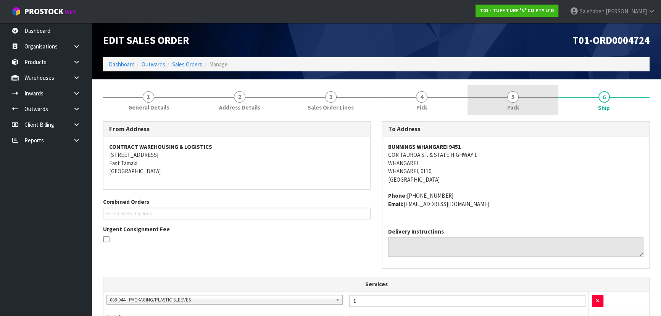
click at [514, 89] on link "5 Pack" at bounding box center [512, 100] width 91 height 30
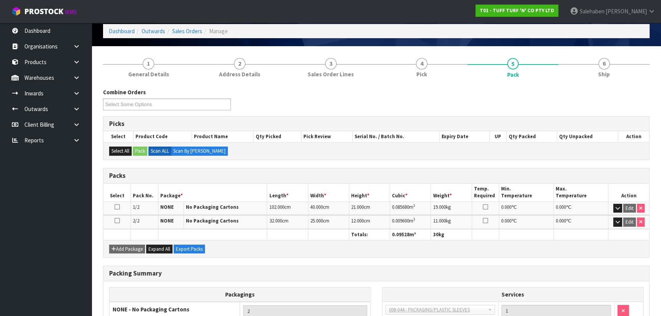
scroll to position [69, 0]
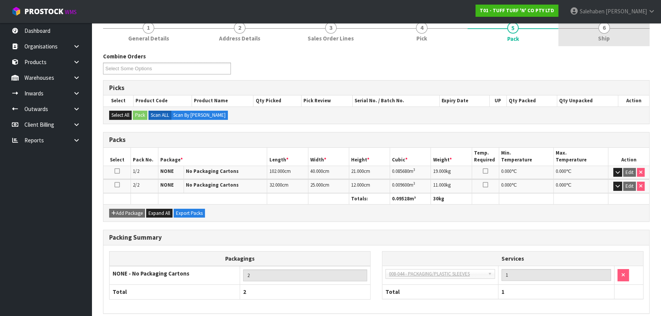
drag, startPoint x: 605, startPoint y: 32, endPoint x: 558, endPoint y: 30, distance: 47.0
click at [605, 31] on link "6 Ship" at bounding box center [603, 31] width 91 height 30
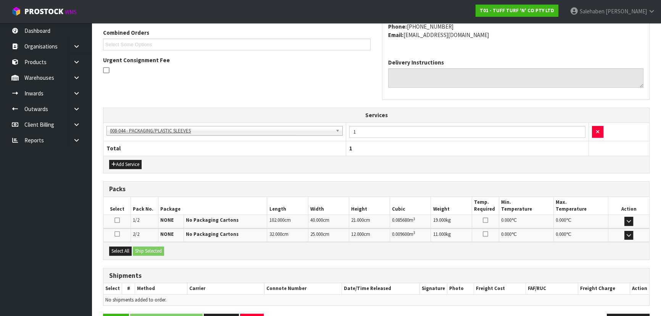
scroll to position [193, 0]
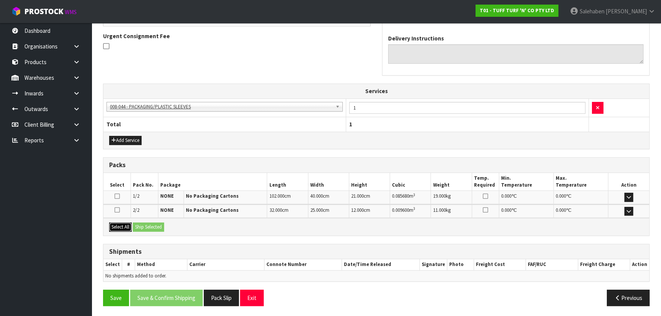
drag, startPoint x: 127, startPoint y: 224, endPoint x: 138, endPoint y: 224, distance: 11.8
click at [127, 224] on button "Select All" at bounding box center [120, 226] width 23 height 9
click at [159, 225] on button "Ship Selected" at bounding box center [148, 226] width 31 height 9
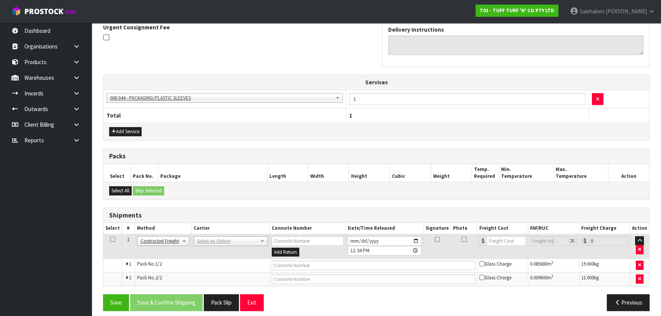
scroll to position [206, 0]
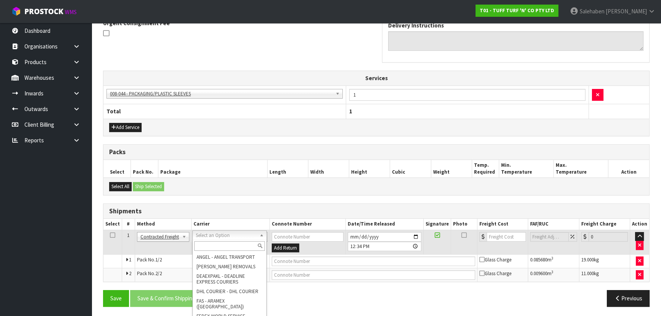
click at [210, 245] on input "text" at bounding box center [229, 246] width 71 height 10
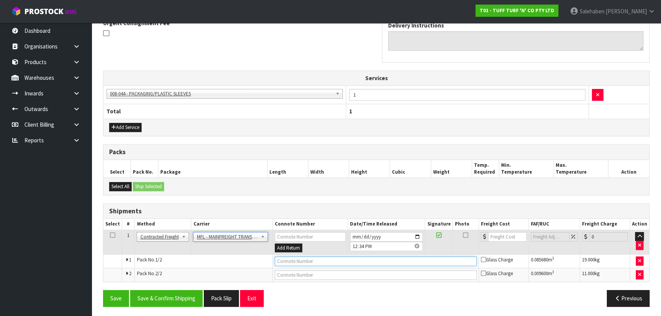
click at [313, 260] on input "text" at bounding box center [376, 261] width 202 height 10
paste input "FWM58890940"
click at [503, 236] on input "number" at bounding box center [507, 237] width 39 height 10
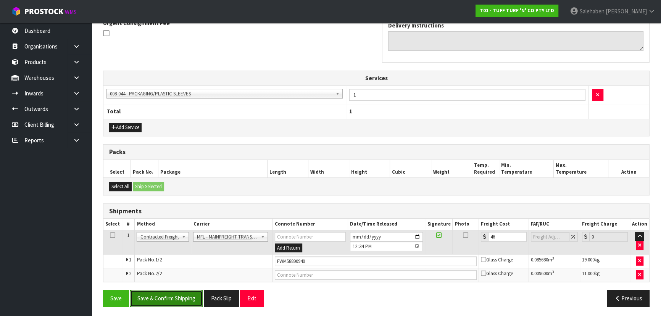
click at [182, 294] on button "Save & Confirm Shipping" at bounding box center [166, 298] width 72 height 16
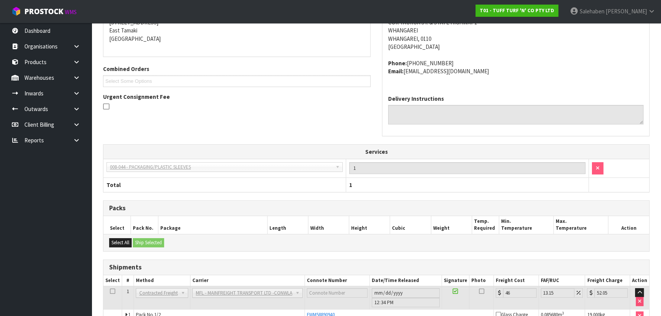
scroll to position [0, 0]
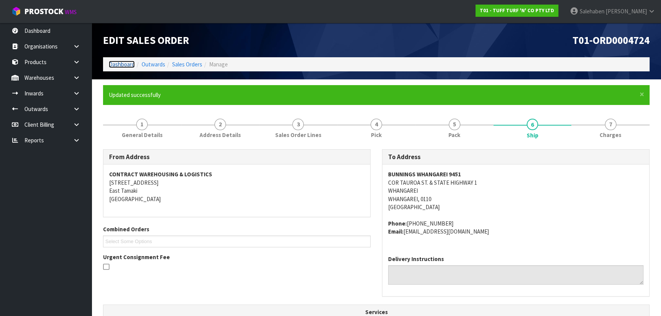
click at [114, 62] on link "Dashboard" at bounding box center [122, 64] width 26 height 7
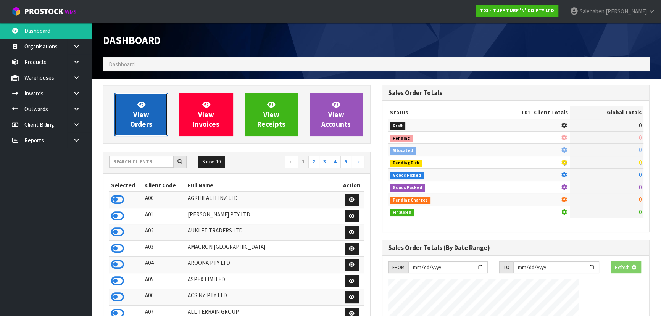
click at [148, 121] on span "View Orders" at bounding box center [141, 114] width 22 height 29
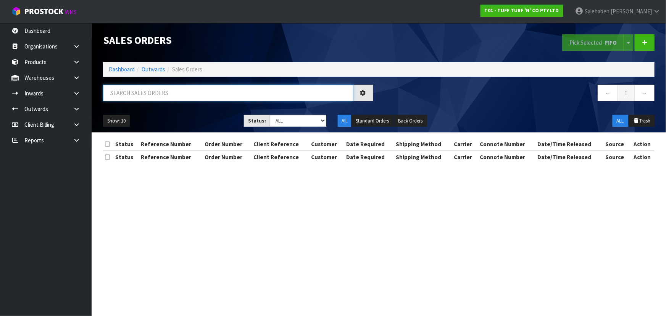
click at [166, 87] on input "text" at bounding box center [228, 93] width 250 height 16
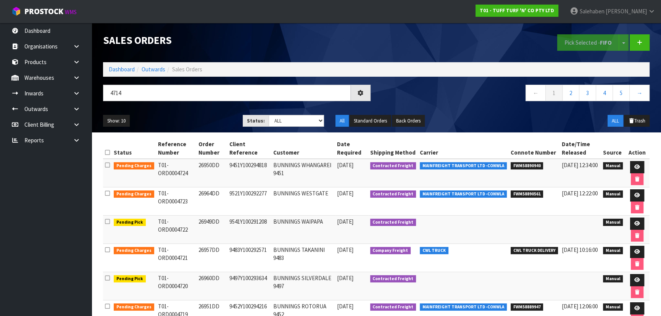
click at [187, 116] on ul "Show: 10 5 10 25 50" at bounding box center [167, 121] width 128 height 12
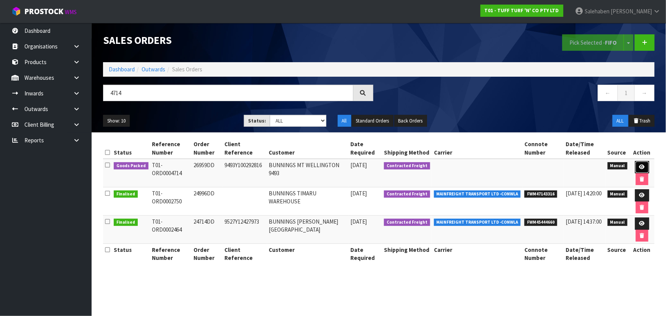
click at [645, 165] on link at bounding box center [642, 167] width 14 height 12
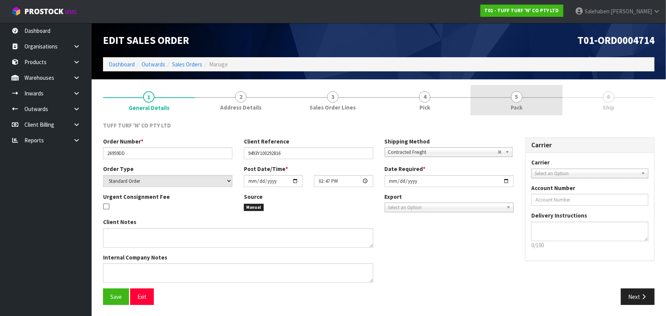
click at [492, 90] on link "5 Pack" at bounding box center [516, 100] width 92 height 30
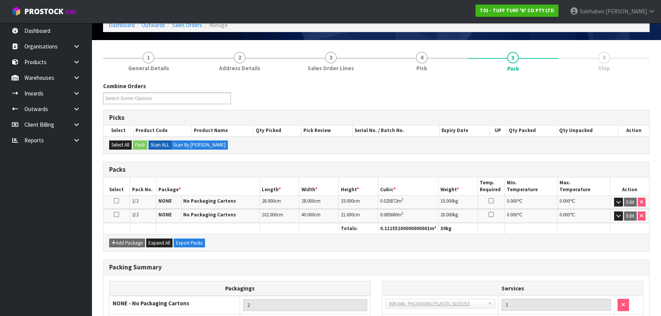
scroll to position [101, 0]
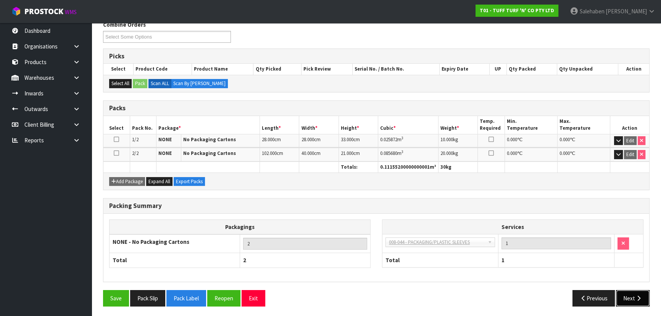
click at [630, 295] on button "Next" at bounding box center [633, 298] width 34 height 16
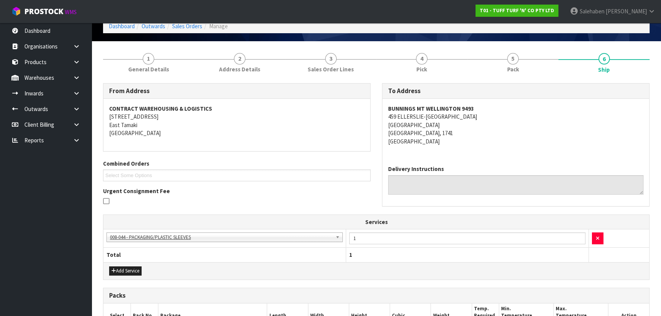
scroll to position [0, 0]
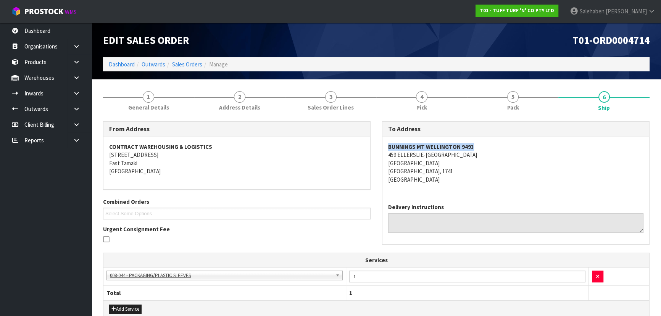
drag, startPoint x: 379, startPoint y: 146, endPoint x: 500, endPoint y: 150, distance: 121.3
click at [500, 150] on div "To Address BUNNINGS MT WELLINGTON 9493 459 ELLERSLIE-PANMURE HIGHWAY MOUNT WELL…" at bounding box center [515, 186] width 279 height 131
drag, startPoint x: 384, startPoint y: 158, endPoint x: 492, endPoint y: 156, distance: 107.2
click at [492, 156] on div "BUNNINGS MT WELLINGTON 9493 459 ELLERSLIE-PANMURE HIGHWAY MOUNT WELLINGTON AUCK…" at bounding box center [515, 167] width 267 height 60
drag, startPoint x: 387, startPoint y: 147, endPoint x: 516, endPoint y: 143, distance: 128.2
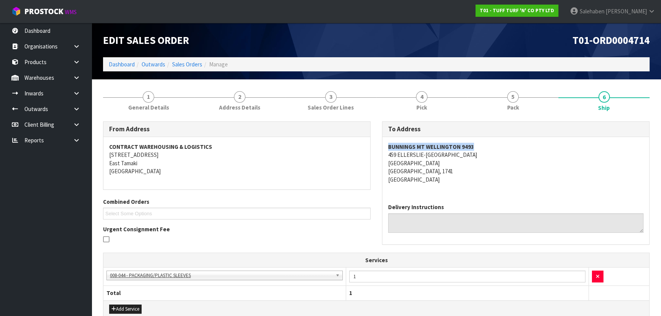
click at [516, 143] on address "BUNNINGS MT WELLINGTON 9493 459 ELLERSLIE-PANMURE HIGHWAY MOUNT WELLINGTON AUCK…" at bounding box center [515, 163] width 255 height 41
click at [160, 106] on span "General Details" at bounding box center [148, 107] width 41 height 8
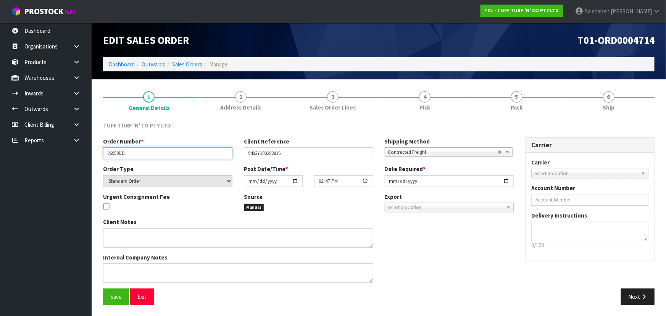
drag, startPoint x: 107, startPoint y: 153, endPoint x: 150, endPoint y: 153, distance: 42.7
click at [150, 153] on input "26959DD" at bounding box center [167, 153] width 129 height 12
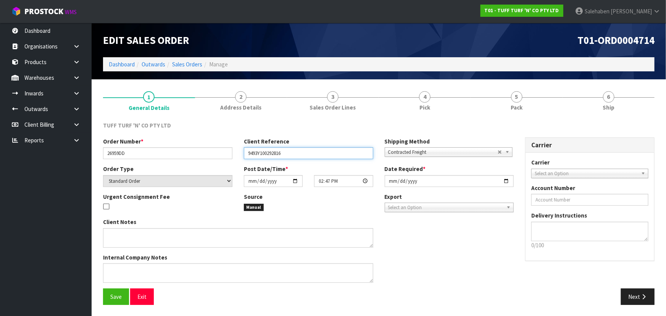
drag, startPoint x: 246, startPoint y: 153, endPoint x: 299, endPoint y: 150, distance: 52.7
click at [299, 150] on input "9493Y100292816" at bounding box center [308, 153] width 129 height 12
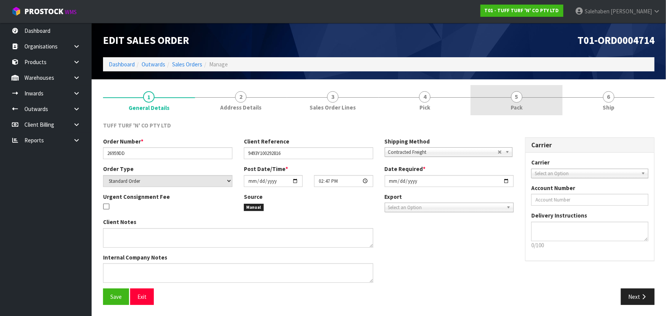
click at [507, 107] on link "5 Pack" at bounding box center [516, 100] width 92 height 30
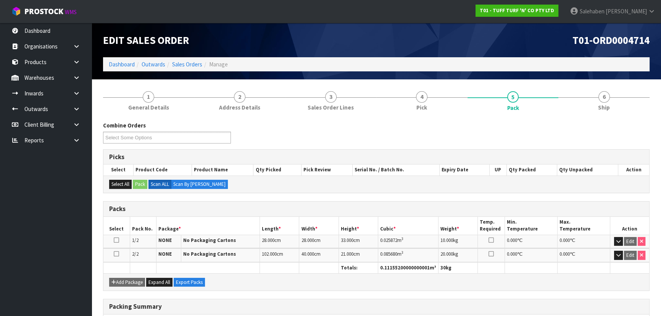
scroll to position [34, 0]
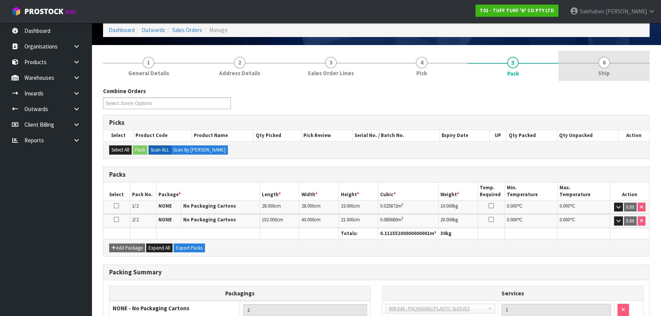
click at [611, 68] on link "6 Ship" at bounding box center [603, 66] width 91 height 30
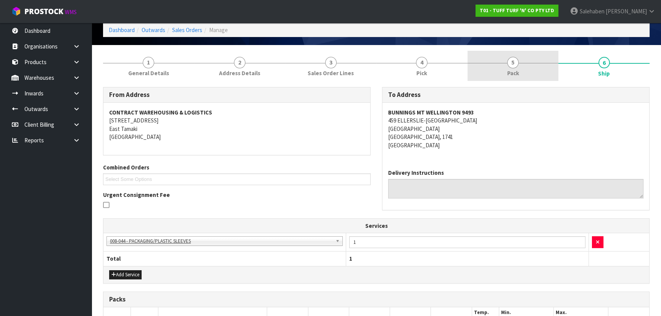
click at [510, 69] on span "Pack" at bounding box center [513, 73] width 12 height 8
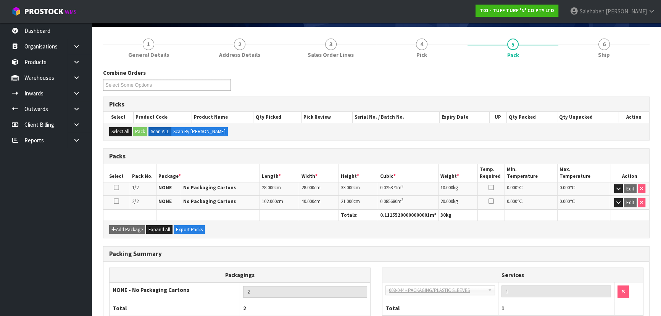
scroll to position [69, 0]
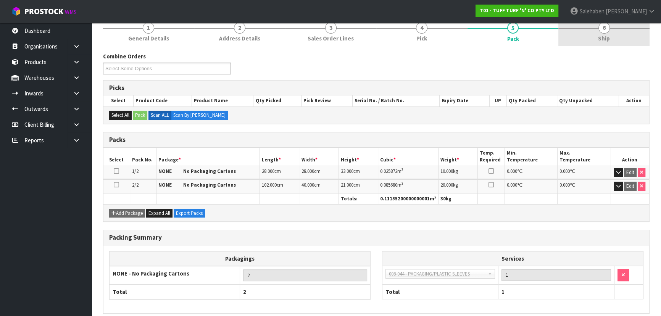
click at [593, 37] on link "6 Ship" at bounding box center [603, 31] width 91 height 30
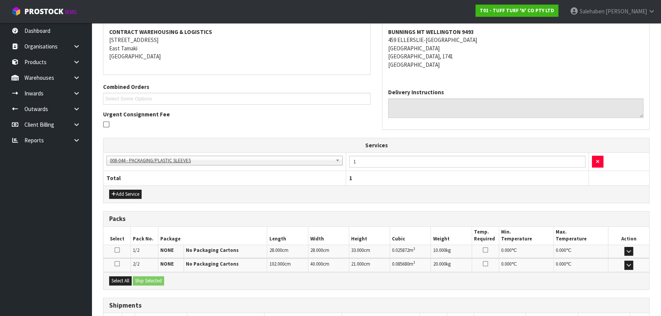
scroll to position [168, 0]
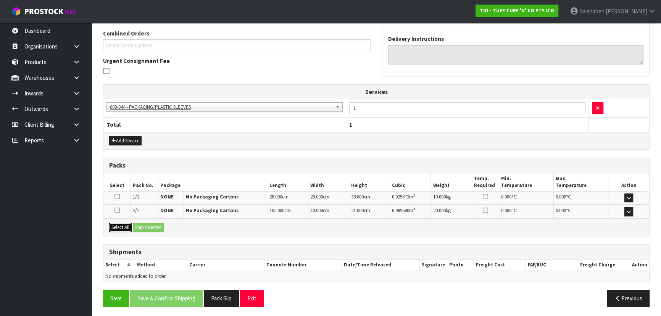
drag, startPoint x: 130, startPoint y: 228, endPoint x: 130, endPoint y: 224, distance: 4.2
click at [130, 228] on button "Select All" at bounding box center [120, 227] width 23 height 9
click at [148, 225] on button "Ship Selected" at bounding box center [148, 227] width 31 height 9
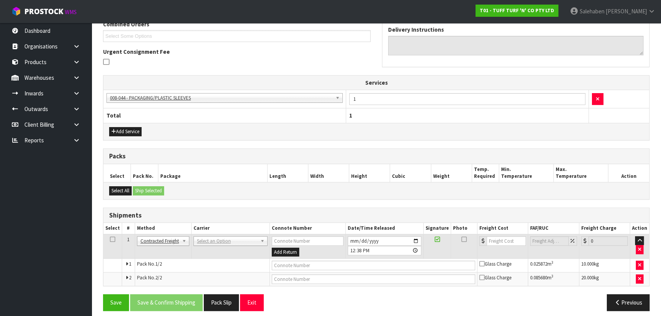
scroll to position [182, 0]
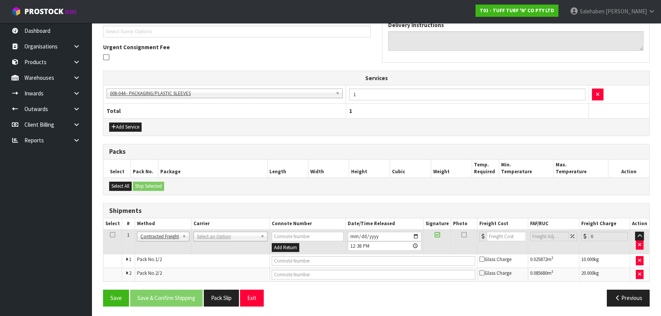
drag, startPoint x: 214, startPoint y: 233, endPoint x: 214, endPoint y: 240, distance: 6.5
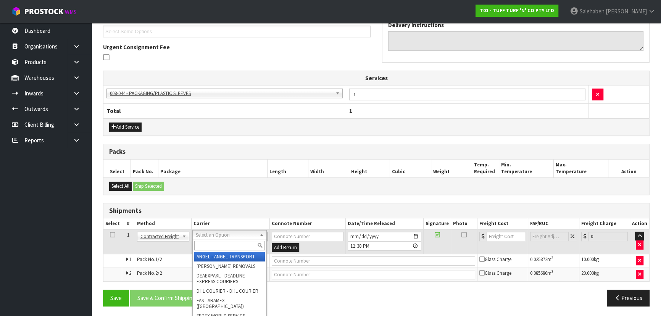
click at [214, 244] on input "text" at bounding box center [229, 246] width 71 height 10
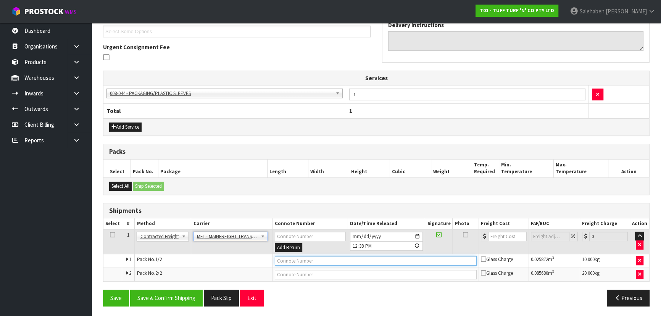
click at [293, 259] on input "text" at bounding box center [376, 261] width 202 height 10
paste input "FWM58891086"
click at [502, 236] on input "number" at bounding box center [507, 237] width 39 height 10
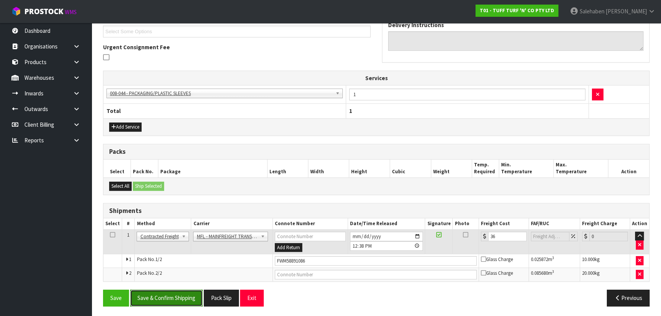
click at [166, 295] on button "Save & Confirm Shipping" at bounding box center [166, 297] width 72 height 16
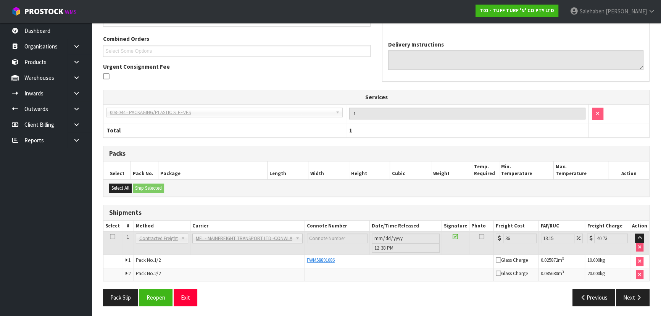
scroll to position [0, 0]
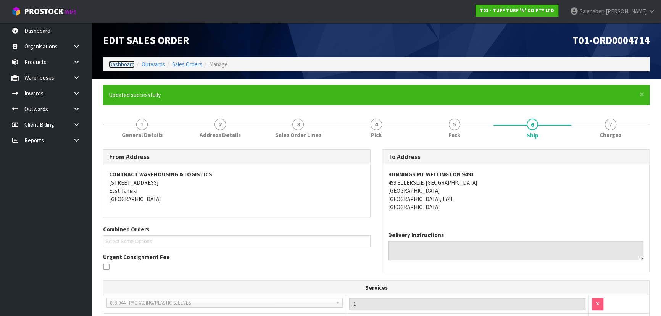
click at [114, 61] on link "Dashboard" at bounding box center [122, 64] width 26 height 7
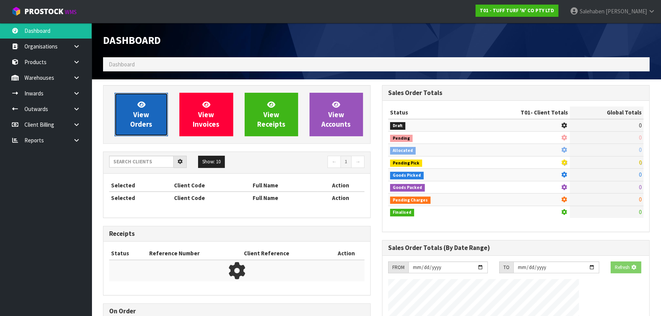
click at [147, 115] on span "View Orders" at bounding box center [141, 114] width 22 height 29
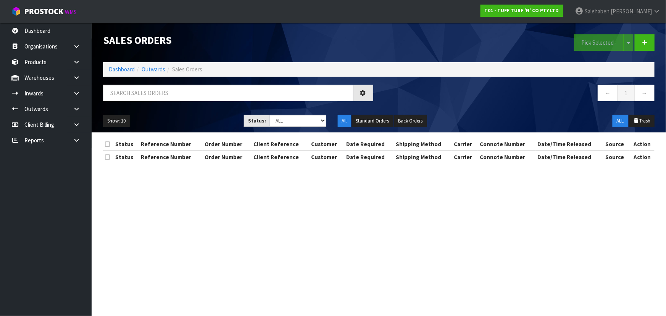
click at [158, 101] on div at bounding box center [237, 96] width 281 height 22
click at [162, 96] on input "text" at bounding box center [228, 93] width 250 height 16
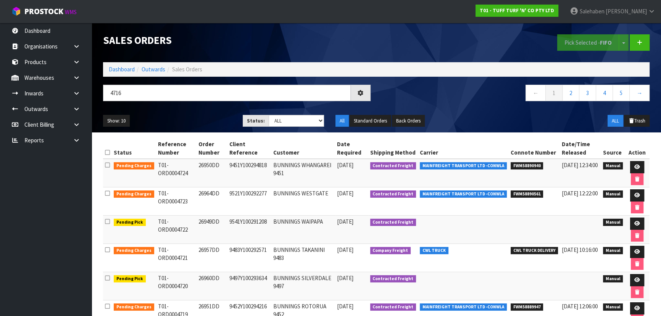
click at [201, 113] on div "Show: 10 5 10 25 50 Status: Draft Pending Allocated Pending Pick Goods Picked G…" at bounding box center [376, 121] width 558 height 24
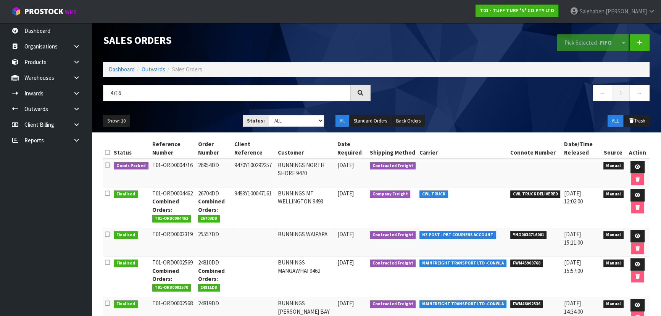
click at [200, 113] on div "Show: 10 5 10 25 50 Status: Draft Pending Allocated Pending Pick Goods Picked G…" at bounding box center [376, 121] width 558 height 24
click at [194, 119] on ul "Show: 10 5 10 25 50" at bounding box center [167, 121] width 128 height 12
click at [195, 118] on ul "Show: 10 5 10 25 50" at bounding box center [167, 121] width 128 height 12
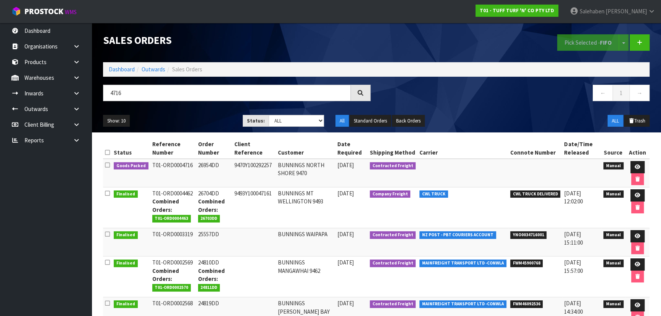
click at [194, 121] on ul "Show: 10 5 10 25 50" at bounding box center [167, 121] width 128 height 12
click at [634, 164] on icon at bounding box center [637, 166] width 6 height 5
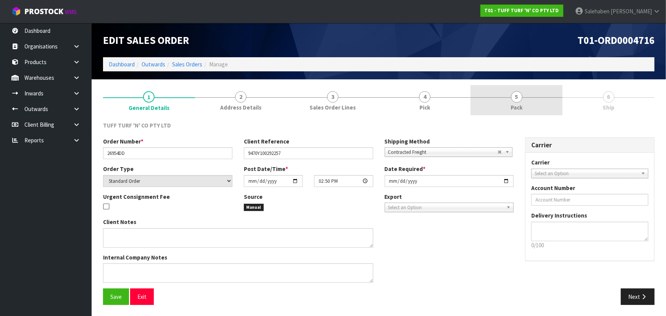
click at [515, 110] on span "Pack" at bounding box center [516, 107] width 12 height 8
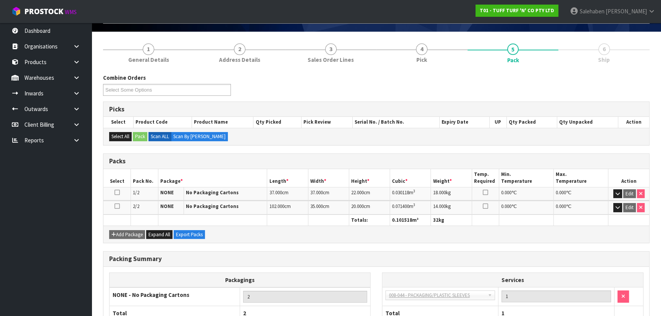
scroll to position [101, 0]
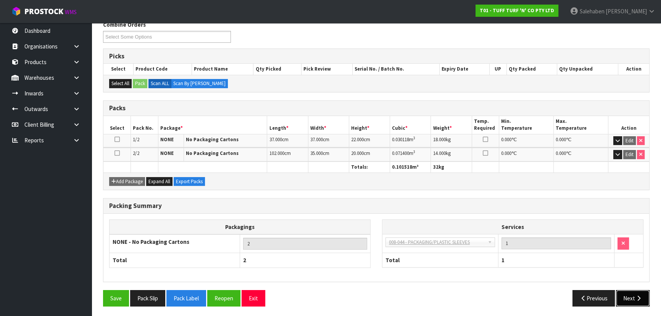
click at [628, 294] on button "Next" at bounding box center [633, 298] width 34 height 16
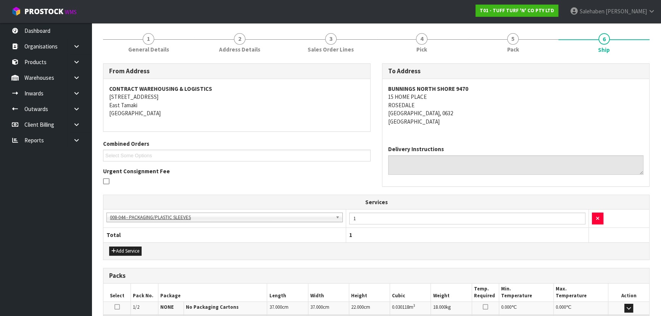
scroll to position [0, 0]
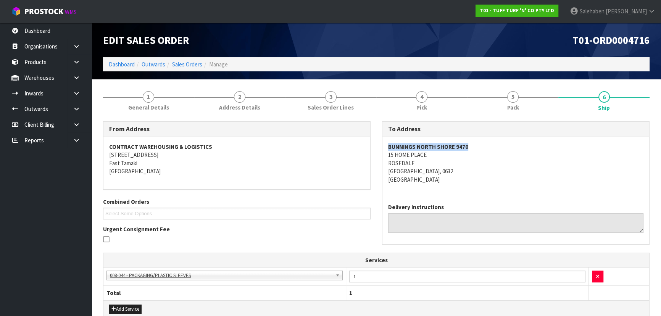
drag, startPoint x: 383, startPoint y: 144, endPoint x: 499, endPoint y: 144, distance: 116.3
click at [499, 144] on div "BUNNINGS NORTH SHORE 9470 15 HOME PLACE ROSEDALE AUCKLAND, 0632 New Zealand" at bounding box center [515, 167] width 267 height 60
click at [134, 98] on link "1 General Details" at bounding box center [148, 100] width 91 height 30
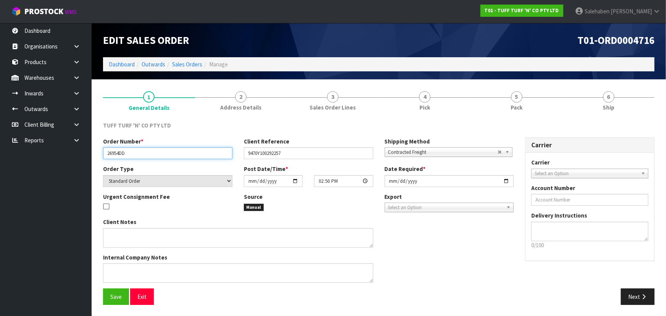
drag, startPoint x: 104, startPoint y: 153, endPoint x: 158, endPoint y: 156, distance: 53.5
click at [158, 156] on input "26954DD" at bounding box center [167, 153] width 129 height 12
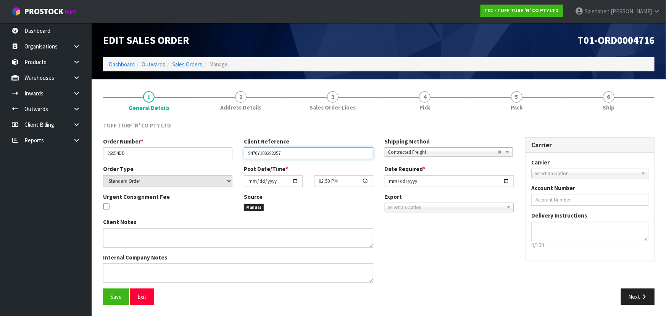
drag, startPoint x: 247, startPoint y: 151, endPoint x: 328, endPoint y: 151, distance: 81.6
click at [328, 151] on input "9470Y100292257" at bounding box center [308, 153] width 129 height 12
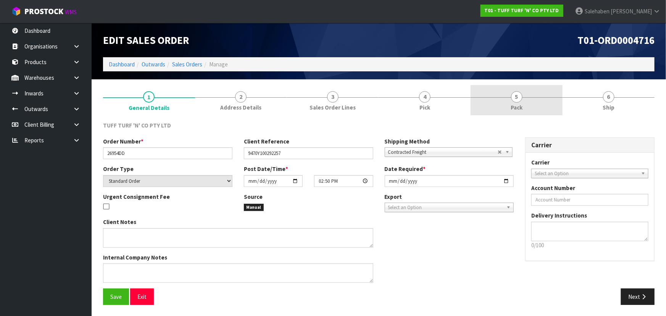
click at [487, 104] on link "5 Pack" at bounding box center [516, 100] width 92 height 30
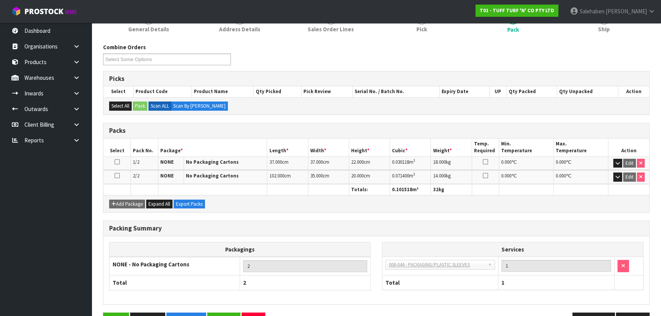
scroll to position [66, 0]
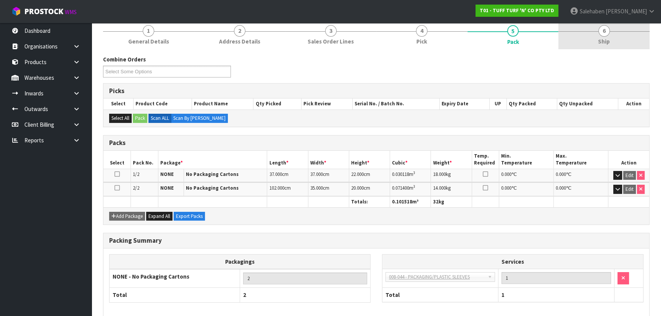
click at [600, 44] on span "Ship" at bounding box center [604, 41] width 12 height 8
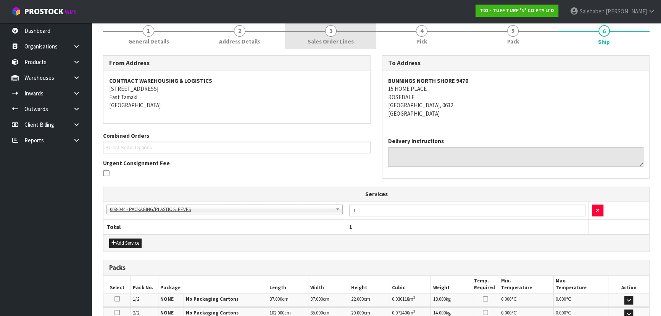
click at [314, 33] on link "3 Sales Order Lines" at bounding box center [330, 34] width 91 height 30
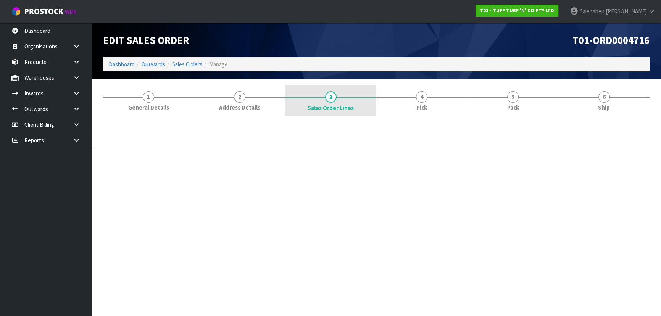
scroll to position [0, 0]
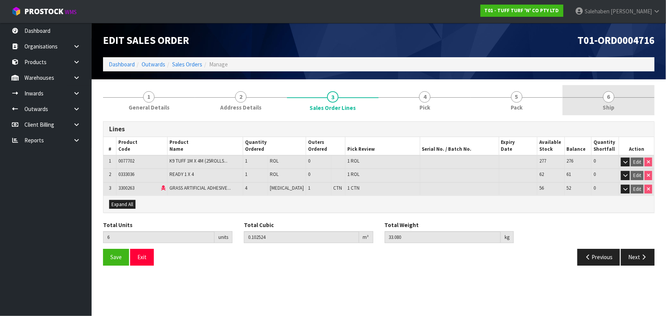
click at [619, 98] on link "6 Ship" at bounding box center [608, 100] width 92 height 30
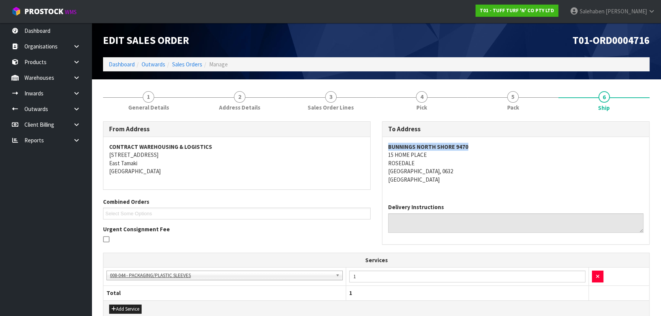
drag, startPoint x: 385, startPoint y: 147, endPoint x: 474, endPoint y: 145, distance: 89.7
click at [474, 145] on div "BUNNINGS NORTH SHORE 9470 15 HOME PLACE ROSEDALE AUCKLAND, 0632 New Zealand" at bounding box center [515, 167] width 267 height 60
click at [572, 175] on address "BUNNINGS NORTH SHORE 9470 15 HOME PLACE ROSEDALE AUCKLAND, 0632 New Zealand" at bounding box center [515, 163] width 255 height 41
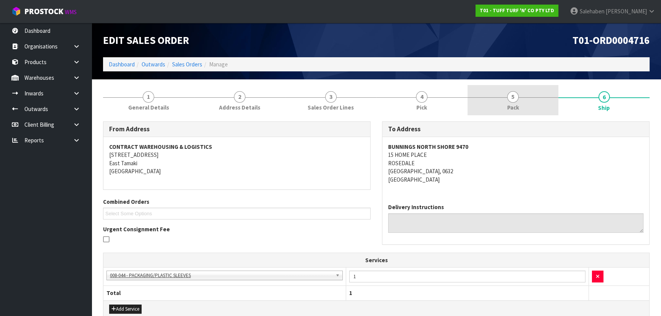
click at [505, 104] on link "5 Pack" at bounding box center [512, 100] width 91 height 30
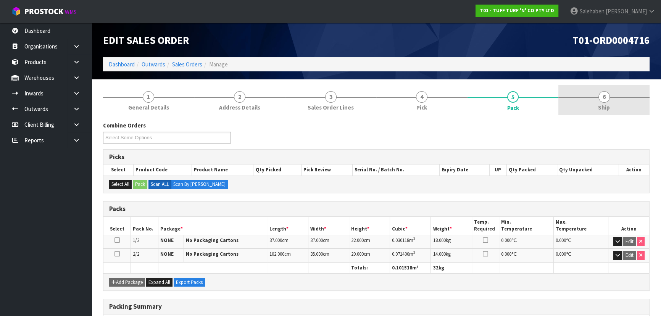
drag, startPoint x: 640, startPoint y: 107, endPoint x: 600, endPoint y: 102, distance: 40.7
click at [637, 105] on link "6 Ship" at bounding box center [603, 100] width 91 height 30
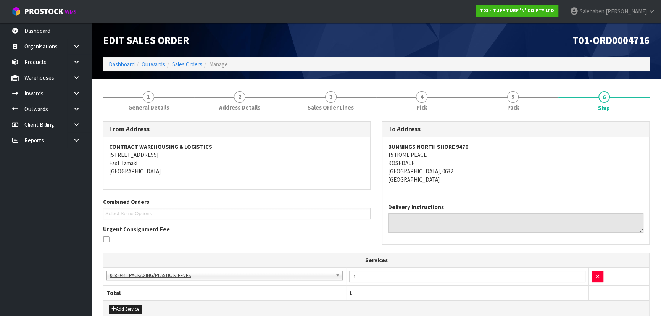
scroll to position [168, 0]
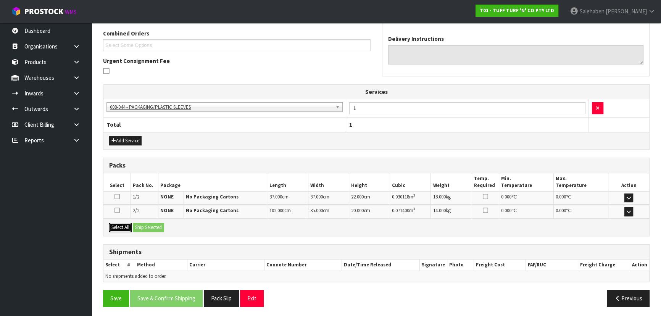
drag, startPoint x: 127, startPoint y: 227, endPoint x: 141, endPoint y: 225, distance: 13.9
click at [128, 227] on button "Select All" at bounding box center [120, 227] width 23 height 9
click at [141, 225] on button "Ship Selected" at bounding box center [148, 227] width 31 height 9
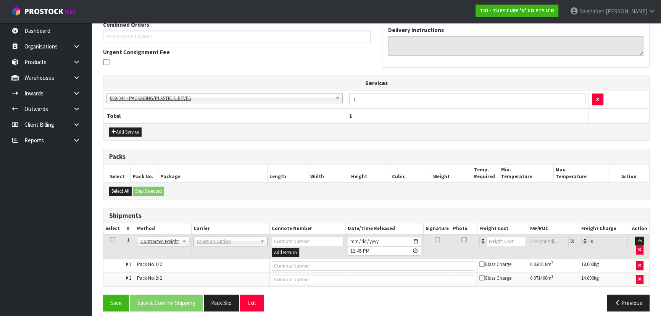
scroll to position [182, 0]
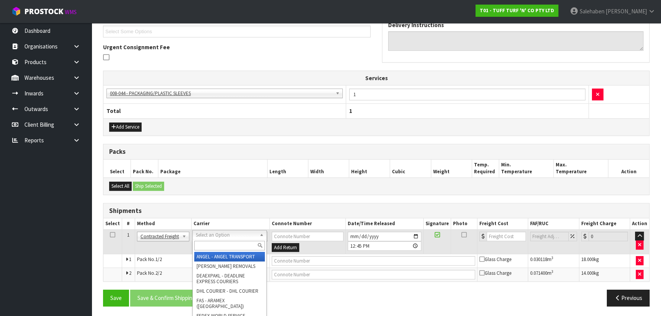
click at [211, 241] on input "text" at bounding box center [229, 246] width 71 height 10
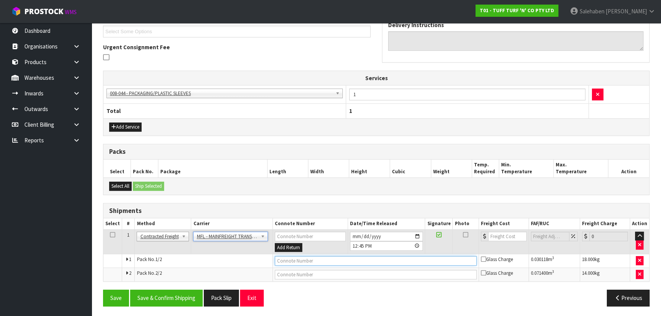
click at [283, 262] on input "text" at bounding box center [376, 261] width 202 height 10
paste input "FWM58891352"
click at [500, 236] on input "number" at bounding box center [507, 237] width 39 height 10
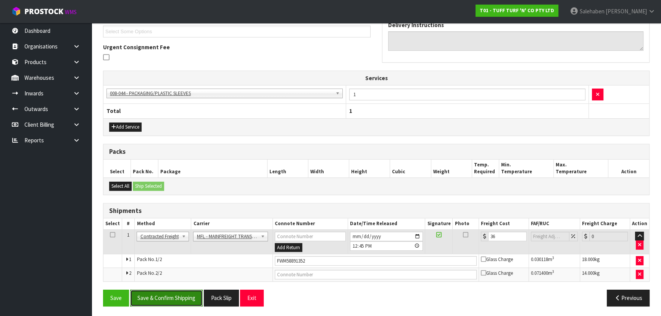
click at [167, 301] on button "Save & Confirm Shipping" at bounding box center [166, 297] width 72 height 16
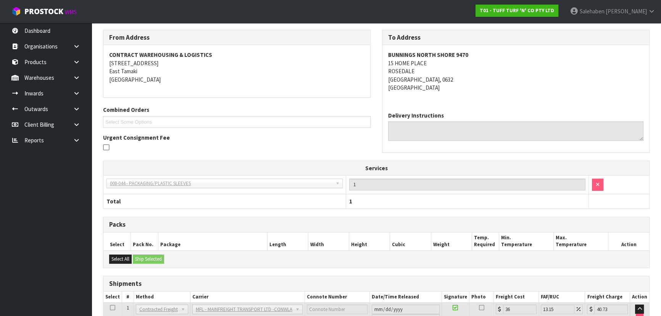
scroll to position [190, 0]
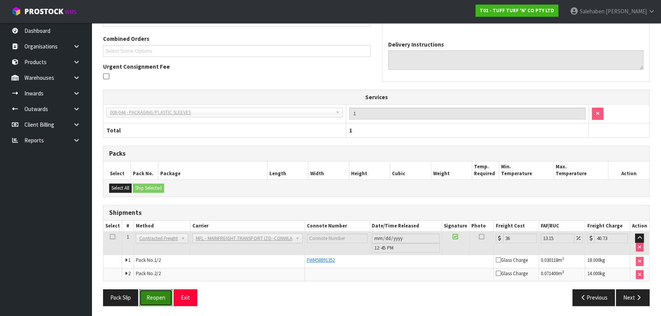
click at [159, 296] on button "Reopen" at bounding box center [155, 297] width 33 height 16
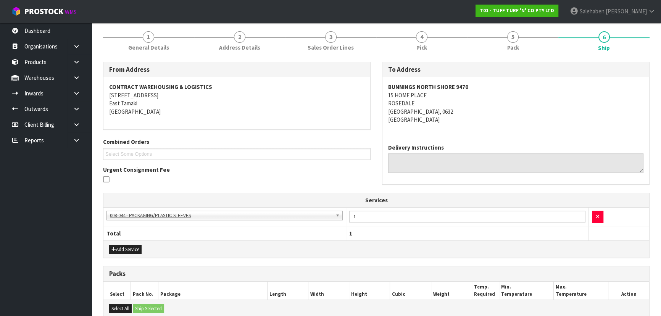
scroll to position [208, 0]
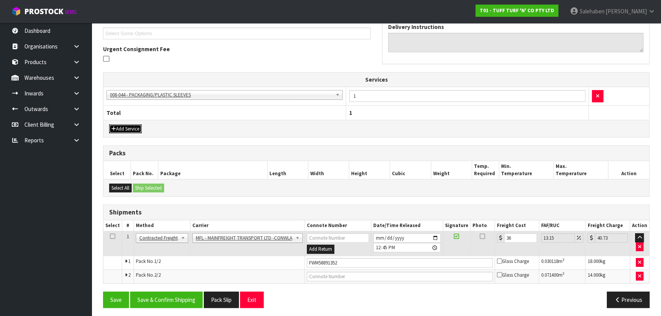
click at [129, 126] on button "Add Service" at bounding box center [125, 128] width 32 height 9
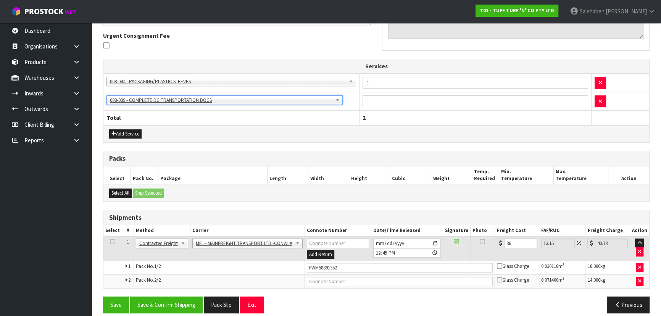
scroll to position [228, 0]
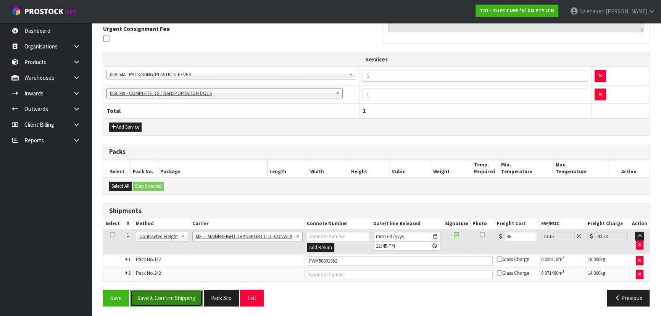
click at [178, 293] on button "Save & Confirm Shipping" at bounding box center [166, 297] width 72 height 16
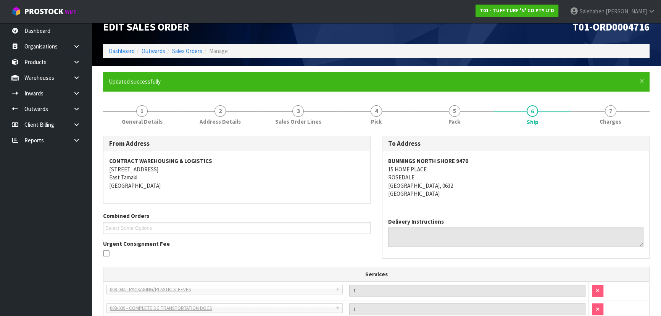
scroll to position [0, 0]
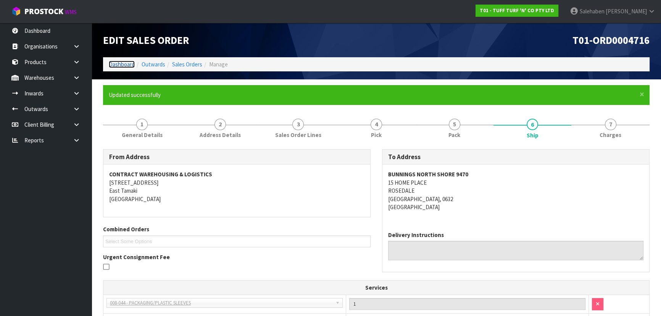
click at [118, 63] on link "Dashboard" at bounding box center [122, 64] width 26 height 7
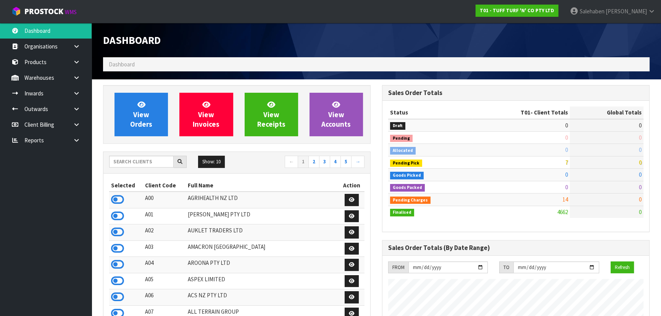
scroll to position [577, 278]
click at [149, 160] on input "text" at bounding box center [141, 162] width 64 height 12
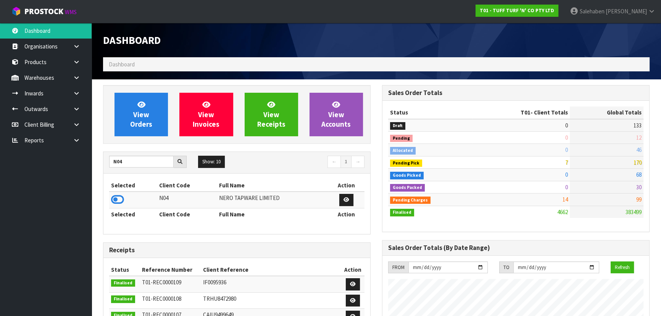
click at [124, 199] on td at bounding box center [133, 199] width 48 height 16
click at [117, 202] on icon at bounding box center [117, 199] width 13 height 11
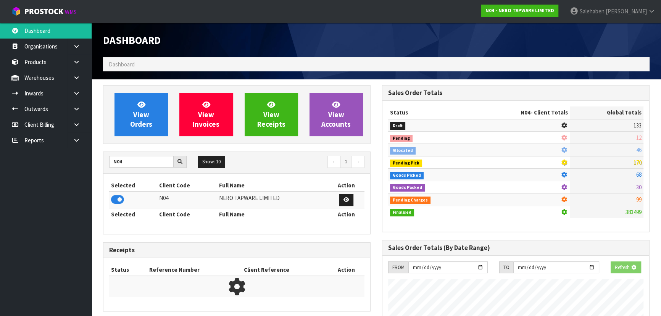
click at [137, 144] on div "View Orders View Invoices View Receipts View Accounts N04 Show: 10 5 10 25 50 ←…" at bounding box center [236, 240] width 279 height 311
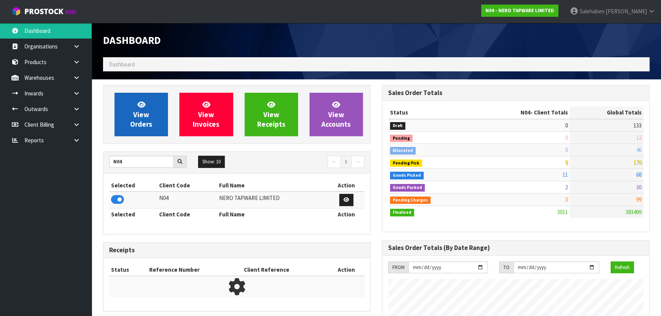
scroll to position [617, 278]
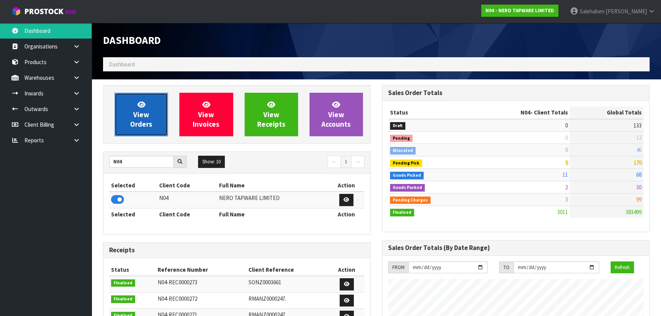
click at [145, 125] on span "View Orders" at bounding box center [141, 114] width 22 height 29
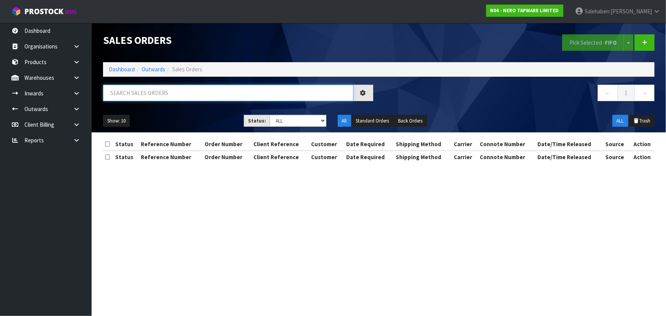
click at [154, 95] on input "text" at bounding box center [228, 93] width 250 height 16
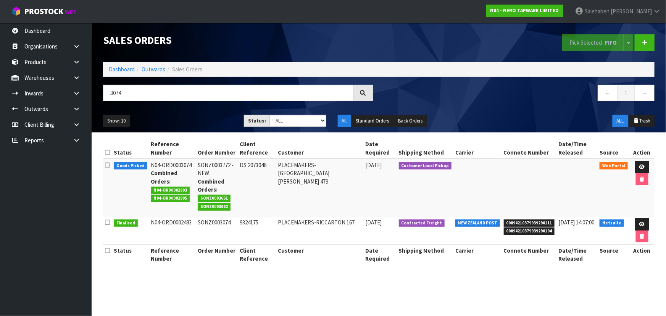
click at [201, 113] on div "Show: 10 5 10 25 50 Status: Draft Pending Allocated Pending Pick Goods Picked G…" at bounding box center [378, 121] width 563 height 24
click at [175, 94] on input "3074" at bounding box center [228, 93] width 250 height 16
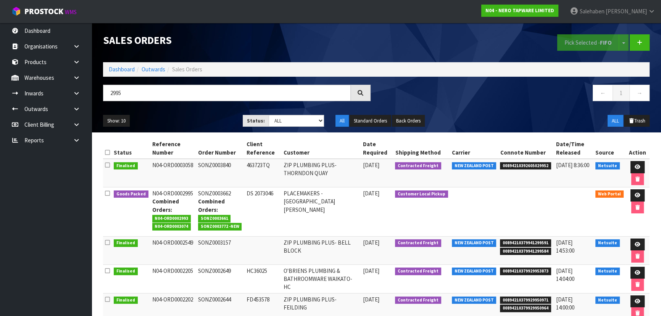
click at [183, 109] on div "Show: 10 5 10 25 50 Status: Draft Pending Allocated Pending Pick Goods Picked G…" at bounding box center [376, 121] width 558 height 24
click at [160, 94] on input "2995" at bounding box center [227, 93] width 248 height 16
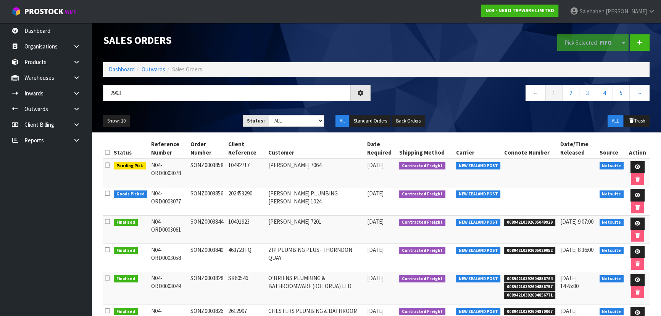
click at [187, 111] on div "Show: 10 5 10 25 50 Status: Draft Pending Allocated Pending Pick Goods Picked G…" at bounding box center [376, 121] width 558 height 24
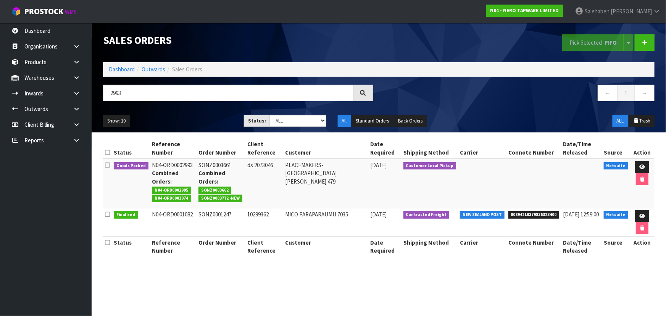
click at [175, 109] on div "Show: 10 5 10 25 50 Status: Draft Pending Allocated Pending Pick Goods Picked G…" at bounding box center [378, 121] width 563 height 24
click at [129, 67] on link "Dashboard" at bounding box center [122, 69] width 26 height 7
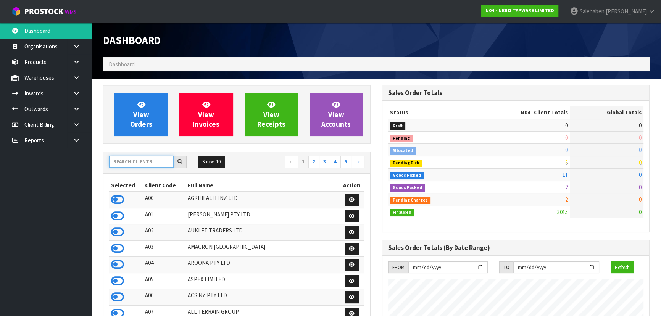
click at [138, 160] on input "text" at bounding box center [141, 162] width 64 height 12
click at [115, 195] on icon at bounding box center [117, 199] width 13 height 11
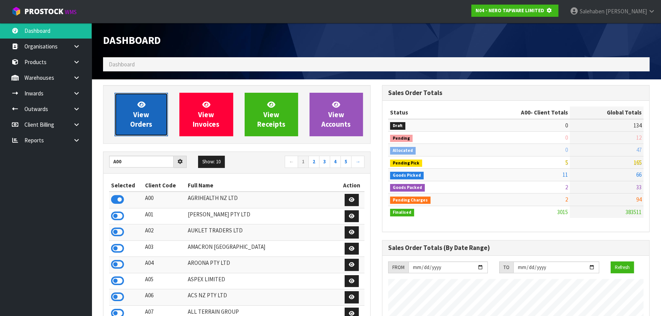
click at [132, 112] on link "View Orders" at bounding box center [140, 114] width 53 height 43
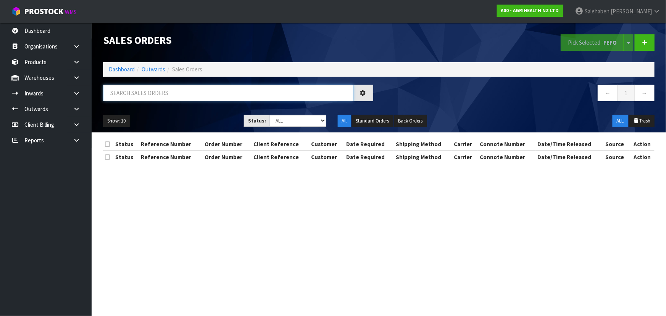
click at [160, 86] on input "text" at bounding box center [228, 93] width 250 height 16
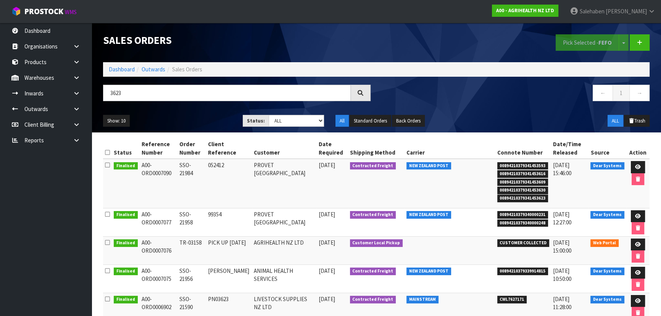
click at [190, 113] on div "Show: 10 5 10 25 50 Status: Draft Pending Allocated Pending Pick Goods Picked G…" at bounding box center [376, 121] width 558 height 24
click at [190, 114] on div "Show: 10 5 10 25 50 Status: Draft Pending Allocated Pending Pick Goods Picked G…" at bounding box center [376, 121] width 558 height 24
click at [192, 116] on ul "Show: 10 5 10 25 50" at bounding box center [167, 121] width 128 height 12
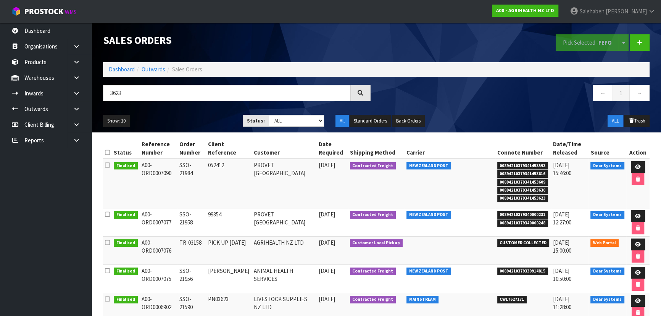
click at [188, 119] on ul "Show: 10 5 10 25 50" at bounding box center [167, 121] width 128 height 12
click at [156, 98] on input "3623" at bounding box center [227, 93] width 248 height 16
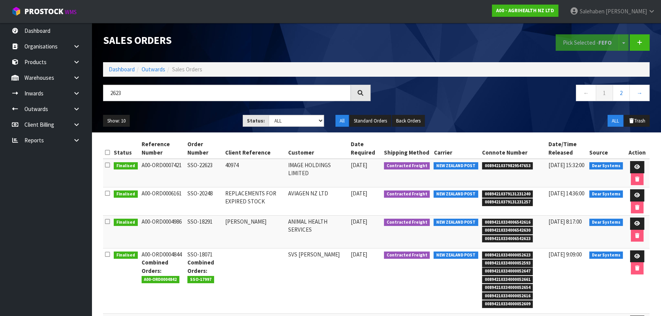
click at [177, 115] on ul "Show: 10 5 10 25 50" at bounding box center [167, 121] width 128 height 12
click at [635, 166] on icon at bounding box center [637, 166] width 6 height 5
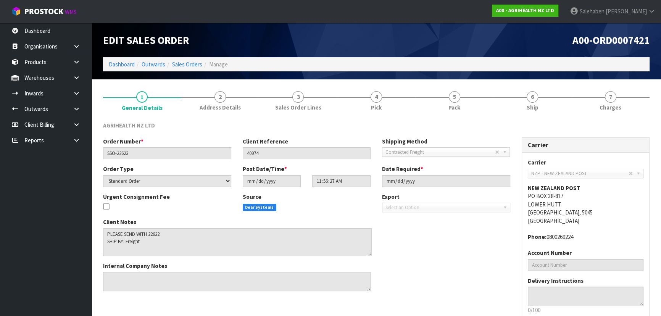
drag, startPoint x: 368, startPoint y: 244, endPoint x: 370, endPoint y: 256, distance: 11.9
click at [370, 256] on textarea at bounding box center [237, 242] width 268 height 28
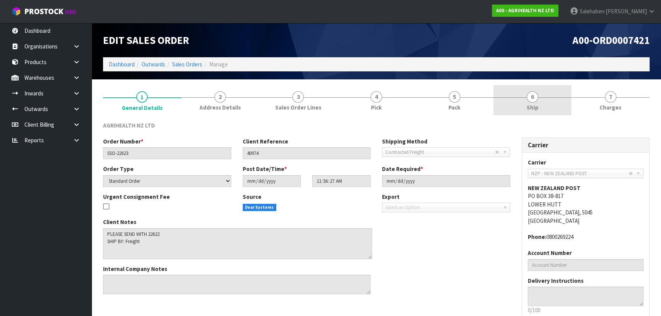
click at [558, 99] on link "6 Ship" at bounding box center [532, 100] width 78 height 30
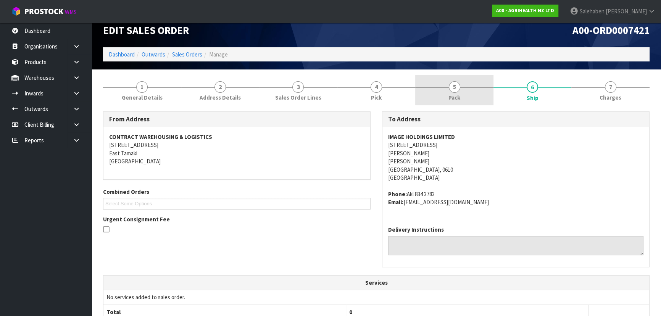
click at [457, 90] on span "5" at bounding box center [454, 86] width 11 height 11
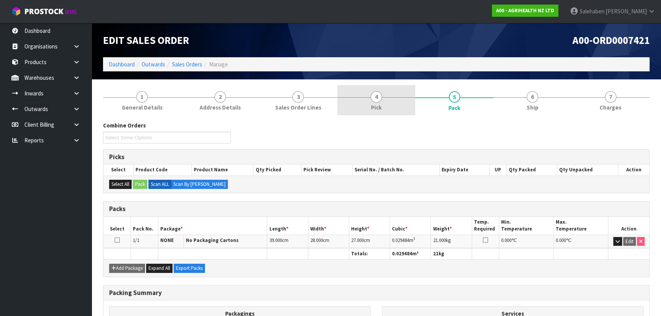
click at [395, 92] on link "4 Pick" at bounding box center [376, 100] width 78 height 30
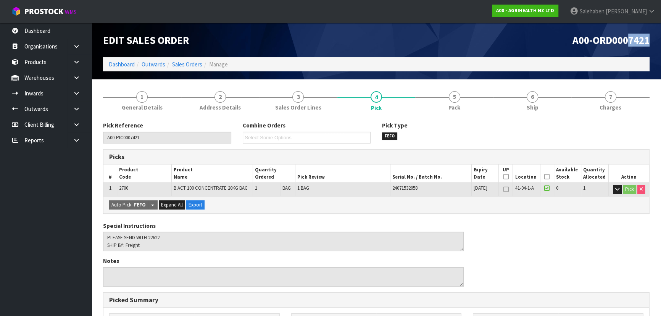
drag, startPoint x: 630, startPoint y: 42, endPoint x: 665, endPoint y: 42, distance: 35.5
click at [660, 42] on html "Toggle navigation ProStock WMS A00 - AGRIHEALTH NZ LTD Salehaben Patel Logout D…" at bounding box center [330, 158] width 661 height 316
click at [76, 104] on link at bounding box center [79, 109] width 24 height 16
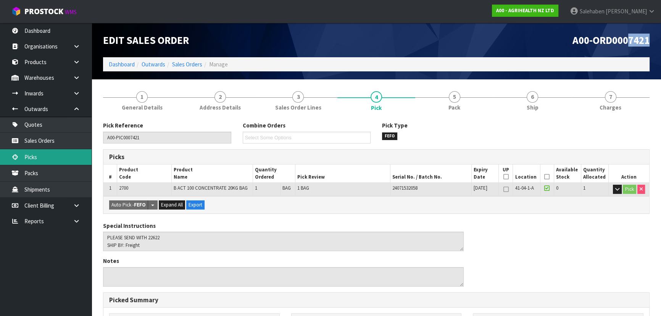
click at [47, 153] on link "Picks" at bounding box center [46, 157] width 92 height 16
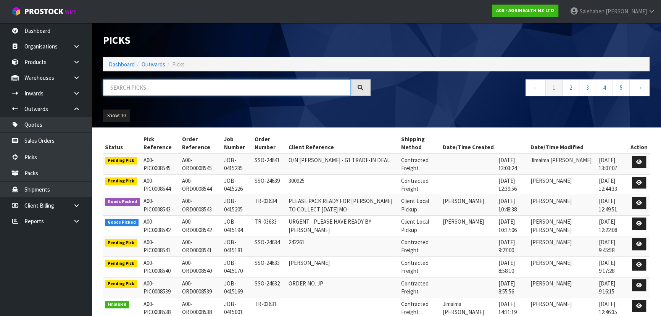
click at [159, 85] on input "text" at bounding box center [227, 87] width 248 height 16
paste input "7421"
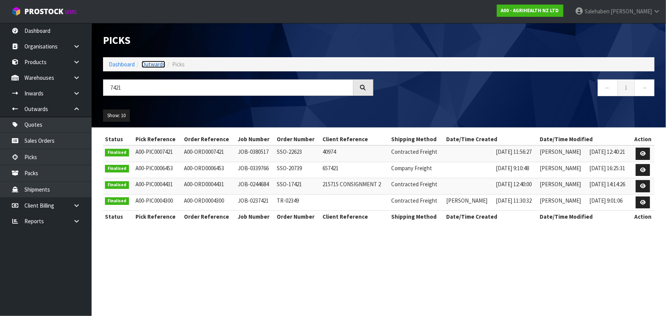
click at [155, 64] on link "Outwards" at bounding box center [153, 64] width 24 height 7
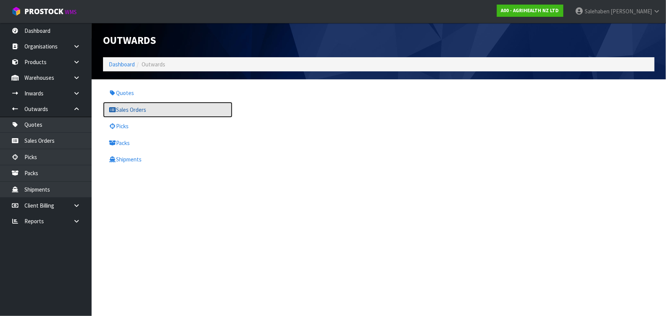
click at [138, 110] on link "Sales Orders" at bounding box center [167, 110] width 129 height 16
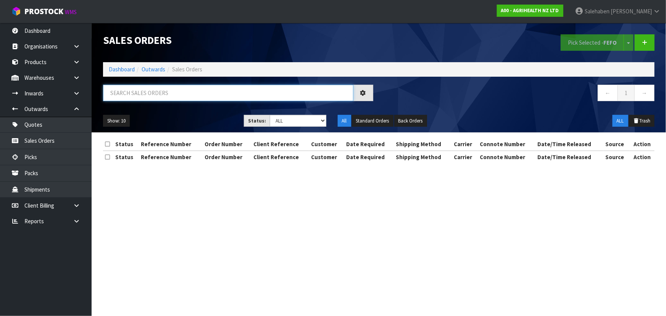
click at [177, 96] on input "text" at bounding box center [228, 93] width 250 height 16
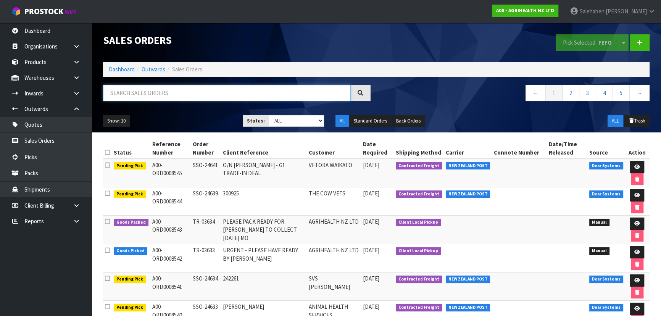
paste input "7421"
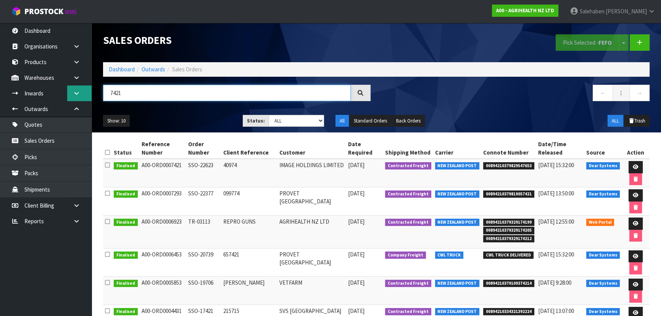
drag, startPoint x: 146, startPoint y: 92, endPoint x: 68, endPoint y: 88, distance: 78.3
click at [68, 88] on body "Toggle navigation ProStock WMS A00 - AGRIHEALTH NZ LTD Salehaben Patel Logout D…" at bounding box center [330, 158] width 661 height 316
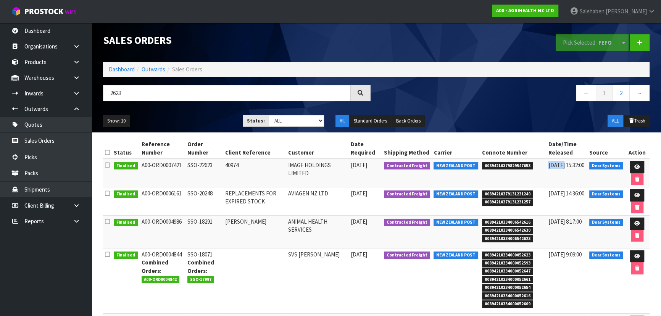
drag, startPoint x: 561, startPoint y: 166, endPoint x: 541, endPoint y: 164, distance: 20.3
click at [541, 164] on tr "Finalised A00-ORD0007421 SSO-22623 40974 IMAGE HOLDINGS LIMITED 24/02/2025 Cont…" at bounding box center [376, 173] width 546 height 29
click at [82, 92] on body "Toggle navigation ProStock WMS A00 - AGRIHEALTH NZ LTD Salehaben Patel Logout D…" at bounding box center [330, 158] width 661 height 316
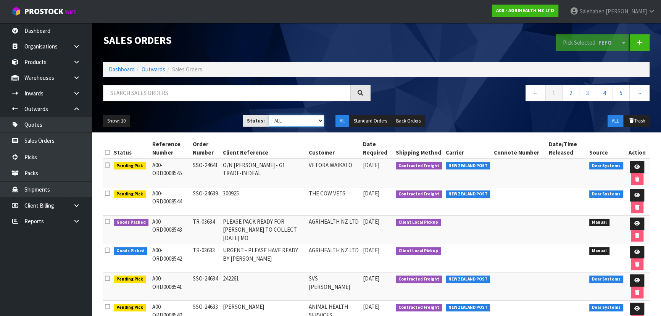
click at [285, 122] on select "Draft Pending Allocated Pending Pick Goods Picked Goods Packed Pending Charges …" at bounding box center [296, 121] width 56 height 12
click at [268, 115] on select "Draft Pending Allocated Pending Pick Goods Picked Goods Packed Pending Charges …" at bounding box center [296, 121] width 56 height 12
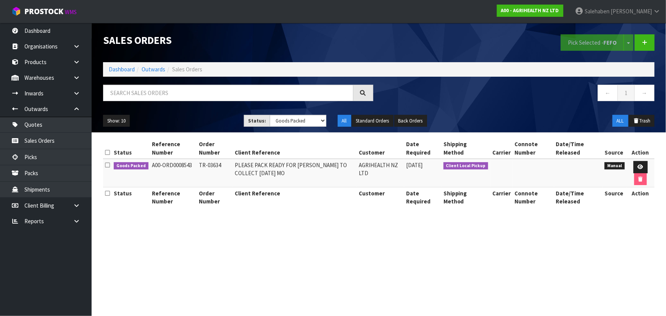
click at [306, 174] on td "PLEASE PACK READY FOR [PERSON_NAME] TO COLLECT [DATE] MO" at bounding box center [295, 173] width 124 height 29
click at [310, 123] on select "Draft Pending Allocated Pending Pick Goods Picked Goods Packed Pending Charges …" at bounding box center [298, 121] width 56 height 12
click at [235, 171] on td "PLEASE PACK READY FOR [PERSON_NAME] TO COLLECT [DATE] MO" at bounding box center [295, 173] width 124 height 29
click at [308, 126] on div "Show: 10 5 10 25 50 Status: Draft Pending Allocated Pending Pick Goods Picked G…" at bounding box center [378, 121] width 563 height 24
click at [309, 125] on select "Draft Pending Allocated Pending Pick Goods Picked Goods Packed Pending Charges …" at bounding box center [298, 121] width 56 height 12
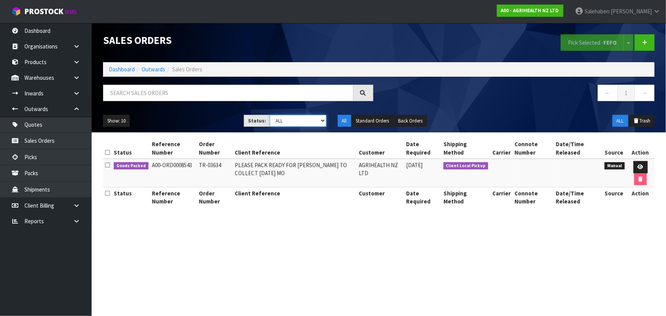
click at [270, 115] on select "Draft Pending Allocated Pending Pick Goods Picked Goods Packed Pending Charges …" at bounding box center [298, 121] width 56 height 12
click at [223, 92] on input "text" at bounding box center [228, 93] width 250 height 16
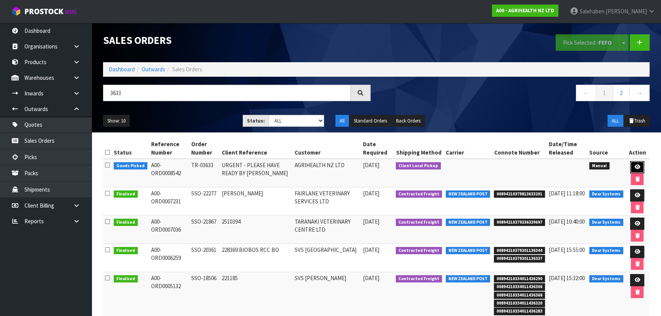
click at [640, 169] on link at bounding box center [637, 167] width 14 height 12
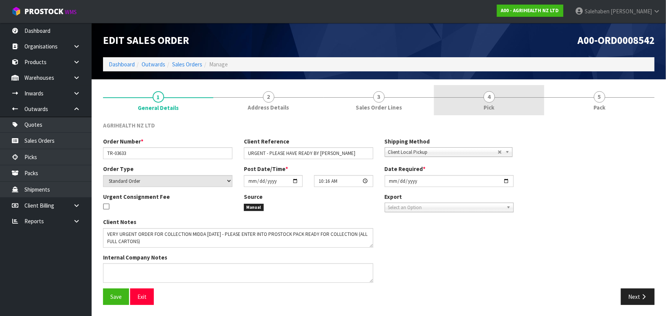
click at [497, 103] on link "4 Pick" at bounding box center [489, 100] width 110 height 30
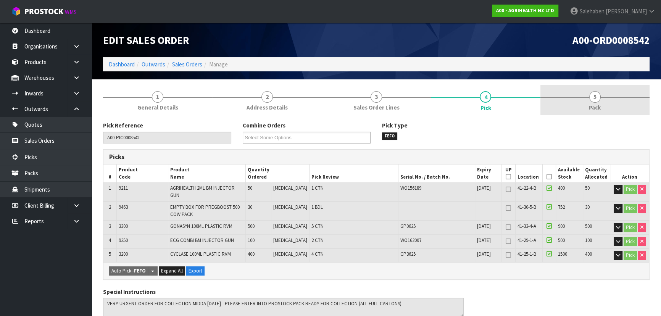
drag, startPoint x: 603, startPoint y: 95, endPoint x: 598, endPoint y: 98, distance: 5.6
click at [602, 96] on link "5 Pack" at bounding box center [594, 100] width 109 height 30
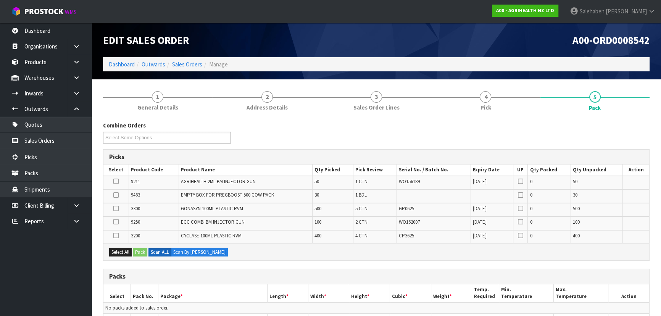
scroll to position [165, 0]
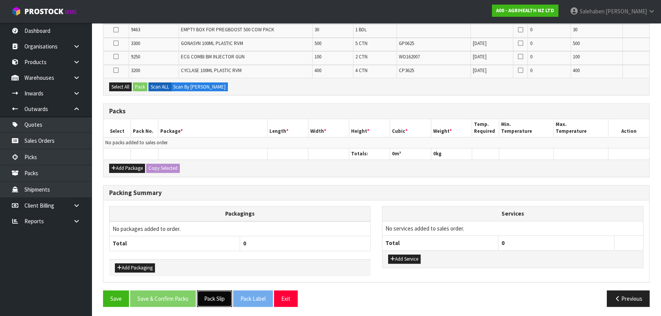
click at [208, 299] on button "Pack Slip" at bounding box center [214, 298] width 35 height 16
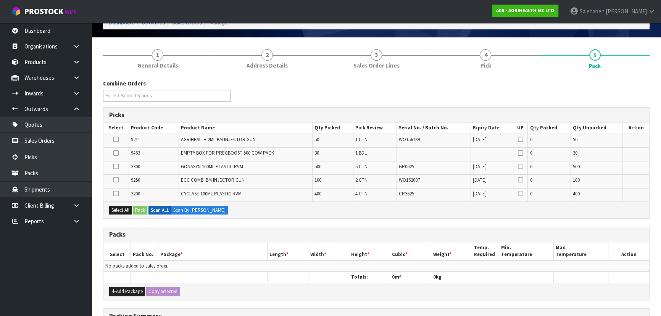
scroll to position [0, 0]
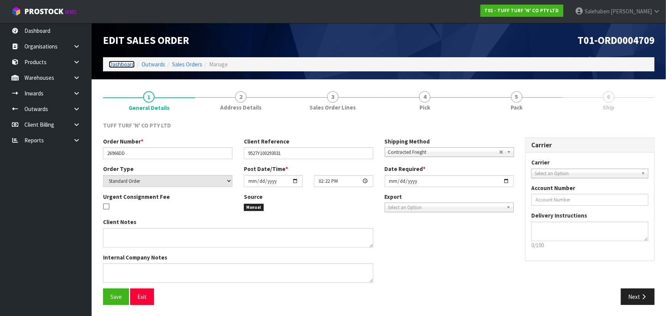
click at [126, 65] on link "Dashboard" at bounding box center [122, 64] width 26 height 7
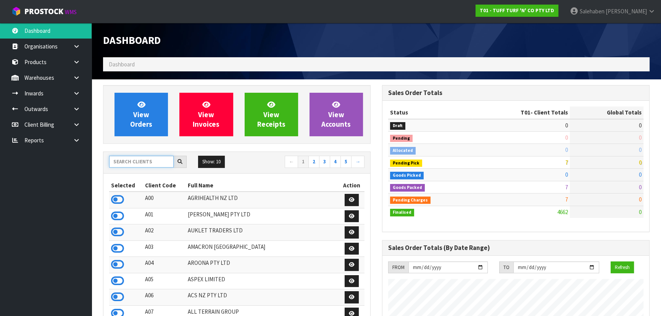
click at [146, 162] on input "text" at bounding box center [141, 162] width 64 height 12
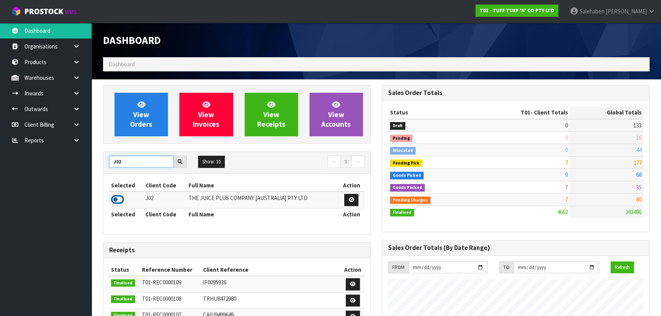
type input "J02"
click at [113, 202] on icon at bounding box center [117, 199] width 13 height 11
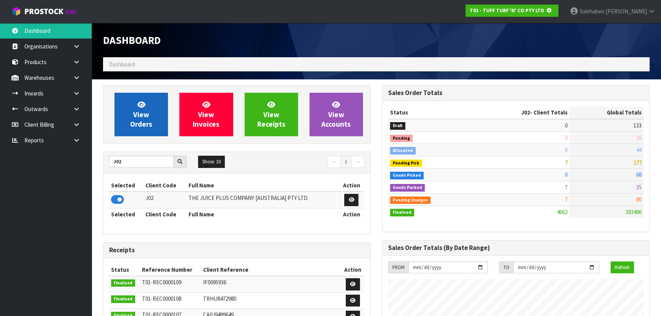
scroll to position [380912, 381108]
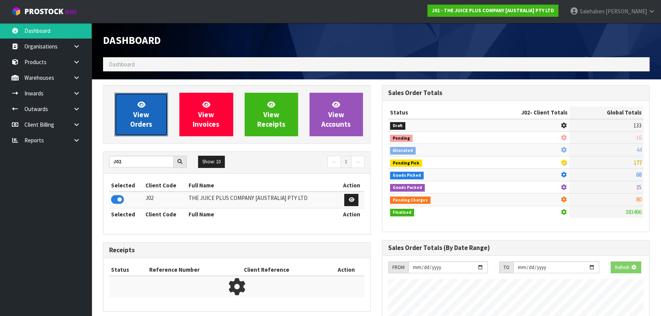
click at [142, 96] on link "View Orders" at bounding box center [140, 114] width 53 height 43
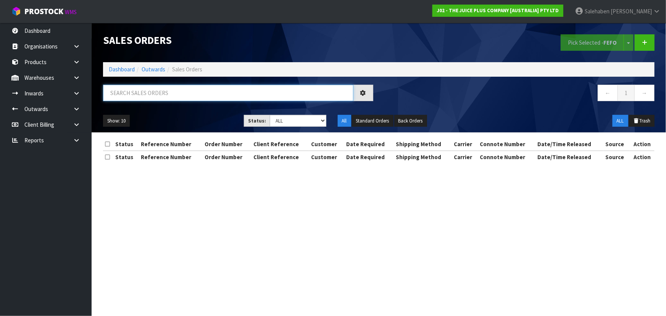
click at [159, 93] on input "text" at bounding box center [228, 93] width 250 height 16
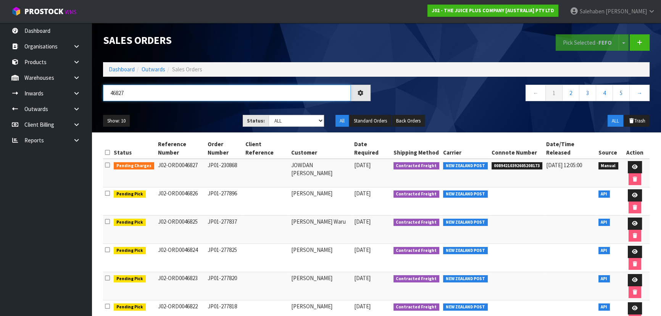
type input "46827"
click at [195, 108] on div "46827 ← 1 2 3 4 5 →" at bounding box center [376, 97] width 558 height 24
click at [632, 164] on icon at bounding box center [635, 166] width 6 height 5
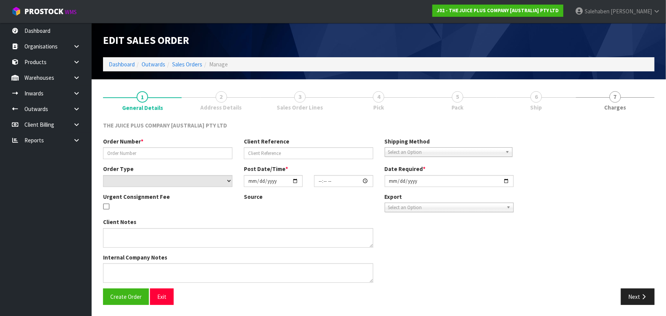
type input "JP01-230868"
select select "number:0"
type input "[DATE]"
type input "11:12:00.000"
type input "[DATE]"
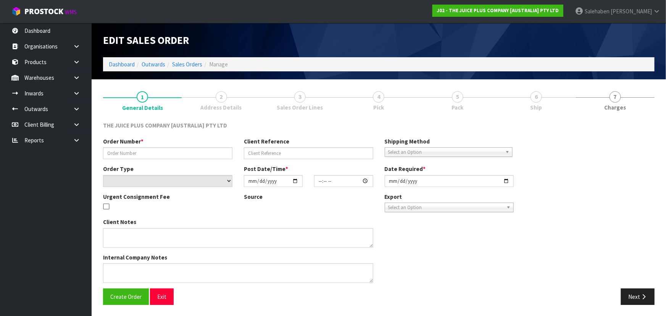
type textarea "COULD WE PLEASE RETURN THE PRODUCTS BACK TO THE CUSTOMER WITH THE ATTACHED NOTE…"
type textarea "PICK FROM INWARDS LOCATION"
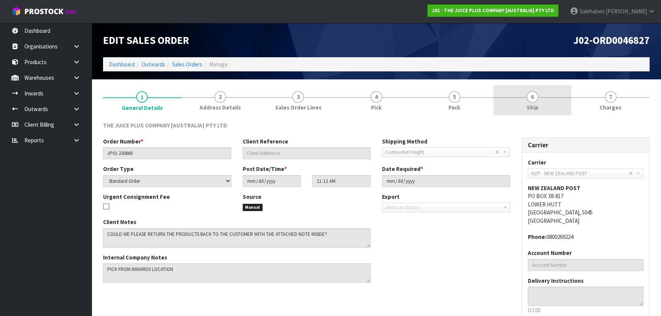
click at [523, 101] on link "6 Ship" at bounding box center [532, 100] width 78 height 30
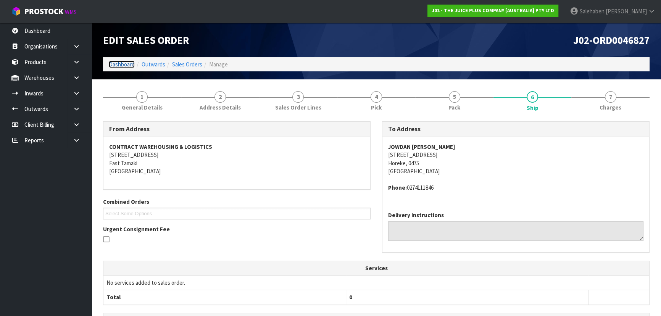
click at [130, 66] on link "Dashboard" at bounding box center [122, 64] width 26 height 7
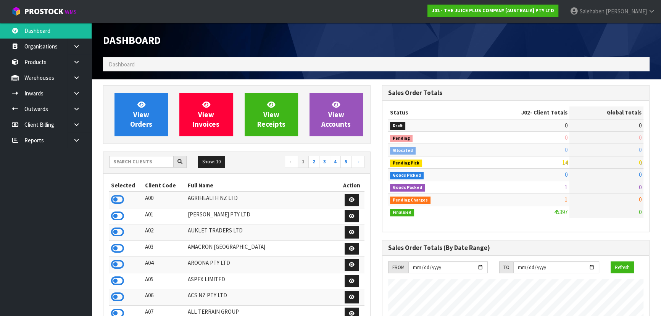
scroll to position [577, 278]
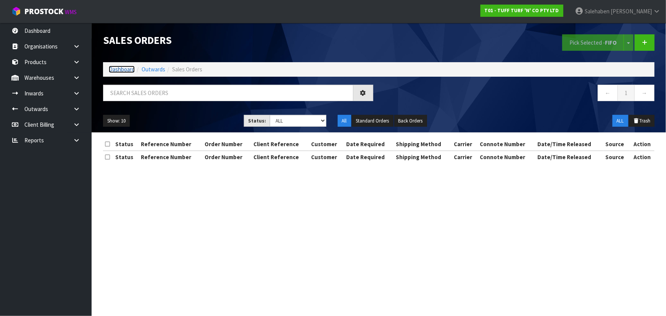
click at [121, 70] on link "Dashboard" at bounding box center [122, 69] width 26 height 7
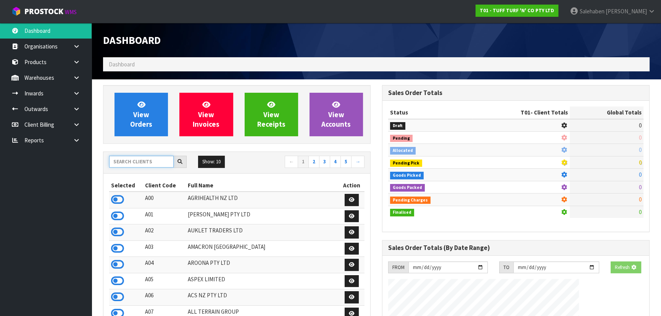
click at [131, 156] on input "text" at bounding box center [141, 162] width 64 height 12
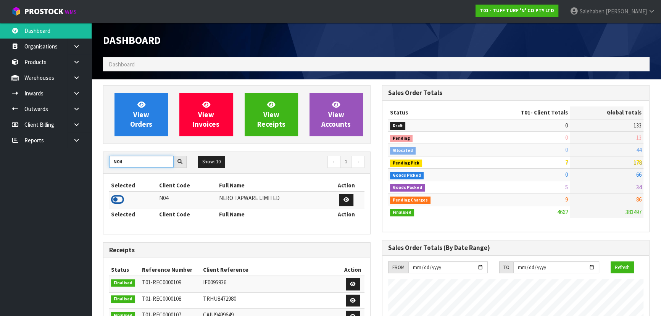
type input "N04"
click at [120, 202] on icon at bounding box center [117, 199] width 13 height 11
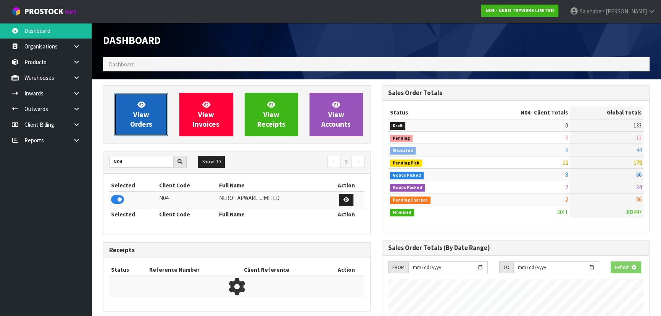
click at [134, 111] on span "View Orders" at bounding box center [141, 114] width 22 height 29
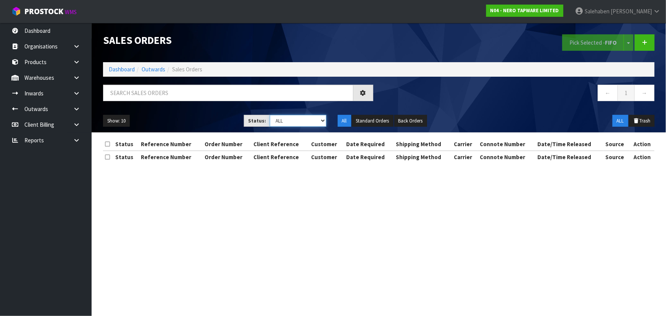
click at [285, 122] on select "Draft Pending Allocated Pending Pick Goods Picked Goods Packed Pending Charges …" at bounding box center [298, 121] width 56 height 12
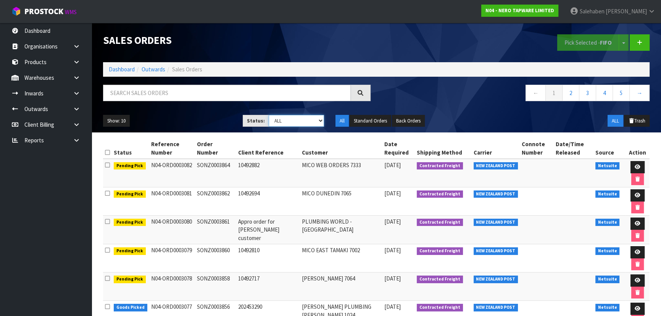
drag, startPoint x: 285, startPoint y: 122, endPoint x: 295, endPoint y: 141, distance: 22.0
click at [285, 122] on select "Draft Pending Allocated Pending Pick Goods Picked Goods Packed Pending Charges …" at bounding box center [296, 121] width 56 height 12
click at [331, 223] on td "PLUMBING WORLD - WHANGAREI" at bounding box center [341, 229] width 82 height 29
click at [327, 250] on td "MICO EAST TAMAKI 7002" at bounding box center [341, 258] width 82 height 28
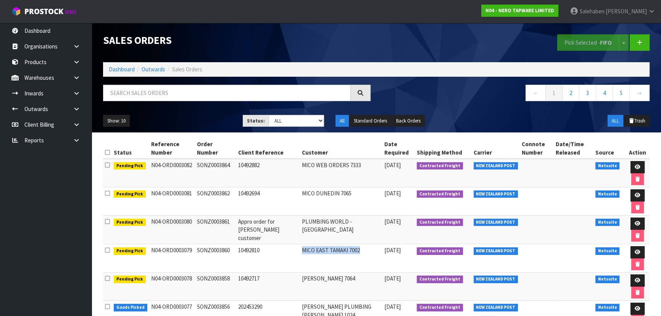
click at [327, 250] on td "MICO EAST TAMAKI 7002" at bounding box center [341, 258] width 82 height 28
copy tr "MICO EAST TAMAKI 7002"
click at [201, 85] on input "text" at bounding box center [227, 93] width 248 height 16
paste input "MICO EAST TAMAKI 7002"
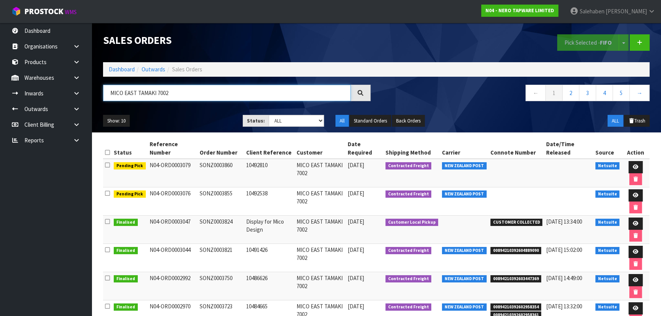
type input "MICO EAST TAMAKI 7002"
drag, startPoint x: 167, startPoint y: 194, endPoint x: 209, endPoint y: 200, distance: 42.7
click at [209, 199] on tr "Pending Pick N04-ORD0003076 SONZ0003855 10492538 MICO EAST TAMAKI 7002 30/09/20…" at bounding box center [376, 201] width 546 height 28
click at [215, 204] on td "SONZ0003855" at bounding box center [221, 201] width 47 height 28
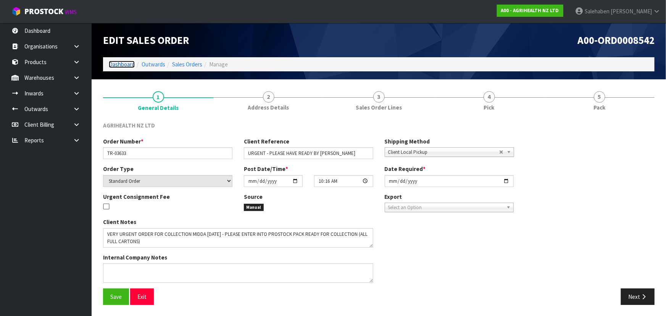
click at [130, 66] on link "Dashboard" at bounding box center [122, 64] width 26 height 7
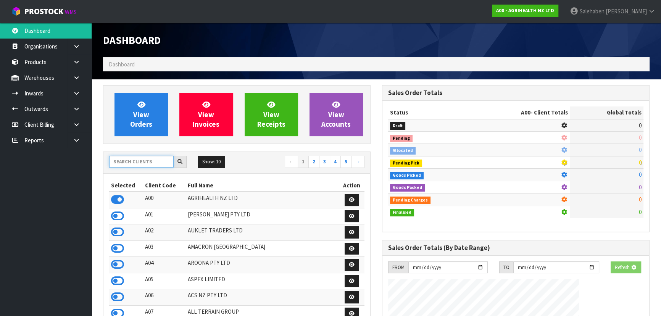
click at [124, 161] on input "text" at bounding box center [141, 162] width 64 height 12
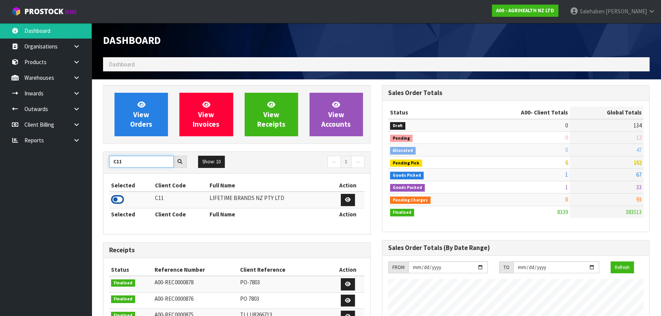
type input "C11"
click at [119, 201] on icon at bounding box center [117, 199] width 13 height 11
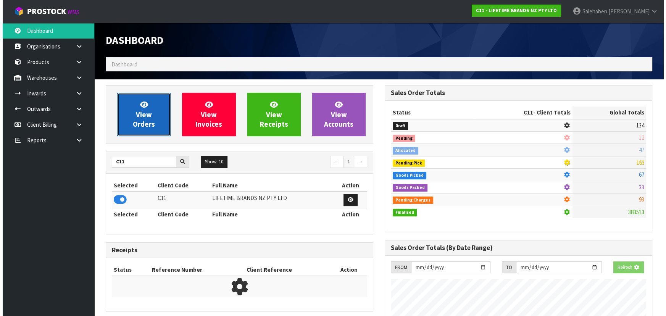
scroll to position [380912, 381108]
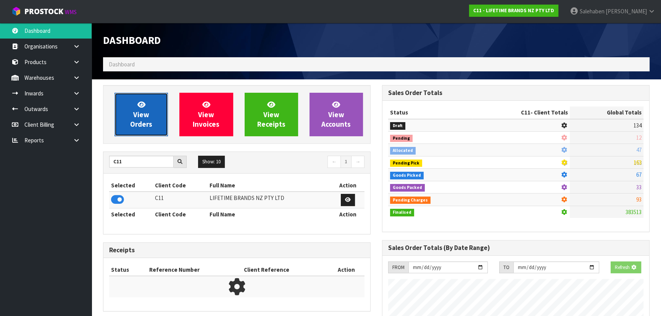
click at [150, 123] on span "View Orders" at bounding box center [141, 114] width 22 height 29
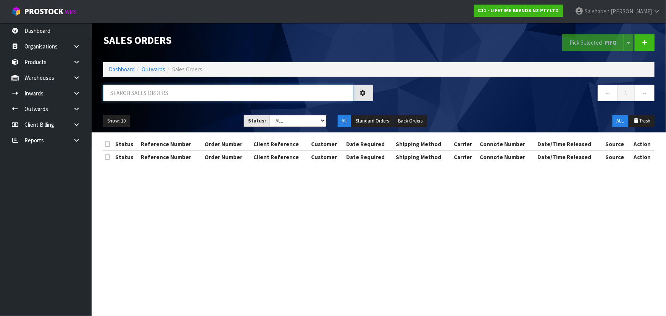
click at [146, 97] on input "text" at bounding box center [228, 93] width 250 height 16
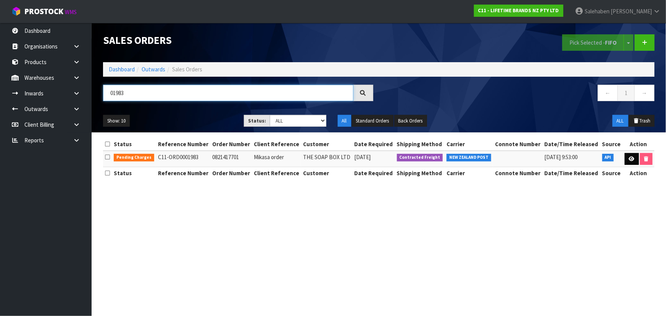
type input "01983"
click at [631, 163] on link at bounding box center [631, 159] width 14 height 12
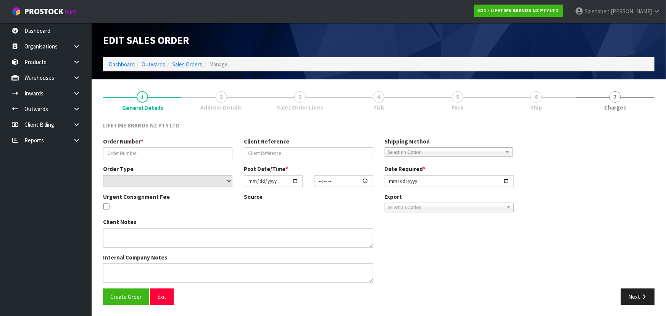
type input "0821417701"
type input "Mikasa order"
select select "number:0"
type input "[DATE]"
type input "10:34:18.000"
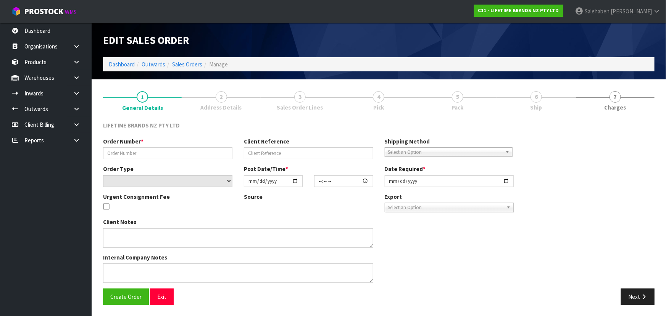
type input "[DATE]"
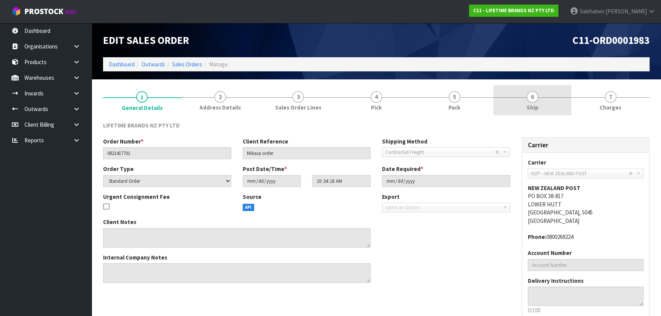
drag, startPoint x: 545, startPoint y: 99, endPoint x: 538, endPoint y: 103, distance: 8.0
click at [545, 99] on link "6 Ship" at bounding box center [532, 100] width 78 height 30
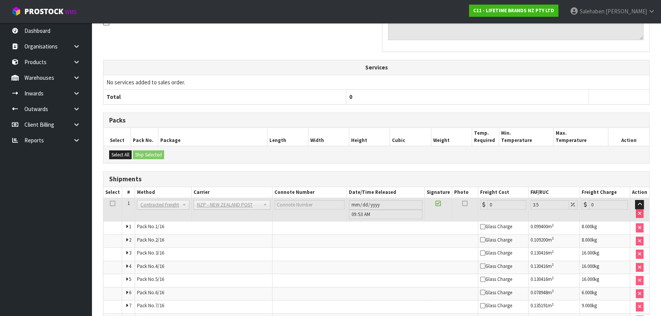
scroll to position [366, 0]
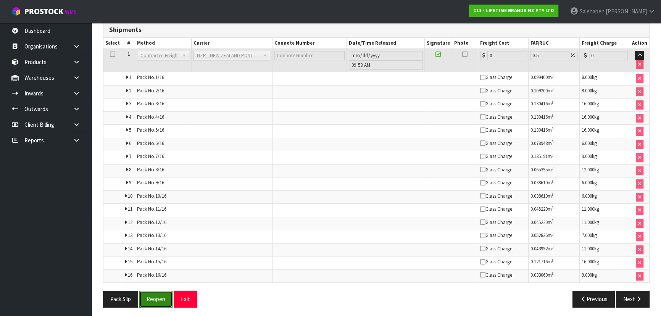
click at [157, 291] on button "Reopen" at bounding box center [155, 299] width 33 height 16
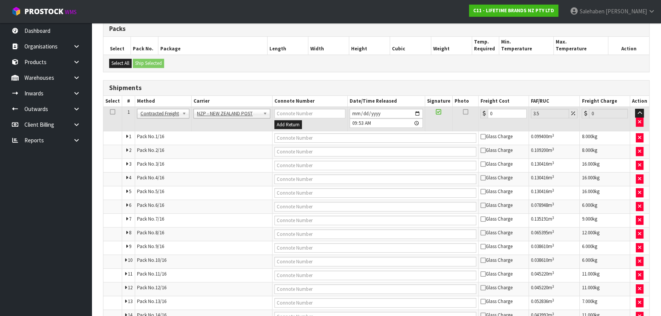
scroll to position [422, 0]
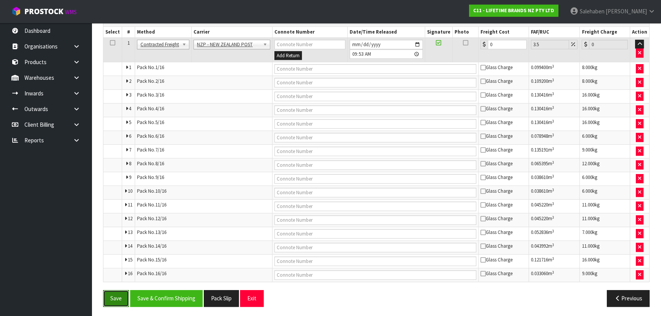
click at [111, 290] on button "Save" at bounding box center [116, 298] width 26 height 16
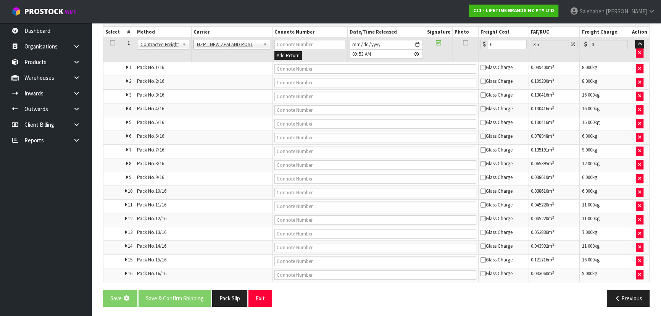
scroll to position [0, 0]
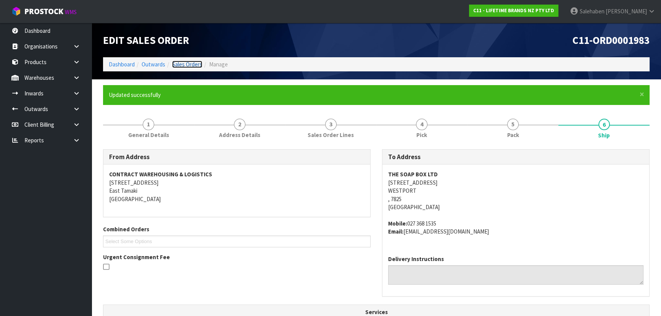
click at [186, 65] on link "Sales Orders" at bounding box center [187, 64] width 30 height 7
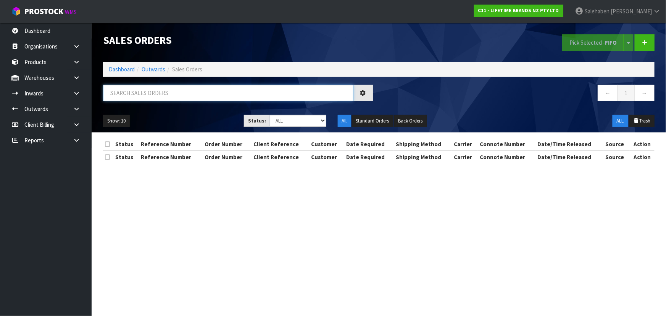
click at [187, 87] on input "text" at bounding box center [228, 93] width 250 height 16
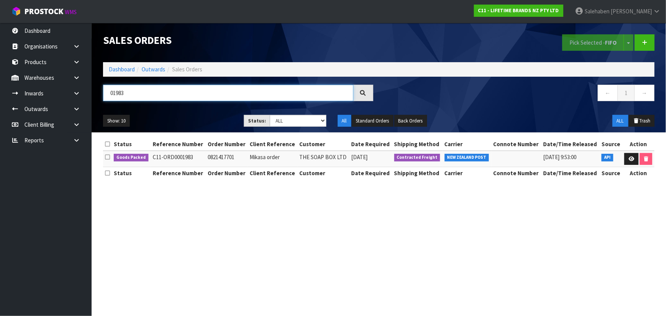
type input "01983"
click at [337, 157] on td "THE SOAP BOX LTD" at bounding box center [323, 159] width 52 height 16
click at [115, 68] on link "Dashboard" at bounding box center [122, 69] width 26 height 7
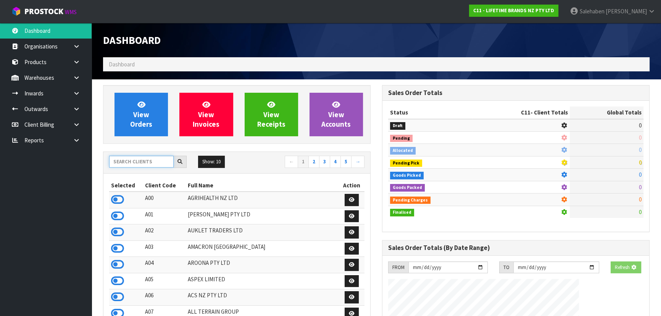
click at [143, 156] on input "text" at bounding box center [141, 162] width 64 height 12
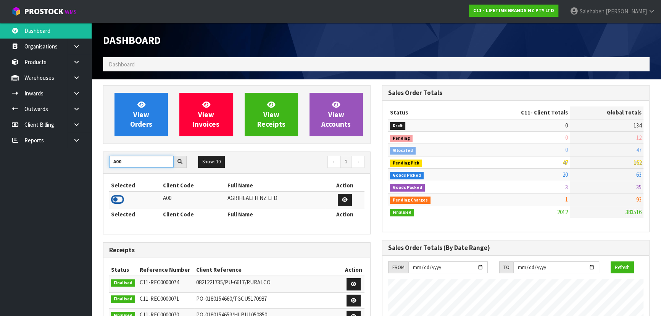
type input "A00"
click at [120, 196] on icon at bounding box center [117, 199] width 13 height 11
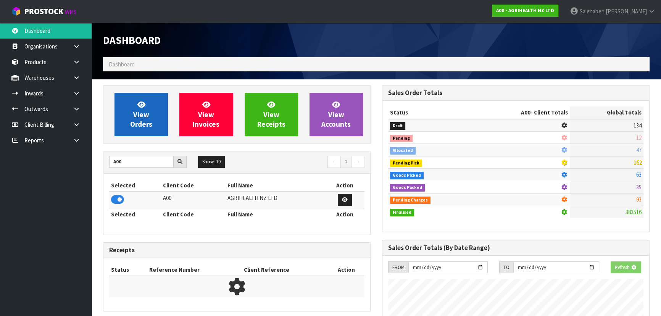
scroll to position [475, 278]
click at [153, 114] on link "View Orders" at bounding box center [140, 114] width 53 height 43
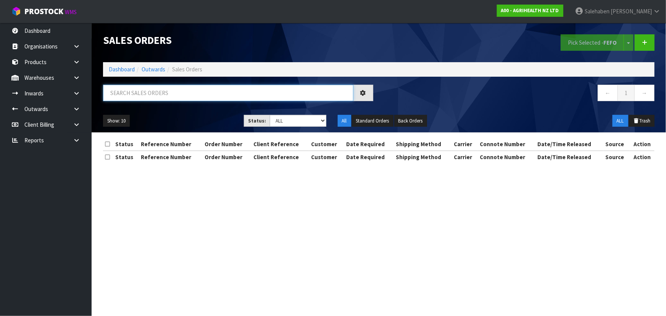
click at [156, 98] on input "text" at bounding box center [228, 93] width 250 height 16
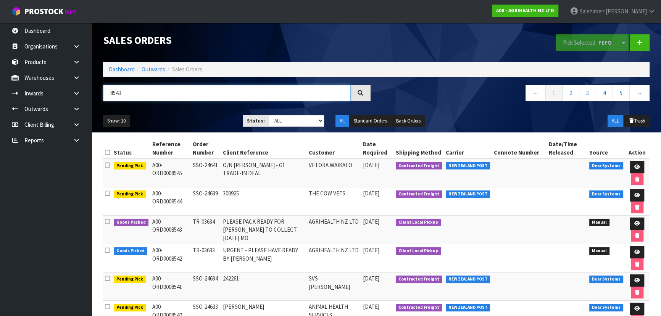
type input "8543"
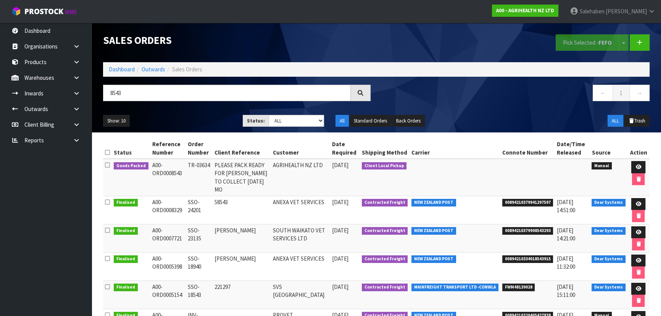
click at [188, 113] on div "Show: 10 5 10 25 50 Status: Draft Pending Allocated Pending Pick Goods Picked G…" at bounding box center [376, 121] width 558 height 24
drag, startPoint x: 638, startPoint y: 162, endPoint x: 634, endPoint y: 157, distance: 6.7
click at [638, 163] on link at bounding box center [638, 167] width 14 height 12
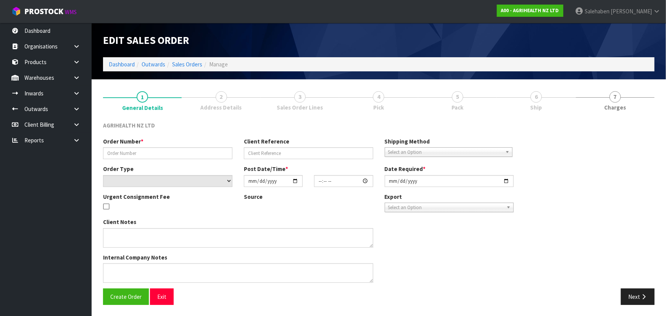
type input "TR-03634"
type input "PLEASE PACK READY FOR [PERSON_NAME] TO COLLECT [DATE] MO"
select select "number:0"
type input "[DATE]"
type input "10:46:00.000"
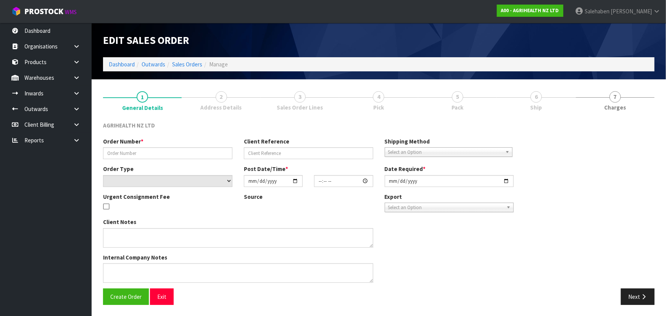
type input "[DATE]"
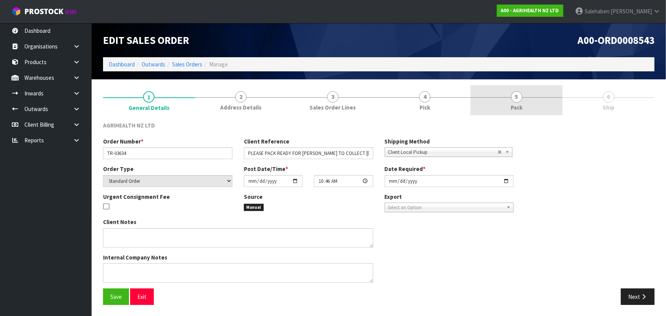
click at [518, 96] on span "5" at bounding box center [516, 96] width 11 height 11
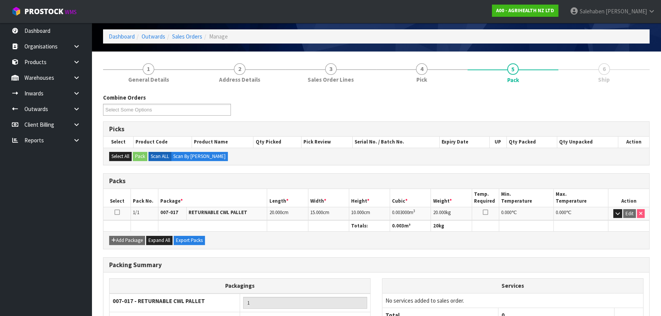
scroll to position [87, 0]
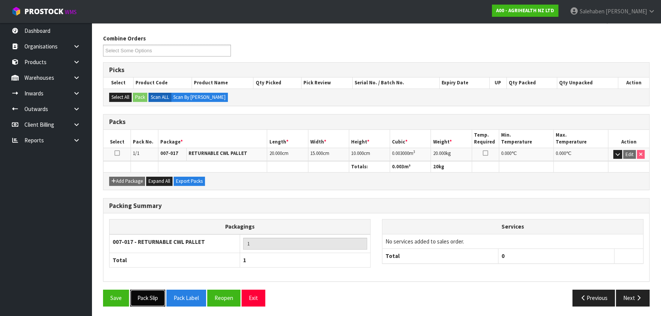
click at [151, 296] on button "Pack Slip" at bounding box center [147, 297] width 35 height 16
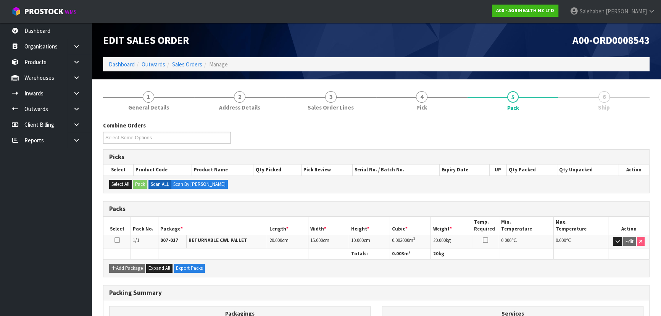
scroll to position [0, 0]
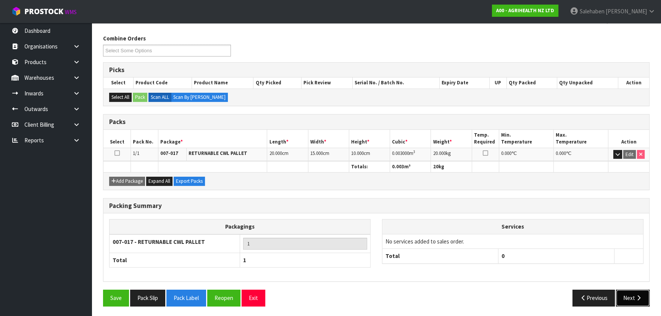
click at [634, 297] on button "Next" at bounding box center [633, 297] width 34 height 16
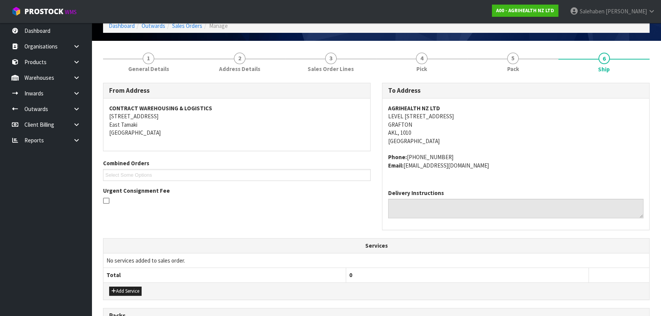
scroll to position [175, 0]
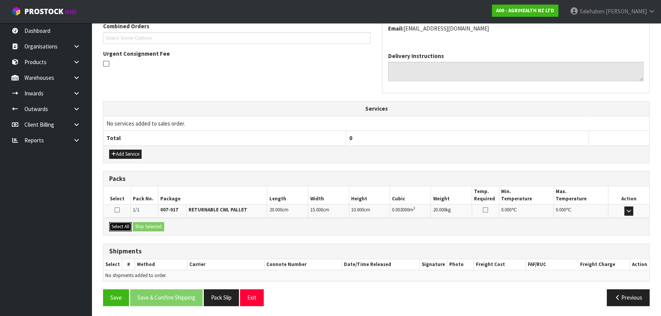
drag, startPoint x: 120, startPoint y: 225, endPoint x: 126, endPoint y: 225, distance: 6.1
click at [121, 225] on button "Select All" at bounding box center [120, 226] width 23 height 9
drag, startPoint x: 128, startPoint y: 225, endPoint x: 138, endPoint y: 225, distance: 9.9
click at [130, 225] on button "Select All" at bounding box center [120, 226] width 23 height 9
click at [141, 224] on button "Ship Selected" at bounding box center [148, 226] width 31 height 9
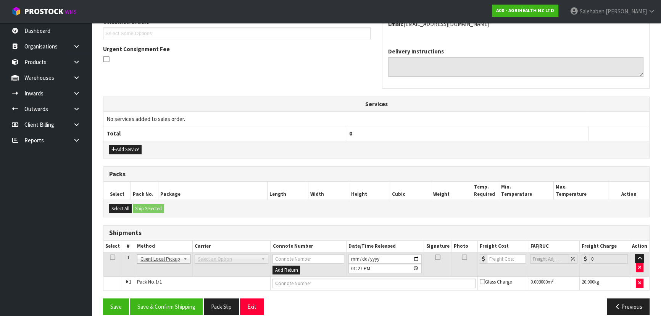
scroll to position [189, 0]
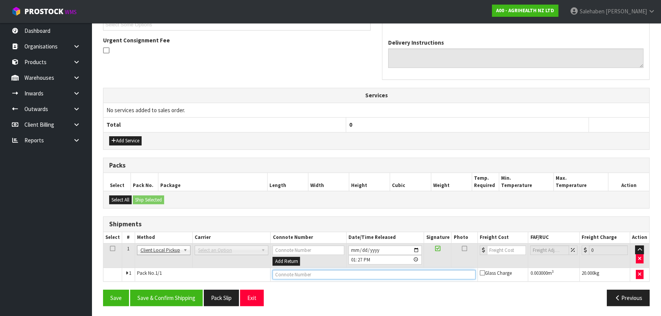
drag, startPoint x: 327, startPoint y: 276, endPoint x: 327, endPoint y: 269, distance: 6.9
click at [327, 276] on input "text" at bounding box center [373, 275] width 203 height 10
type input "CUSTOMER COLLECTED"
click at [177, 293] on button "Save & Confirm Shipping" at bounding box center [166, 297] width 72 height 16
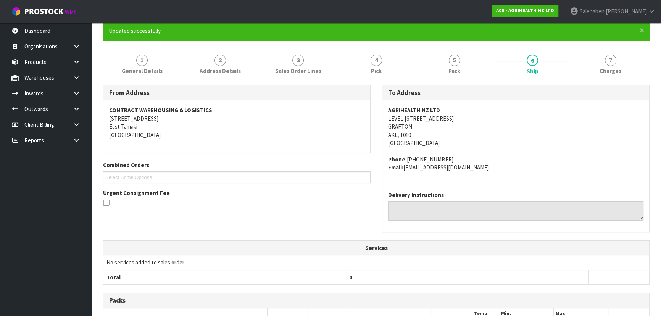
scroll to position [0, 0]
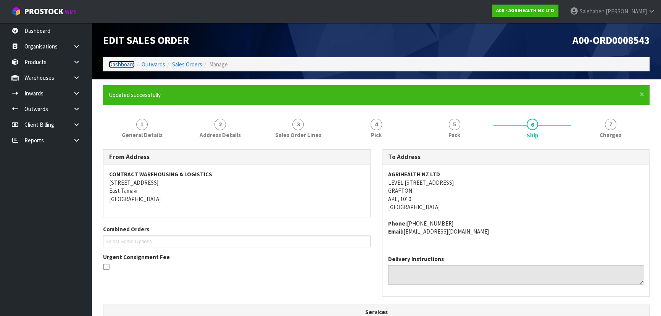
click at [127, 64] on link "Dashboard" at bounding box center [122, 64] width 26 height 7
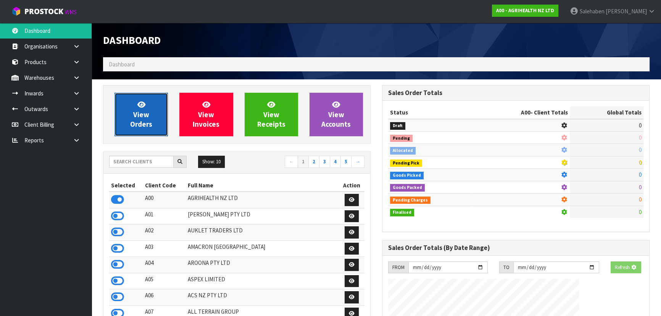
drag, startPoint x: 130, startPoint y: 102, endPoint x: 140, endPoint y: 101, distance: 10.0
click at [131, 102] on link "View Orders" at bounding box center [140, 114] width 53 height 43
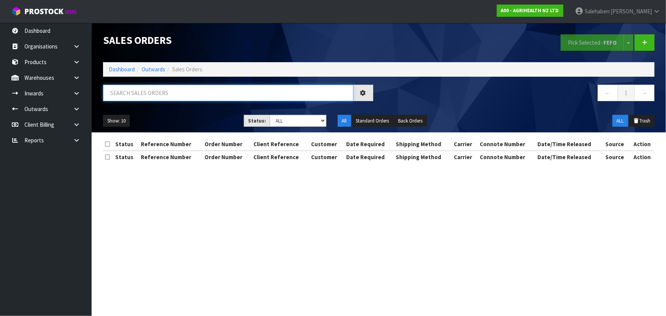
click at [158, 90] on input "text" at bounding box center [228, 93] width 250 height 16
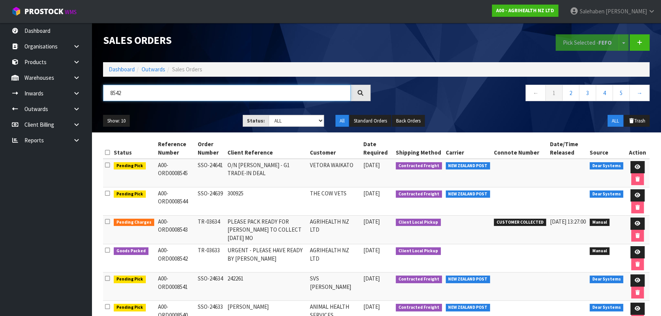
type input "8542"
click at [180, 113] on div "Show: 10 5 10 25 50 Status: Draft Pending Allocated Pending Pick Goods Picked G…" at bounding box center [376, 121] width 558 height 24
click at [188, 115] on ul "Show: 10 5 10 25 50" at bounding box center [167, 121] width 128 height 12
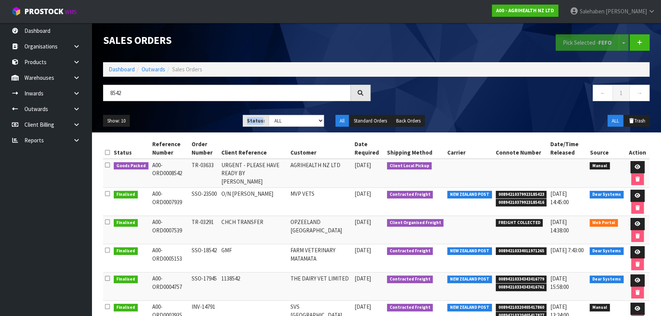
click at [188, 115] on ul "Show: 10 5 10 25 50" at bounding box center [167, 121] width 128 height 12
click at [634, 165] on icon at bounding box center [637, 166] width 6 height 5
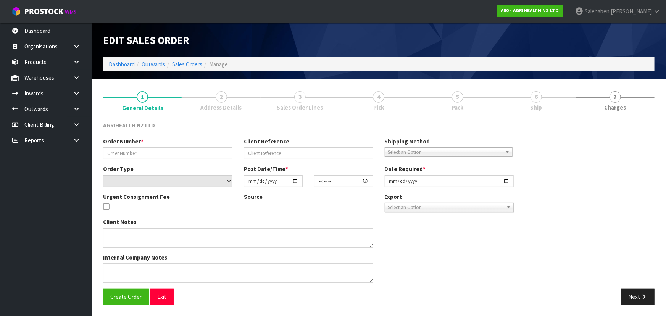
type input "TR-03633"
type input "URGENT - PLEASE HAVE READY BY [PERSON_NAME]"
select select "number:0"
type input "[DATE]"
type input "10:16:00.000"
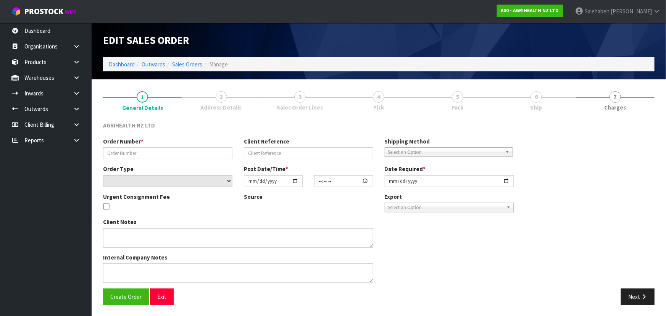
type input "[DATE]"
type textarea "VERY URGENT ORDER FOR COLLECTION MIDDA [DATE] - PLEASE ENTER INTO PROSTOCK PACK…"
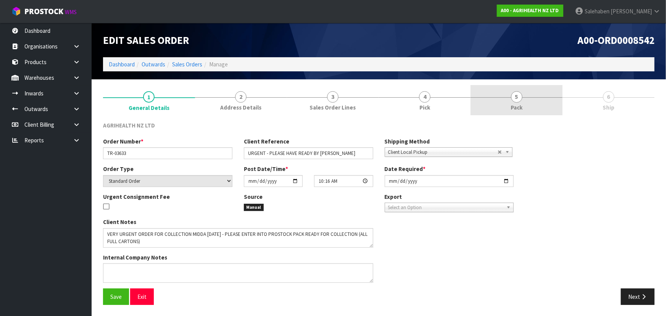
click at [535, 93] on link "5 Pack" at bounding box center [516, 100] width 92 height 30
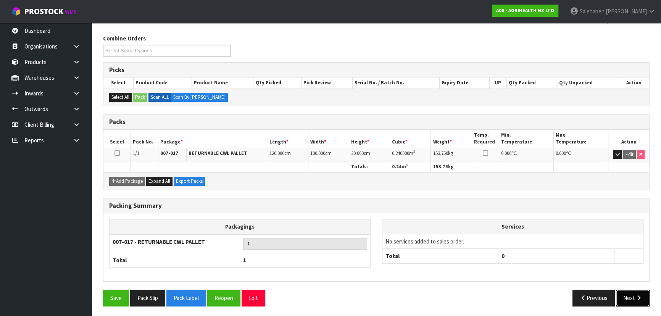
click at [632, 291] on button "Next" at bounding box center [633, 297] width 34 height 16
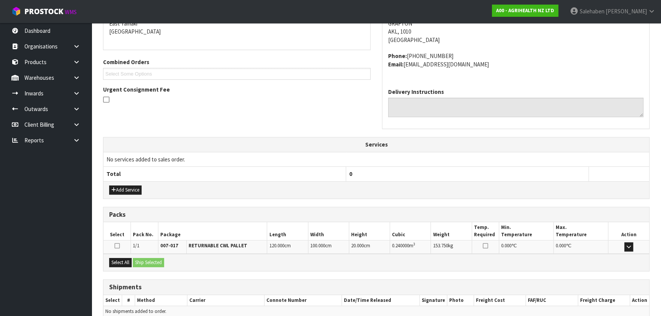
scroll to position [175, 0]
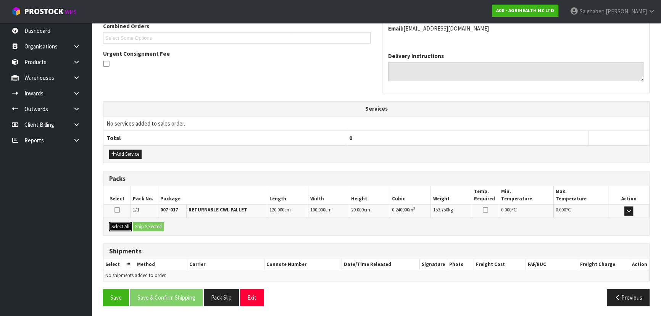
click at [130, 225] on button "Select All" at bounding box center [120, 226] width 23 height 9
click at [153, 224] on button "Ship Selected" at bounding box center [148, 226] width 31 height 9
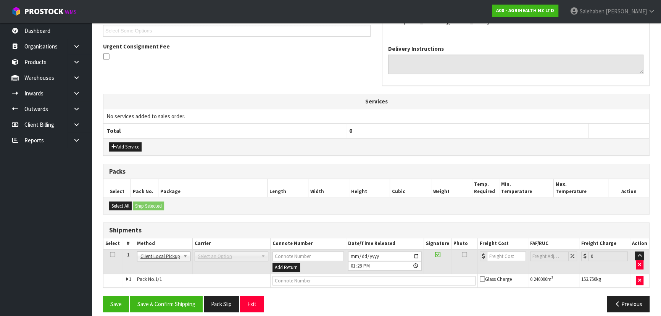
scroll to position [189, 0]
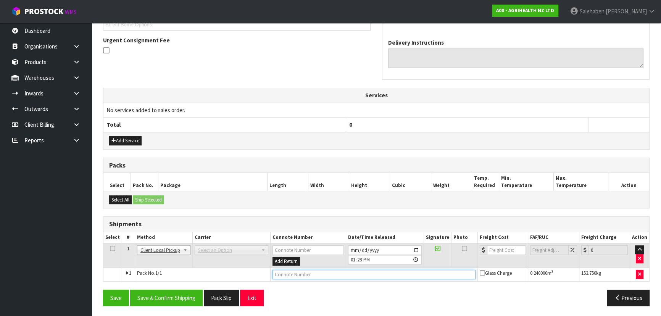
click at [282, 274] on input "text" at bounding box center [373, 275] width 203 height 10
type input "CUSTOMER COLLECTED"
click at [173, 291] on button "Save & Confirm Shipping" at bounding box center [166, 297] width 72 height 16
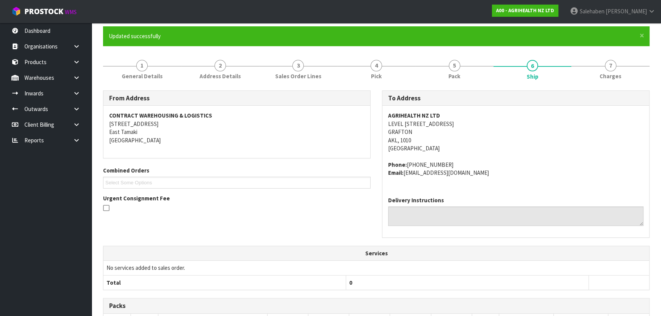
scroll to position [0, 0]
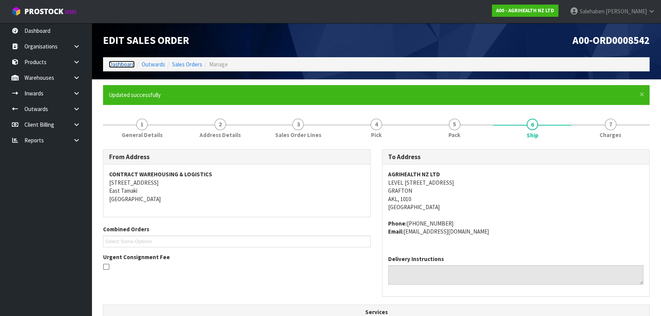
click at [118, 64] on link "Dashboard" at bounding box center [122, 64] width 26 height 7
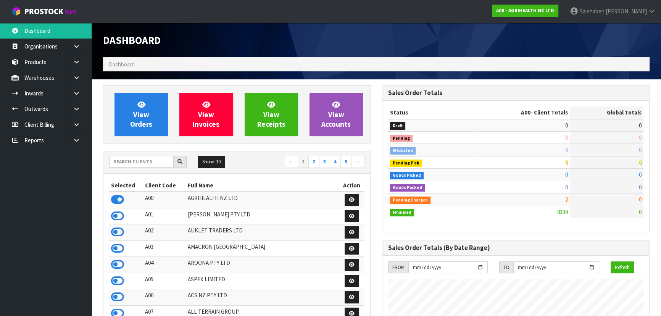
scroll to position [577, 278]
click at [118, 164] on input "text" at bounding box center [141, 162] width 64 height 12
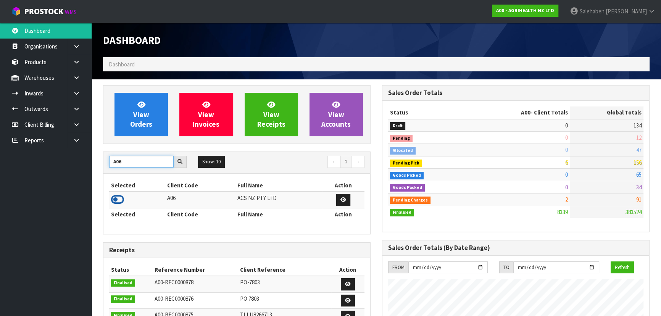
type input "A06"
click at [114, 205] on icon at bounding box center [117, 199] width 13 height 11
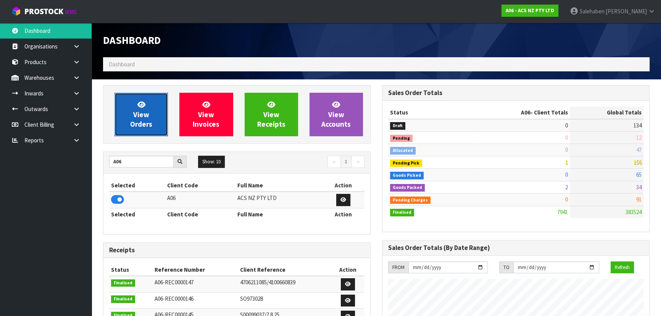
click at [148, 114] on span "View Orders" at bounding box center [141, 114] width 22 height 29
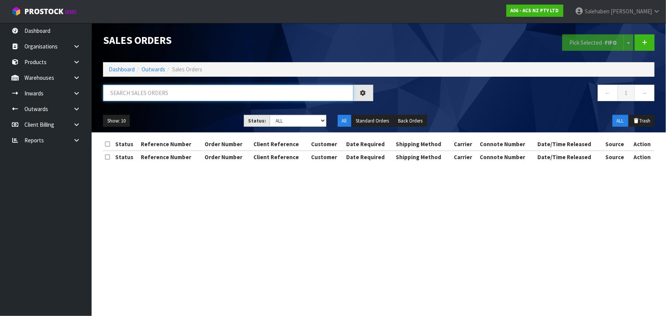
click at [160, 92] on input "text" at bounding box center [228, 93] width 250 height 16
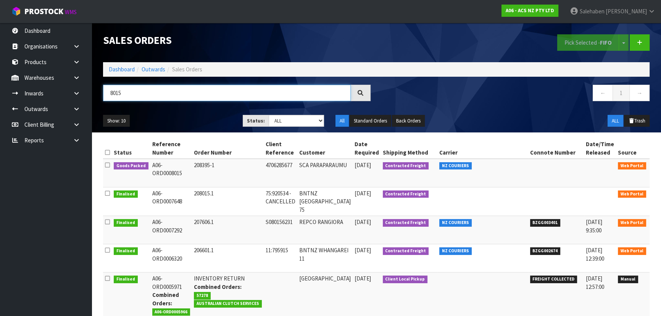
type input "8015"
click at [198, 114] on div "Show: 10 5 10 25 50 Status: Draft Pending Allocated Pending Pick Goods Picked G…" at bounding box center [376, 121] width 558 height 24
click at [196, 119] on ul "Show: 10 5 10 25 50" at bounding box center [167, 121] width 128 height 12
click at [192, 115] on ul "Show: 10 5 10 25 50" at bounding box center [167, 121] width 128 height 12
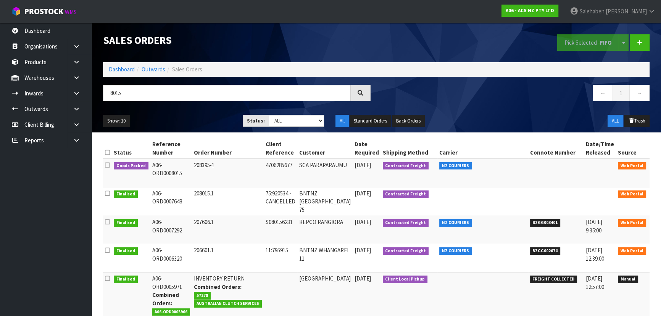
click at [196, 115] on ul "Show: 10 5 10 25 50" at bounding box center [167, 121] width 128 height 12
drag, startPoint x: 638, startPoint y: 164, endPoint x: 636, endPoint y: 154, distance: 9.9
click at [655, 164] on icon at bounding box center [658, 166] width 6 height 5
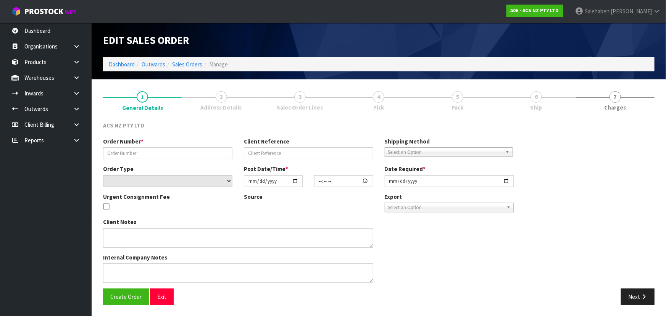
type input "208395-1"
type input "4706285677"
select select "number:0"
type input "[DATE]"
type input "17:38:00.000"
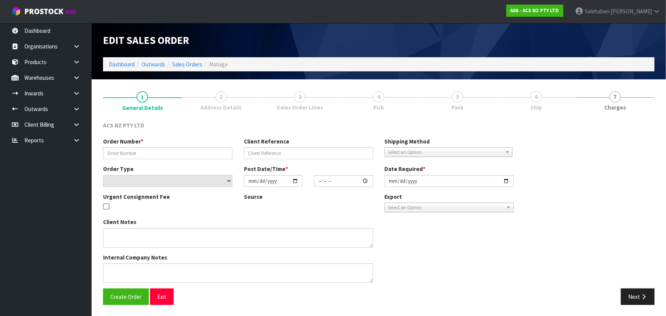
type input "[DATE]"
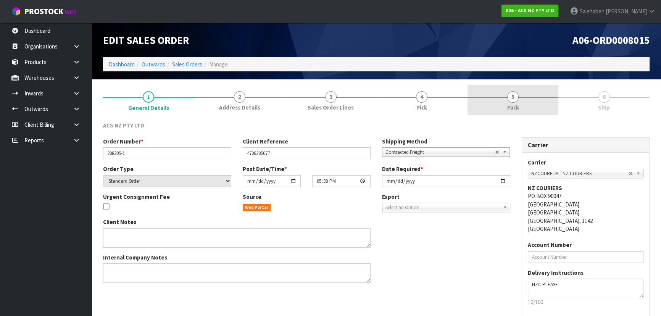
click at [524, 92] on link "5 Pack" at bounding box center [512, 100] width 91 height 30
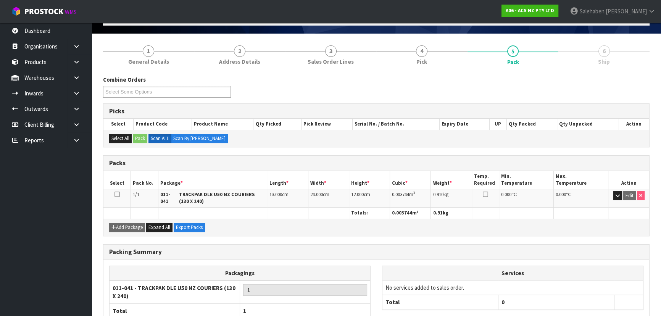
scroll to position [96, 0]
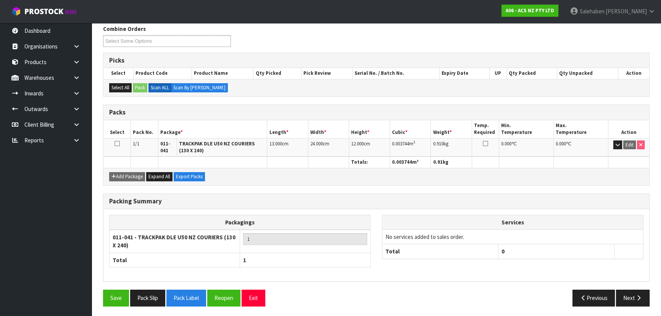
click at [641, 307] on div "Save Pack Slip Pack Label Reopen Exit Previous Next" at bounding box center [376, 300] width 558 height 22
click at [622, 289] on button "Next" at bounding box center [633, 297] width 34 height 16
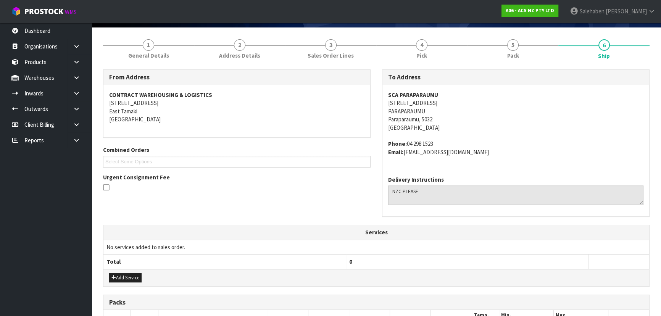
scroll to position [0, 0]
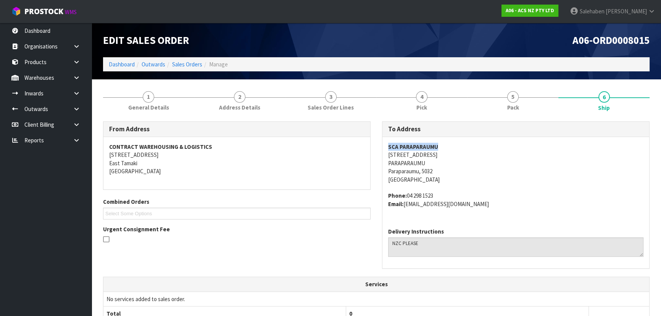
copy strong "SCA PARAPARAUMU"
drag, startPoint x: 380, startPoint y: 143, endPoint x: 466, endPoint y: 148, distance: 86.4
click at [466, 148] on div "To Address SCA PARAPARAUMU [STREET_ADDRESS] Phone: [PHONE_NUMBER] Email: [EMAIL…" at bounding box center [515, 198] width 279 height 155
copy address "[STREET_ADDRESS]"
drag, startPoint x: 383, startPoint y: 154, endPoint x: 444, endPoint y: 153, distance: 60.7
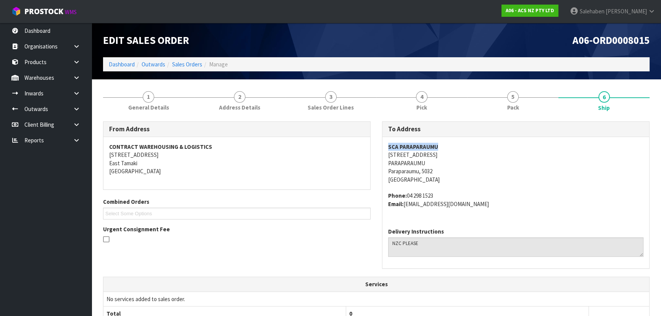
click at [444, 153] on div "SCA PARAPARAUMU [STREET_ADDRESS] Phone: [PHONE_NUMBER] Email: [EMAIL_ADDRESS][D…" at bounding box center [515, 179] width 267 height 85
copy address "PARAPARAUMU"
drag, startPoint x: 387, startPoint y: 162, endPoint x: 426, endPoint y: 163, distance: 38.9
click at [426, 163] on div "SCA PARAPARAUMU [STREET_ADDRESS] Phone: [PHONE_NUMBER] Email: [EMAIL_ADDRESS][D…" at bounding box center [515, 179] width 267 height 85
copy address "04 298 1523"
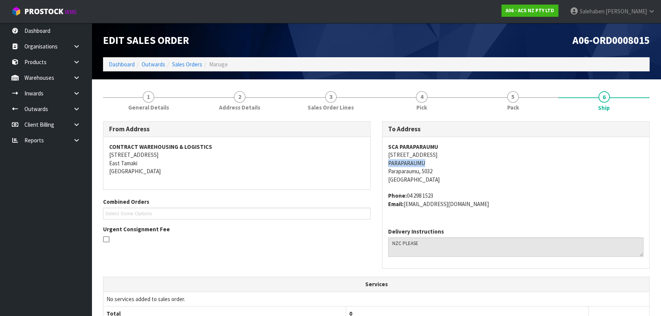
drag, startPoint x: 406, startPoint y: 195, endPoint x: 306, endPoint y: 204, distance: 100.3
click at [438, 191] on address "Phone: [PHONE_NUMBER] Email: [EMAIL_ADDRESS][DOMAIN_NAME]" at bounding box center [515, 199] width 255 height 16
drag, startPoint x: 407, startPoint y: 205, endPoint x: 424, endPoint y: 206, distance: 17.2
click at [424, 206] on address "Phone: [PHONE_NUMBER] Email: [EMAIL_ADDRESS][DOMAIN_NAME]" at bounding box center [515, 199] width 255 height 16
click at [405, 205] on address "Phone: [PHONE_NUMBER] Email: [EMAIL_ADDRESS][DOMAIN_NAME]" at bounding box center [515, 199] width 255 height 16
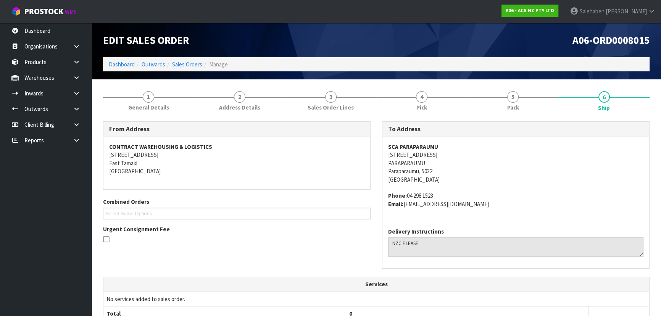
copy address "[EMAIL_ADDRESS][DOMAIN_NAME]"
drag, startPoint x: 405, startPoint y: 205, endPoint x: 480, endPoint y: 218, distance: 76.3
click at [494, 214] on div "SCA PARAPARAUMU [STREET_ADDRESS] Phone: [PHONE_NUMBER] Email: [EMAIL_ADDRESS][D…" at bounding box center [515, 179] width 267 height 85
click at [160, 101] on link "1 General Details" at bounding box center [148, 100] width 91 height 30
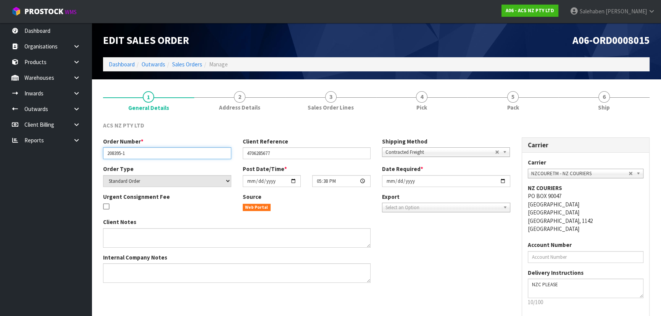
drag, startPoint x: 107, startPoint y: 151, endPoint x: 142, endPoint y: 154, distance: 35.6
click at [142, 154] on input "208395-1" at bounding box center [167, 153] width 128 height 12
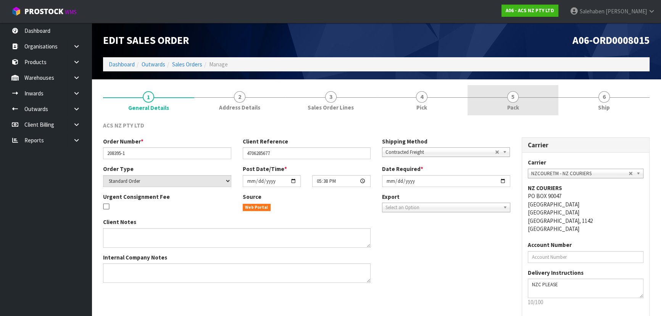
click at [526, 108] on link "5 Pack" at bounding box center [512, 100] width 91 height 30
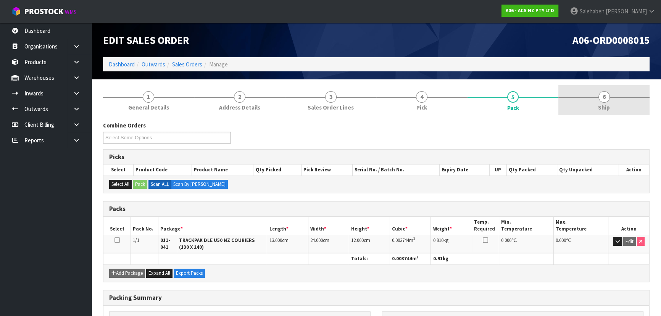
click at [595, 92] on link "6 Ship" at bounding box center [603, 100] width 91 height 30
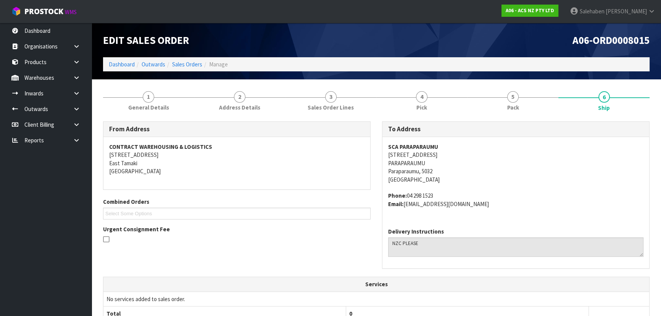
scroll to position [180, 0]
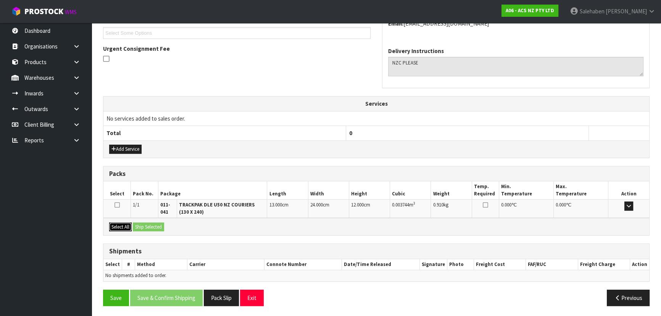
click at [121, 226] on button "Select All" at bounding box center [120, 226] width 23 height 9
click at [149, 225] on button "Ship Selected" at bounding box center [148, 226] width 31 height 9
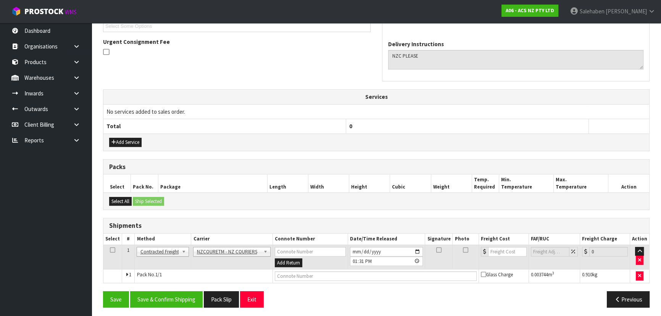
scroll to position [189, 0]
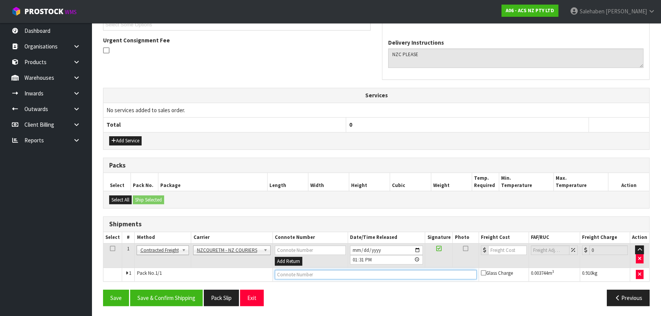
click at [292, 274] on input "text" at bounding box center [376, 275] width 202 height 10
paste input "BZGG004043"
type input "BZGG004043"
click at [503, 252] on input "number" at bounding box center [507, 250] width 39 height 10
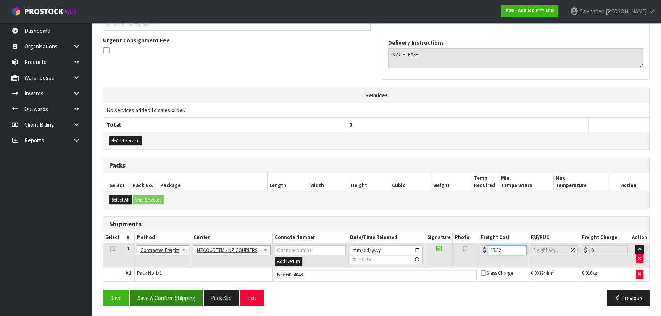
type input "13.52"
click at [159, 301] on button "Save & Confirm Shipping" at bounding box center [166, 297] width 72 height 16
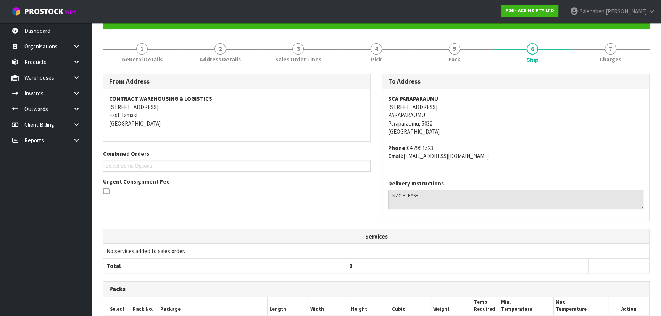
scroll to position [0, 0]
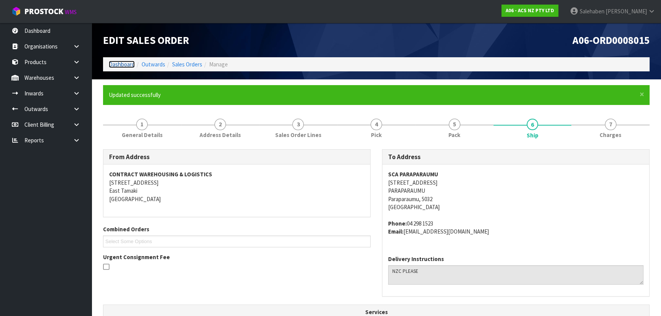
click at [127, 61] on link "Dashboard" at bounding box center [122, 64] width 26 height 7
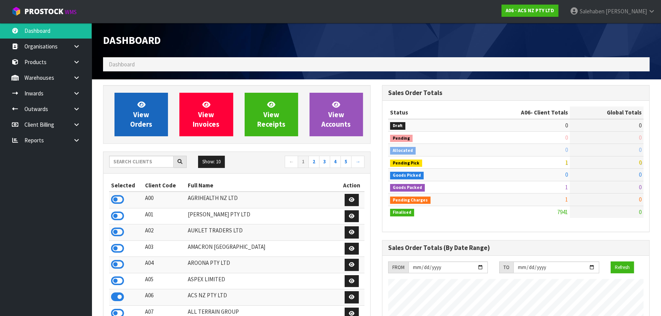
scroll to position [577, 278]
click at [140, 112] on span "View Orders" at bounding box center [141, 114] width 22 height 29
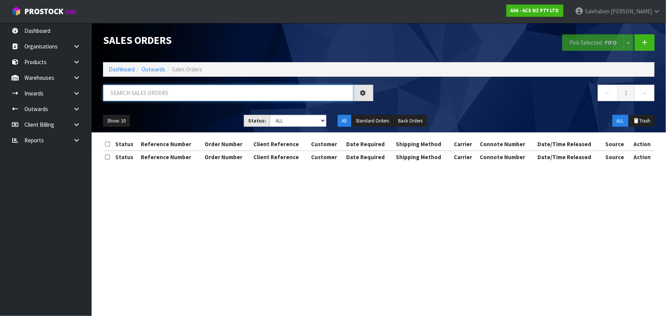
click at [155, 96] on input "text" at bounding box center [228, 93] width 250 height 16
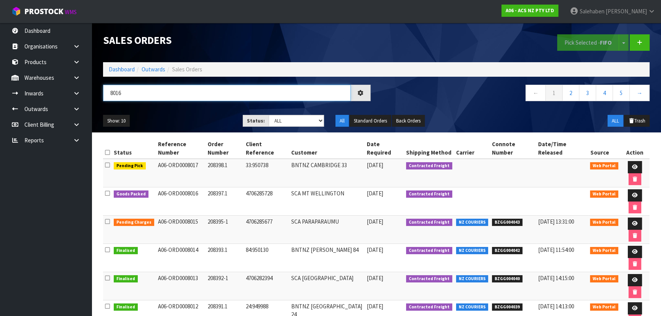
type input "8016"
click at [178, 111] on div "Show: 10 5 10 25 50 Status: Draft Pending Allocated Pending Pick Goods Picked G…" at bounding box center [376, 121] width 558 height 24
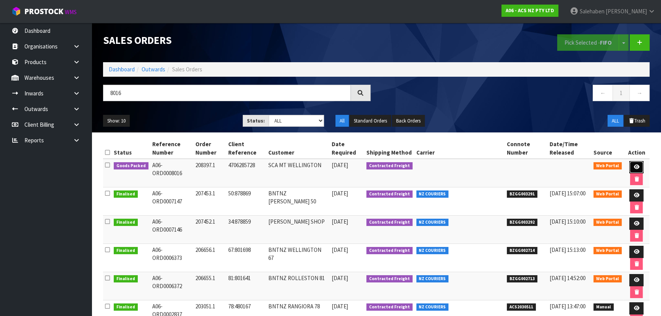
click at [632, 163] on link at bounding box center [636, 167] width 14 height 12
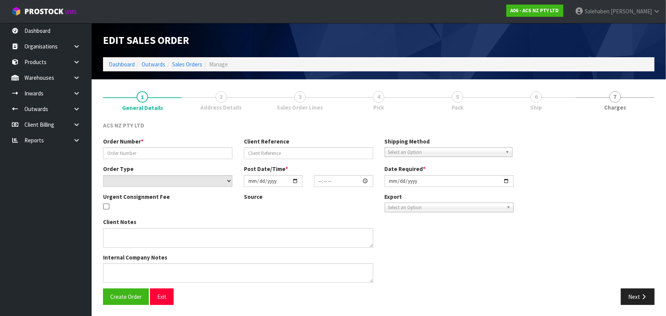
type input "208397.1"
type input "4706285728"
select select "number:0"
type input "[DATE]"
type input "19:15:00.000"
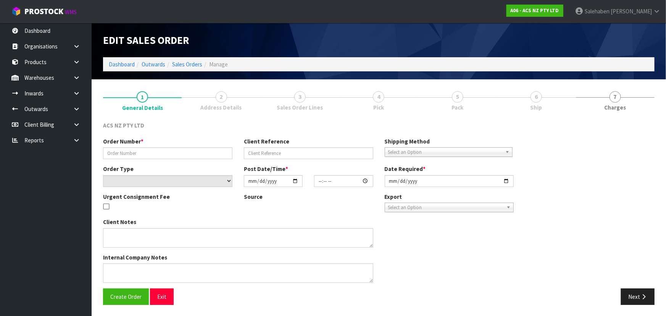
type input "[DATE]"
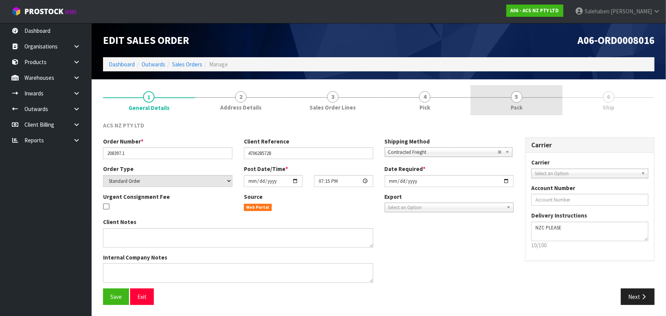
click at [513, 107] on span "Pack" at bounding box center [516, 107] width 12 height 8
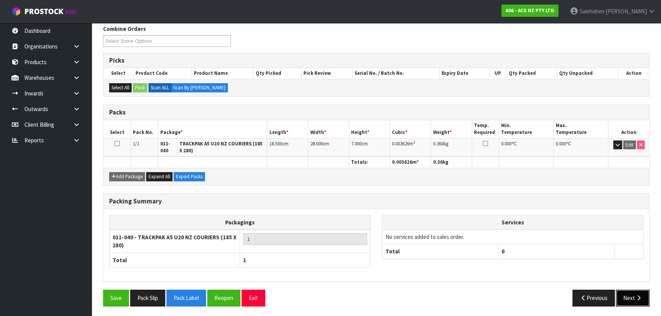
click at [624, 294] on button "Next" at bounding box center [633, 297] width 34 height 16
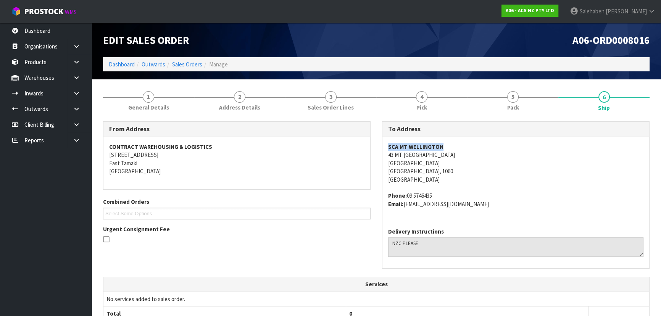
copy strong "SCA MT WELLINGTON"
drag, startPoint x: 383, startPoint y: 144, endPoint x: 454, endPoint y: 145, distance: 71.3
click at [454, 145] on div "SCA MT WELLINGTON [STREET_ADDRESS] Phone: [PHONE_NUMBER] Email: [EMAIL_ADDRESS]…" at bounding box center [515, 179] width 267 height 85
copy address "43 MT [GEOGRAPHIC_DATA]"
drag, startPoint x: 381, startPoint y: 159, endPoint x: 378, endPoint y: 154, distance: 5.7
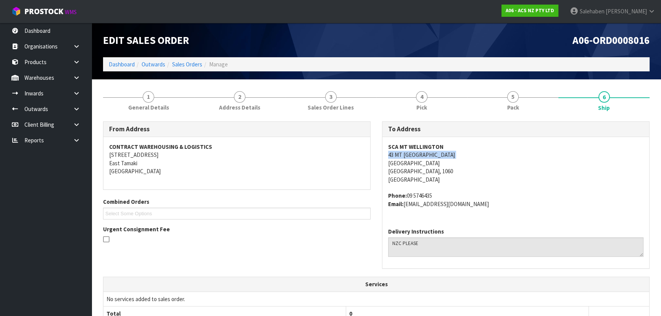
click at [378, 154] on div "To Address SCA MT WELLINGTON [STREET_ADDRESS] Phone: [PHONE_NUMBER] Email: [EMA…" at bounding box center [515, 198] width 279 height 155
copy address "09 5746435"
drag, startPoint x: 407, startPoint y: 194, endPoint x: 156, endPoint y: 182, distance: 252.0
click at [469, 187] on span "SCA MT WELLINGTON [STREET_ADDRESS] Phone: [PHONE_NUMBER] Email: [EMAIL_ADDRESS]…" at bounding box center [515, 175] width 255 height 65
copy address "[EMAIL_ADDRESS][DOMAIN_NAME]"
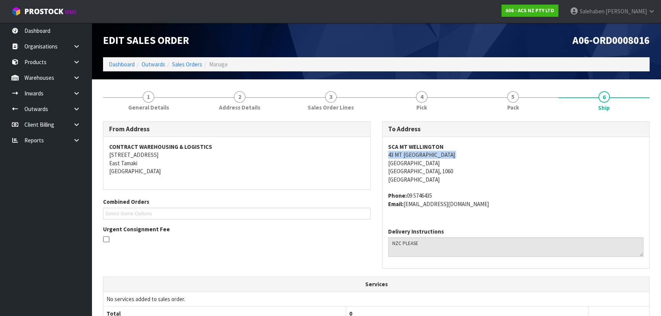
drag, startPoint x: 405, startPoint y: 204, endPoint x: 512, endPoint y: 204, distance: 106.8
click at [512, 204] on address "Phone: [PHONE_NUMBER] Email: [EMAIL_ADDRESS][DOMAIN_NAME]" at bounding box center [515, 199] width 255 height 16
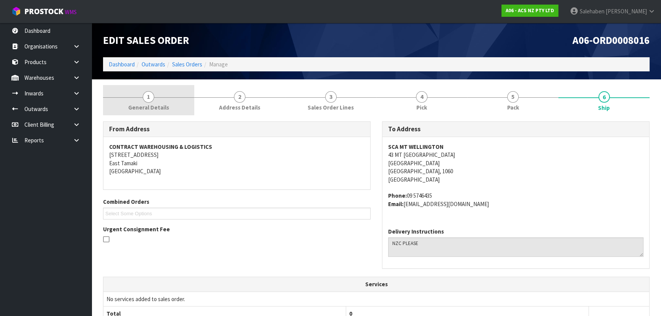
click at [140, 113] on link "1 General Details" at bounding box center [148, 100] width 91 height 30
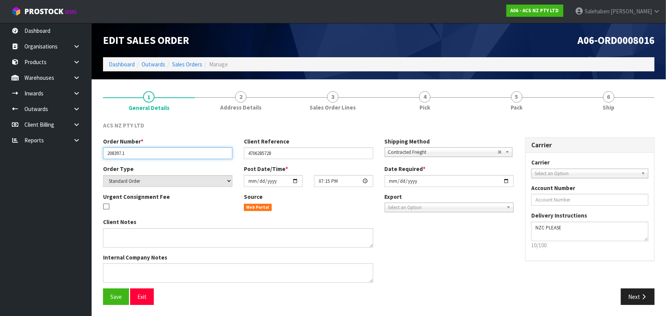
drag, startPoint x: 103, startPoint y: 156, endPoint x: 145, endPoint y: 153, distance: 42.1
click at [145, 153] on input "208397.1" at bounding box center [167, 153] width 129 height 12
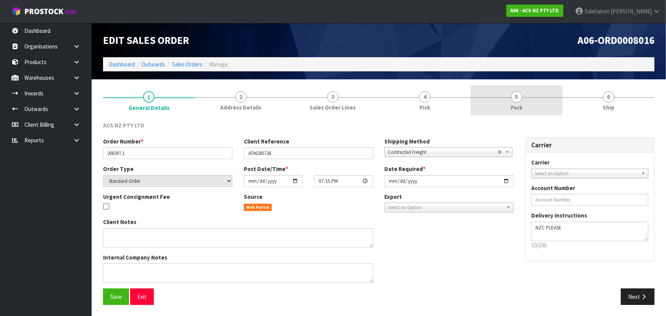
click at [519, 104] on span "Pack" at bounding box center [516, 107] width 12 height 8
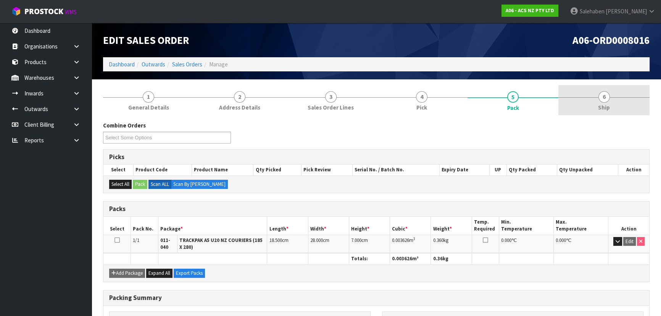
drag, startPoint x: 629, startPoint y: 106, endPoint x: 610, endPoint y: 115, distance: 20.3
click at [629, 106] on link "6 Ship" at bounding box center [603, 100] width 91 height 30
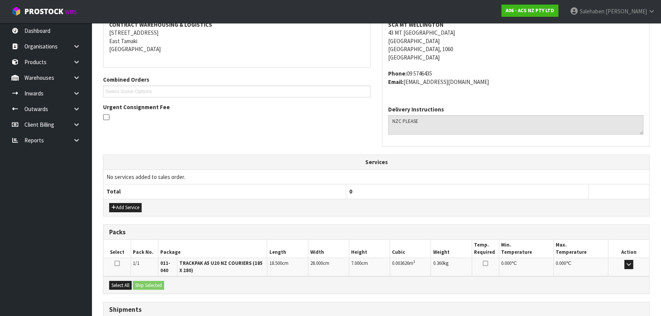
scroll to position [180, 0]
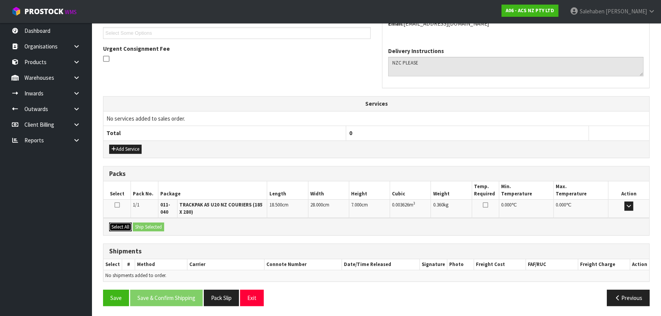
click at [123, 226] on button "Select All" at bounding box center [120, 226] width 23 height 9
click at [148, 227] on button "Ship Selected" at bounding box center [148, 226] width 31 height 9
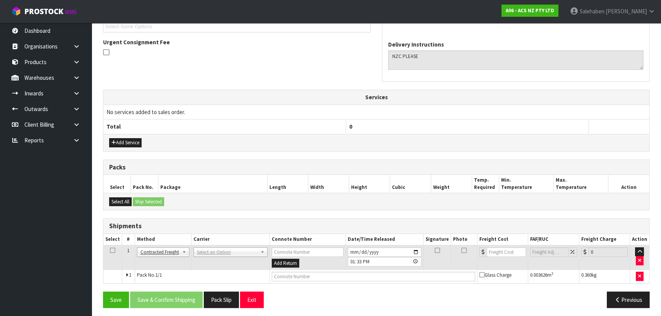
scroll to position [189, 0]
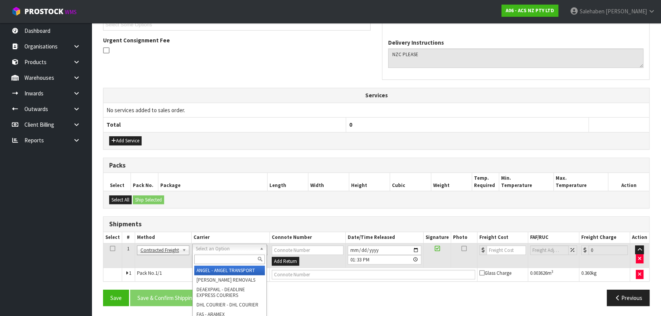
click at [217, 258] on input "text" at bounding box center [229, 259] width 71 height 10
type input "NZC"
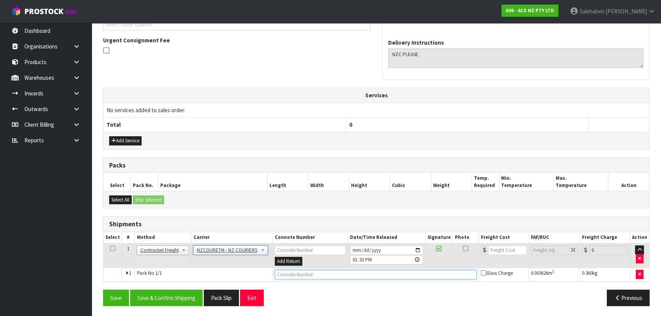
click at [293, 274] on input "text" at bounding box center [376, 275] width 202 height 10
paste input "BZGG004044"
type input "BZGG004044"
click at [502, 246] on input "number" at bounding box center [507, 250] width 39 height 10
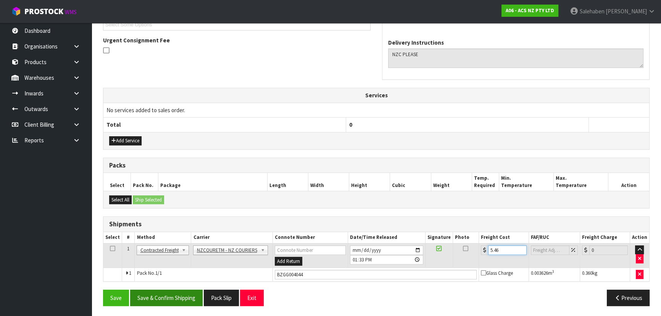
type input "5.46"
click at [188, 295] on button "Save & Confirm Shipping" at bounding box center [166, 297] width 72 height 16
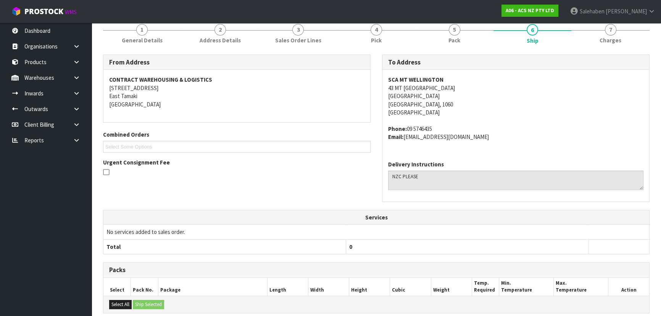
scroll to position [0, 0]
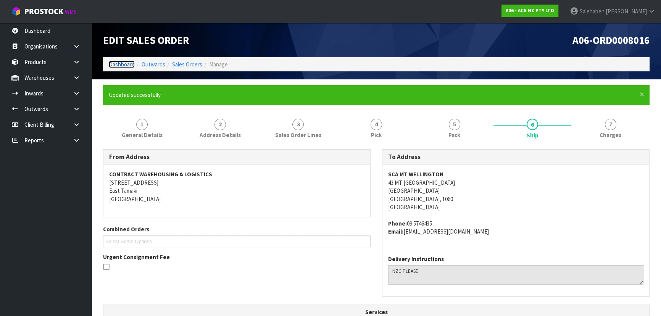
click at [114, 61] on link "Dashboard" at bounding box center [122, 64] width 26 height 7
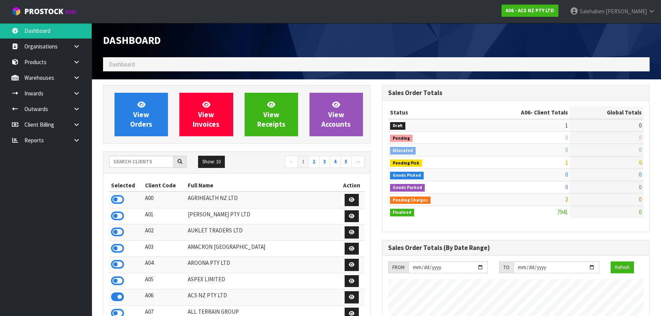
scroll to position [577, 278]
click at [143, 156] on input "text" at bounding box center [141, 162] width 64 height 12
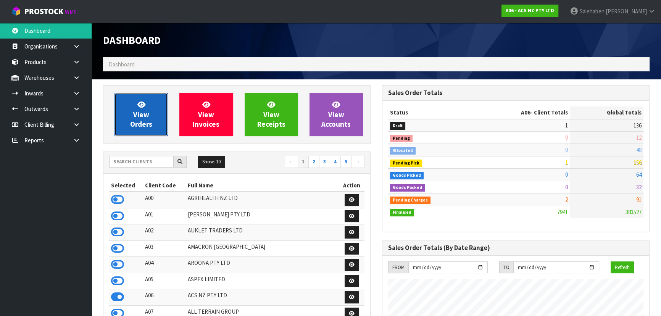
click at [129, 103] on link "View Orders" at bounding box center [140, 114] width 53 height 43
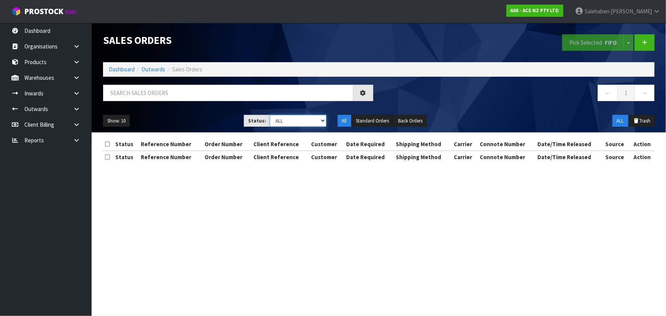
click at [290, 124] on select "Draft Pending Allocated Pending Pick Goods Picked Goods Packed Pending Charges …" at bounding box center [298, 121] width 56 height 12
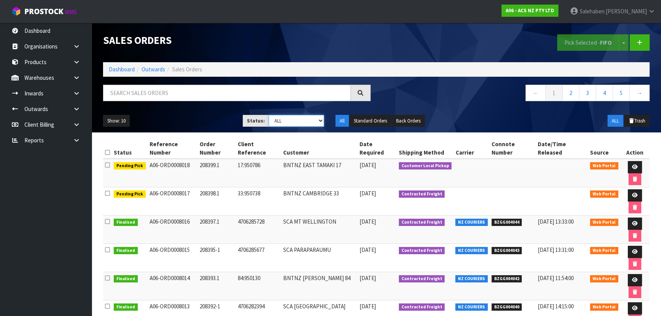
select select "string:3"
click at [268, 115] on select "Draft Pending Allocated Pending Pick Goods Picked Goods Packed Pending Charges …" at bounding box center [296, 121] width 56 height 12
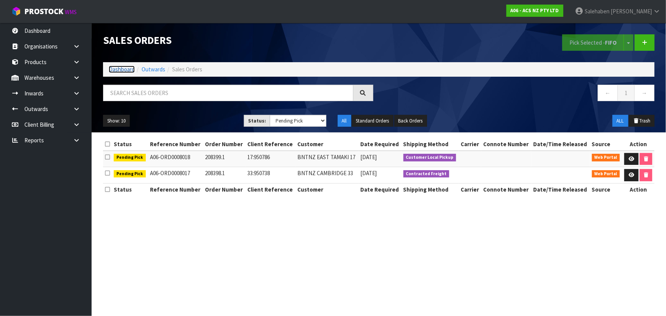
click at [114, 69] on link "Dashboard" at bounding box center [122, 69] width 26 height 7
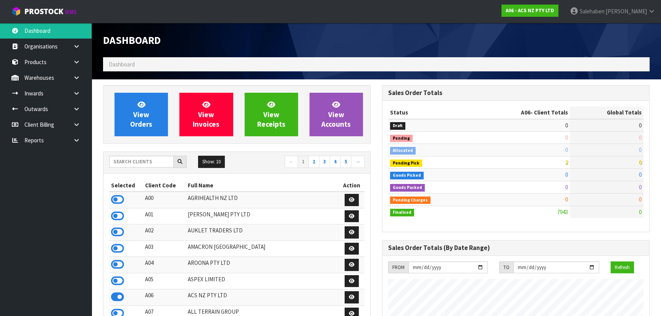
scroll to position [577, 278]
click at [151, 165] on input "text" at bounding box center [141, 162] width 64 height 12
click at [131, 162] on input "text" at bounding box center [141, 162] width 64 height 12
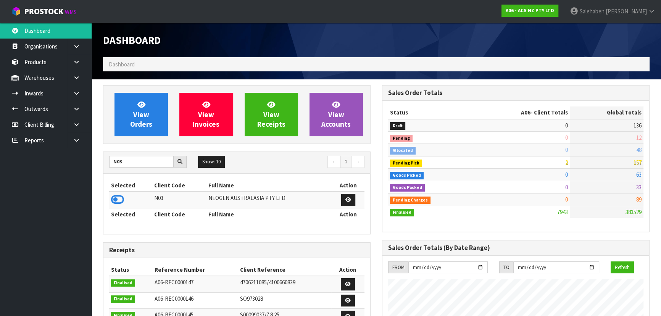
click at [110, 197] on td at bounding box center [130, 199] width 43 height 16
click at [113, 196] on icon at bounding box center [117, 199] width 13 height 11
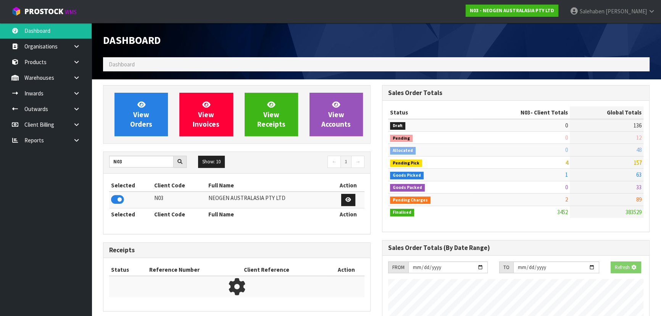
scroll to position [593, 278]
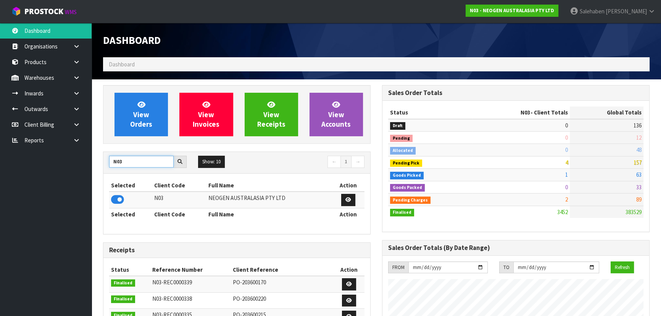
click at [138, 164] on input "N03" at bounding box center [141, 162] width 64 height 12
type input "N"
type input "B07"
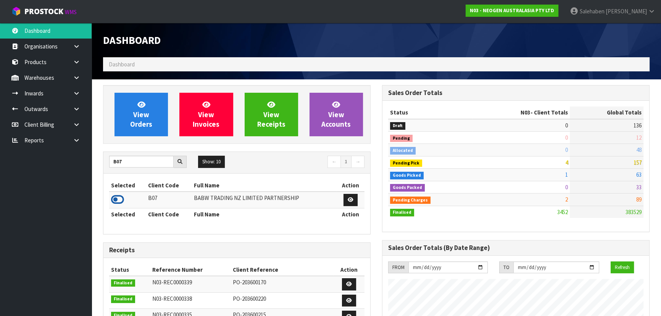
click at [111, 195] on icon at bounding box center [117, 199] width 13 height 11
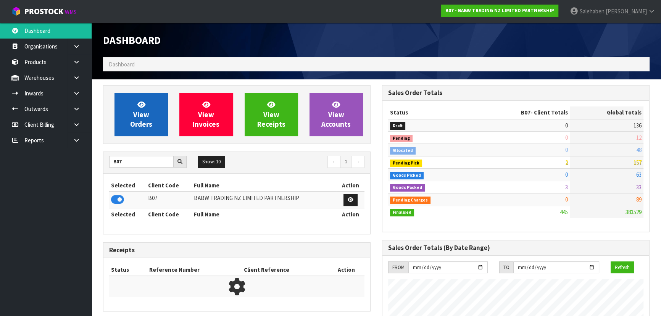
scroll to position [577, 278]
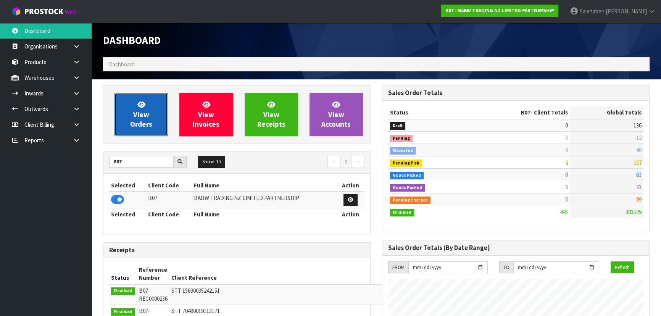
click at [140, 129] on link "View Orders" at bounding box center [140, 114] width 53 height 43
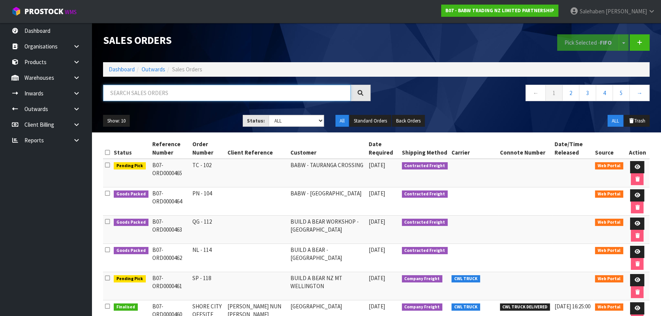
click at [155, 93] on input "text" at bounding box center [227, 93] width 248 height 16
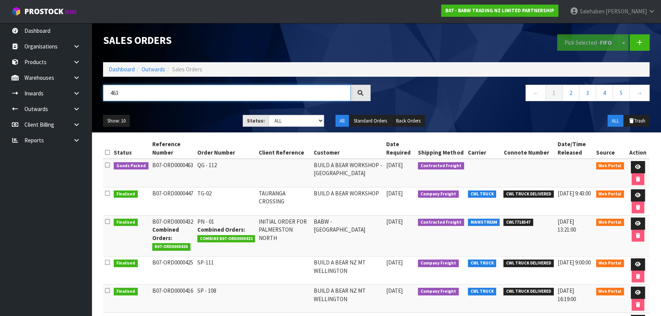
type input "463"
click at [198, 114] on div "Show: 10 5 10 25 50 Status: Draft Pending Allocated Pending Pick Goods Picked G…" at bounding box center [376, 121] width 558 height 24
click at [637, 166] on icon at bounding box center [638, 166] width 6 height 5
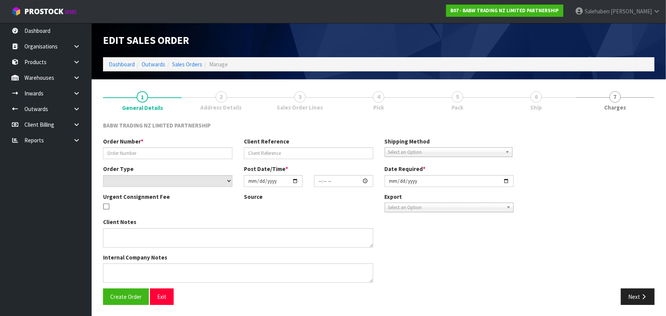
type input "QG - 112"
select select "number:0"
type input "[DATE]"
type input "15:37:00.000"
type input "[DATE]"
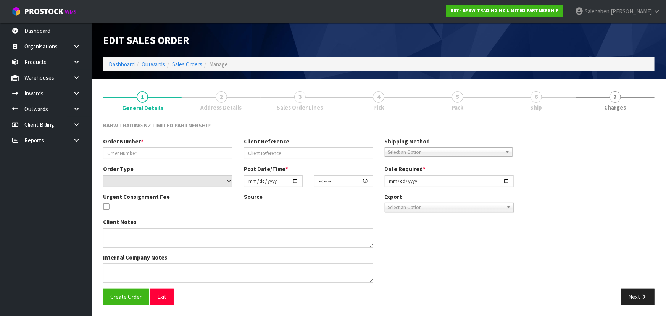
type textarea "DELIVER BETWEEN 8AM AND 8.30AM CALL - [PERSON_NAME] ON [PHONE_NUMBER] AFTERNOON…"
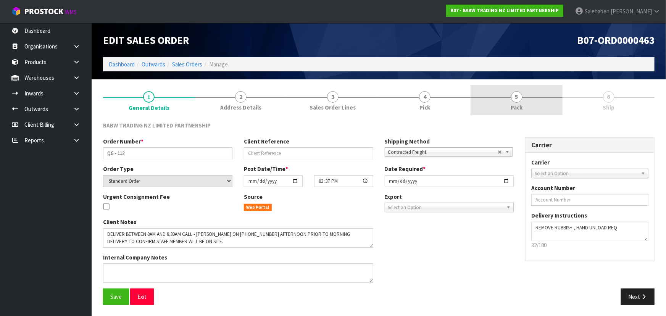
click at [519, 98] on span "5" at bounding box center [516, 96] width 11 height 11
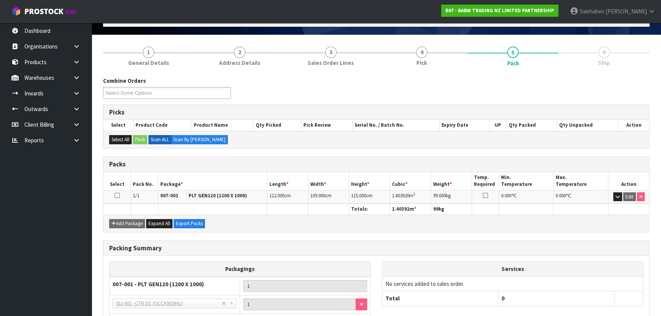
scroll to position [105, 0]
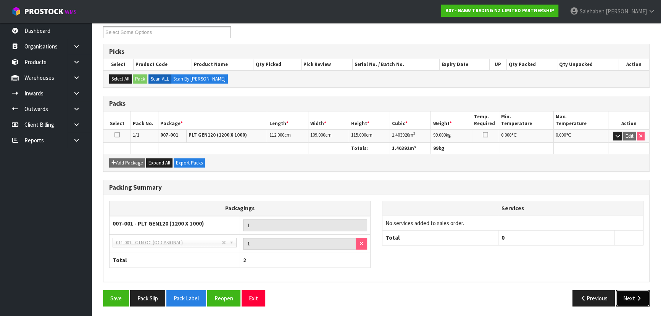
click at [631, 295] on button "Next" at bounding box center [633, 298] width 34 height 16
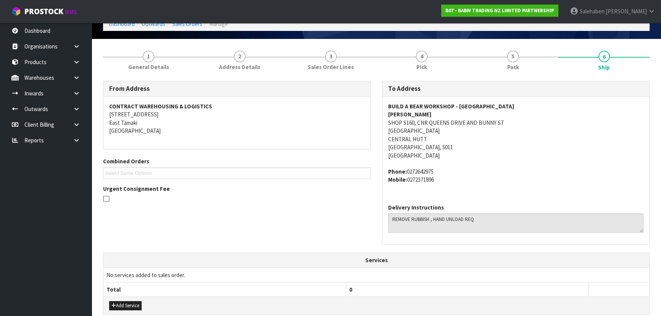
scroll to position [0, 0]
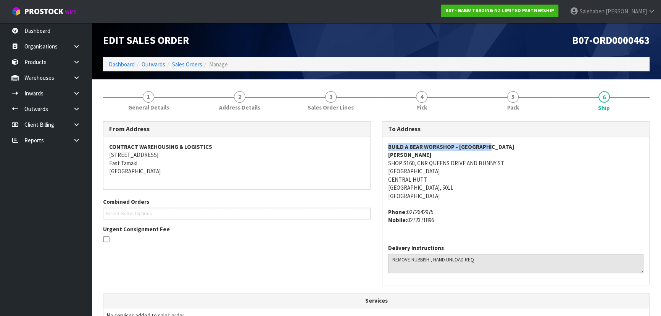
copy strong "BUILD A BEAR WORKSHOP - [GEOGRAPHIC_DATA]"
drag, startPoint x: 385, startPoint y: 149, endPoint x: 320, endPoint y: 167, distance: 68.2
click at [506, 141] on div "BUILD A BEAR WORKSHOP - [GEOGRAPHIC_DATA] AND BUNNY [GEOGRAPHIC_DATA] Phone: [P…" at bounding box center [515, 187] width 267 height 101
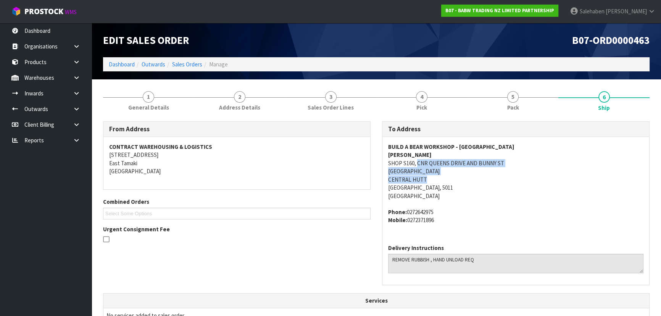
drag, startPoint x: 417, startPoint y: 161, endPoint x: 507, endPoint y: 178, distance: 91.3
click at [507, 178] on address "BUILD A BEAR WORKSHOP - [GEOGRAPHIC_DATA], [GEOGRAPHIC_DATA] AND BUNNY [GEOGRAP…" at bounding box center [515, 171] width 255 height 57
click at [388, 163] on address "BUILD A BEAR WORKSHOP - [GEOGRAPHIC_DATA], [GEOGRAPHIC_DATA] AND BUNNY [GEOGRAP…" at bounding box center [515, 171] width 255 height 57
drag, startPoint x: 387, startPoint y: 162, endPoint x: 514, endPoint y: 162, distance: 127.0
click at [514, 162] on div "BUILD A BEAR WORKSHOP - [GEOGRAPHIC_DATA] AND BUNNY [GEOGRAPHIC_DATA] Phone: [P…" at bounding box center [515, 187] width 267 height 101
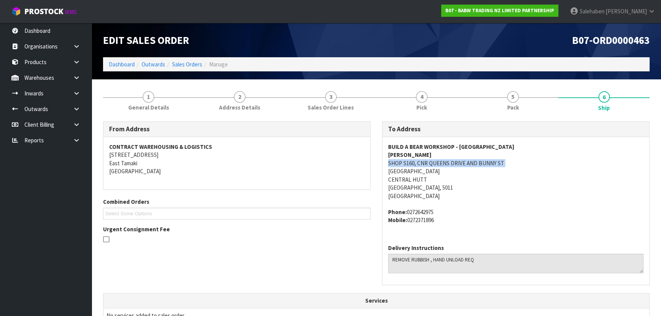
drag, startPoint x: 469, startPoint y: 169, endPoint x: 444, endPoint y: 167, distance: 24.9
click at [444, 167] on address "BUILD A BEAR WORKSHOP - [GEOGRAPHIC_DATA], [GEOGRAPHIC_DATA] AND BUNNY [GEOGRAP…" at bounding box center [515, 171] width 255 height 57
click at [387, 171] on div "BUILD A BEAR WORKSHOP - [GEOGRAPHIC_DATA] AND BUNNY [GEOGRAPHIC_DATA] Phone: [P…" at bounding box center [515, 187] width 267 height 101
drag, startPoint x: 387, startPoint y: 171, endPoint x: 481, endPoint y: 170, distance: 94.2
click at [481, 170] on div "BUILD A BEAR WORKSHOP - [GEOGRAPHIC_DATA] AND BUNNY [GEOGRAPHIC_DATA] Phone: [P…" at bounding box center [515, 187] width 267 height 101
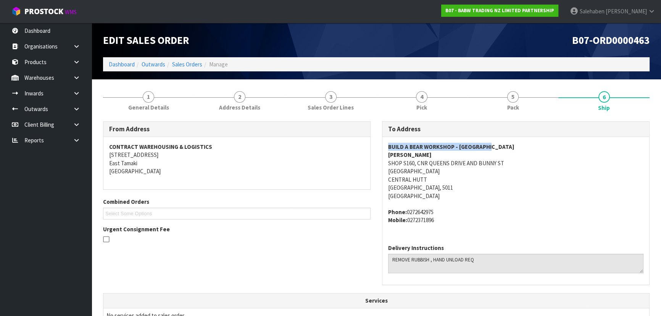
drag, startPoint x: 385, startPoint y: 148, endPoint x: 506, endPoint y: 149, distance: 121.7
click at [506, 149] on div "BUILD A BEAR WORKSHOP - [GEOGRAPHIC_DATA] AND BUNNY [GEOGRAPHIC_DATA] Phone: [P…" at bounding box center [515, 187] width 267 height 101
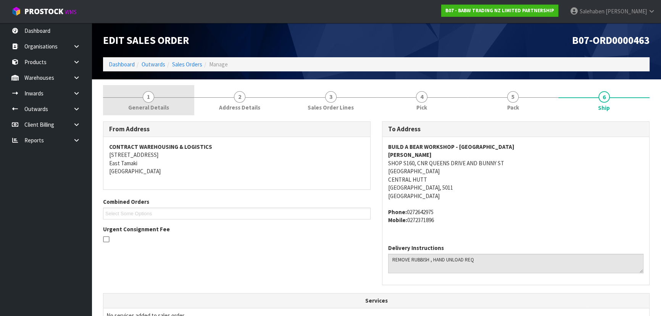
click at [141, 106] on span "General Details" at bounding box center [148, 107] width 41 height 8
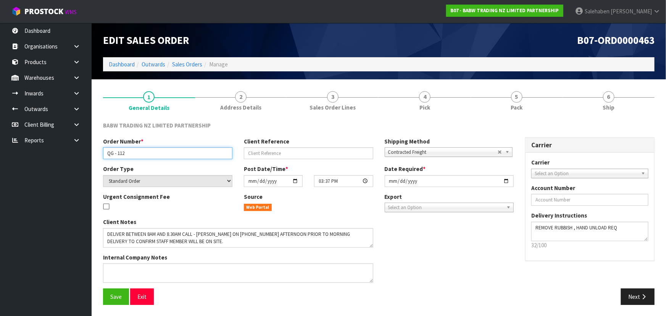
drag, startPoint x: 106, startPoint y: 150, endPoint x: 141, endPoint y: 150, distance: 35.1
click at [141, 150] on input "QG - 112" at bounding box center [167, 153] width 129 height 12
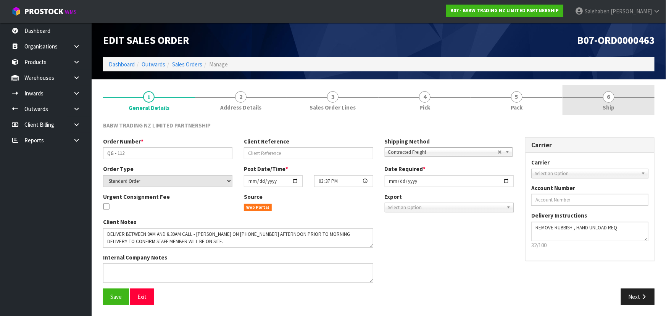
drag, startPoint x: 628, startPoint y: 93, endPoint x: 623, endPoint y: 95, distance: 5.3
click at [628, 93] on link "6 Ship" at bounding box center [608, 100] width 92 height 30
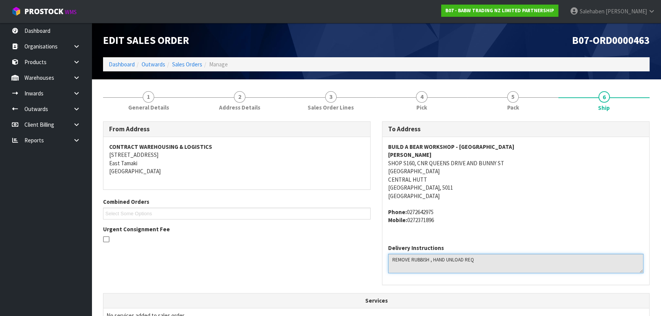
drag, startPoint x: 390, startPoint y: 257, endPoint x: 498, endPoint y: 265, distance: 108.6
click at [498, 265] on textarea at bounding box center [515, 263] width 255 height 19
drag, startPoint x: 385, startPoint y: 215, endPoint x: 260, endPoint y: 199, distance: 126.1
click at [464, 226] on div "BUILD A BEAR WORKSHOP - [GEOGRAPHIC_DATA] AND BUNNY [GEOGRAPHIC_DATA] Phone: [P…" at bounding box center [515, 187] width 267 height 101
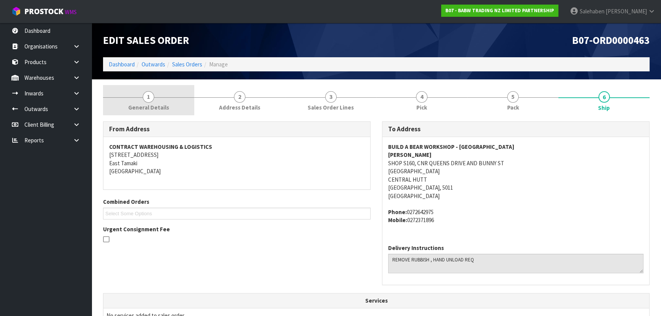
click at [157, 108] on span "General Details" at bounding box center [148, 107] width 41 height 8
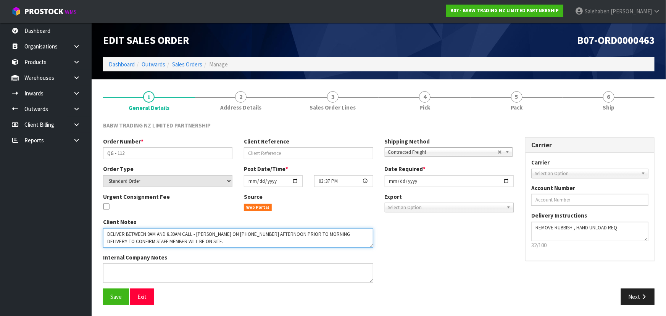
drag, startPoint x: 107, startPoint y: 235, endPoint x: 259, endPoint y: 249, distance: 152.8
click at [310, 248] on div "Client Notes Internal Company Notes" at bounding box center [237, 253] width 281 height 71
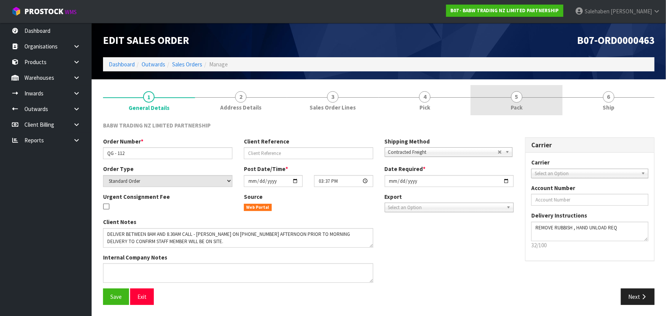
click at [515, 102] on span "5" at bounding box center [516, 96] width 11 height 11
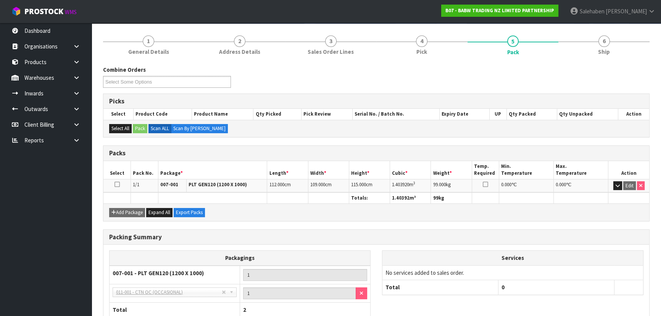
scroll to position [69, 0]
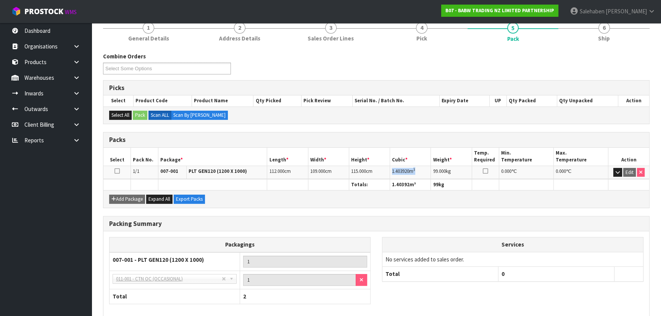
drag, startPoint x: 392, startPoint y: 170, endPoint x: 420, endPoint y: 166, distance: 28.2
click at [420, 166] on td "1.403920 m 3" at bounding box center [410, 172] width 41 height 13
click at [589, 34] on link "6 Ship" at bounding box center [603, 31] width 91 height 30
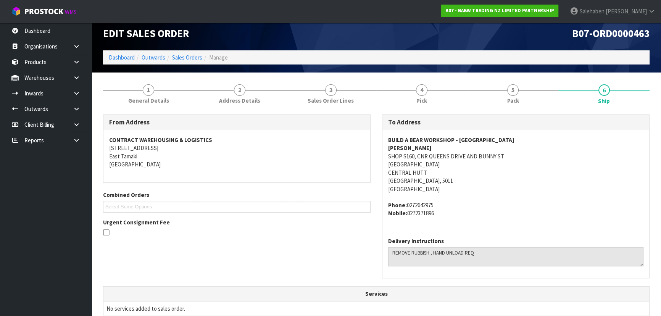
scroll to position [0, 0]
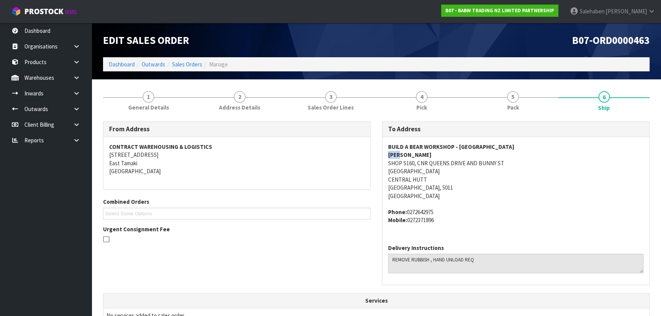
drag, startPoint x: 385, startPoint y: 154, endPoint x: 407, endPoint y: 153, distance: 22.5
click at [407, 153] on div "BUILD A BEAR WORKSHOP - [GEOGRAPHIC_DATA] AND BUNNY [GEOGRAPHIC_DATA] Phone: [P…" at bounding box center [515, 187] width 267 height 101
click at [499, 196] on address "BUILD A BEAR WORKSHOP - [GEOGRAPHIC_DATA], [GEOGRAPHIC_DATA] AND BUNNY [GEOGRAP…" at bounding box center [515, 171] width 255 height 57
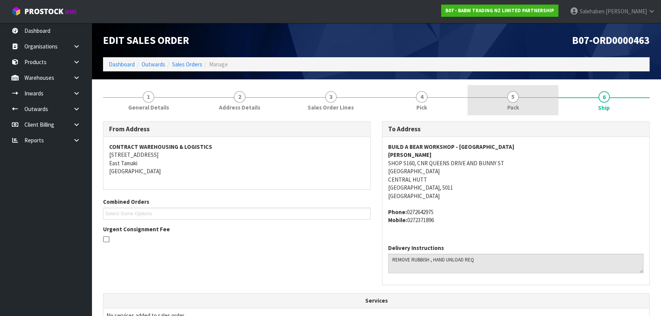
click at [511, 85] on section "1 General Details 2 Address Details 3 Sales Order Lines 4 Pick 5 Pack 6 Ship Fr…" at bounding box center [376, 293] width 569 height 429
click at [506, 99] on link "5 Pack" at bounding box center [512, 100] width 91 height 30
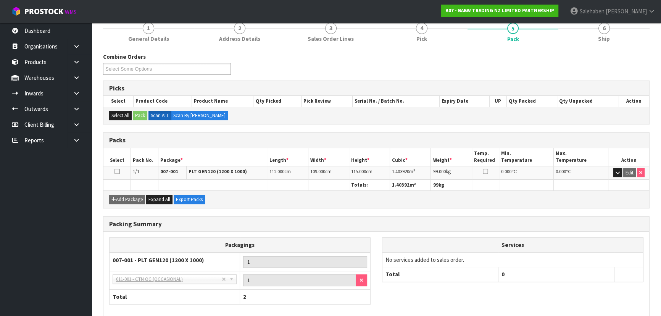
scroll to position [69, 0]
click at [594, 34] on link "6 Ship" at bounding box center [603, 31] width 91 height 30
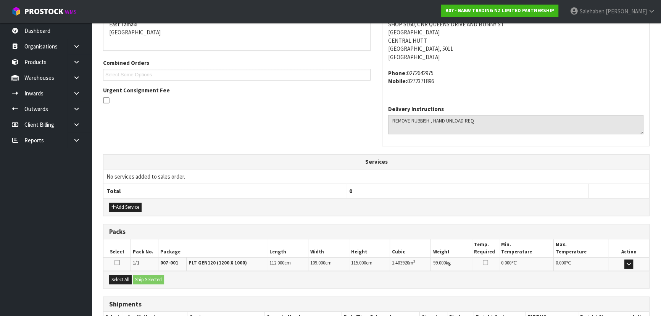
scroll to position [191, 0]
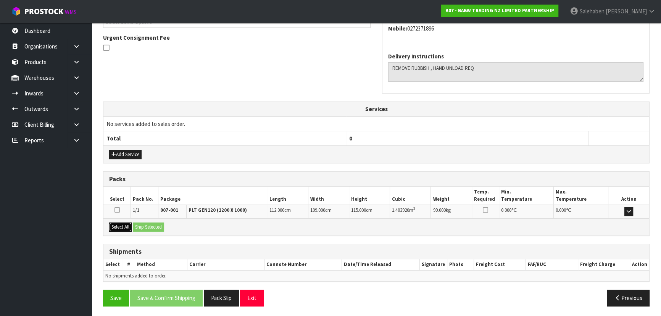
click at [124, 225] on button "Select All" at bounding box center [120, 226] width 23 height 9
click at [155, 223] on button "Ship Selected" at bounding box center [148, 226] width 31 height 9
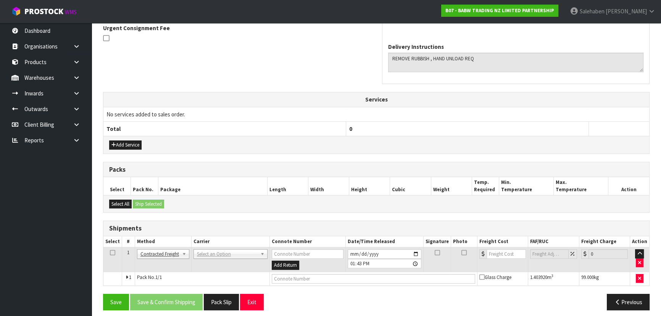
scroll to position [205, 0]
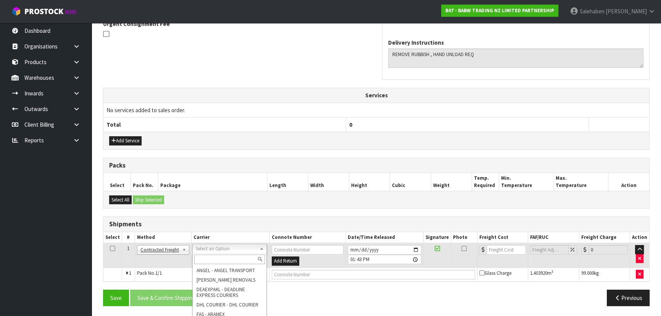
click at [233, 256] on input "text" at bounding box center [229, 259] width 71 height 10
type input "MA"
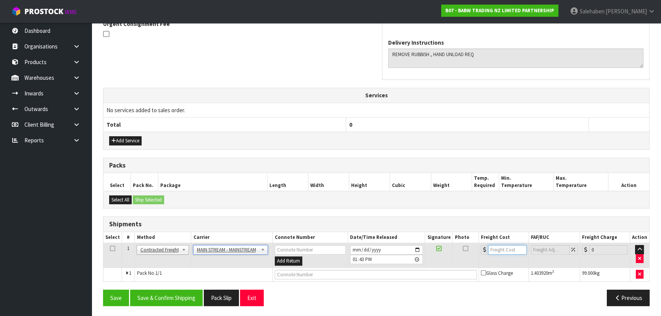
click at [496, 247] on input "number" at bounding box center [507, 250] width 39 height 10
click at [498, 250] on input "number" at bounding box center [507, 250] width 39 height 10
type input "82.60"
click at [325, 273] on input "text" at bounding box center [376, 275] width 202 height 10
paste input "CWL7728806"
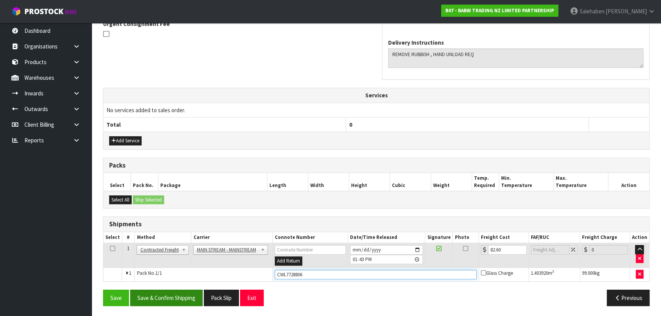
type input "CWL7728806"
click at [175, 297] on button "Save & Confirm Shipping" at bounding box center [166, 297] width 72 height 16
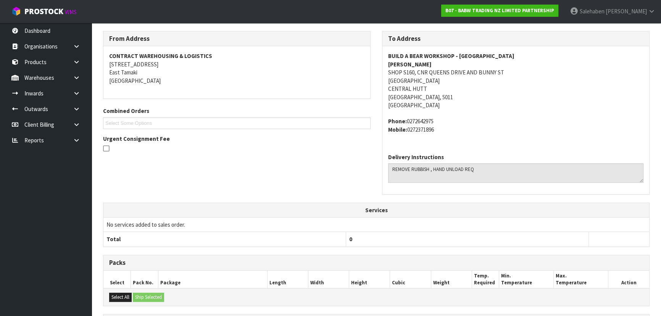
scroll to position [0, 0]
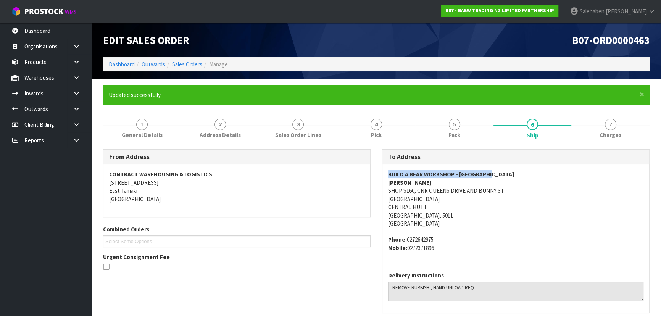
drag, startPoint x: 387, startPoint y: 172, endPoint x: 546, endPoint y: 178, distance: 159.1
click at [546, 178] on div "BUILD A BEAR WORKSHOP - [GEOGRAPHIC_DATA] AND BUNNY [GEOGRAPHIC_DATA] Phone: [P…" at bounding box center [515, 214] width 267 height 101
click at [126, 64] on link "Dashboard" at bounding box center [122, 64] width 26 height 7
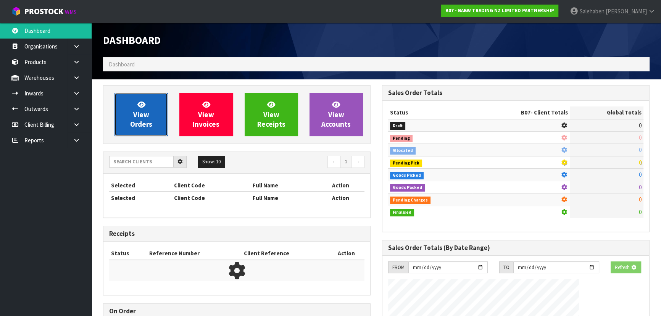
click at [137, 113] on span "View Orders" at bounding box center [141, 114] width 22 height 29
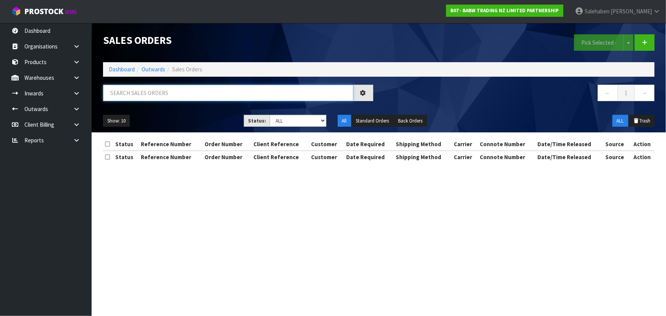
click at [166, 86] on input "text" at bounding box center [228, 93] width 250 height 16
paste input "BUILD A BEAR WORKSHOP - [GEOGRAPHIC_DATA]"
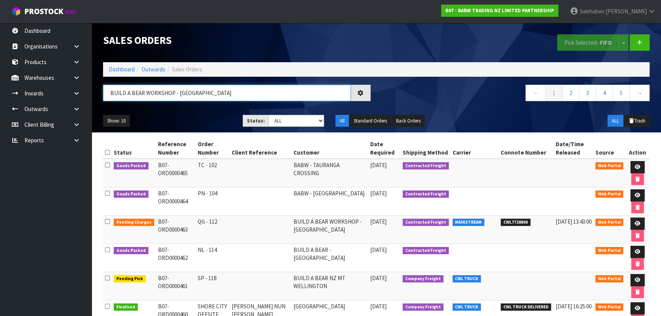
type input "BUILD A BEAR WORKSHOP - [GEOGRAPHIC_DATA]"
click at [196, 105] on div "BUILD A BEAR WORKSHOP - [GEOGRAPHIC_DATA]" at bounding box center [236, 96] width 279 height 22
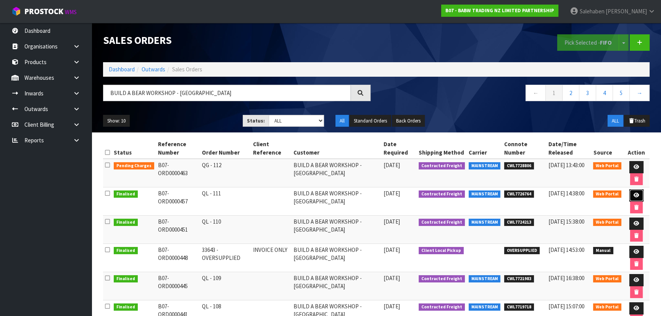
click at [630, 191] on link at bounding box center [636, 195] width 14 height 12
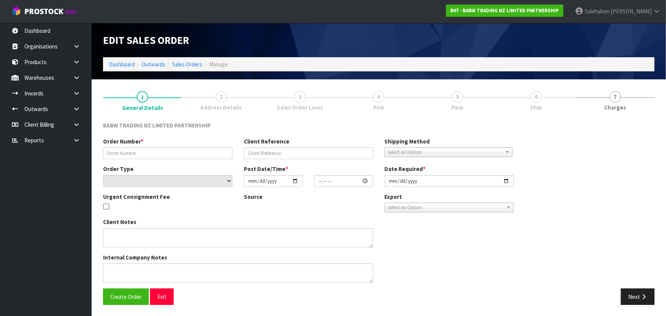
type input "QL - 111"
select select "number:0"
type input "[DATE]"
type input "17:24:00.000"
type input "[DATE]"
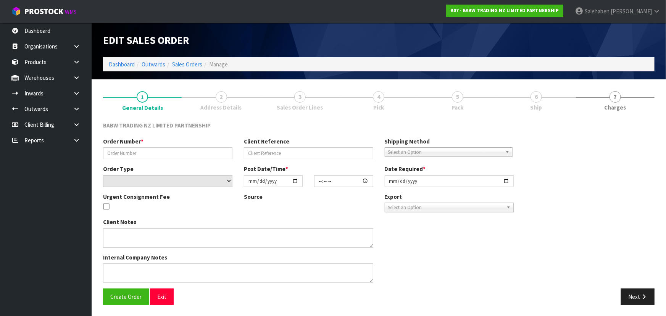
type textarea "DELIVER BETWEEN 8AM AND 8.30AM CALL - [PERSON_NAME] ON [PHONE_NUMBER] AFTERNOON…"
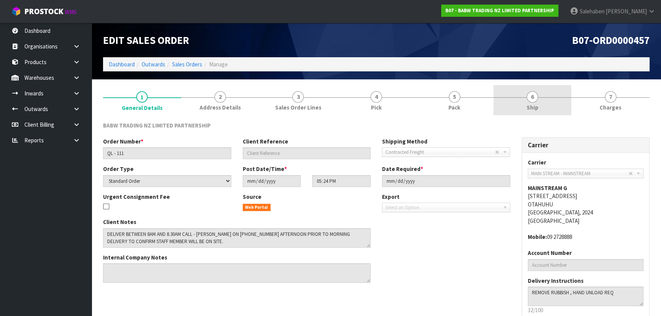
click at [552, 101] on link "6 Ship" at bounding box center [532, 100] width 78 height 30
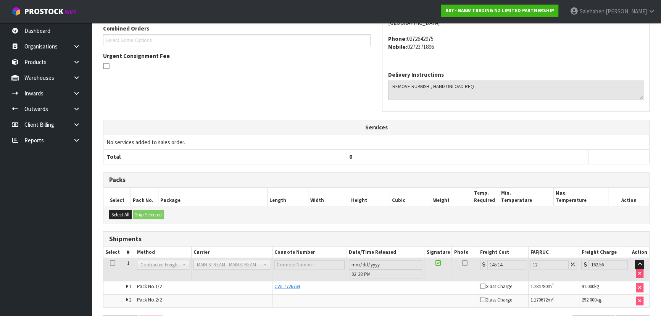
scroll to position [199, 0]
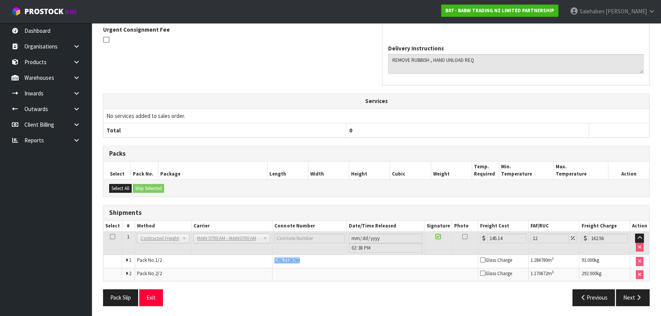
drag, startPoint x: 273, startPoint y: 258, endPoint x: 305, endPoint y: 261, distance: 31.4
click at [305, 261] on div "CWL7726764" at bounding box center [374, 260] width 201 height 7
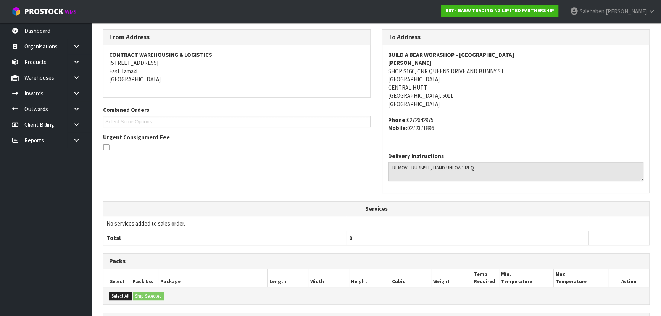
scroll to position [0, 0]
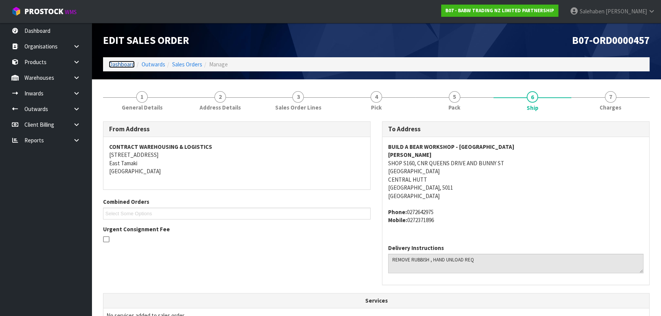
click at [119, 61] on link "Dashboard" at bounding box center [122, 64] width 26 height 7
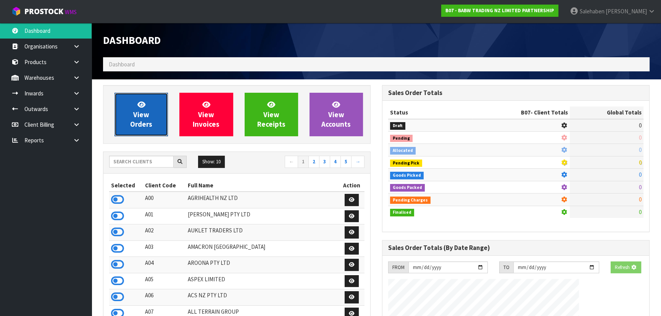
click at [140, 122] on span "View Orders" at bounding box center [141, 114] width 22 height 29
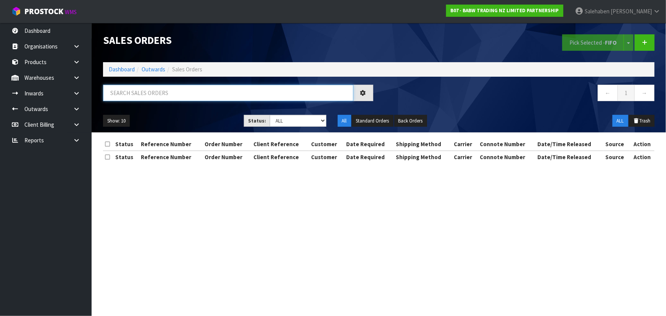
click at [161, 96] on input "text" at bounding box center [228, 93] width 250 height 16
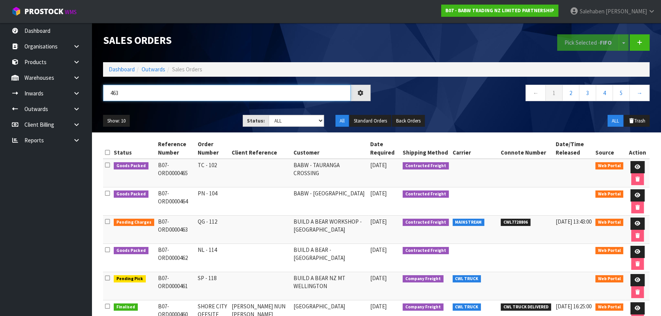
type input "463"
click at [176, 122] on ul "Show: 10 5 10 25 50" at bounding box center [167, 121] width 128 height 12
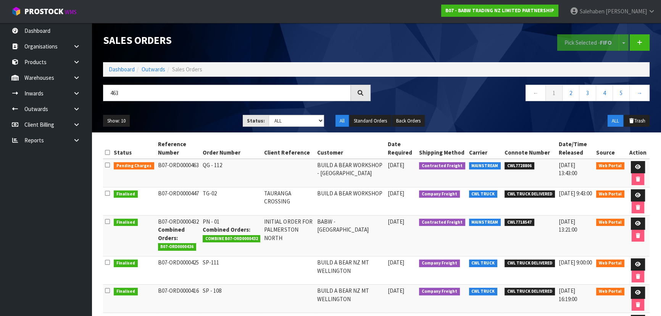
click at [194, 107] on div "463 ← 1 2 3 4 5 →" at bounding box center [376, 97] width 558 height 24
click at [637, 164] on icon at bounding box center [638, 166] width 6 height 5
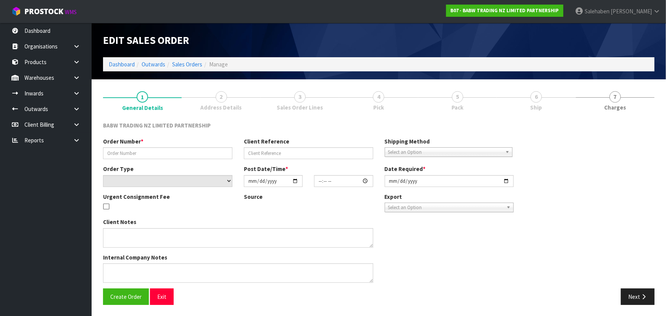
type input "QG - 112"
select select "number:0"
type input "[DATE]"
type input "15:37:00.000"
type input "[DATE]"
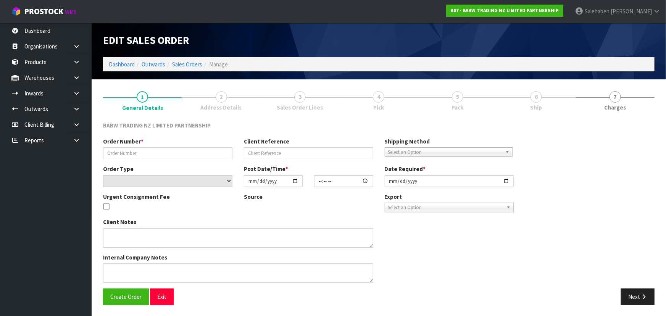
type textarea "DELIVER BETWEEN 8AM AND 8.30AM CALL - [PERSON_NAME] ON [PHONE_NUMBER] AFTERNOON…"
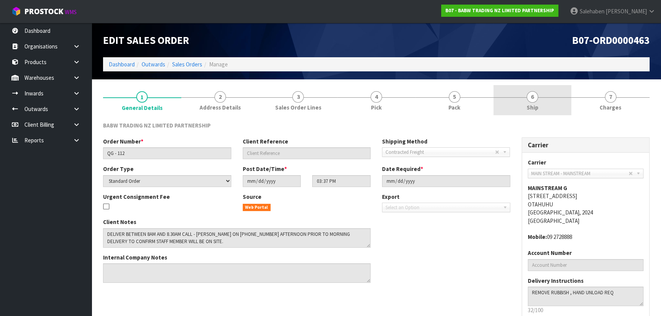
click at [534, 96] on span "6" at bounding box center [531, 96] width 11 height 11
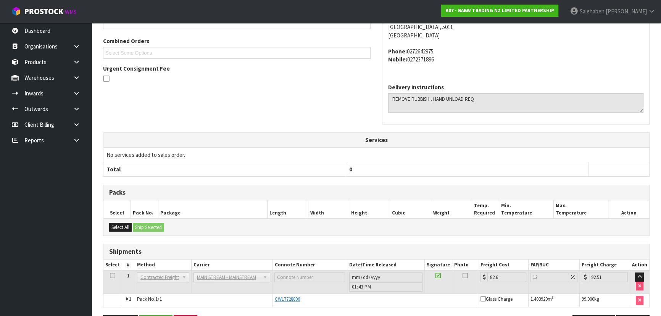
scroll to position [48, 0]
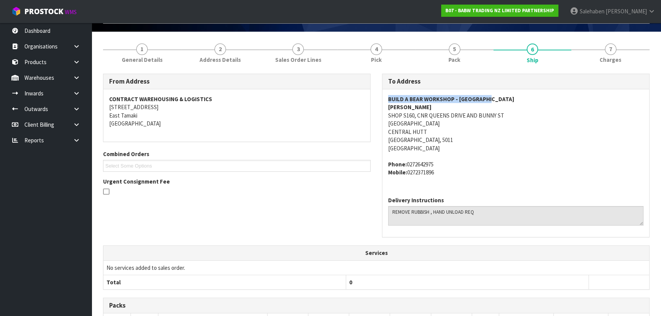
drag, startPoint x: 386, startPoint y: 101, endPoint x: 500, endPoint y: 93, distance: 114.3
click at [500, 93] on div "BUILD A BEAR WORKSHOP - [GEOGRAPHIC_DATA] AND BUNNY [GEOGRAPHIC_DATA] Phone: [P…" at bounding box center [515, 139] width 267 height 101
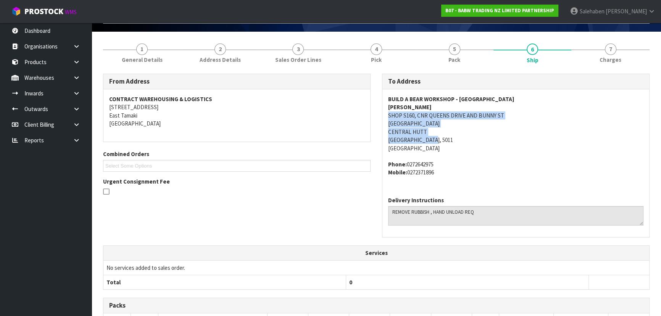
drag, startPoint x: 385, startPoint y: 114, endPoint x: 360, endPoint y: 124, distance: 26.3
click at [511, 142] on div "BUILD A BEAR WORKSHOP - [GEOGRAPHIC_DATA] AND BUNNY [GEOGRAPHIC_DATA] Phone: [P…" at bounding box center [515, 139] width 267 height 101
drag, startPoint x: 385, startPoint y: 107, endPoint x: 409, endPoint y: 105, distance: 24.1
click at [409, 105] on div "BUILD A BEAR WORKSHOP - [GEOGRAPHIC_DATA] AND BUNNY [GEOGRAPHIC_DATA] Phone: [P…" at bounding box center [515, 139] width 267 height 101
drag, startPoint x: 387, startPoint y: 165, endPoint x: 464, endPoint y: 175, distance: 78.1
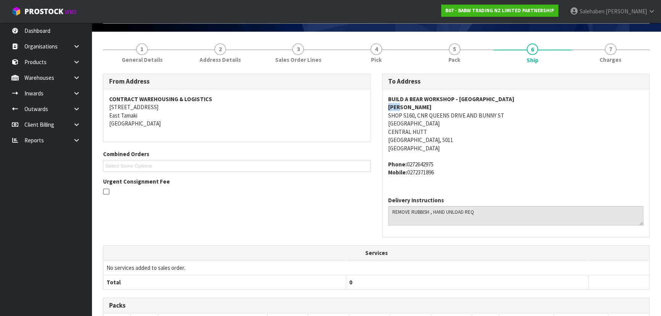
click at [464, 175] on div "BUILD A BEAR WORKSHOP - [GEOGRAPHIC_DATA] AND BUNNY [GEOGRAPHIC_DATA] Phone: [P…" at bounding box center [515, 139] width 267 height 101
click at [162, 50] on link "1 General Details" at bounding box center [142, 52] width 78 height 30
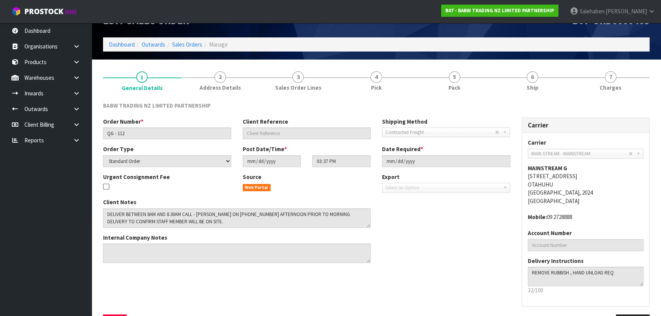
scroll to position [0, 0]
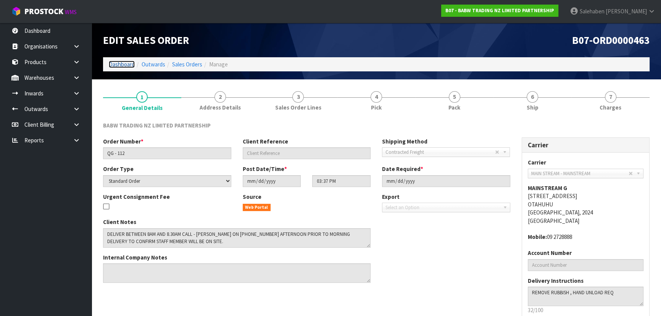
click at [129, 65] on link "Dashboard" at bounding box center [122, 64] width 26 height 7
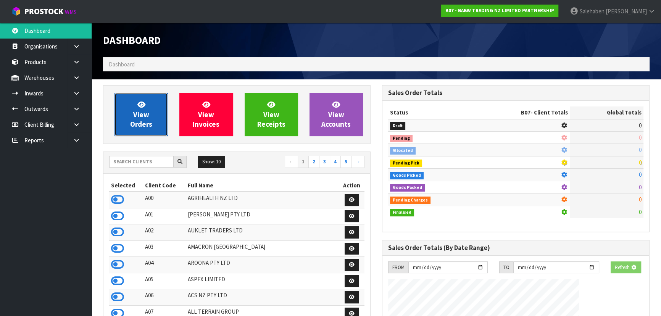
click at [132, 125] on span "View Orders" at bounding box center [141, 114] width 22 height 29
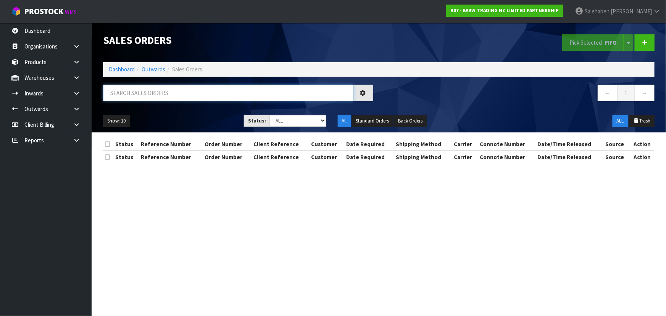
click at [165, 92] on input "text" at bounding box center [228, 93] width 250 height 16
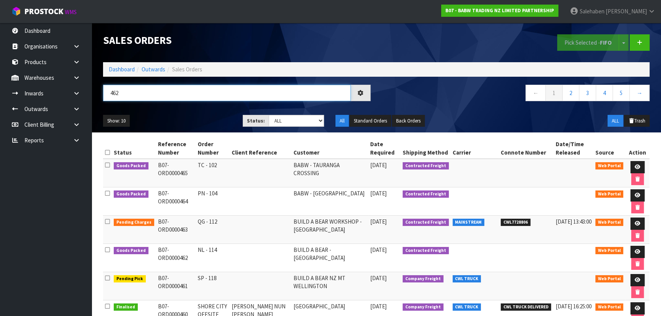
type input "462"
click at [167, 119] on ul "Show: 10 5 10 25 50" at bounding box center [167, 121] width 128 height 12
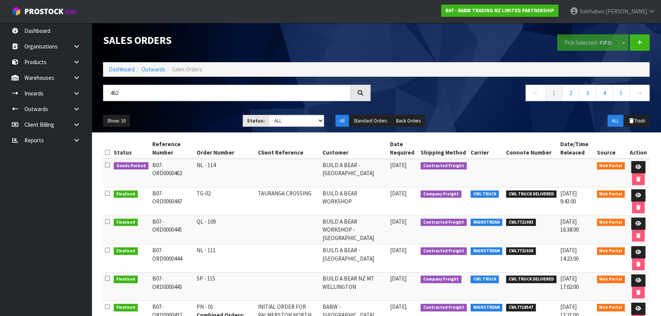
click at [167, 119] on ul "Show: 10 5 10 25 50" at bounding box center [167, 121] width 128 height 12
click at [168, 119] on ul "Show: 10 5 10 25 50" at bounding box center [167, 121] width 128 height 12
click at [180, 117] on ul "Show: 10 5 10 25 50" at bounding box center [167, 121] width 128 height 12
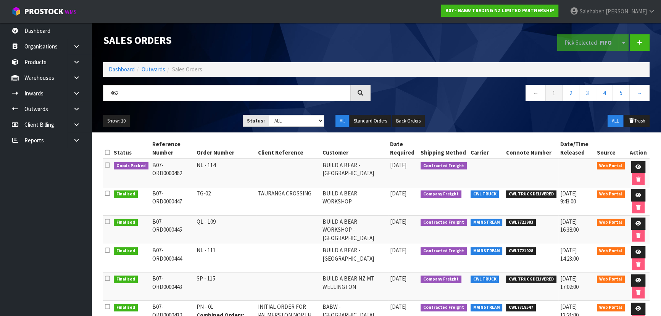
click at [196, 119] on ul "Show: 10 5 10 25 50" at bounding box center [167, 121] width 128 height 12
click at [194, 122] on ul "Show: 10 5 10 25 50" at bounding box center [167, 121] width 128 height 12
click at [180, 116] on ul "Show: 10 5 10 25 50" at bounding box center [167, 121] width 128 height 12
click at [188, 117] on ul "Show: 10 5 10 25 50" at bounding box center [167, 121] width 128 height 12
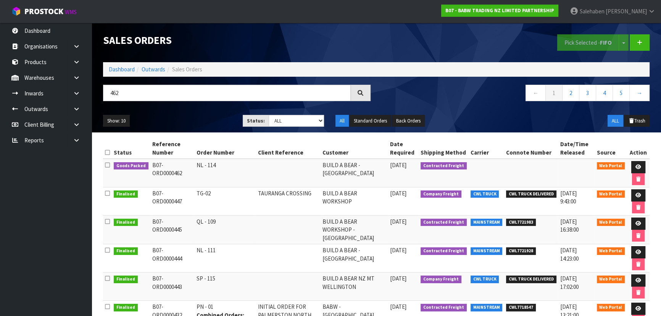
click at [174, 125] on ul "Show: 10 5 10 25 50" at bounding box center [167, 121] width 128 height 12
click at [170, 124] on ul "Show: 10 5 10 25 50" at bounding box center [167, 121] width 128 height 12
click at [173, 122] on ul "Show: 10 5 10 25 50" at bounding box center [167, 121] width 128 height 12
click at [178, 120] on ul "Show: 10 5 10 25 50" at bounding box center [167, 121] width 128 height 12
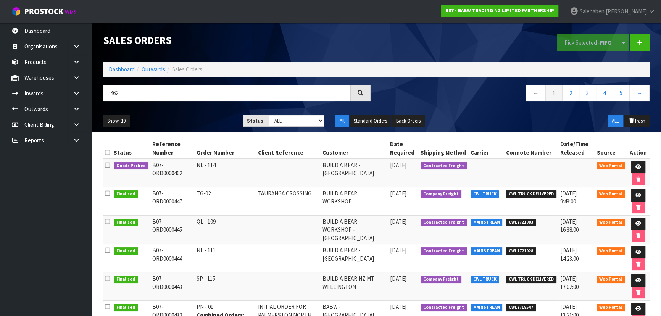
click at [178, 120] on ul "Show: 10 5 10 25 50" at bounding box center [167, 121] width 128 height 12
click at [190, 118] on ul "Show: 10 5 10 25 50" at bounding box center [167, 121] width 128 height 12
click at [640, 167] on link at bounding box center [638, 167] width 14 height 12
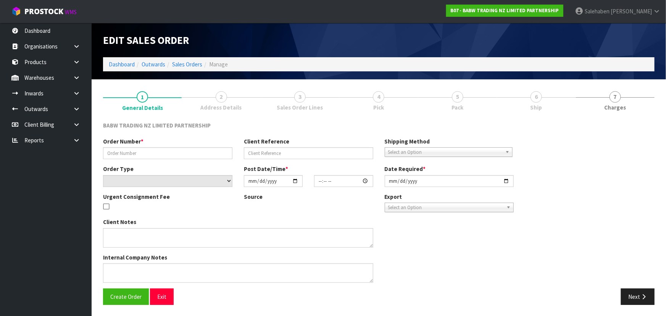
type input "NL - 114"
select select "number:0"
type input "[DATE]"
type input "15:35:00.000"
type input "[DATE]"
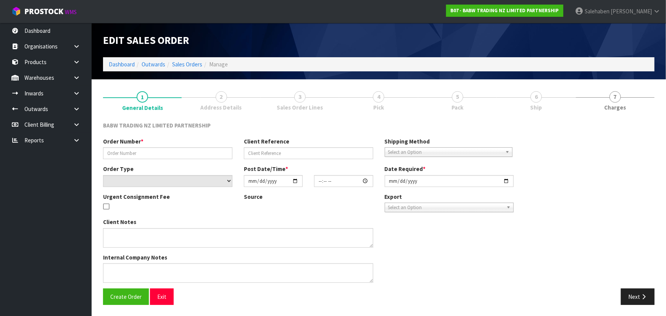
type textarea "DELIVER BETWEEN 8AM AND 8.30AM CALL - [PERSON_NAME] ON [PHONE_NUMBER] AFTERNOON…"
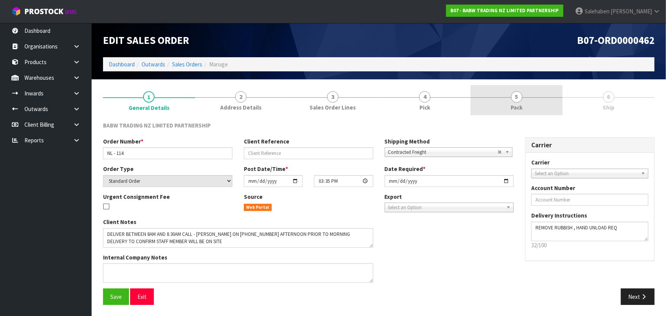
click at [535, 108] on link "5 Pack" at bounding box center [516, 100] width 92 height 30
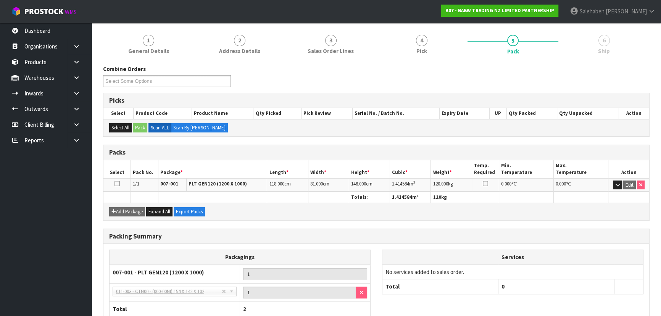
scroll to position [105, 0]
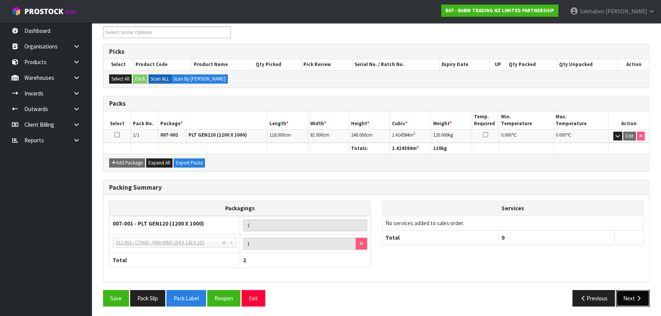
click at [631, 297] on button "Next" at bounding box center [633, 298] width 34 height 16
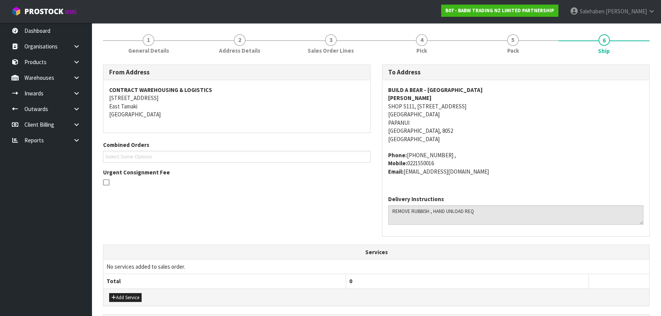
scroll to position [0, 0]
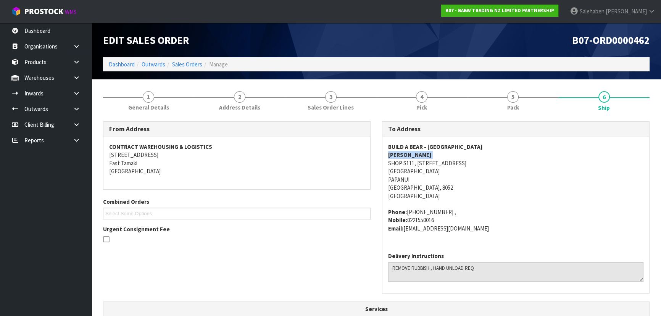
drag, startPoint x: 379, startPoint y: 162, endPoint x: 442, endPoint y: 158, distance: 62.3
click at [442, 158] on div "To Address BUILD A BEAR - [GEOGRAPHIC_DATA][PERSON_NAME][STREET_ADDRESS] Phone:…" at bounding box center [515, 211] width 279 height 180
drag, startPoint x: 417, startPoint y: 163, endPoint x: 461, endPoint y: 184, distance: 48.6
click at [461, 184] on address "BUILD A BEAR - [GEOGRAPHIC_DATA] [PERSON_NAME] SHOP S111, [STREET_ADDRESS]" at bounding box center [515, 171] width 255 height 57
click at [385, 160] on div "BUILD A BEAR - [GEOGRAPHIC_DATA][PERSON_NAME][STREET_ADDRESS][GEOGRAPHIC_DATA] …" at bounding box center [515, 191] width 267 height 109
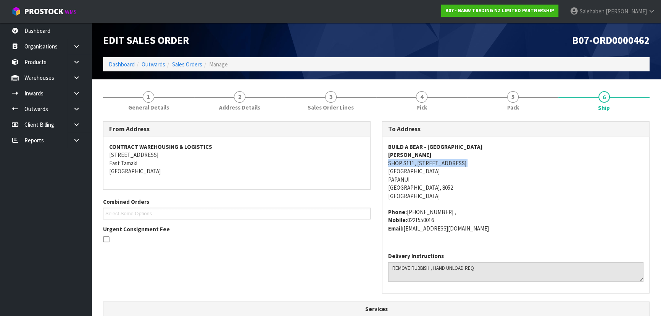
drag, startPoint x: 385, startPoint y: 160, endPoint x: 465, endPoint y: 162, distance: 79.7
click at [465, 162] on div "BUILD A BEAR - [GEOGRAPHIC_DATA][PERSON_NAME][STREET_ADDRESS][GEOGRAPHIC_DATA] …" at bounding box center [515, 191] width 267 height 109
click at [383, 168] on div "BUILD A BEAR - [GEOGRAPHIC_DATA][PERSON_NAME][STREET_ADDRESS][GEOGRAPHIC_DATA] …" at bounding box center [515, 191] width 267 height 109
drag, startPoint x: 383, startPoint y: 168, endPoint x: 479, endPoint y: 171, distance: 95.8
click at [479, 171] on div "BUILD A BEAR - [GEOGRAPHIC_DATA][PERSON_NAME][STREET_ADDRESS][GEOGRAPHIC_DATA] …" at bounding box center [515, 191] width 267 height 109
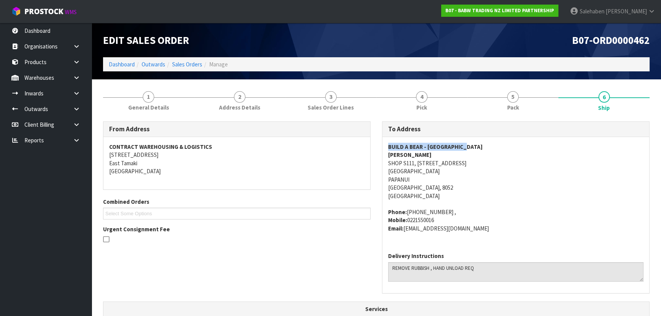
drag, startPoint x: 379, startPoint y: 147, endPoint x: 497, endPoint y: 147, distance: 117.8
click at [497, 147] on div "To Address BUILD A BEAR - [GEOGRAPHIC_DATA][PERSON_NAME][STREET_ADDRESS] Phone:…" at bounding box center [515, 211] width 279 height 180
drag, startPoint x: 384, startPoint y: 154, endPoint x: 417, endPoint y: 159, distance: 32.8
click at [417, 159] on div "BUILD A BEAR - [GEOGRAPHIC_DATA][PERSON_NAME][STREET_ADDRESS][GEOGRAPHIC_DATA] …" at bounding box center [515, 191] width 267 height 109
drag, startPoint x: 387, startPoint y: 210, endPoint x: 476, endPoint y: 234, distance: 91.7
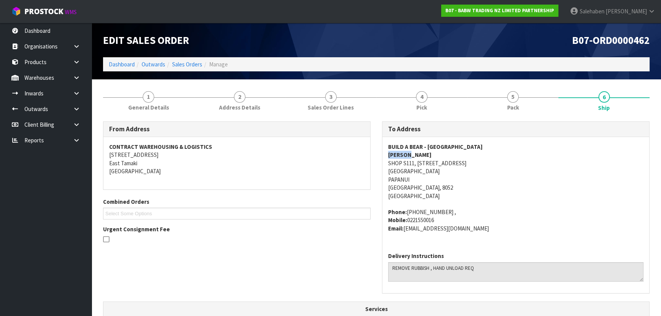
click at [482, 233] on div "BUILD A BEAR - [GEOGRAPHIC_DATA][PERSON_NAME][STREET_ADDRESS][GEOGRAPHIC_DATA] …" at bounding box center [515, 191] width 267 height 109
drag, startPoint x: 391, startPoint y: 267, endPoint x: 502, endPoint y: 278, distance: 112.2
click at [502, 278] on textarea at bounding box center [515, 271] width 255 height 19
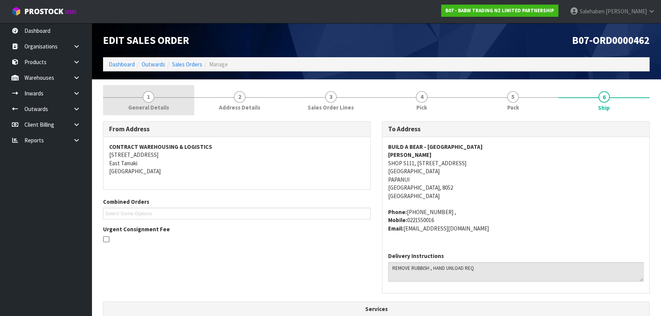
click at [158, 101] on link "1 General Details" at bounding box center [148, 100] width 91 height 30
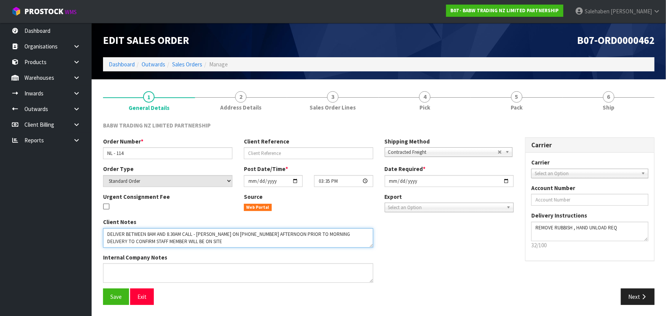
drag, startPoint x: 108, startPoint y: 232, endPoint x: 275, endPoint y: 248, distance: 168.2
click at [275, 248] on div "Client Notes Internal Company Notes" at bounding box center [237, 253] width 281 height 71
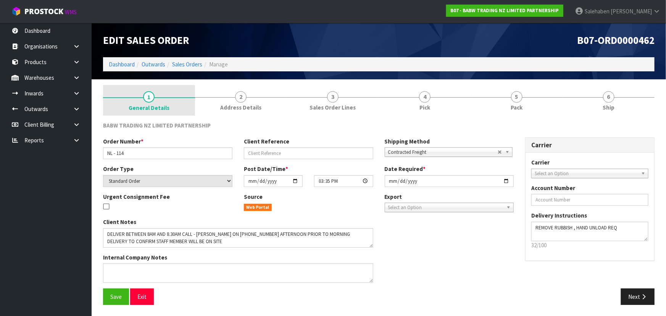
click at [165, 111] on span "General Details" at bounding box center [149, 108] width 41 height 8
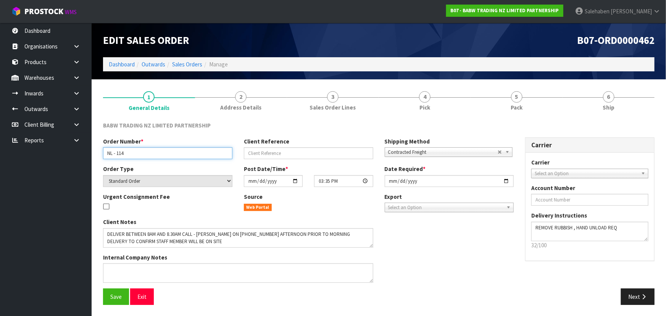
drag, startPoint x: 106, startPoint y: 152, endPoint x: 152, endPoint y: 151, distance: 45.8
click at [152, 151] on input "NL - 114" at bounding box center [167, 153] width 129 height 12
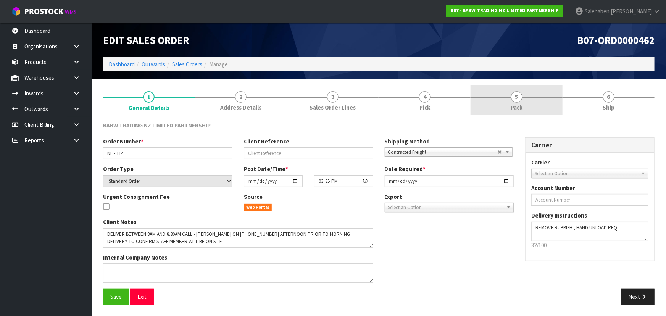
click at [529, 109] on link "5 Pack" at bounding box center [516, 100] width 92 height 30
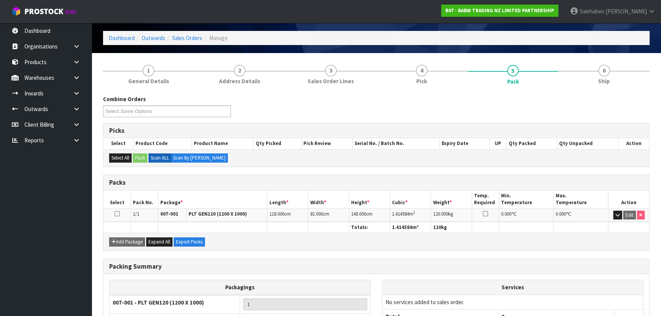
scroll to position [69, 0]
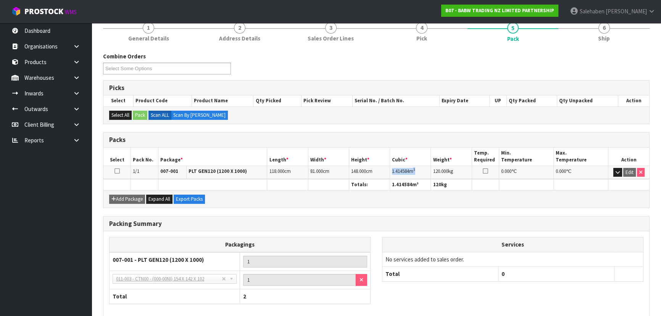
drag, startPoint x: 389, startPoint y: 169, endPoint x: 421, endPoint y: 168, distance: 32.0
click at [421, 168] on td "1.414584 m 3" at bounding box center [410, 172] width 41 height 13
click at [592, 44] on link "6 Ship" at bounding box center [603, 31] width 91 height 30
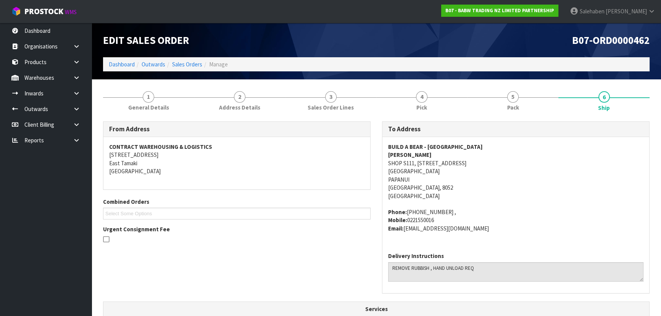
scroll to position [0, 0]
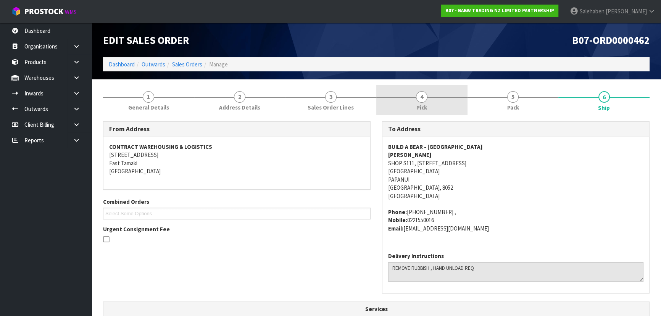
drag, startPoint x: 498, startPoint y: 95, endPoint x: 462, endPoint y: 110, distance: 38.8
click at [498, 95] on link "5 Pack" at bounding box center [512, 100] width 91 height 30
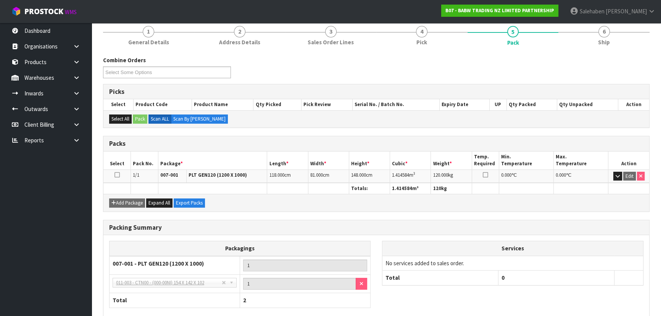
scroll to position [69, 0]
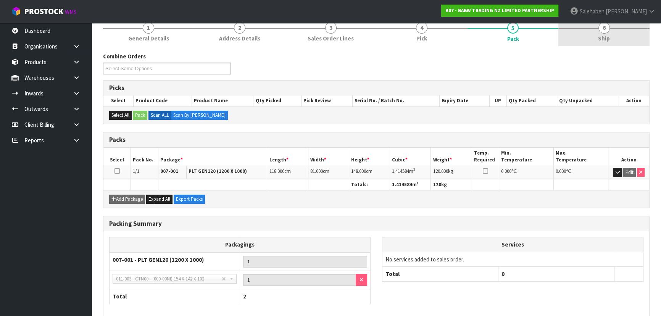
drag, startPoint x: 596, startPoint y: 37, endPoint x: 587, endPoint y: 43, distance: 10.3
click at [596, 37] on link "6 Ship" at bounding box center [603, 31] width 91 height 30
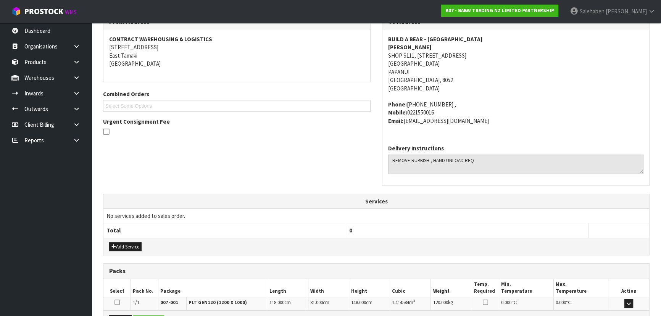
scroll to position [200, 0]
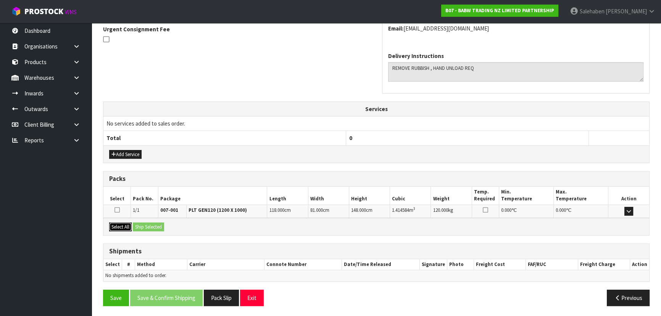
click at [122, 222] on button "Select All" at bounding box center [120, 226] width 23 height 9
click at [143, 226] on button "Ship Selected" at bounding box center [148, 226] width 31 height 9
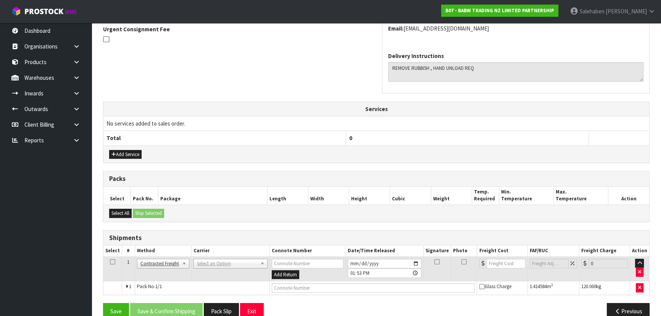
scroll to position [214, 0]
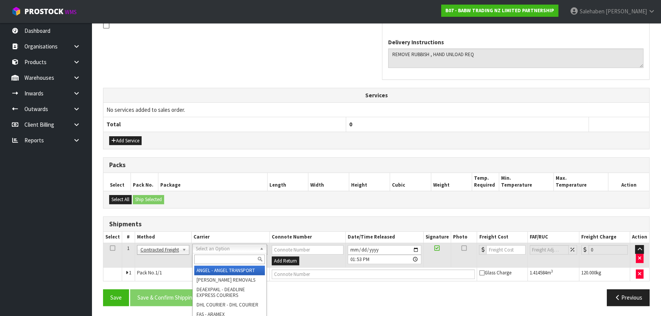
click at [205, 257] on input "text" at bounding box center [229, 259] width 71 height 10
type input "MA"
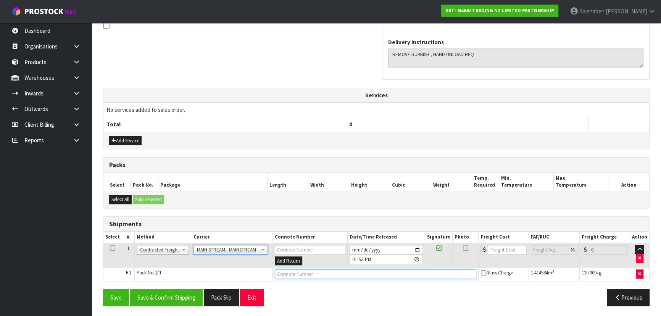
click at [303, 276] on input "text" at bounding box center [376, 274] width 202 height 10
click at [506, 247] on input "number" at bounding box center [506, 250] width 39 height 10
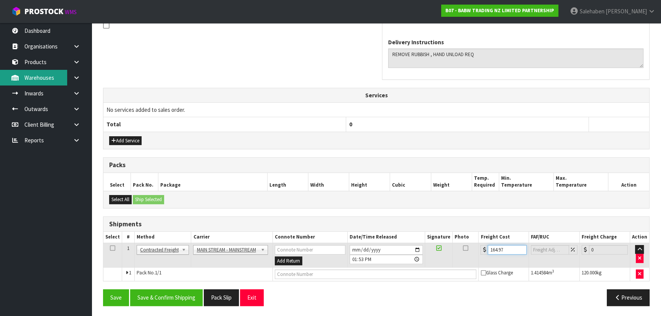
type input "164.97"
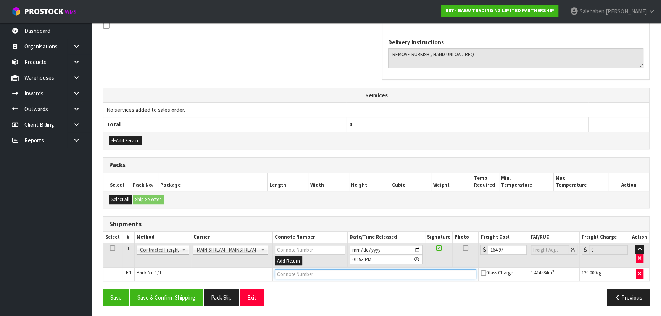
click at [310, 270] on input "text" at bounding box center [376, 274] width 202 height 10
paste input "CWL7728932"
type input "CWL7728932"
click at [173, 293] on button "Save & Confirm Shipping" at bounding box center [166, 297] width 72 height 16
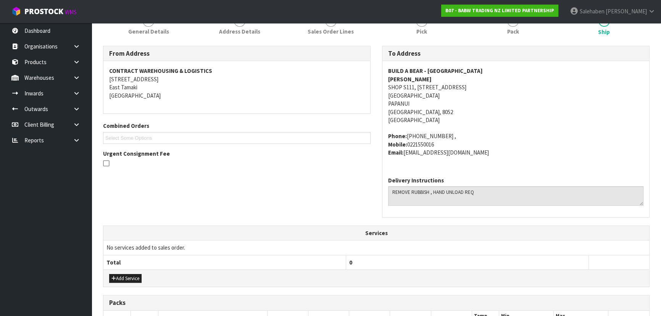
scroll to position [0, 0]
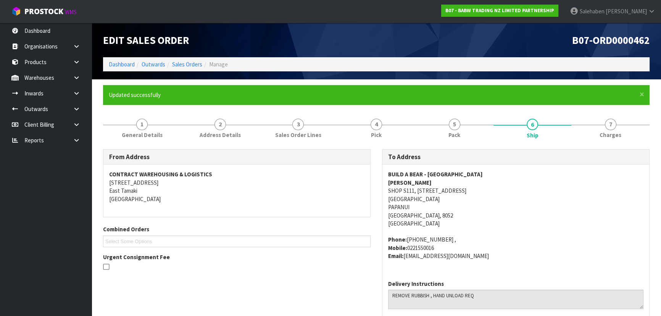
click at [561, 220] on address "BUILD A BEAR - [GEOGRAPHIC_DATA] [PERSON_NAME] SHOP S111, [STREET_ADDRESS]" at bounding box center [515, 198] width 255 height 57
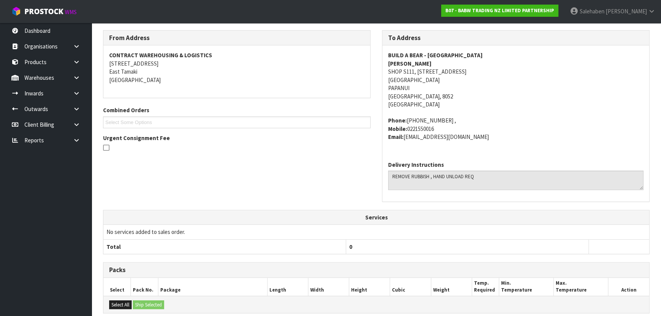
scroll to position [14, 0]
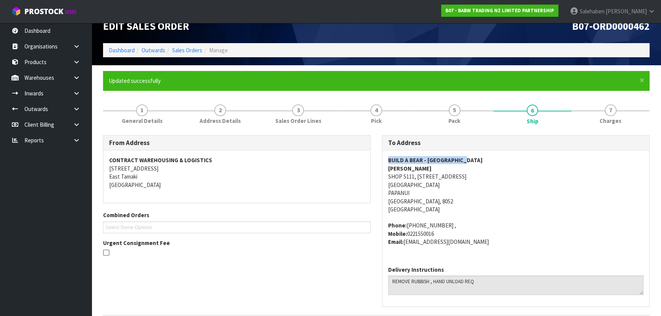
drag, startPoint x: 386, startPoint y: 161, endPoint x: 482, endPoint y: 160, distance: 95.7
click at [482, 160] on div "BUILD A BEAR - [GEOGRAPHIC_DATA][PERSON_NAME][STREET_ADDRESS][GEOGRAPHIC_DATA] …" at bounding box center [515, 204] width 267 height 109
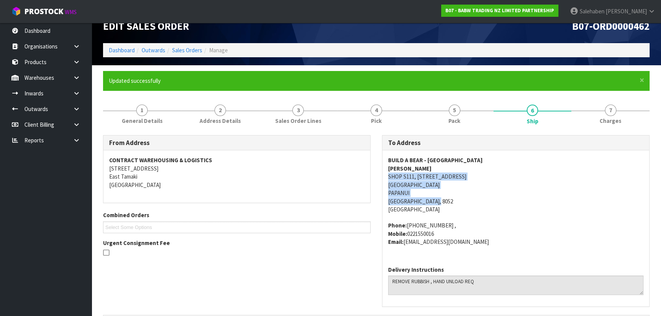
drag, startPoint x: 381, startPoint y: 176, endPoint x: 220, endPoint y: 225, distance: 167.9
click at [490, 204] on div "To Address BUILD A BEAR - [GEOGRAPHIC_DATA][PERSON_NAME][STREET_ADDRESS] Phone:…" at bounding box center [515, 225] width 279 height 180
drag, startPoint x: 382, startPoint y: 166, endPoint x: 416, endPoint y: 166, distance: 34.7
click at [416, 166] on div "BUILD A BEAR - [GEOGRAPHIC_DATA][PERSON_NAME][STREET_ADDRESS][GEOGRAPHIC_DATA] …" at bounding box center [515, 204] width 267 height 109
drag, startPoint x: 386, startPoint y: 225, endPoint x: 490, endPoint y: 252, distance: 107.6
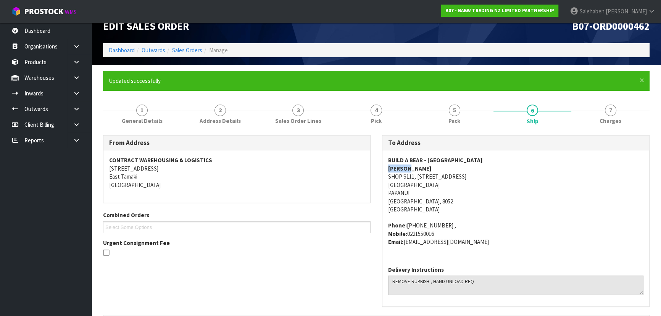
click at [503, 251] on div "BUILD A BEAR - [GEOGRAPHIC_DATA][PERSON_NAME][STREET_ADDRESS][GEOGRAPHIC_DATA] …" at bounding box center [515, 204] width 267 height 109
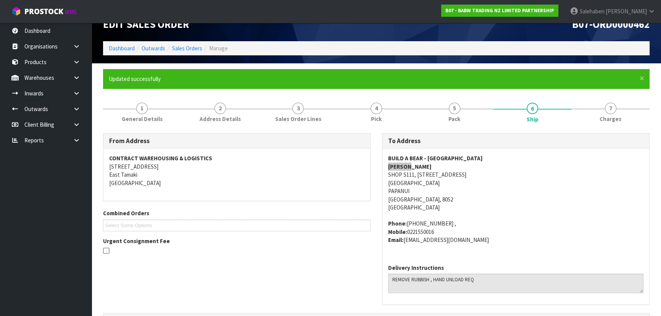
scroll to position [49, 0]
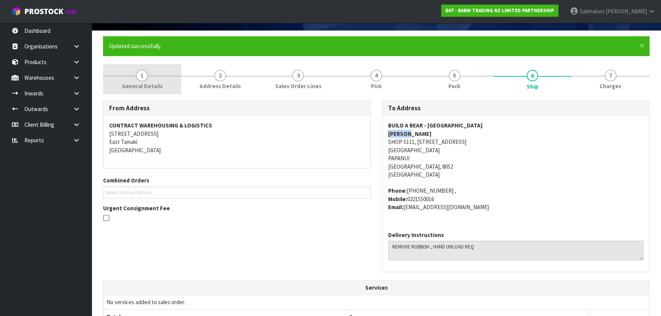
click at [151, 80] on link "1 General Details" at bounding box center [142, 79] width 78 height 30
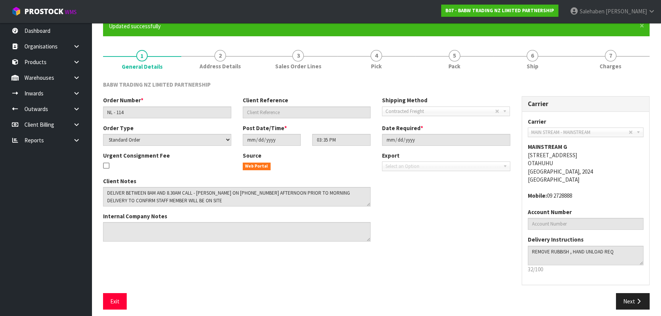
scroll to position [0, 0]
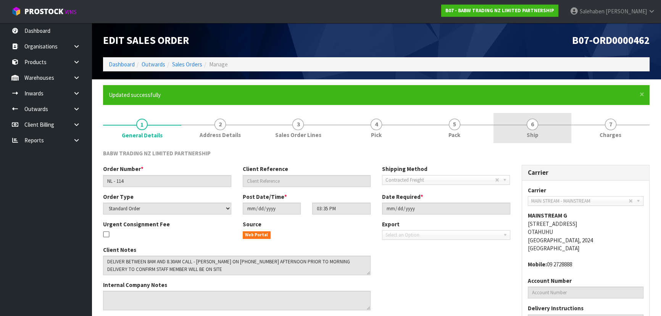
click at [538, 137] on link "6 Ship" at bounding box center [532, 128] width 78 height 30
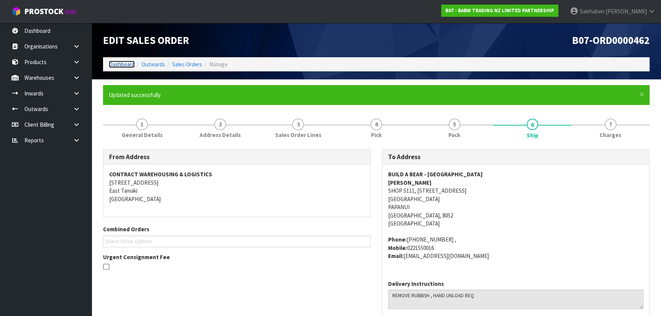
click at [125, 66] on link "Dashboard" at bounding box center [122, 64] width 26 height 7
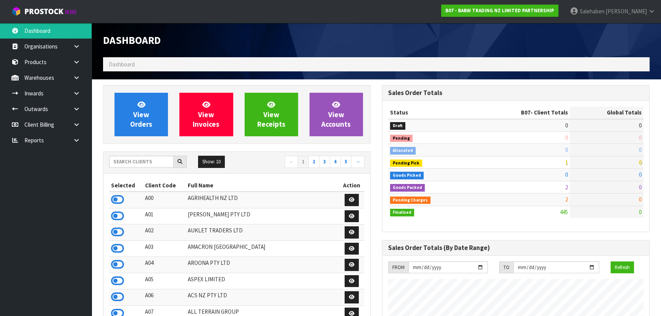
scroll to position [577, 278]
click at [146, 123] on span "View Orders" at bounding box center [141, 114] width 22 height 29
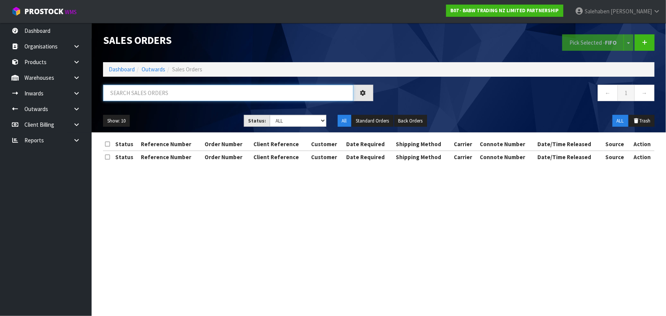
click at [159, 98] on input "text" at bounding box center [228, 93] width 250 height 16
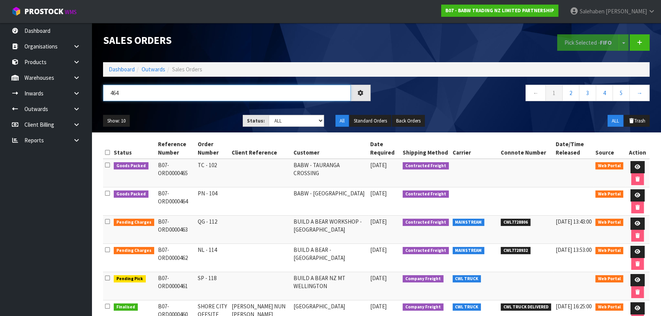
type input "464"
click at [199, 122] on ul "Show: 10 5 10 25 50" at bounding box center [167, 121] width 128 height 12
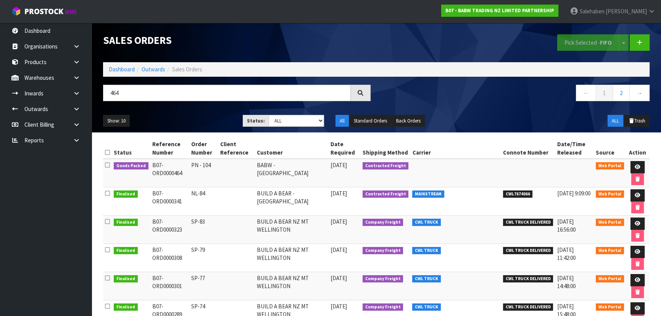
click at [199, 119] on ul "Show: 10 5 10 25 50" at bounding box center [167, 121] width 128 height 12
click at [634, 165] on icon at bounding box center [637, 166] width 6 height 5
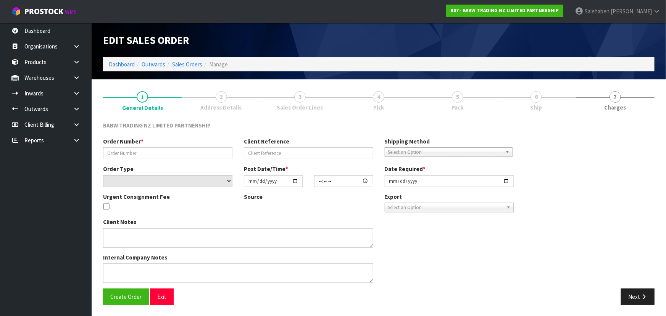
type input "PN - 104"
select select "number:0"
type input "[DATE]"
type input "15:41:00.000"
type input "[DATE]"
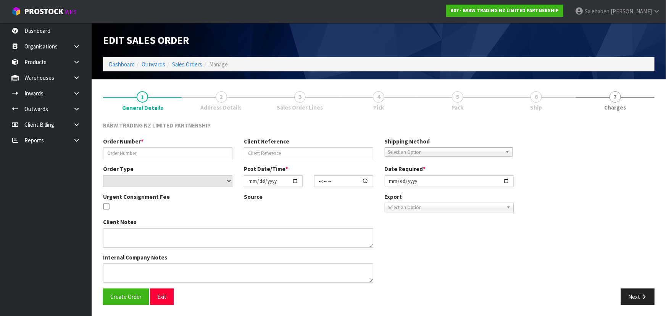
type textarea "CONTACT AS FOLLOWS: TE ARAWA AKURANGI [PHONE_NUMBER]"
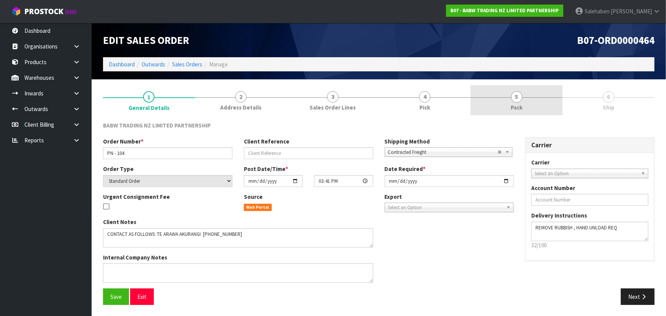
click at [533, 107] on link "5 Pack" at bounding box center [516, 100] width 92 height 30
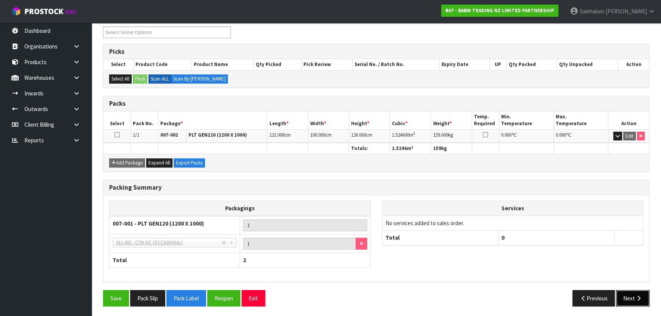
click at [641, 295] on icon "button" at bounding box center [638, 298] width 7 height 6
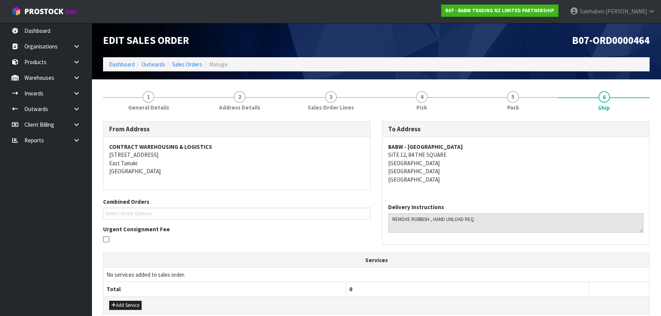
drag, startPoint x: 408, startPoint y: 156, endPoint x: 466, endPoint y: 167, distance: 59.3
click at [470, 167] on address "BABW - [GEOGRAPHIC_DATA] [STREET_ADDRESS]" at bounding box center [515, 163] width 255 height 41
click at [381, 156] on div "To Address [GEOGRAPHIC_DATA] - [GEOGRAPHIC_DATA] [STREET_ADDRESS] Delivery Inst…" at bounding box center [515, 186] width 279 height 131
drag, startPoint x: 381, startPoint y: 156, endPoint x: 452, endPoint y: 155, distance: 70.9
click at [452, 155] on div "To Address [GEOGRAPHIC_DATA] - [GEOGRAPHIC_DATA] [STREET_ADDRESS] Delivery Inst…" at bounding box center [515, 186] width 279 height 131
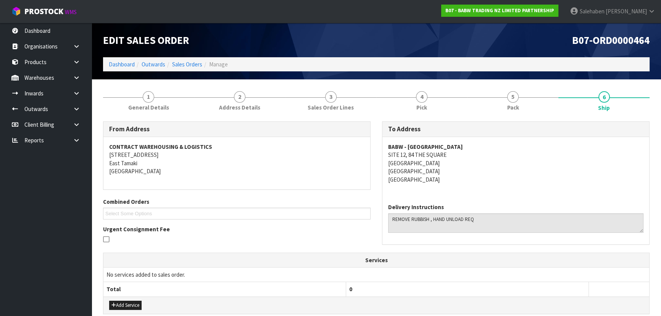
drag, startPoint x: 479, startPoint y: 191, endPoint x: 460, endPoint y: 180, distance: 21.5
click at [479, 190] on div "BABW - [GEOGRAPHIC_DATA] [STREET_ADDRESS]" at bounding box center [515, 167] width 267 height 60
drag, startPoint x: 387, startPoint y: 145, endPoint x: 473, endPoint y: 145, distance: 85.4
click at [473, 145] on address "BABW - [GEOGRAPHIC_DATA] [STREET_ADDRESS]" at bounding box center [515, 163] width 255 height 41
drag, startPoint x: 389, startPoint y: 219, endPoint x: 476, endPoint y: 221, distance: 86.2
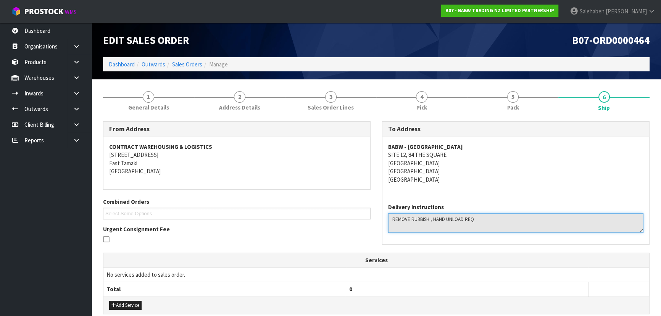
click at [476, 221] on textarea at bounding box center [515, 222] width 255 height 19
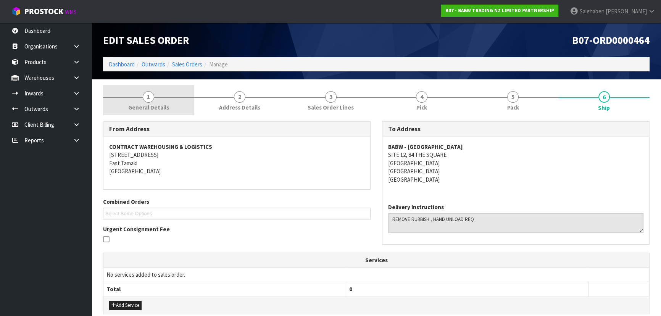
click at [164, 94] on link "1 General Details" at bounding box center [148, 100] width 91 height 30
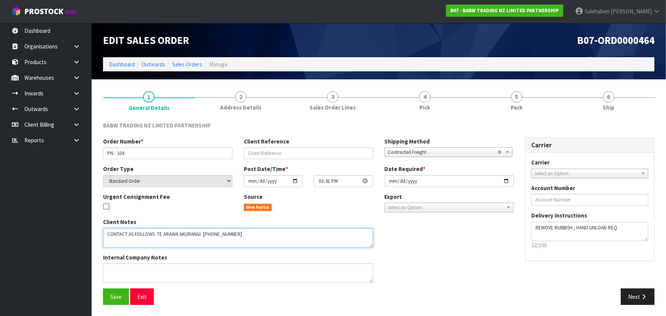
drag, startPoint x: 105, startPoint y: 234, endPoint x: 250, endPoint y: 243, distance: 145.2
click at [250, 243] on textarea at bounding box center [238, 237] width 270 height 19
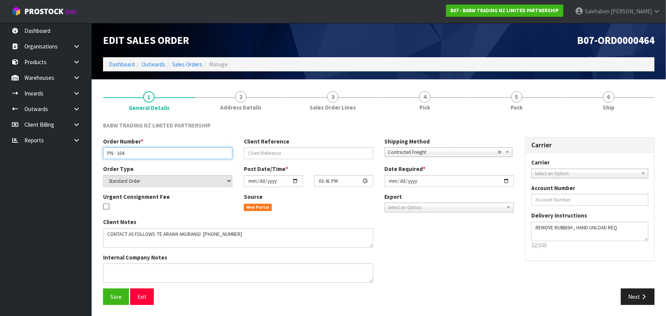
drag, startPoint x: 108, startPoint y: 155, endPoint x: 141, endPoint y: 158, distance: 33.7
click at [141, 158] on input "PN - 104" at bounding box center [167, 153] width 129 height 12
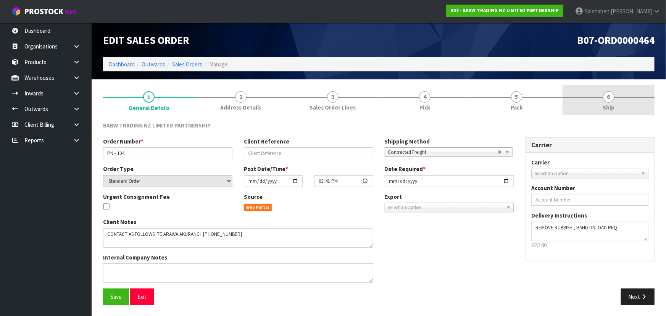
click at [598, 104] on link "6 Ship" at bounding box center [608, 100] width 92 height 30
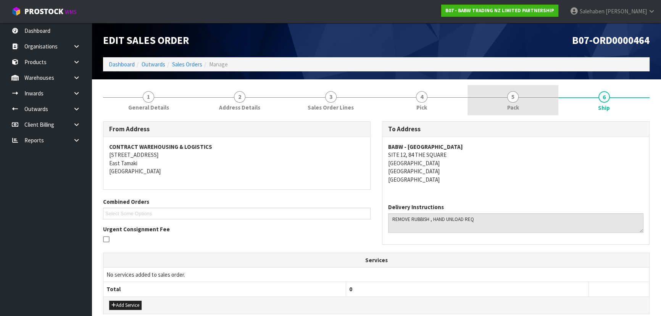
click at [518, 104] on span "Pack" at bounding box center [513, 107] width 12 height 8
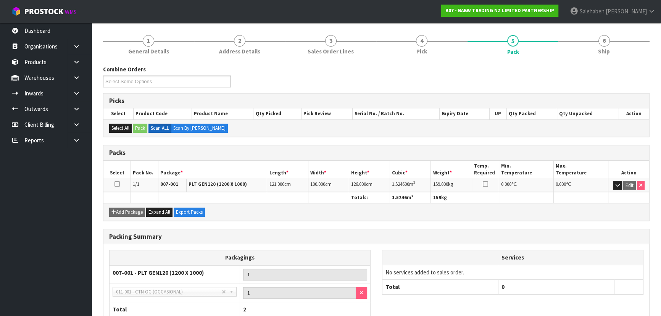
scroll to position [69, 0]
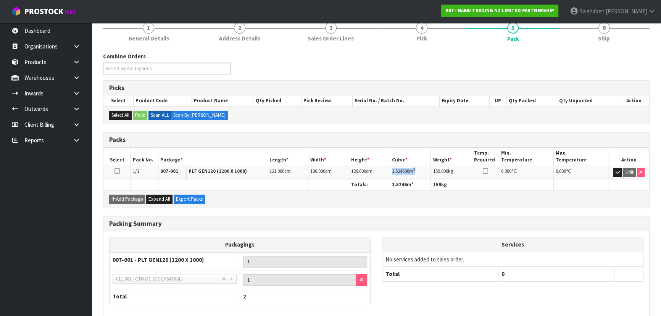
drag, startPoint x: 390, startPoint y: 169, endPoint x: 420, endPoint y: 171, distance: 30.2
click at [420, 171] on td "1.524600 m 3" at bounding box center [410, 172] width 41 height 13
click at [627, 30] on link "6 Ship" at bounding box center [603, 31] width 91 height 30
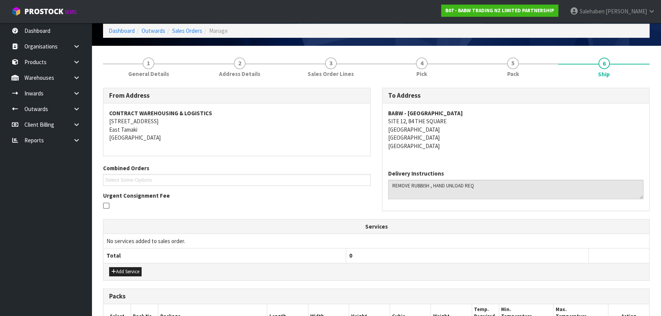
scroll to position [0, 0]
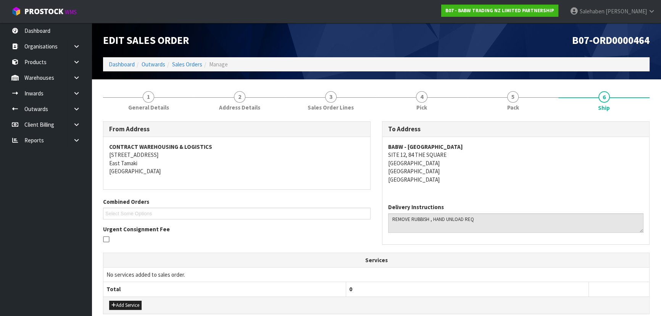
click at [520, 68] on ol "Dashboard Outwards Sales Orders Manage" at bounding box center [376, 64] width 546 height 14
drag, startPoint x: 516, startPoint y: 100, endPoint x: 507, endPoint y: 101, distance: 9.2
click at [516, 101] on link "5 Pack" at bounding box center [512, 100] width 91 height 30
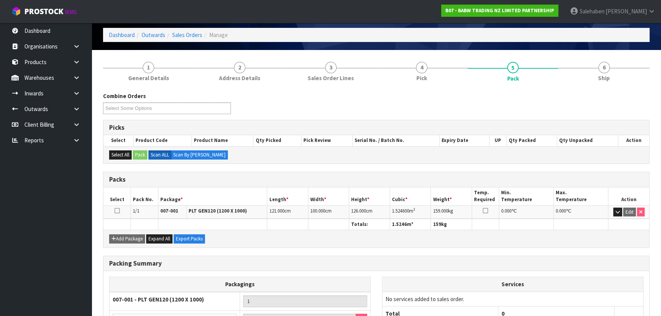
scroll to position [69, 0]
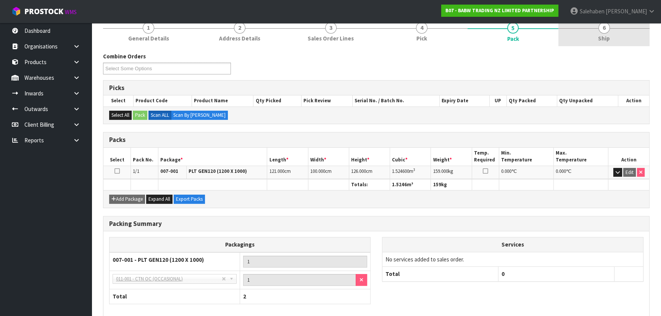
drag, startPoint x: 606, startPoint y: 39, endPoint x: 582, endPoint y: 43, distance: 24.8
click at [606, 39] on span "Ship" at bounding box center [604, 38] width 12 height 8
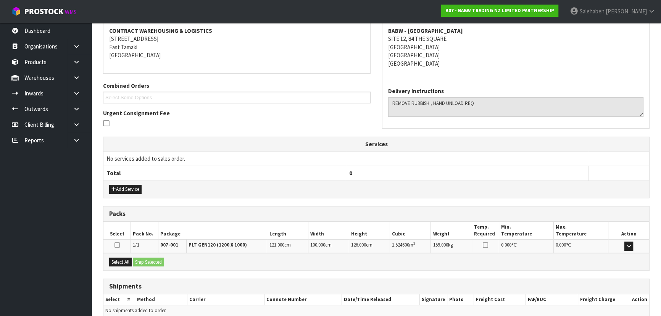
scroll to position [151, 0]
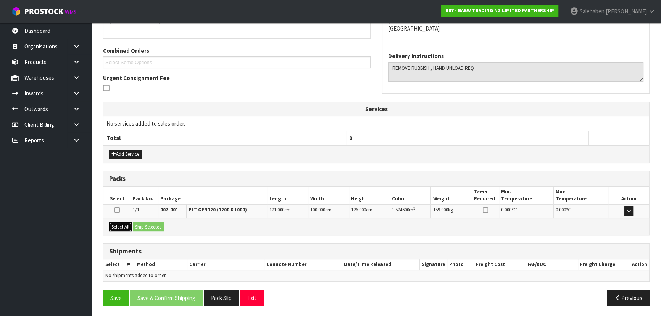
click at [127, 224] on button "Select All" at bounding box center [120, 226] width 23 height 9
click at [149, 224] on button "Ship Selected" at bounding box center [148, 226] width 31 height 9
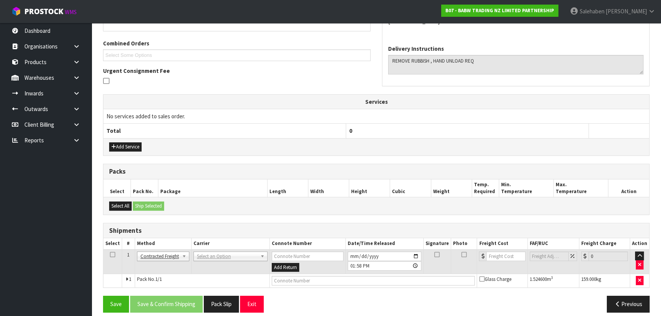
scroll to position [164, 0]
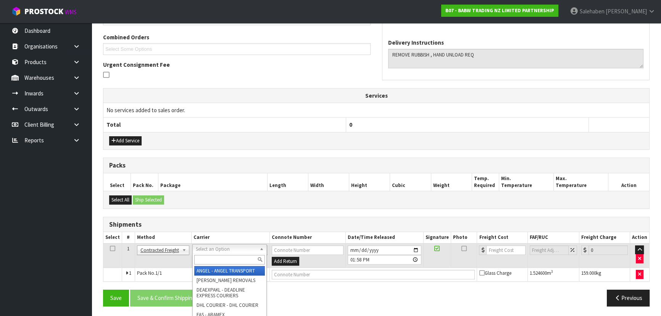
click at [207, 259] on input "text" at bounding box center [229, 260] width 71 height 10
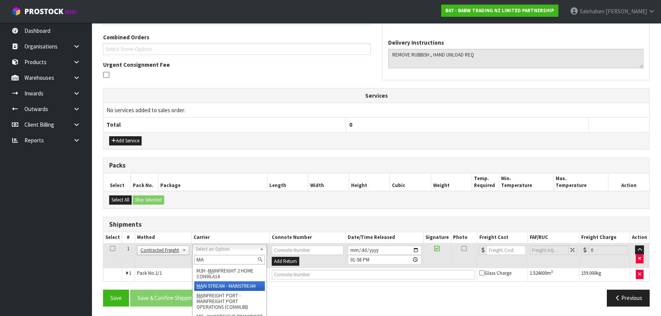
type input "MA"
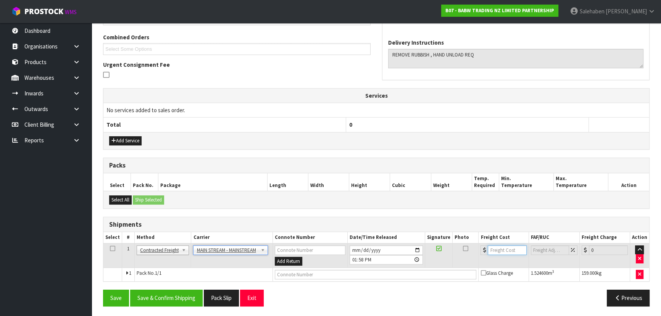
click at [502, 246] on input "number" at bounding box center [506, 250] width 39 height 10
click at [507, 248] on input "number" at bounding box center [506, 250] width 39 height 10
type input "88.16"
click at [311, 273] on input "text" at bounding box center [376, 275] width 202 height 10
paste input "CWL7728936"
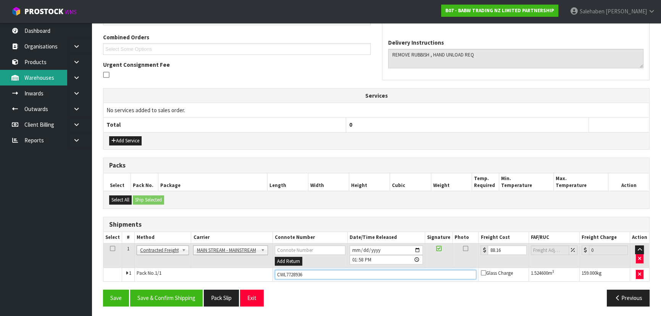
type input "CWL7728936"
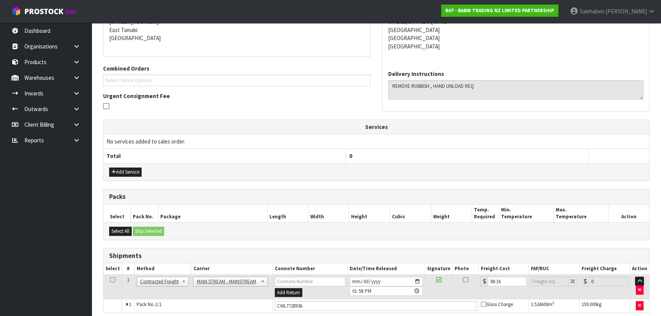
scroll to position [0, 0]
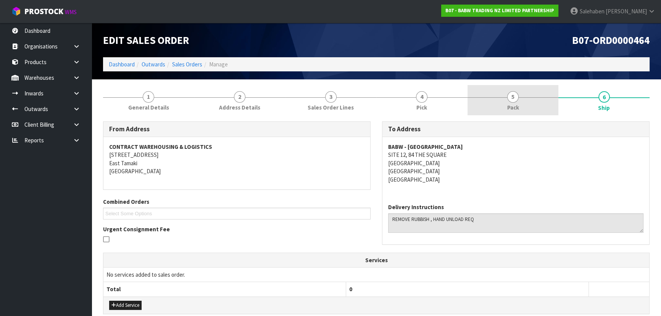
click at [529, 107] on link "5 Pack" at bounding box center [512, 100] width 91 height 30
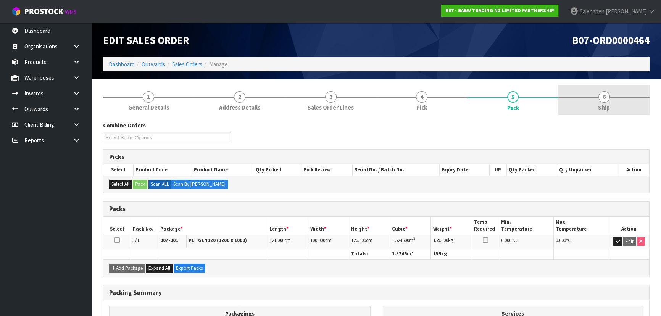
click at [622, 106] on link "6 Ship" at bounding box center [603, 100] width 91 height 30
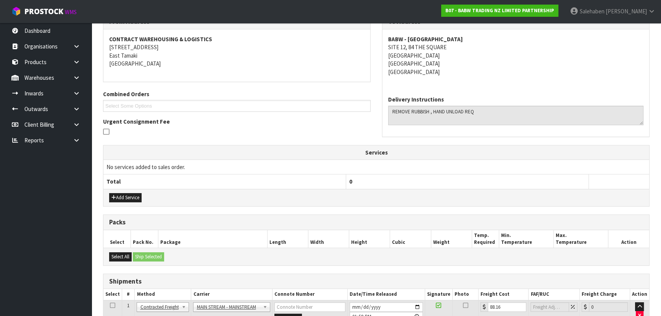
scroll to position [164, 0]
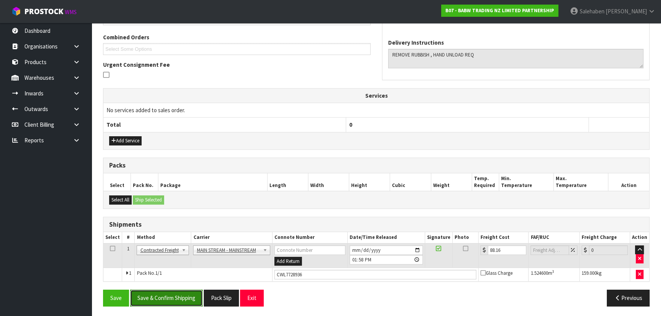
click at [153, 299] on button "Save & Confirm Shipping" at bounding box center [166, 297] width 72 height 16
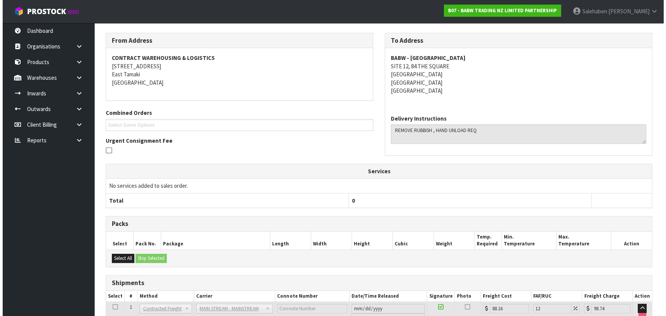
scroll to position [0, 0]
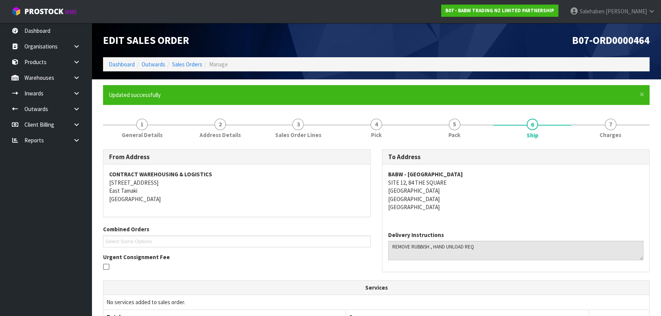
drag, startPoint x: 410, startPoint y: 172, endPoint x: 396, endPoint y: 217, distance: 46.6
click at [507, 200] on div "BABW - [GEOGRAPHIC_DATA] [STREET_ADDRESS]" at bounding box center [515, 194] width 267 height 60
click at [385, 174] on div "BABW - [GEOGRAPHIC_DATA] [STREET_ADDRESS]" at bounding box center [515, 194] width 267 height 60
drag, startPoint x: 386, startPoint y: 174, endPoint x: 471, endPoint y: 172, distance: 85.1
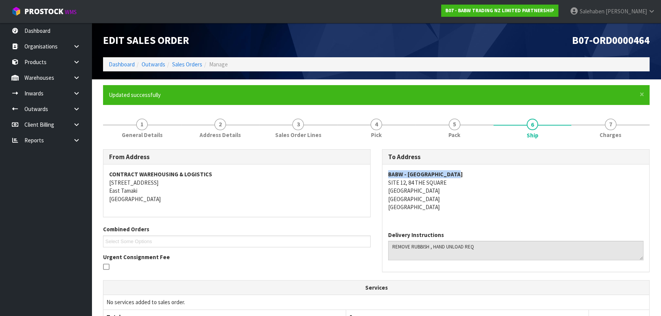
click at [471, 172] on div "BABW - [GEOGRAPHIC_DATA] [STREET_ADDRESS]" at bounding box center [515, 194] width 267 height 60
click at [162, 129] on link "1 General Details" at bounding box center [142, 128] width 78 height 30
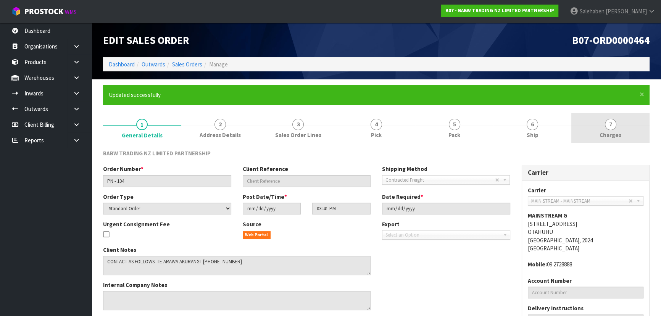
click at [629, 131] on link "7 [GEOGRAPHIC_DATA]" at bounding box center [610, 128] width 78 height 30
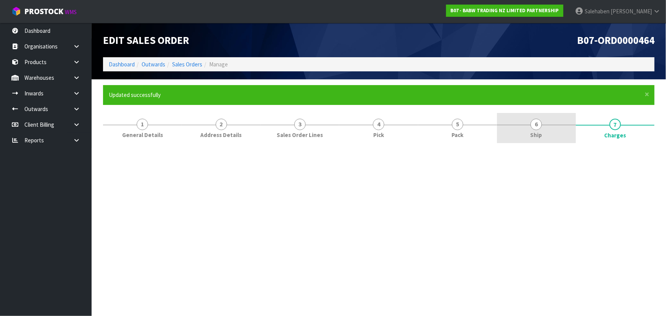
click at [542, 138] on link "6 Ship" at bounding box center [536, 128] width 79 height 30
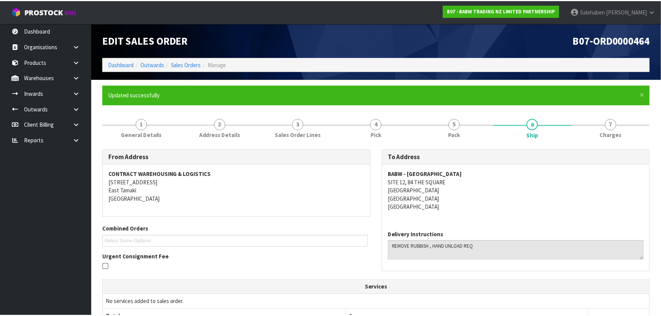
scroll to position [34, 0]
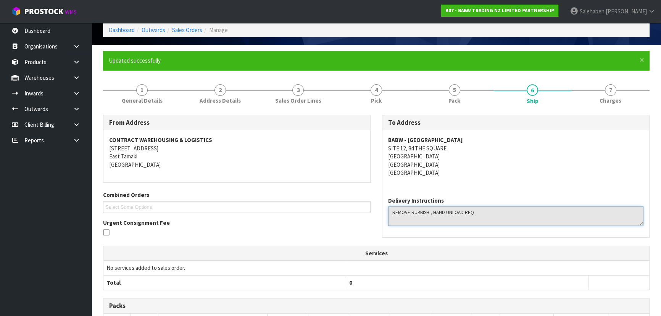
drag, startPoint x: 465, startPoint y: 214, endPoint x: 476, endPoint y: 214, distance: 11.5
click at [476, 214] on textarea at bounding box center [515, 215] width 255 height 19
click at [130, 102] on span "General Details" at bounding box center [142, 100] width 41 height 8
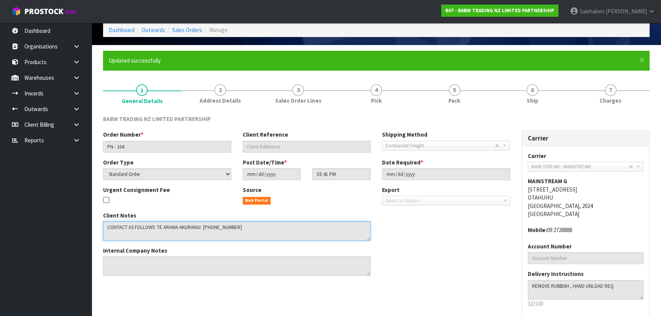
drag, startPoint x: 103, startPoint y: 226, endPoint x: 252, endPoint y: 234, distance: 149.0
click at [252, 234] on textarea at bounding box center [236, 230] width 267 height 19
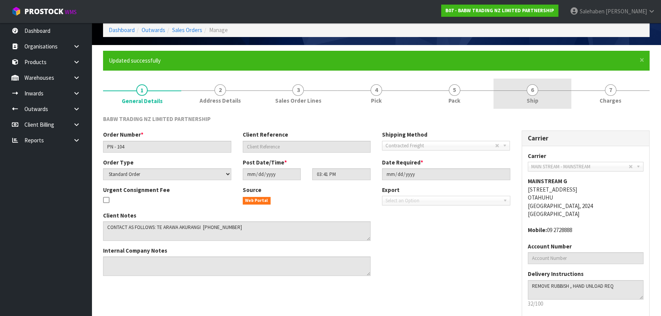
drag, startPoint x: 537, startPoint y: 100, endPoint x: 511, endPoint y: 107, distance: 26.6
click at [537, 100] on span "Ship" at bounding box center [532, 100] width 12 height 8
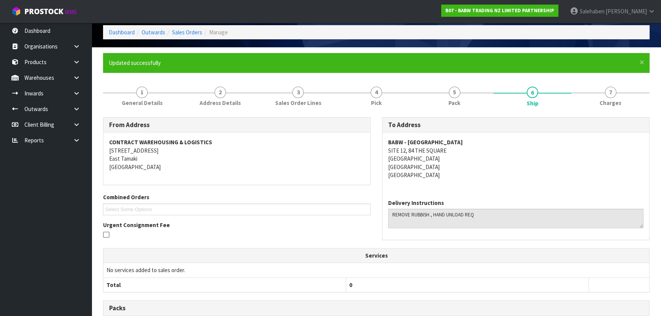
scroll to position [0, 0]
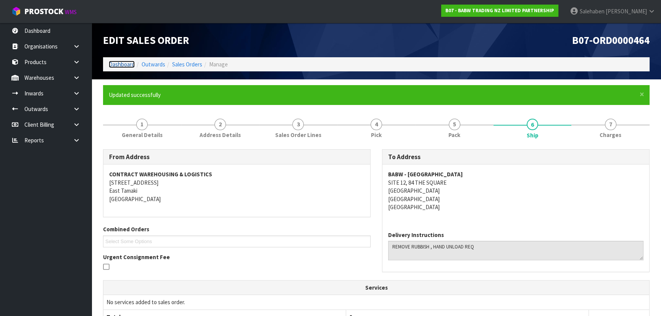
click at [124, 65] on link "Dashboard" at bounding box center [122, 64] width 26 height 7
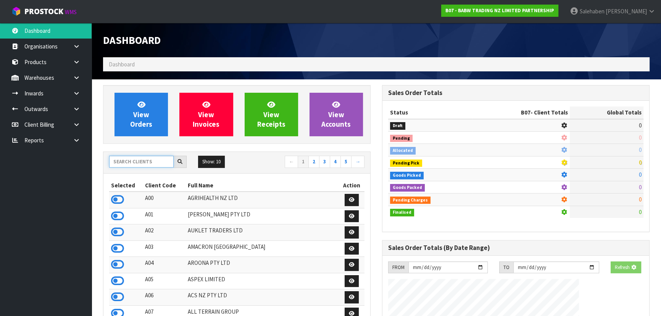
click at [142, 156] on input "text" at bounding box center [141, 162] width 64 height 12
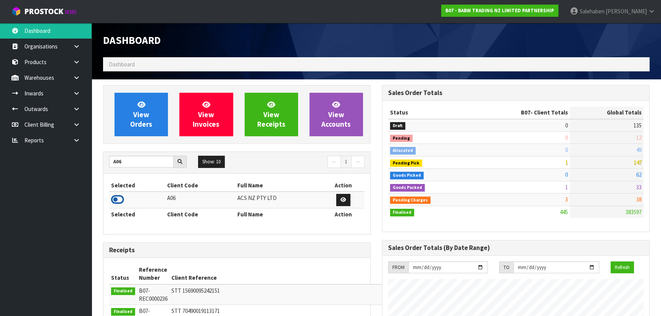
click at [117, 198] on icon at bounding box center [117, 199] width 13 height 11
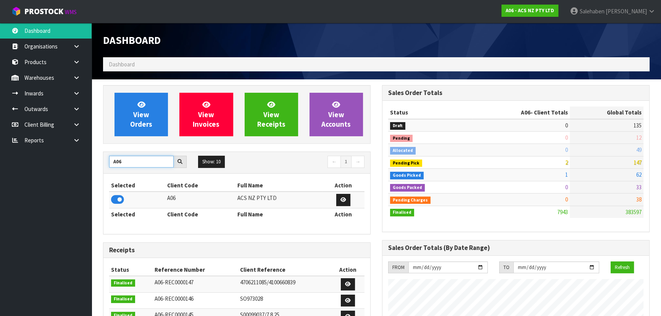
click at [137, 162] on input "A06" at bounding box center [141, 162] width 64 height 12
type input "A"
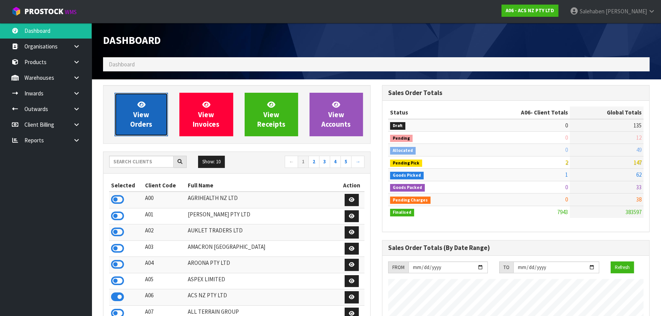
click at [140, 125] on span "View Orders" at bounding box center [141, 114] width 22 height 29
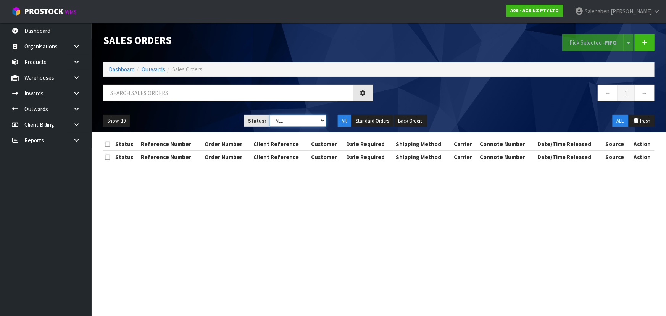
click at [292, 124] on select "Draft Pending Allocated Pending Pick Goods Picked Goods Packed Pending Charges …" at bounding box center [298, 121] width 56 height 12
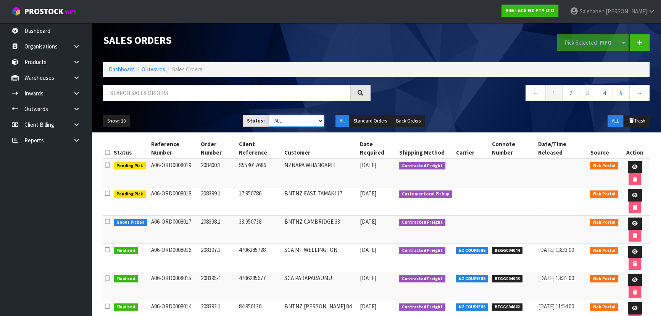
select select "string:3"
click at [268, 115] on select "Draft Pending Allocated Pending Pick Goods Picked Goods Packed Pending Charges …" at bounding box center [296, 121] width 56 height 12
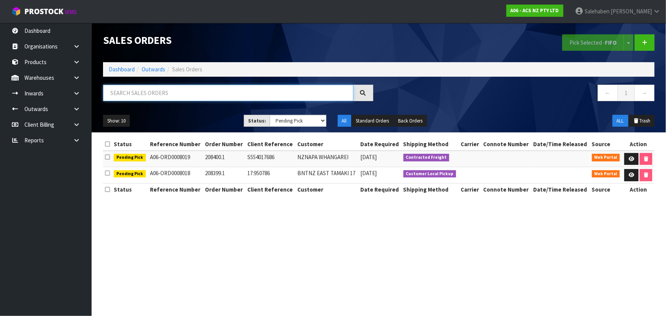
click at [120, 93] on input "text" at bounding box center [228, 93] width 250 height 16
click at [124, 68] on link "Dashboard" at bounding box center [122, 69] width 26 height 7
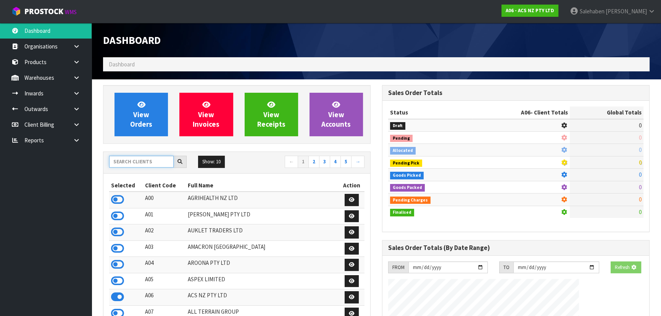
drag, startPoint x: 142, startPoint y: 158, endPoint x: 146, endPoint y: 155, distance: 4.4
click at [142, 158] on input "text" at bounding box center [141, 162] width 64 height 12
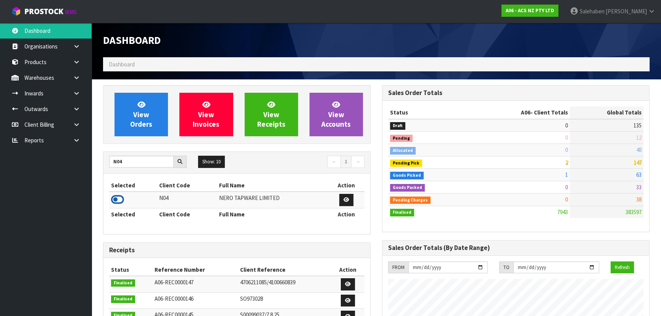
click at [121, 197] on icon at bounding box center [117, 199] width 13 height 11
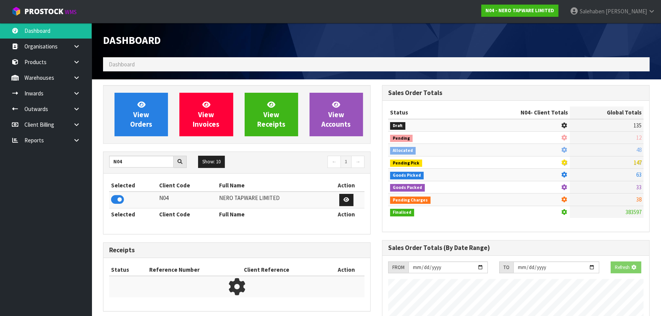
scroll to position [617, 278]
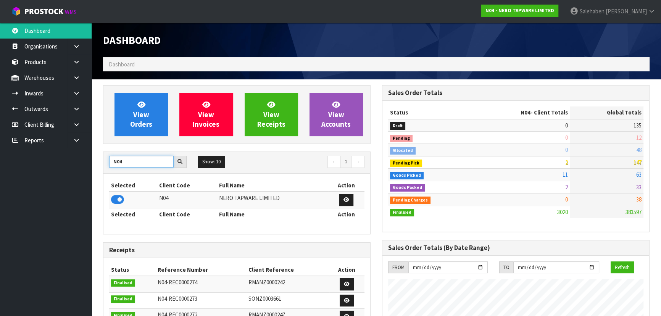
click at [130, 161] on input "N04" at bounding box center [141, 162] width 64 height 12
type input "N03"
click at [121, 201] on icon at bounding box center [117, 199] width 13 height 11
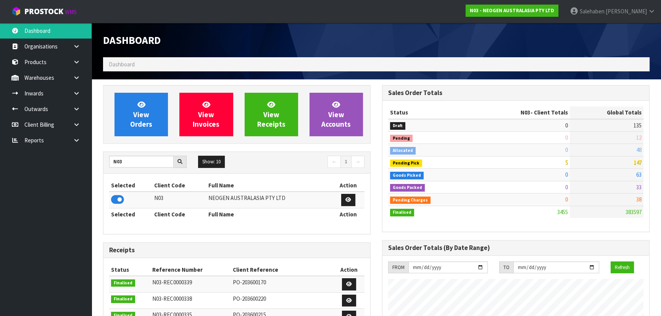
scroll to position [593, 278]
click at [140, 111] on span "View Orders" at bounding box center [141, 114] width 22 height 29
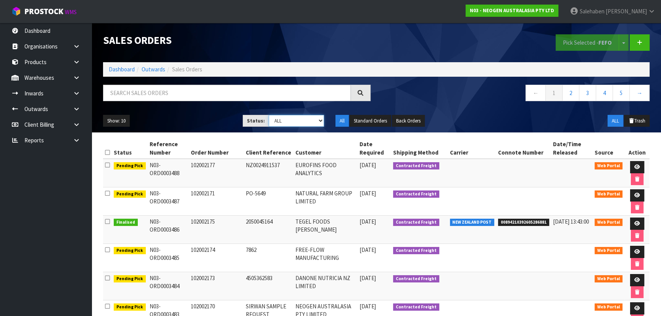
click at [284, 119] on select "Draft Pending Allocated Pending Pick Goods Picked Goods Packed Pending Charges …" at bounding box center [296, 121] width 56 height 12
select select "string:3"
click at [268, 115] on select "Draft Pending Allocated Pending Pick Goods Picked Goods Packed Pending Charges …" at bounding box center [296, 121] width 56 height 12
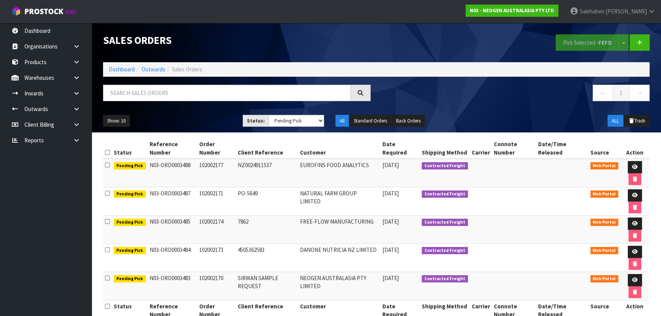
click at [193, 114] on div "Show: 10 5 10 25 50 Status: Draft Pending Allocated Pending Pick Goods Picked G…" at bounding box center [376, 121] width 558 height 24
click at [126, 68] on link "Dashboard" at bounding box center [122, 69] width 26 height 7
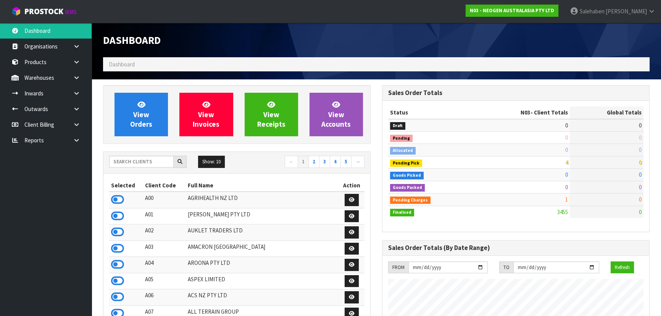
scroll to position [593, 278]
click at [141, 161] on input "text" at bounding box center [141, 162] width 64 height 12
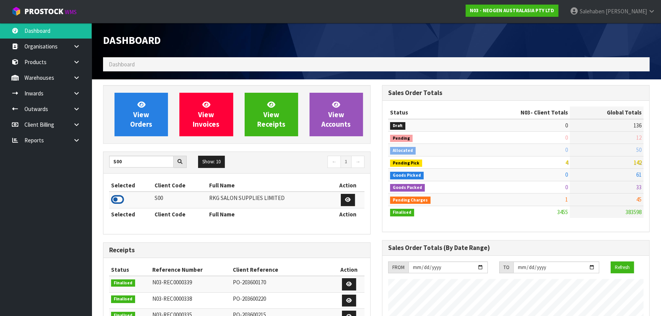
click at [117, 198] on icon at bounding box center [117, 199] width 13 height 11
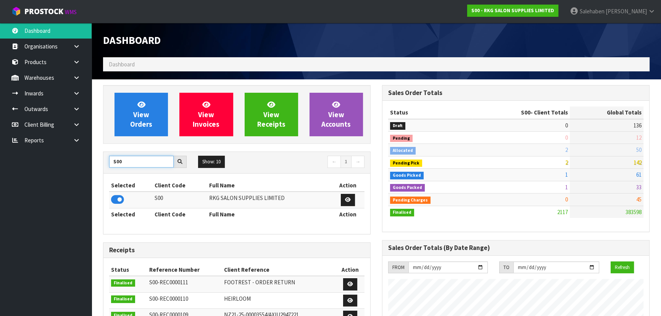
click at [148, 162] on input "S00" at bounding box center [141, 162] width 64 height 12
type input "S"
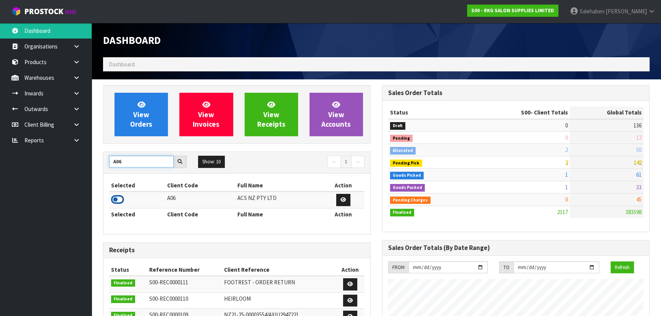
type input "A06"
click at [116, 198] on icon at bounding box center [117, 199] width 13 height 11
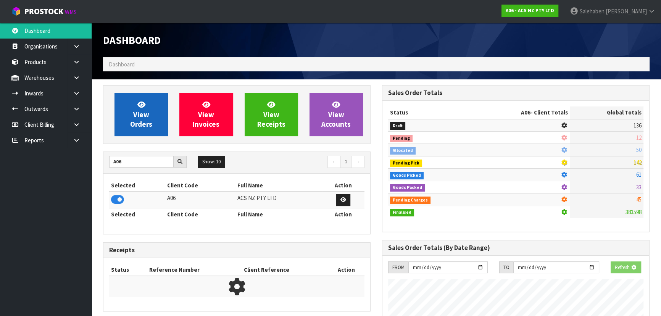
scroll to position [380912, 381108]
click at [123, 108] on link "View Orders" at bounding box center [140, 114] width 53 height 43
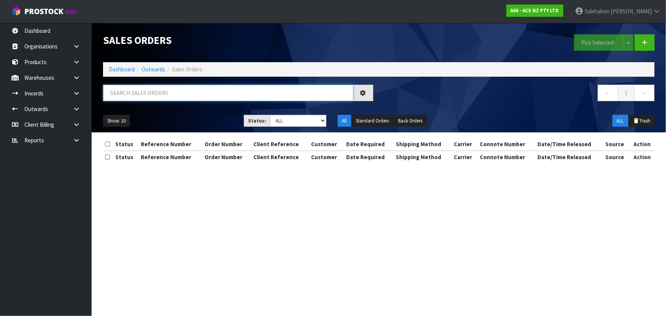
click at [154, 90] on input "text" at bounding box center [228, 93] width 250 height 16
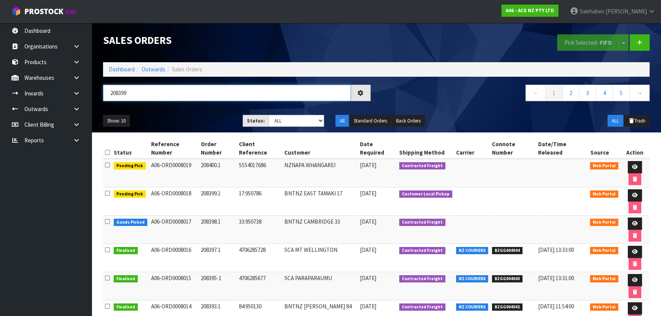
type input "208399"
click at [171, 115] on ul "Show: 10 5 10 25 50" at bounding box center [167, 121] width 128 height 12
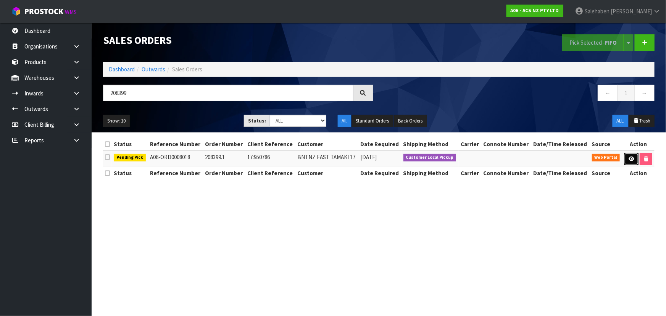
click at [626, 154] on link at bounding box center [631, 159] width 14 height 12
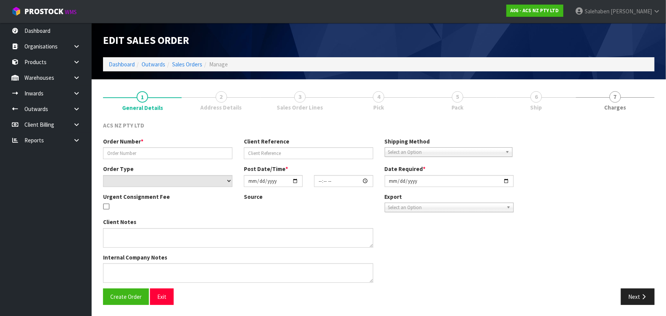
type input "208399.1"
type input "17:950786"
select select "number:0"
type input "[DATE]"
type input "13:34:00.000"
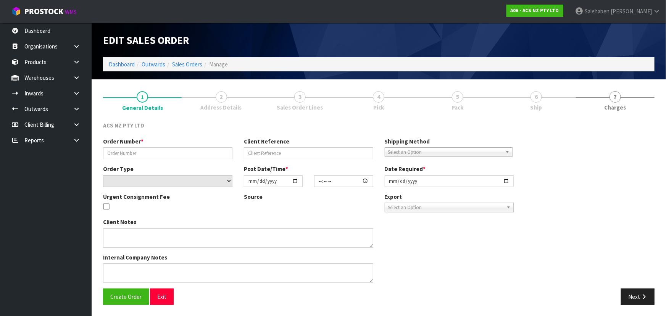
type input "[DATE]"
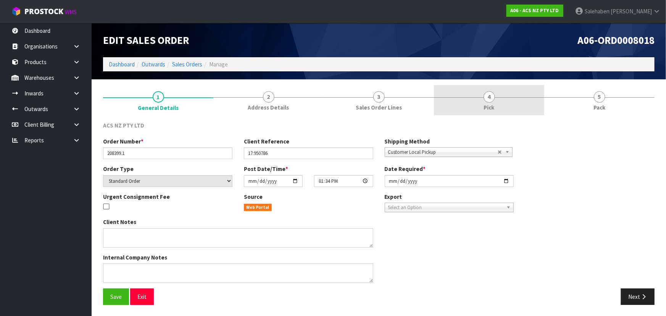
click at [539, 97] on div at bounding box center [489, 97] width 110 height 0
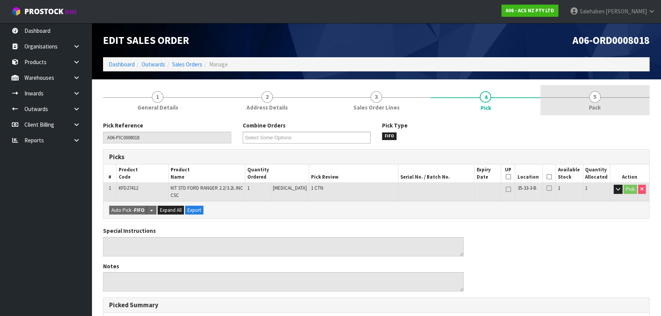
click at [595, 96] on span "5" at bounding box center [594, 96] width 11 height 11
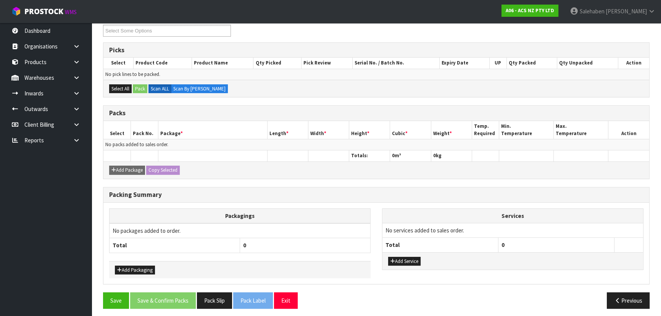
scroll to position [109, 0]
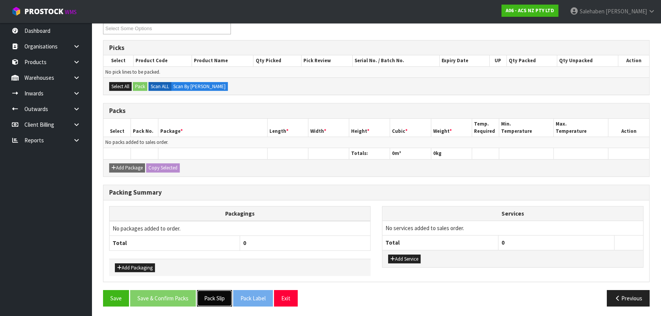
click at [220, 299] on button "Pack Slip" at bounding box center [214, 298] width 35 height 16
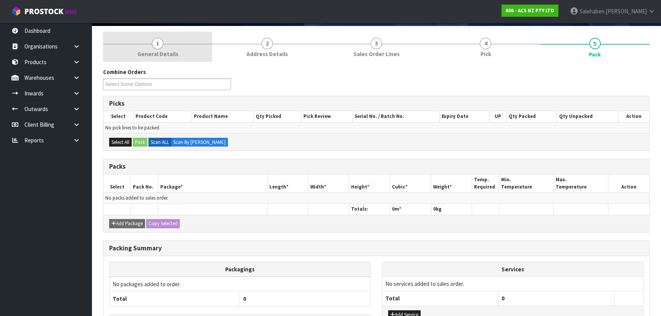
scroll to position [0, 0]
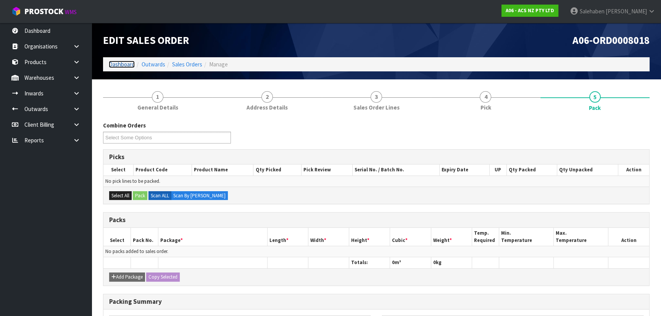
click at [127, 61] on link "Dashboard" at bounding box center [122, 64] width 26 height 7
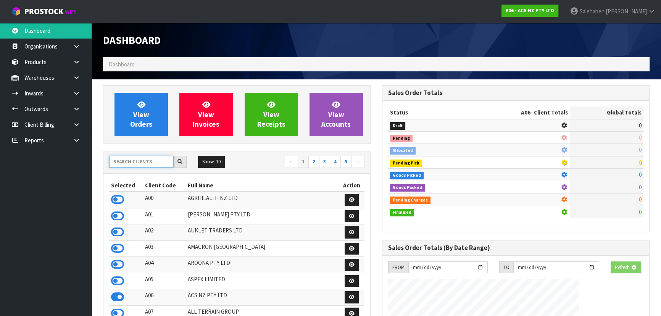
click at [135, 158] on input "text" at bounding box center [141, 162] width 64 height 12
click at [193, 65] on ol "Dashboard" at bounding box center [376, 64] width 546 height 14
click at [156, 161] on input "text" at bounding box center [141, 162] width 64 height 12
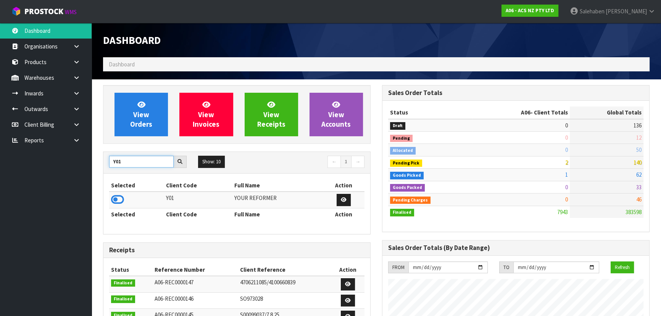
type input "Y01"
click at [109, 199] on td at bounding box center [136, 199] width 55 height 16
click at [119, 197] on icon at bounding box center [117, 199] width 13 height 11
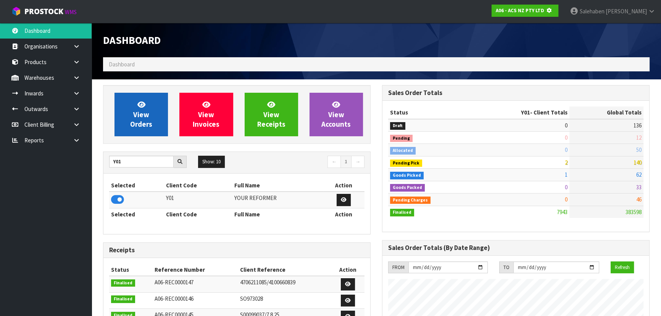
scroll to position [380912, 381108]
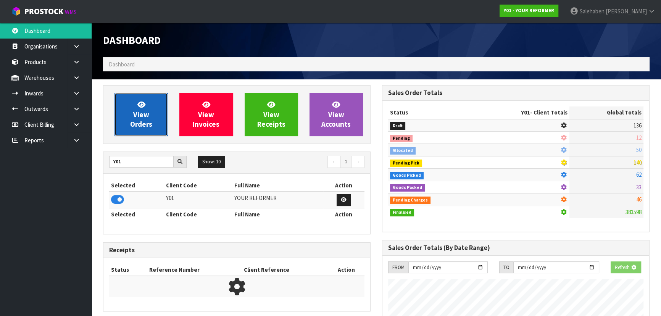
click at [151, 126] on span "View Orders" at bounding box center [141, 114] width 22 height 29
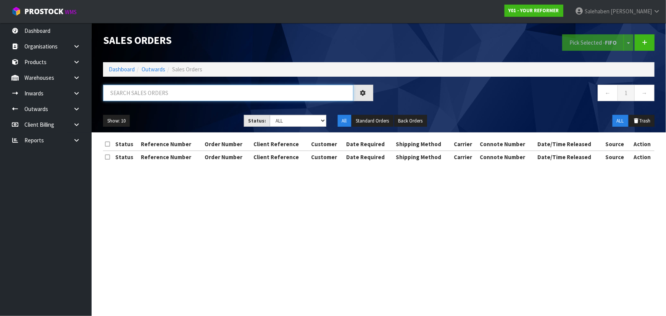
click at [153, 100] on input "text" at bounding box center [228, 93] width 250 height 16
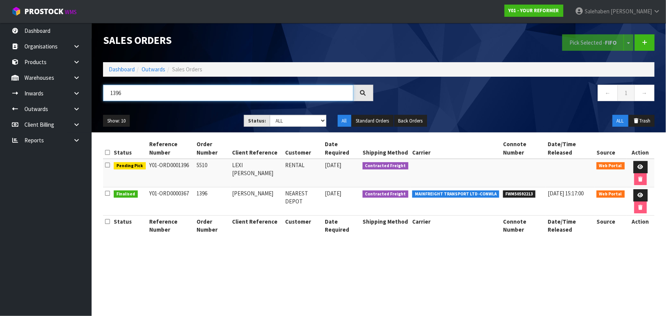
type input "1396"
click at [192, 113] on div "Show: 10 5 10 25 50 Status: Draft Pending Allocated Pending Pick Goods Picked G…" at bounding box center [378, 121] width 563 height 24
click at [646, 165] on td at bounding box center [640, 173] width 28 height 29
click at [641, 163] on link at bounding box center [640, 167] width 14 height 12
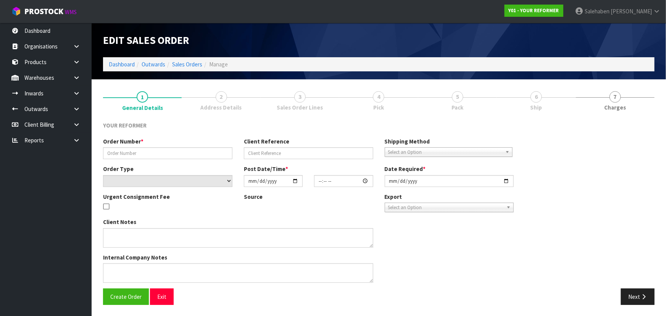
type input "5510"
type input "LEXI [PERSON_NAME]"
select select "number:0"
type input "[DATE]"
type input "13:53:00.000"
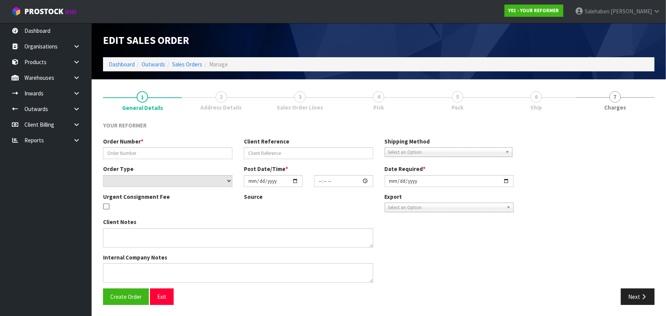
type input "[DATE]"
type textarea "LEXI [PERSON_NAME] [STREET_ADDRESS] [PHONE_NUMBER]"
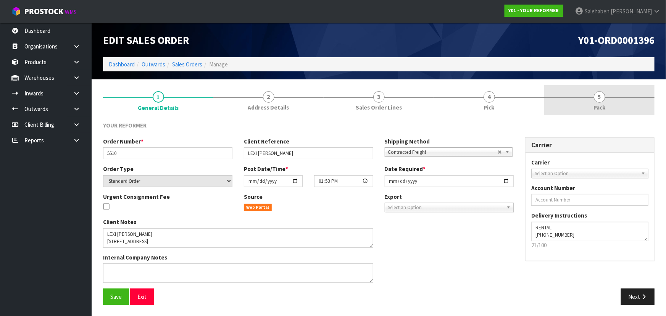
click at [591, 97] on link "5 Pack" at bounding box center [599, 100] width 110 height 30
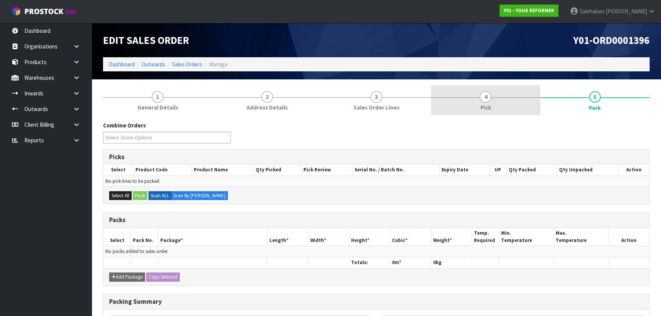
click at [537, 100] on link "4 Pick" at bounding box center [485, 100] width 109 height 30
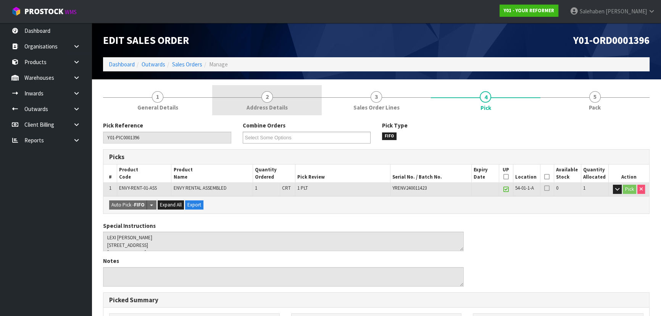
click at [254, 101] on link "2 Address Details" at bounding box center [266, 100] width 109 height 30
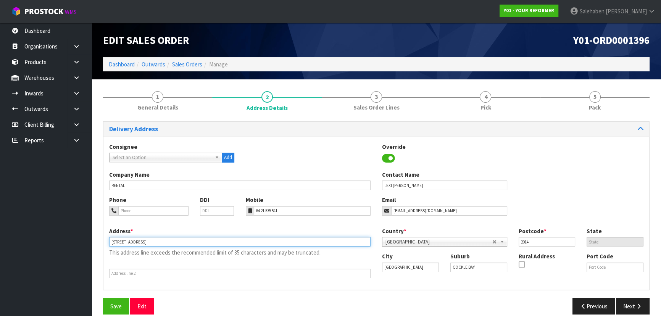
drag, startPoint x: 110, startPoint y: 242, endPoint x: 206, endPoint y: 241, distance: 95.7
click at [206, 241] on input "[STREET_ADDRESS]" at bounding box center [239, 242] width 261 height 10
